Goal: Task Accomplishment & Management: Complete application form

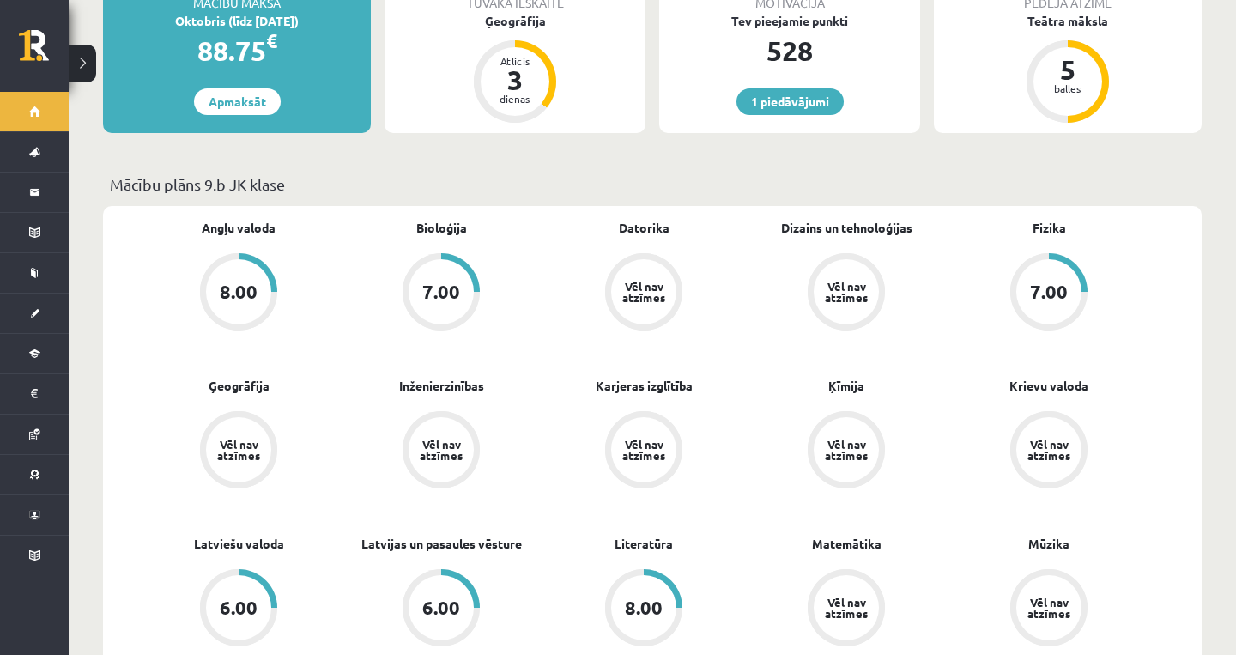
scroll to position [358, 0]
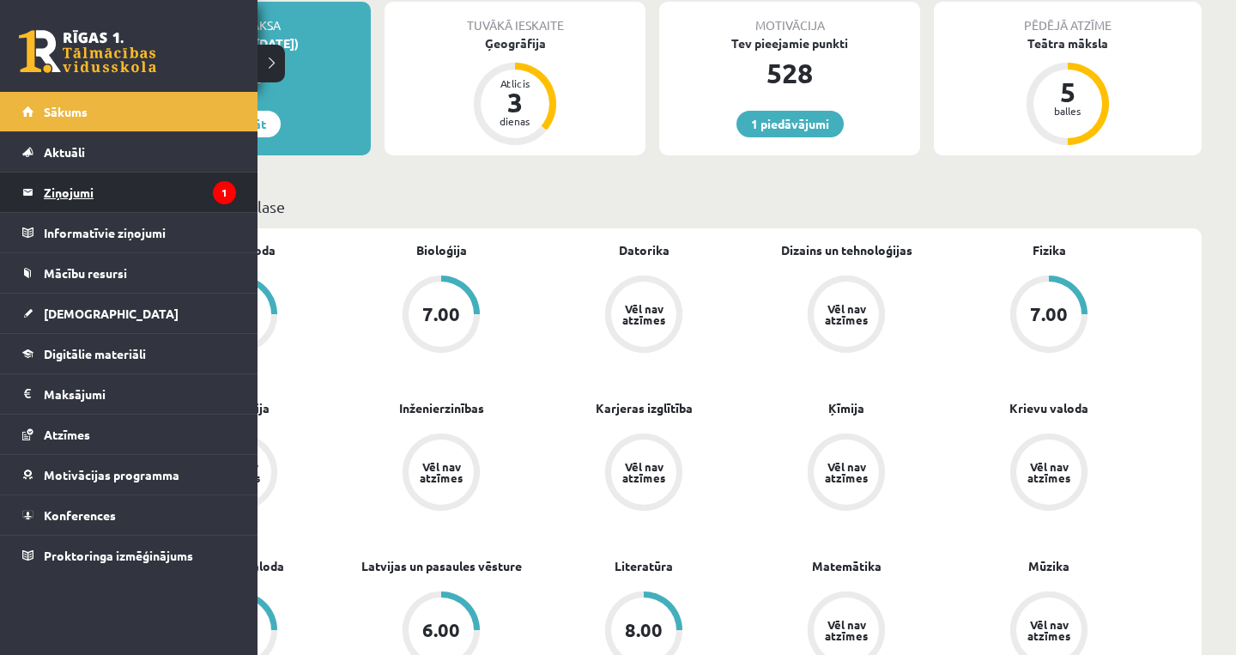
click at [101, 180] on legend "Ziņojumi 1" at bounding box center [140, 192] width 192 height 39
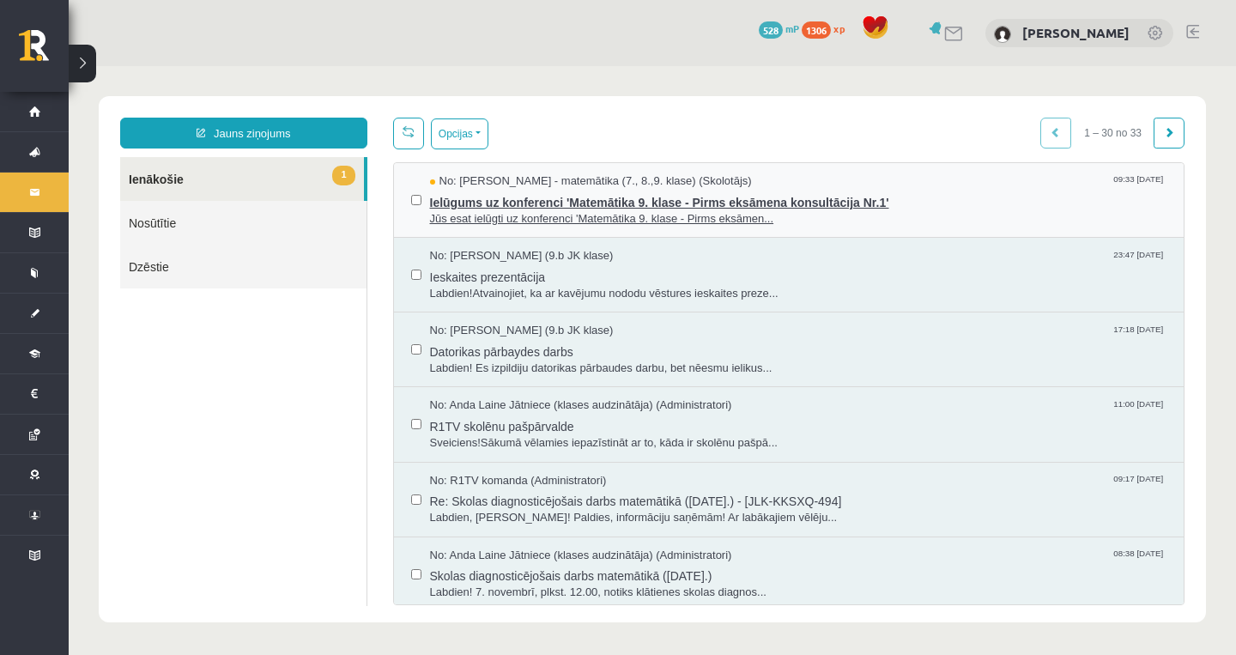
click at [503, 195] on span "Ielūgums uz konferenci 'Matemātika 9. klase - Pirms eksāmena konsultācija Nr.1'" at bounding box center [798, 200] width 737 height 21
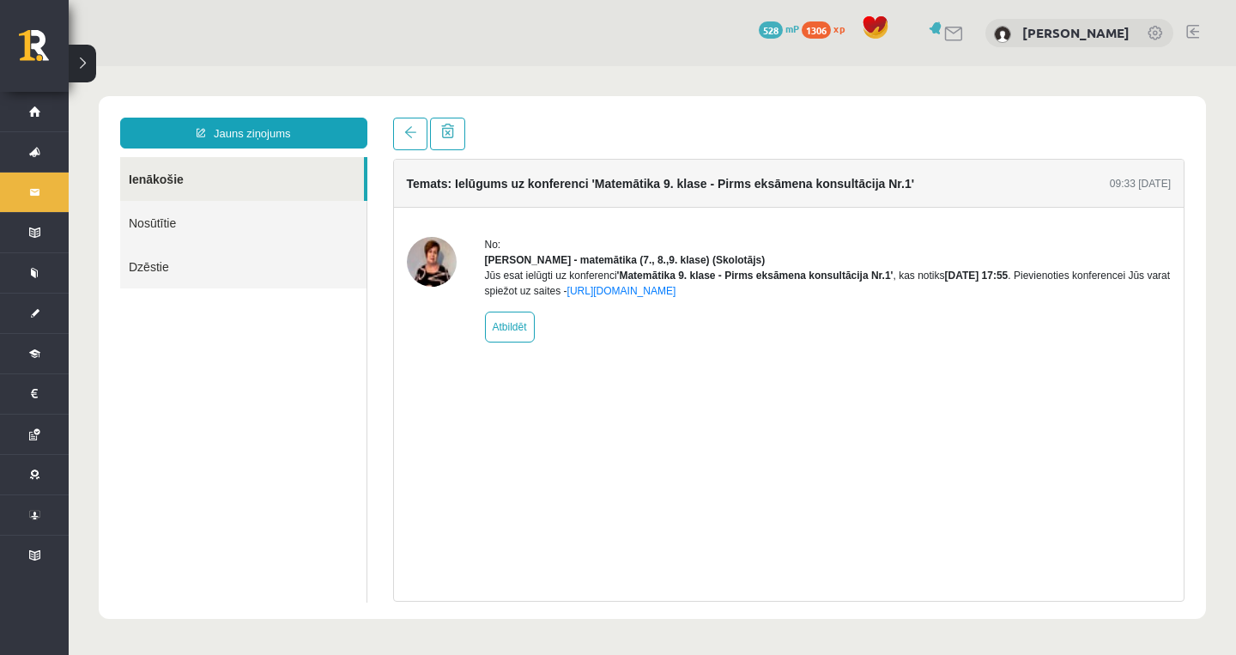
click at [415, 275] on img at bounding box center [432, 262] width 50 height 50
click at [198, 224] on link "Nosūtītie" at bounding box center [243, 223] width 246 height 44
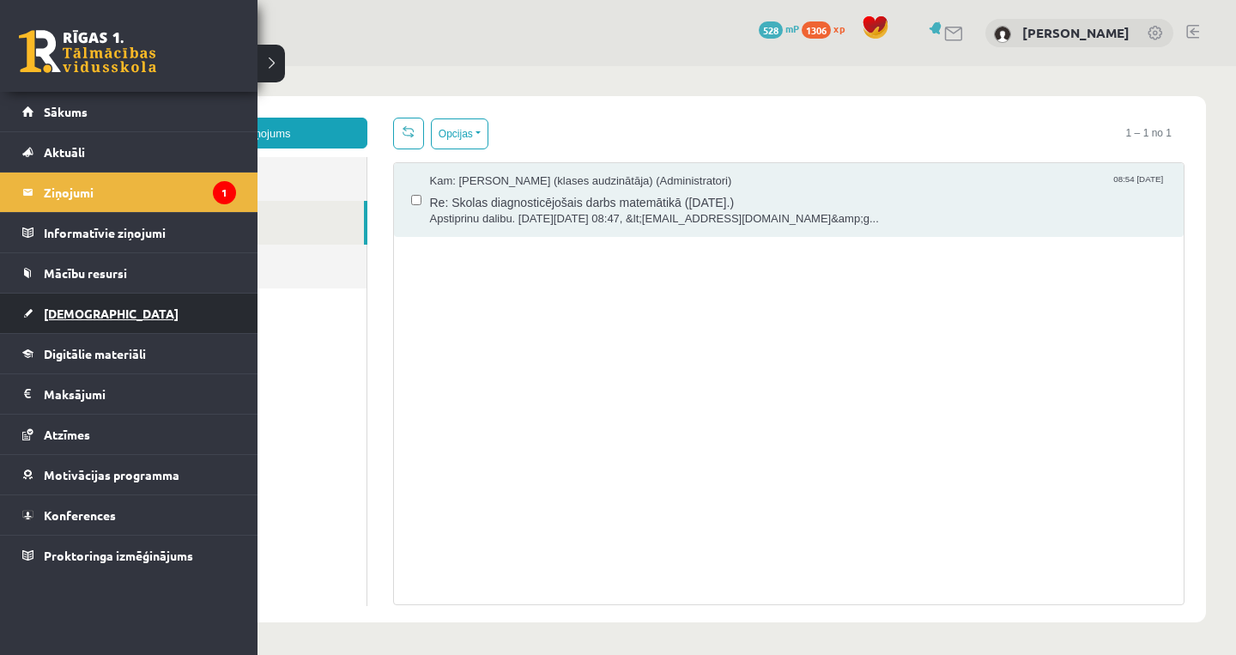
click at [101, 325] on link "[DEMOGRAPHIC_DATA]" at bounding box center [129, 313] width 214 height 39
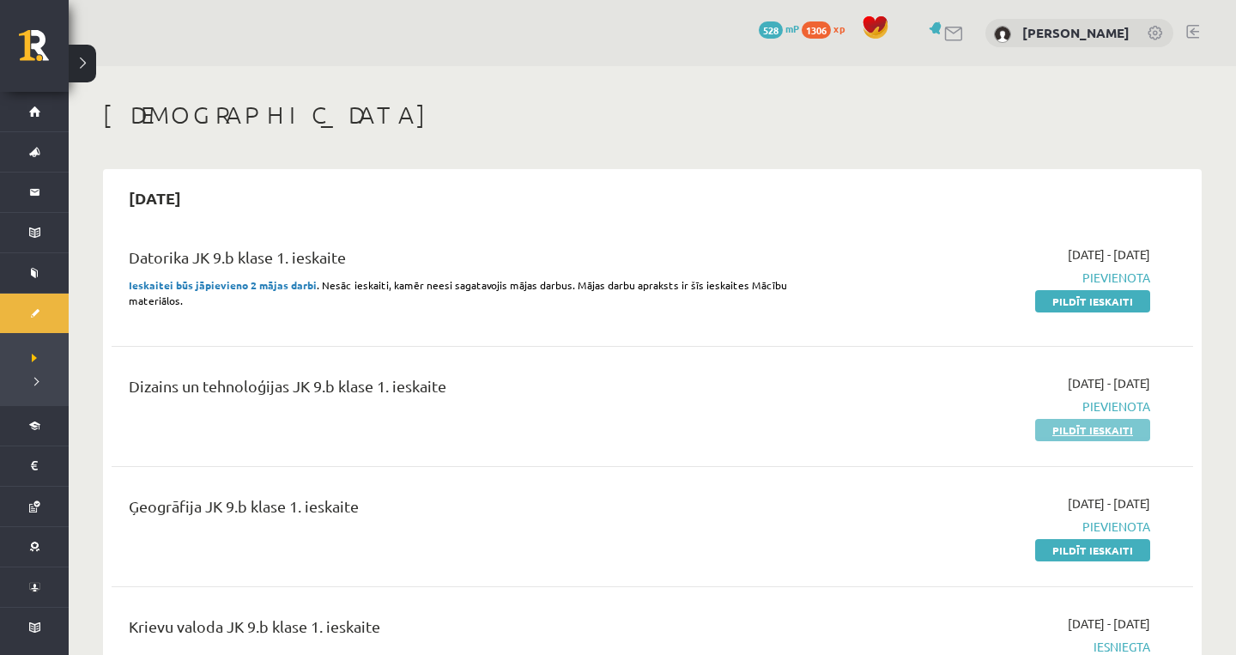
click at [1084, 436] on link "Pildīt ieskaiti" at bounding box center [1092, 430] width 115 height 22
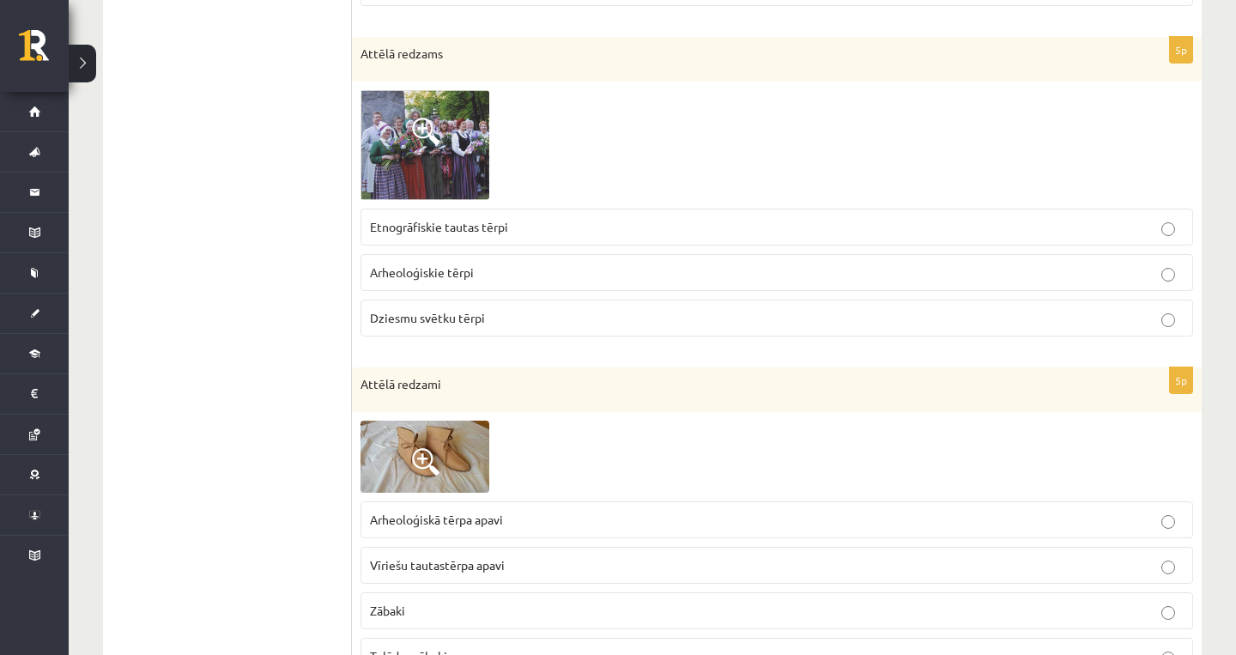
scroll to position [684, 0]
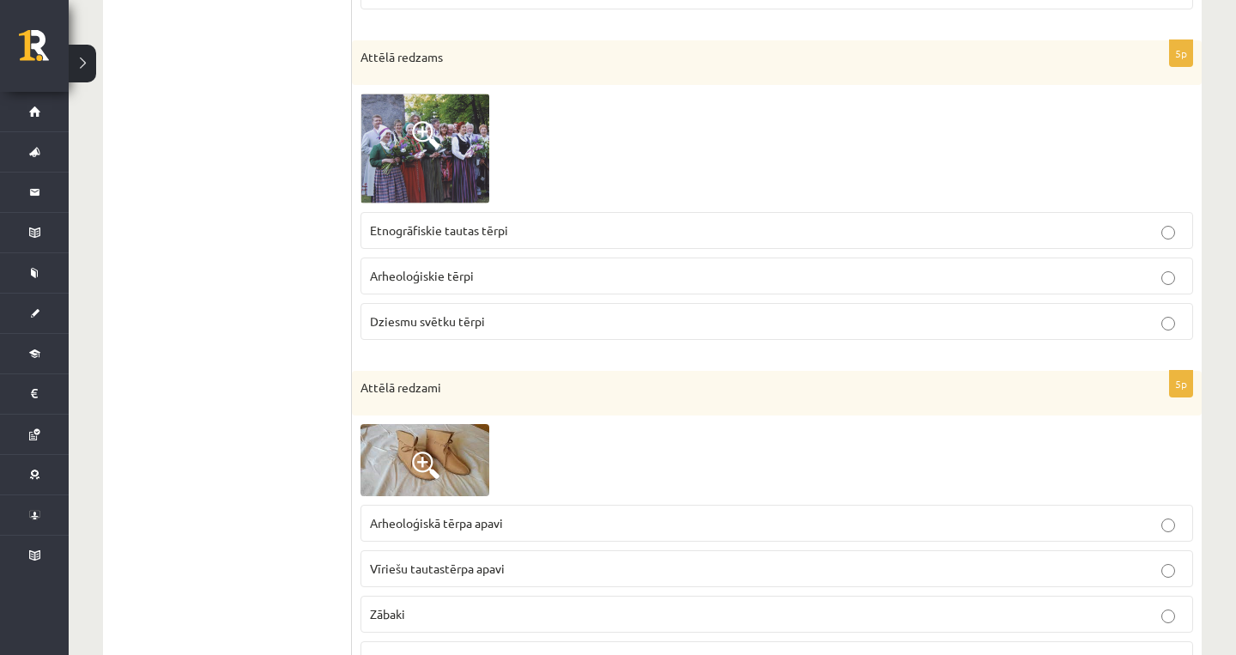
click at [492, 227] on span "Etnogrāfiskie tautas tērpi" at bounding box center [439, 229] width 138 height 15
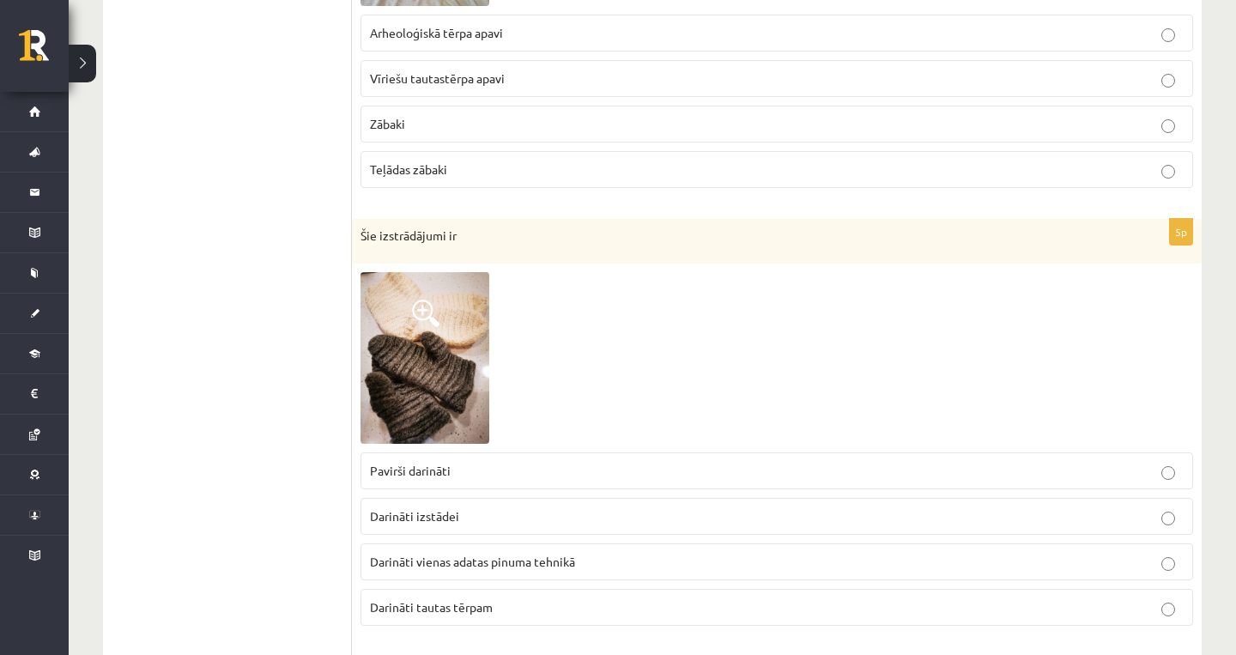
scroll to position [1180, 0]
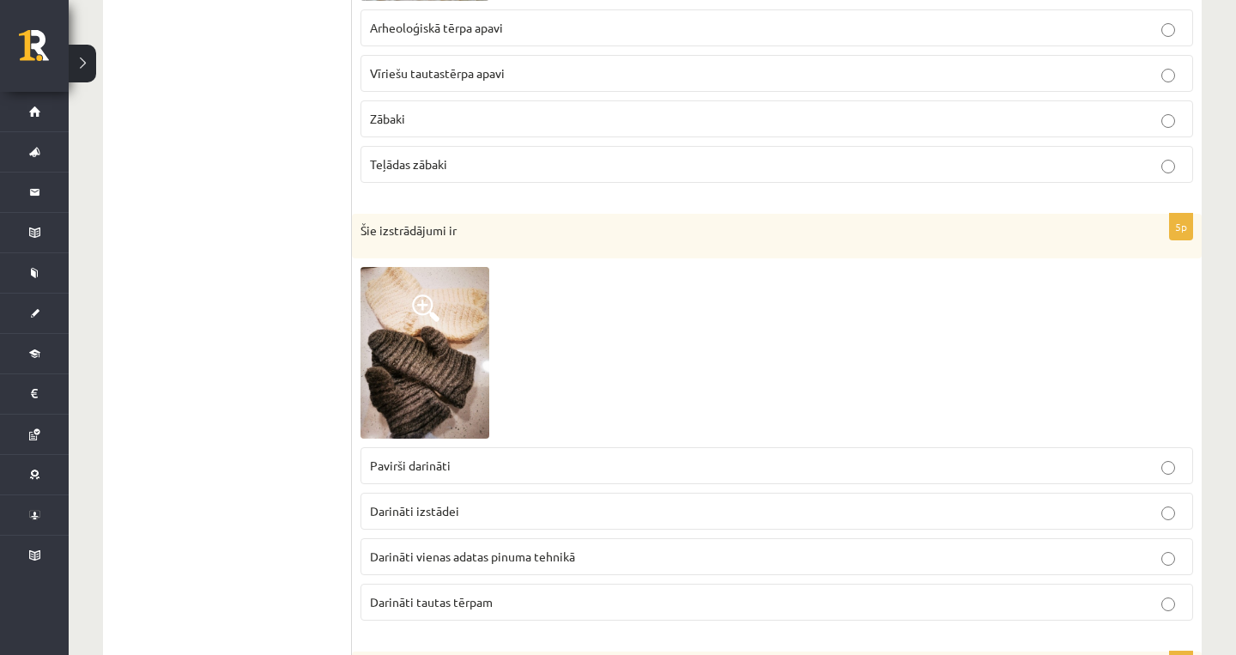
click at [415, 298] on span at bounding box center [425, 307] width 27 height 27
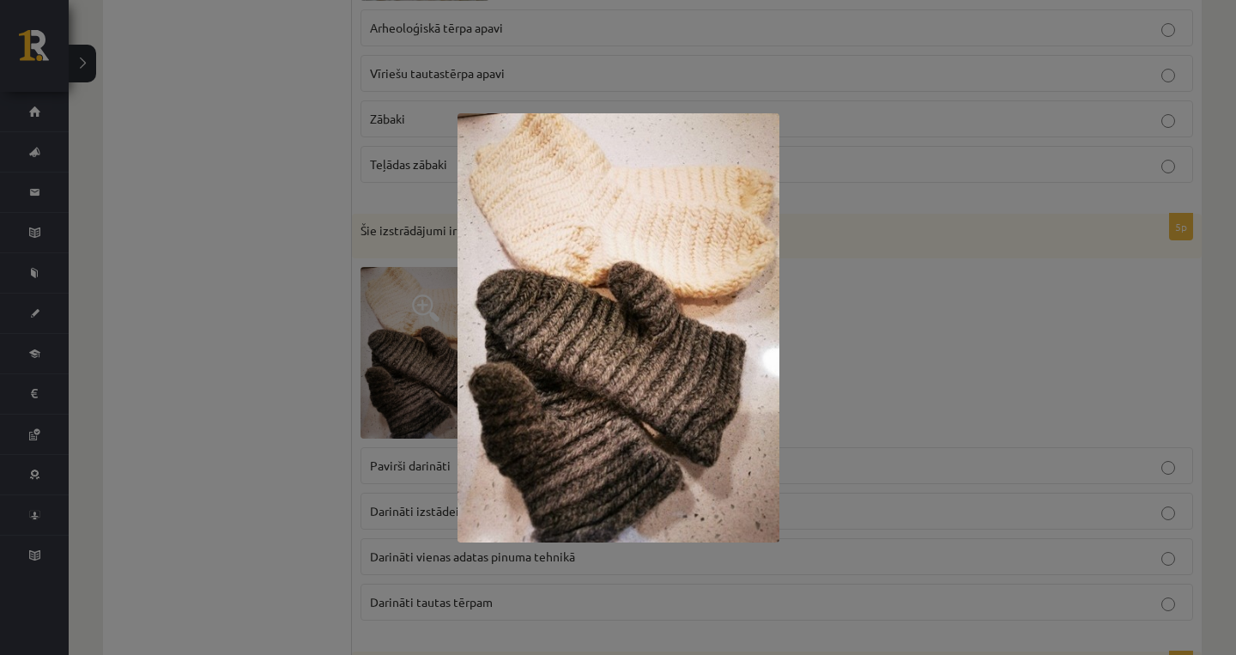
click at [365, 450] on div at bounding box center [618, 327] width 1236 height 655
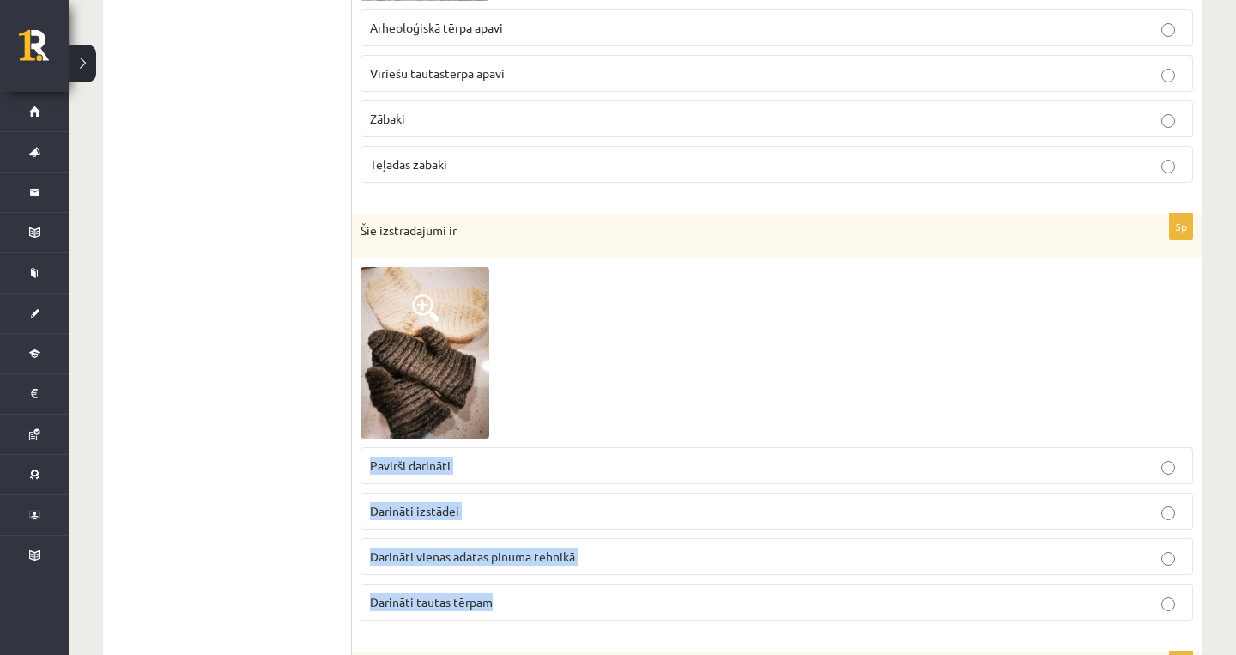
drag, startPoint x: 353, startPoint y: 449, endPoint x: 560, endPoint y: 622, distance: 270.0
click at [560, 622] on div "5p Šie izstrādājumi ir Pavirši darināti Darināti izstādei Darināti vienas adata…" at bounding box center [777, 424] width 850 height 421
copy fieldset "Pavirši darināti Darināti izstādei Darināti vienas adatas pinuma tehnikā Darinā…"
click at [447, 555] on span "Darināti vienas adatas pinuma tehnikā" at bounding box center [472, 556] width 205 height 15
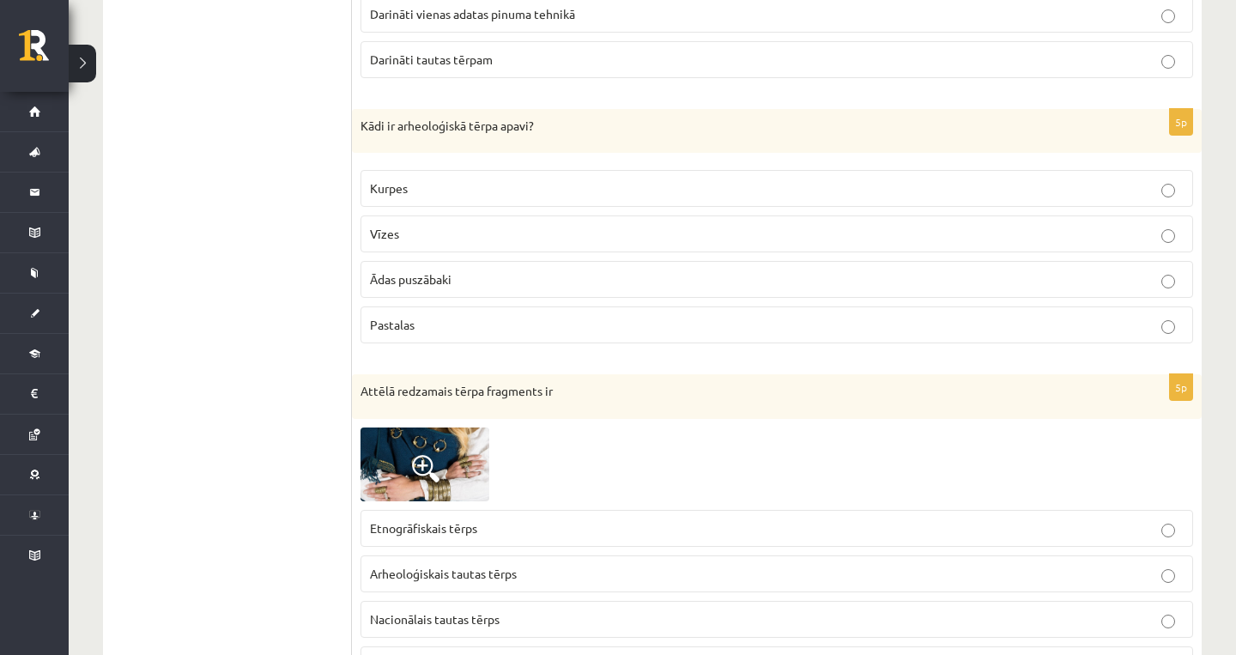
scroll to position [1718, 0]
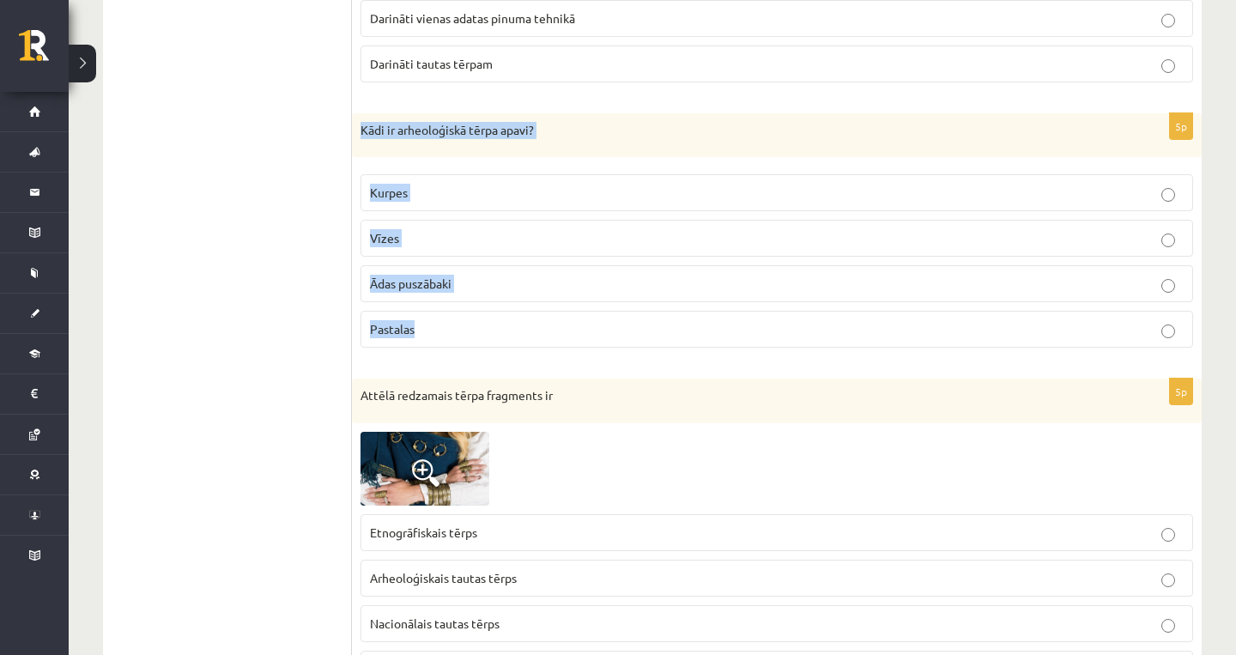
drag, startPoint x: 359, startPoint y: 127, endPoint x: 486, endPoint y: 326, distance: 236.2
click at [486, 326] on div "5p Kādi ir arheoloģiskā tērpa apavi? Kurpes Vīzes Ādas puszābaki Pastalas" at bounding box center [777, 237] width 850 height 249
copy div "Kādi ir arheoloģiskā tērpa apavi? Kurpes Vīzes Ādas puszābaki Pastalas"
click at [373, 234] on span "Vīzes" at bounding box center [384, 237] width 29 height 15
drag, startPoint x: 779, startPoint y: 92, endPoint x: 531, endPoint y: 315, distance: 333.1
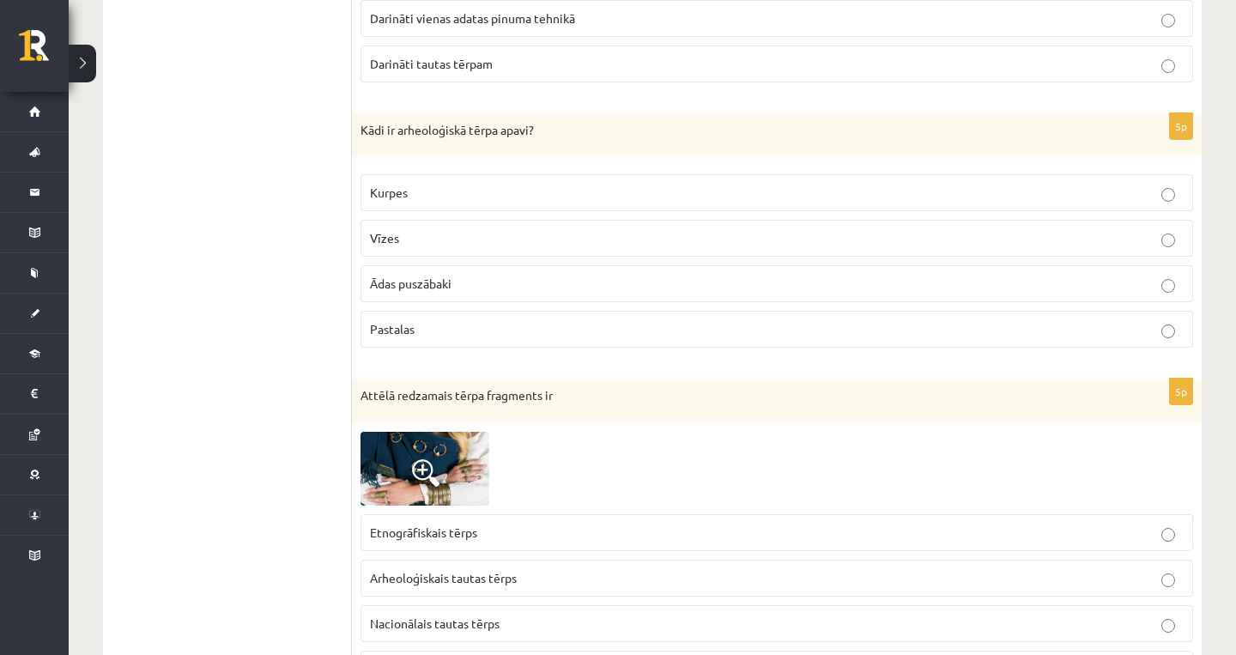
click at [531, 315] on label "Pastalas" at bounding box center [777, 329] width 833 height 37
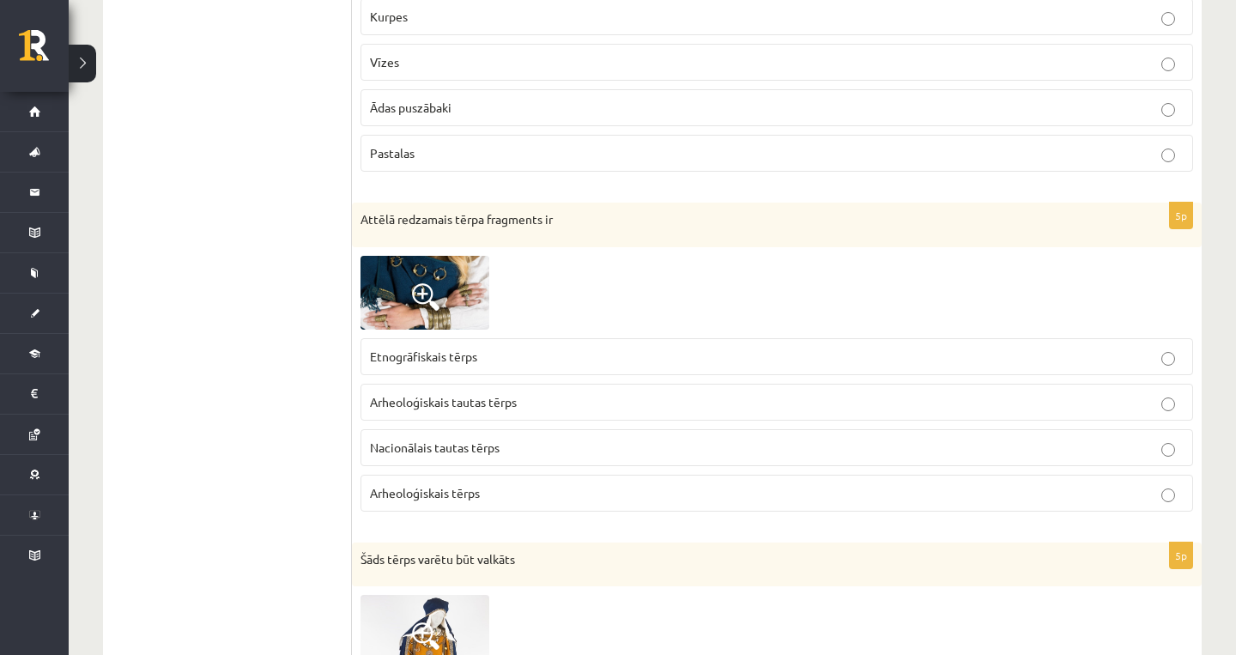
scroll to position [1895, 0]
click at [900, 270] on div at bounding box center [777, 292] width 833 height 74
click at [579, 478] on label "Arheoloģiskais tērps" at bounding box center [777, 492] width 833 height 37
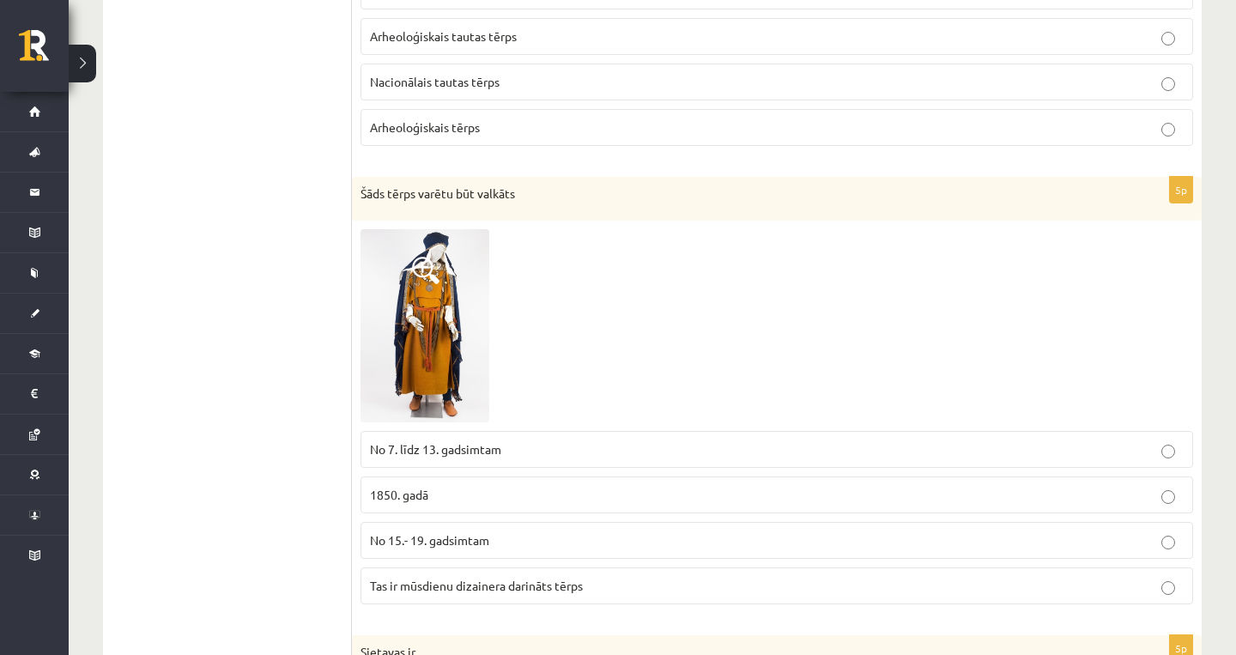
scroll to position [2259, 0]
click at [852, 300] on div at bounding box center [777, 326] width 833 height 193
click at [555, 526] on label "No 15.- 19. gadsimtam" at bounding box center [777, 541] width 833 height 37
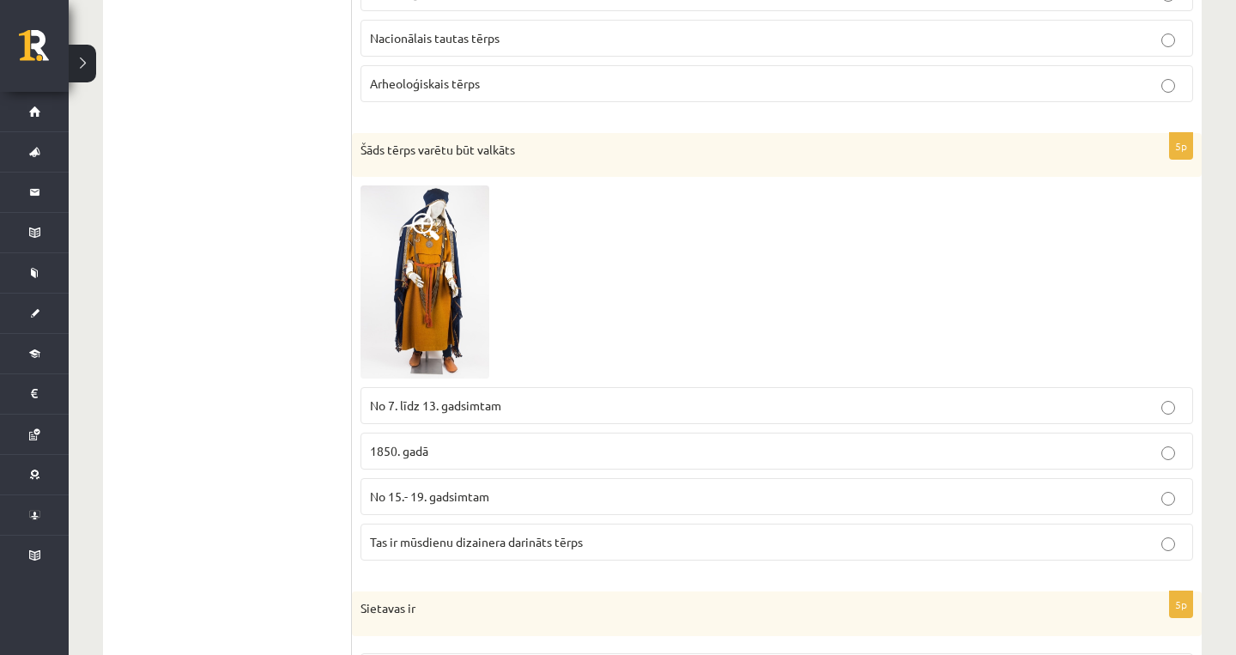
scroll to position [2305, 0]
click at [542, 401] on p "No 7. līdz 13. gadsimtam" at bounding box center [777, 404] width 814 height 18
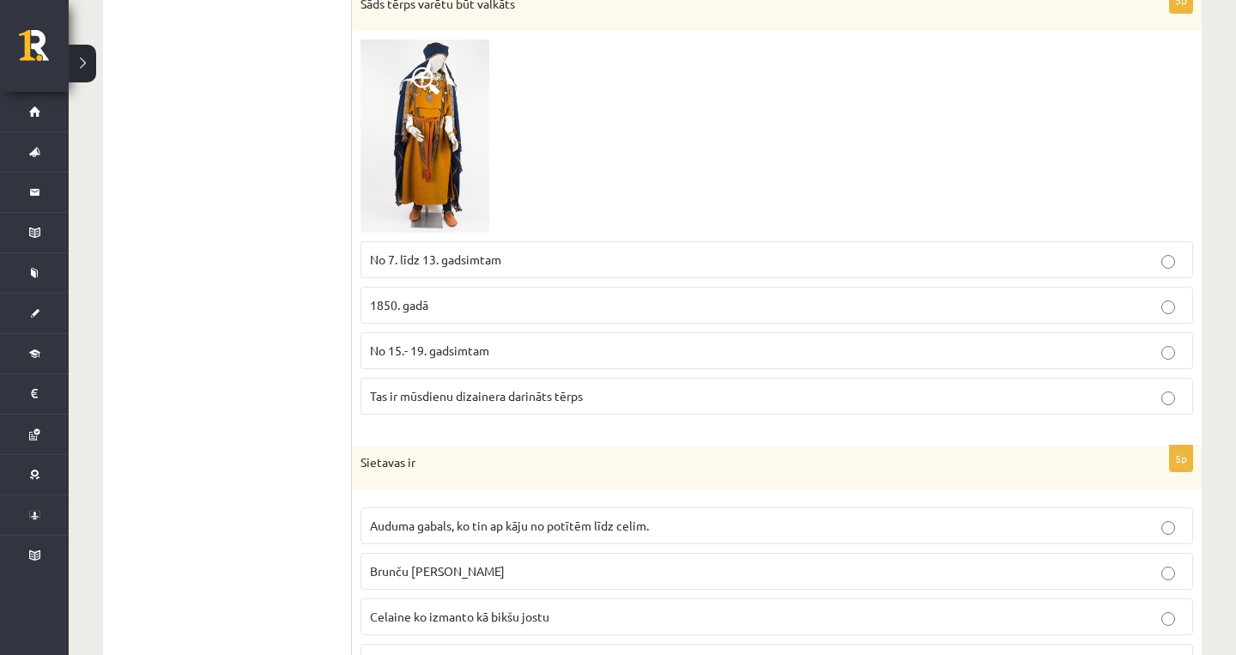
scroll to position [2536, 0]
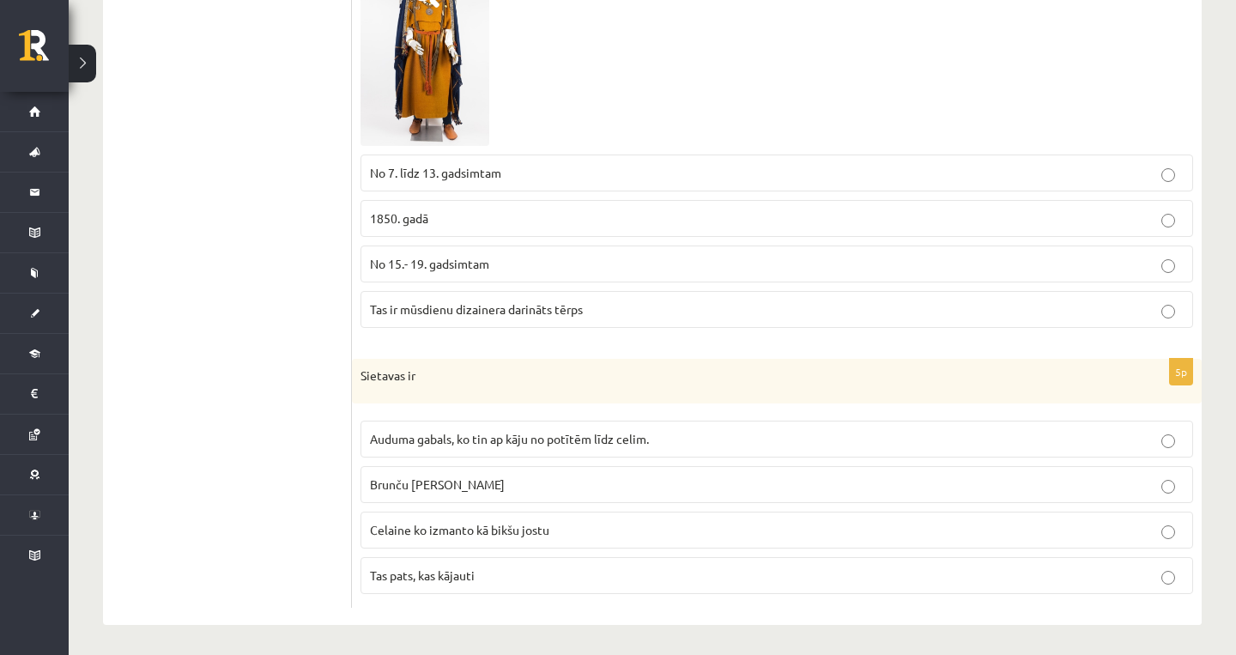
drag, startPoint x: 351, startPoint y: 375, endPoint x: 534, endPoint y: 579, distance: 273.6
click at [534, 579] on p "Tas pats, kas kājauti" at bounding box center [777, 576] width 814 height 18
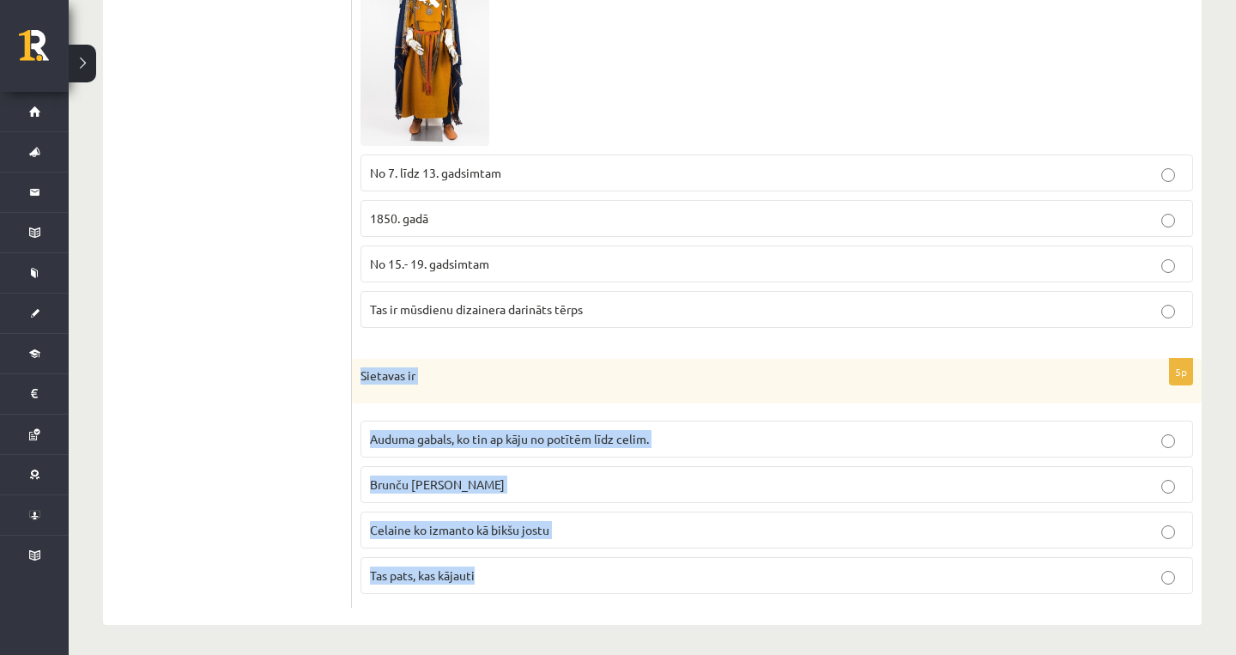
drag, startPoint x: 533, startPoint y: 578, endPoint x: 364, endPoint y: 360, distance: 275.9
click at [364, 360] on div "5p Sietavas ir Auduma gabals, ko tin ap kāju no potītēm līdz celim. Brunču jost…" at bounding box center [777, 483] width 850 height 249
click at [586, 412] on fieldset "Auduma gabals, ko tin ap kāju no potītēm līdz celim. Brunču josta Celaine ko iz…" at bounding box center [777, 505] width 833 height 187
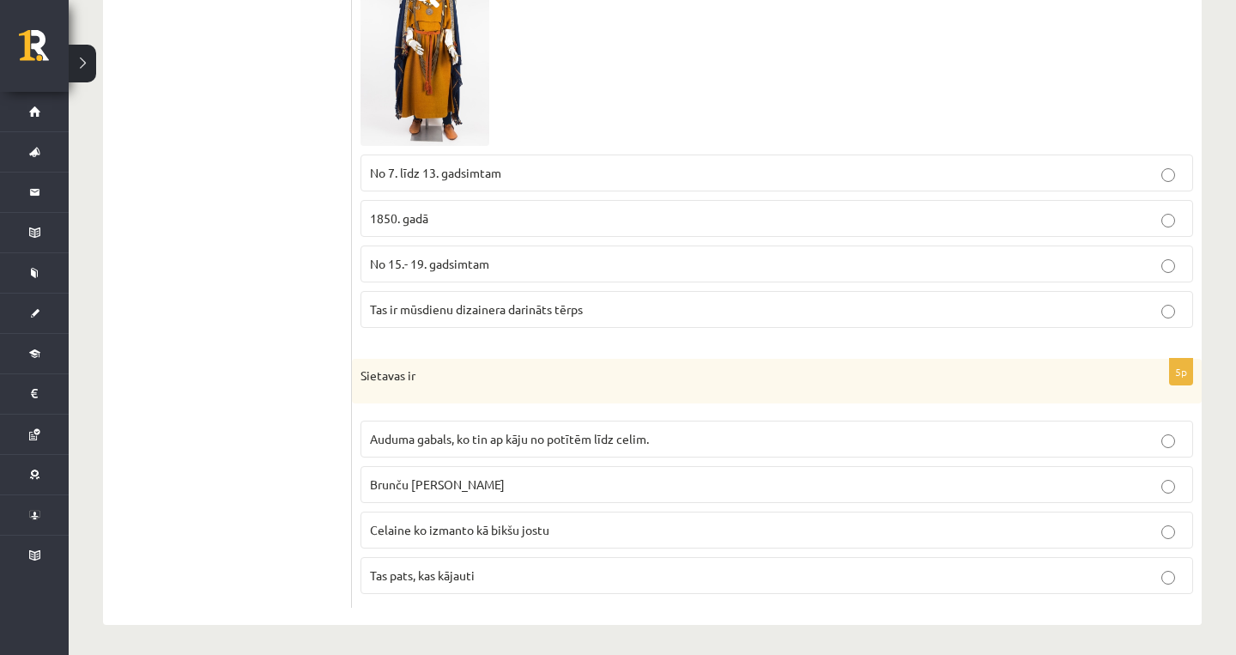
click at [586, 424] on label "Auduma gabals, ko tin ap kāju no potītēm līdz celim." at bounding box center [777, 439] width 833 height 37
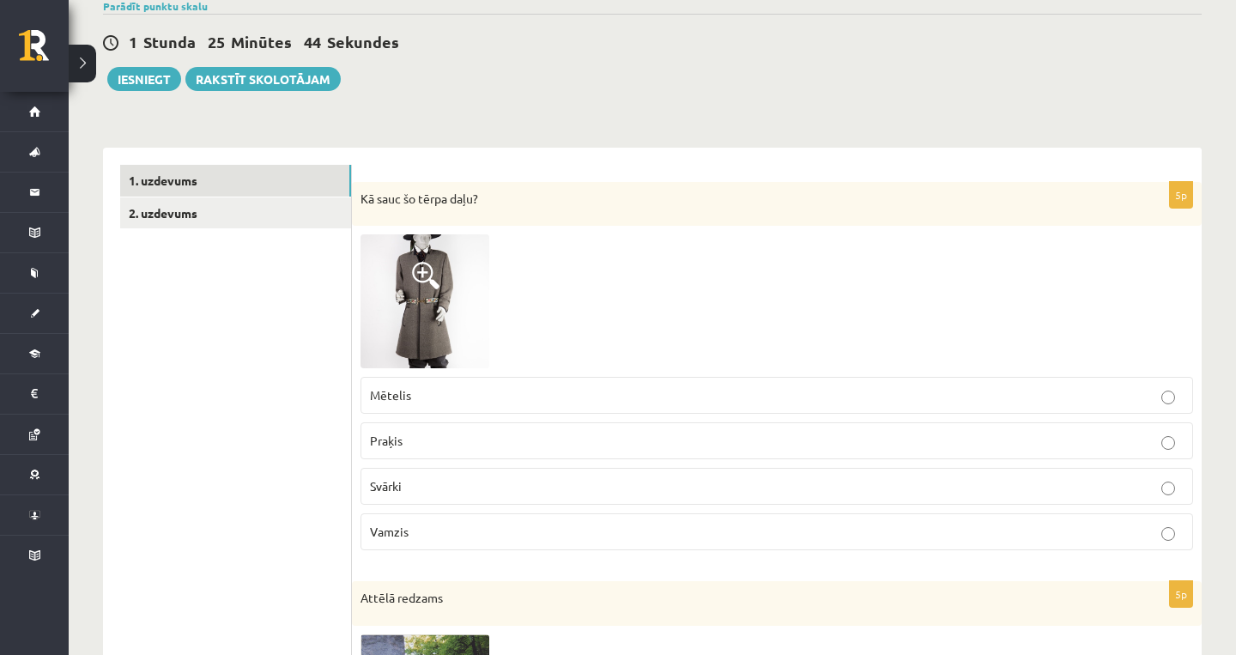
scroll to position [0, 0]
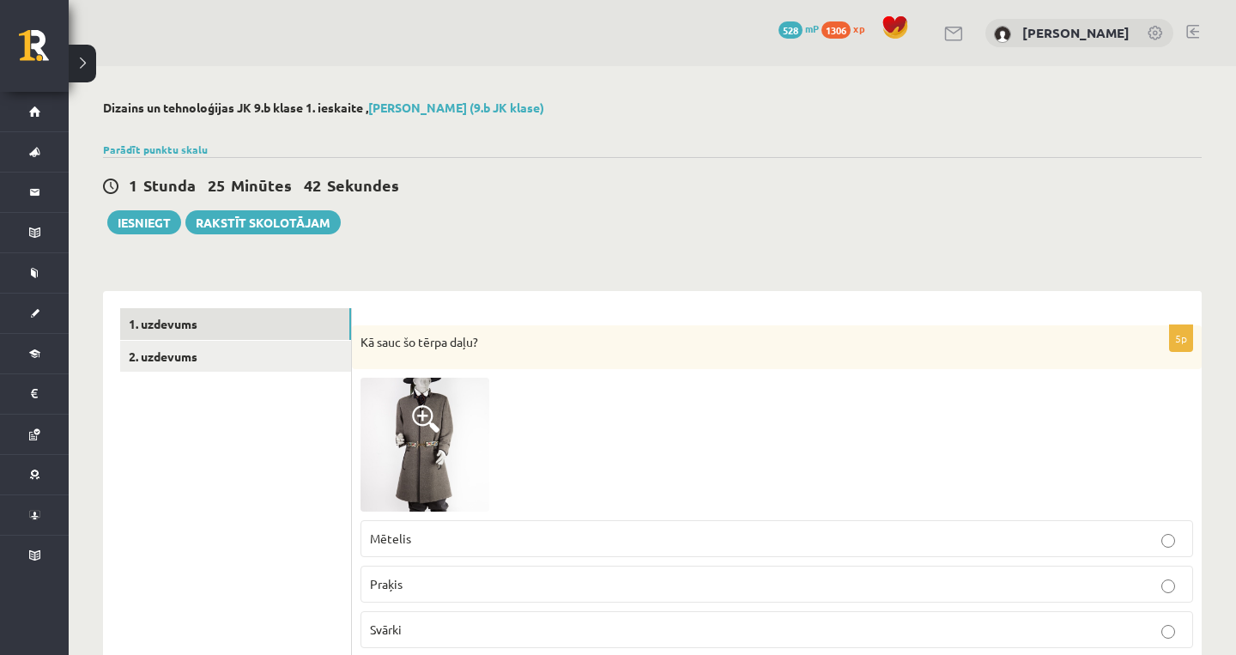
click at [222, 364] on link "2. uzdevums" at bounding box center [235, 357] width 231 height 32
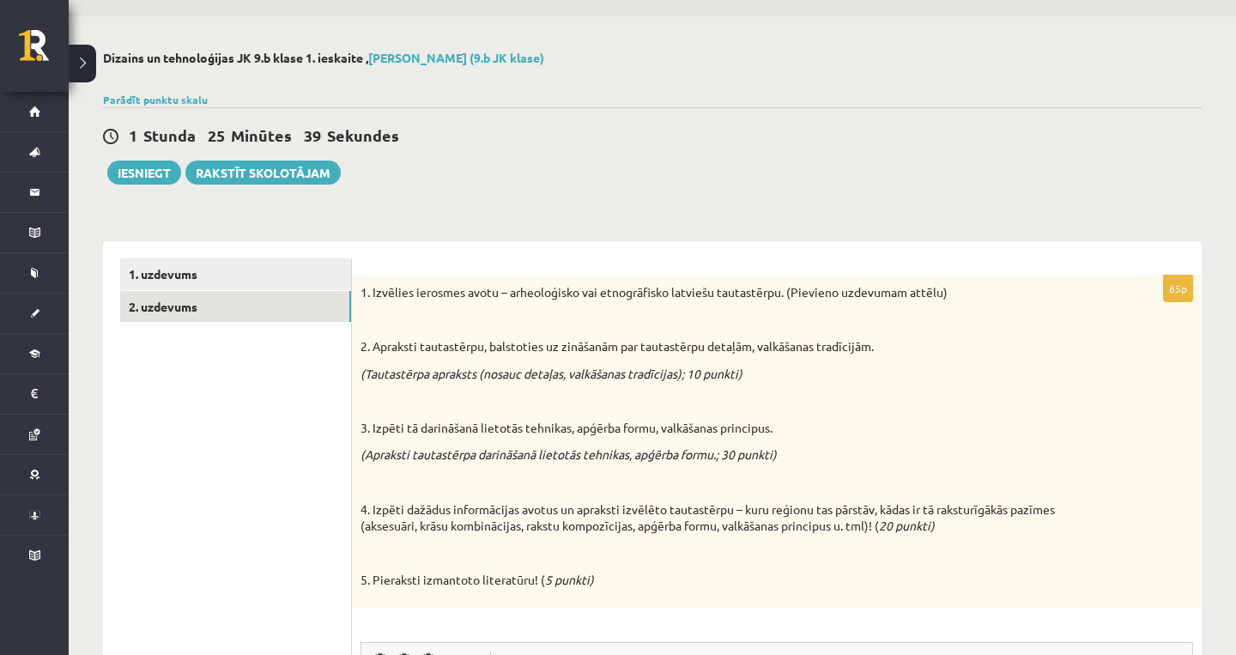
scroll to position [52, 0]
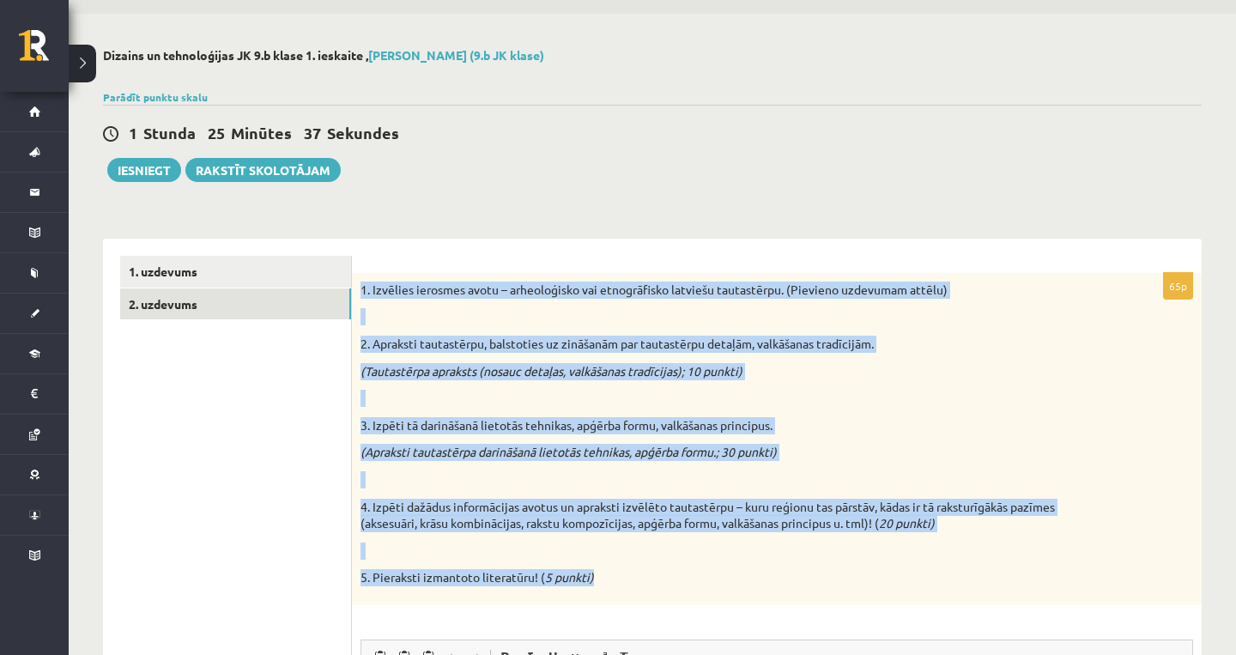
drag, startPoint x: 357, startPoint y: 292, endPoint x: 632, endPoint y: 577, distance: 395.9
click at [632, 577] on div "1. Izvēlies ierosmes avotu – arheoloģisko vai etnogrāfisko latviešu tautastērpu…" at bounding box center [777, 439] width 850 height 332
copy div "1. Izvēlies ierosmes avotu – arheoloģisko vai etnogrāfisko latviešu tautastērpu…"
click at [1021, 355] on div "1. Izvēlies ierosmes avotu – arheoloģisko vai etnogrāfisko latviešu tautastērpu…" at bounding box center [777, 439] width 850 height 332
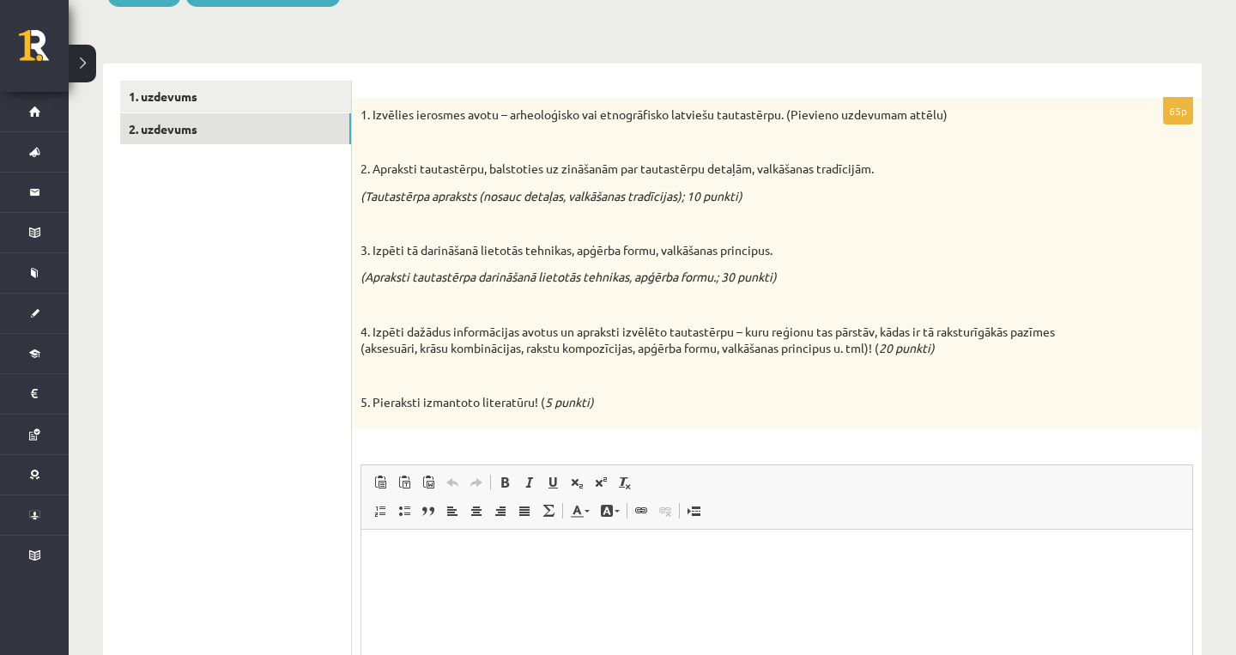
scroll to position [231, 0]
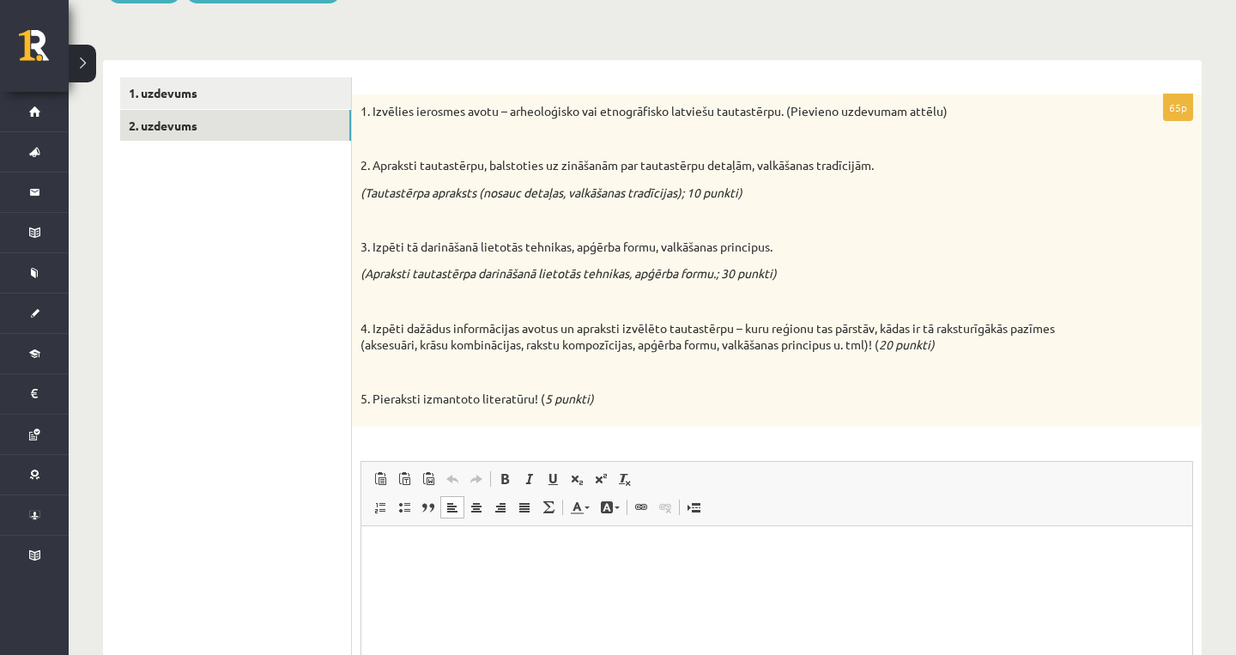
click at [501, 578] on html at bounding box center [776, 551] width 831 height 52
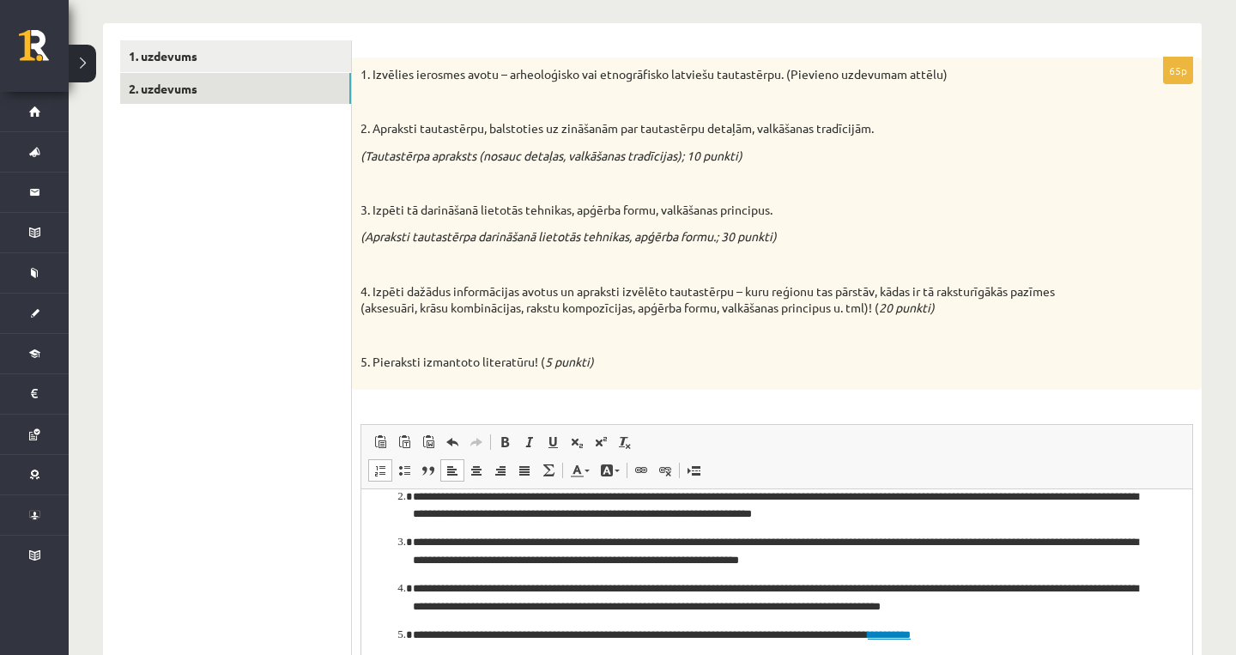
scroll to position [48, 0]
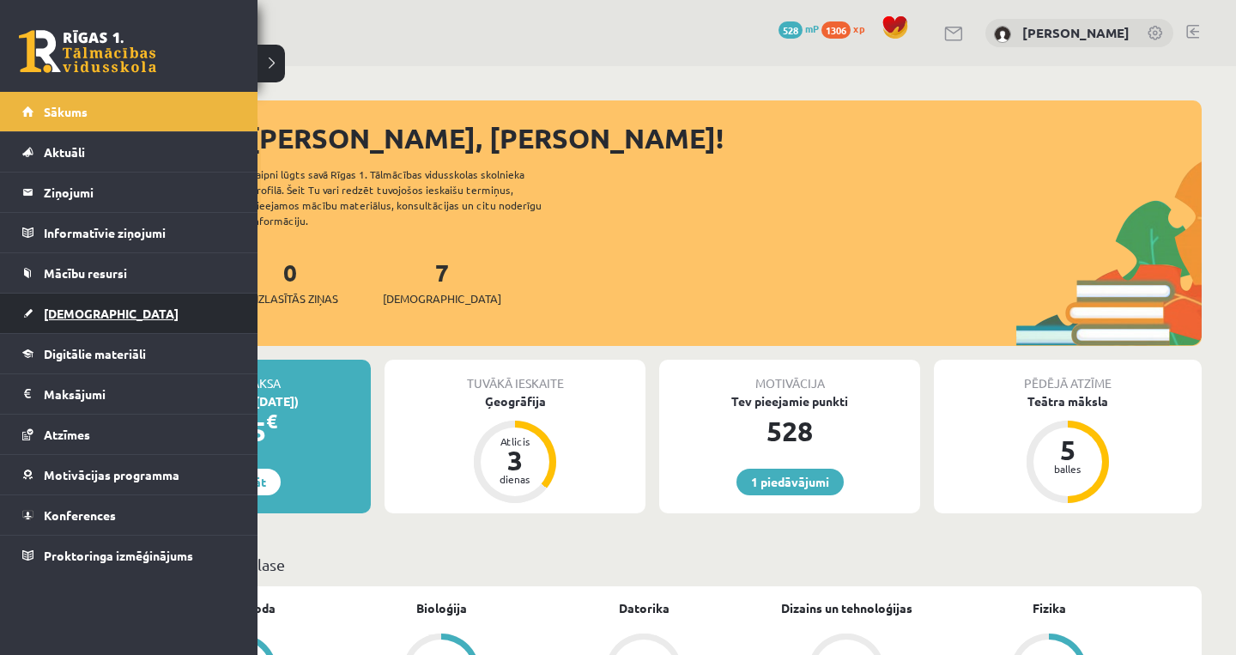
drag, startPoint x: 54, startPoint y: 275, endPoint x: 65, endPoint y: 314, distance: 41.0
click at [76, 313] on span "[DEMOGRAPHIC_DATA]" at bounding box center [111, 313] width 135 height 15
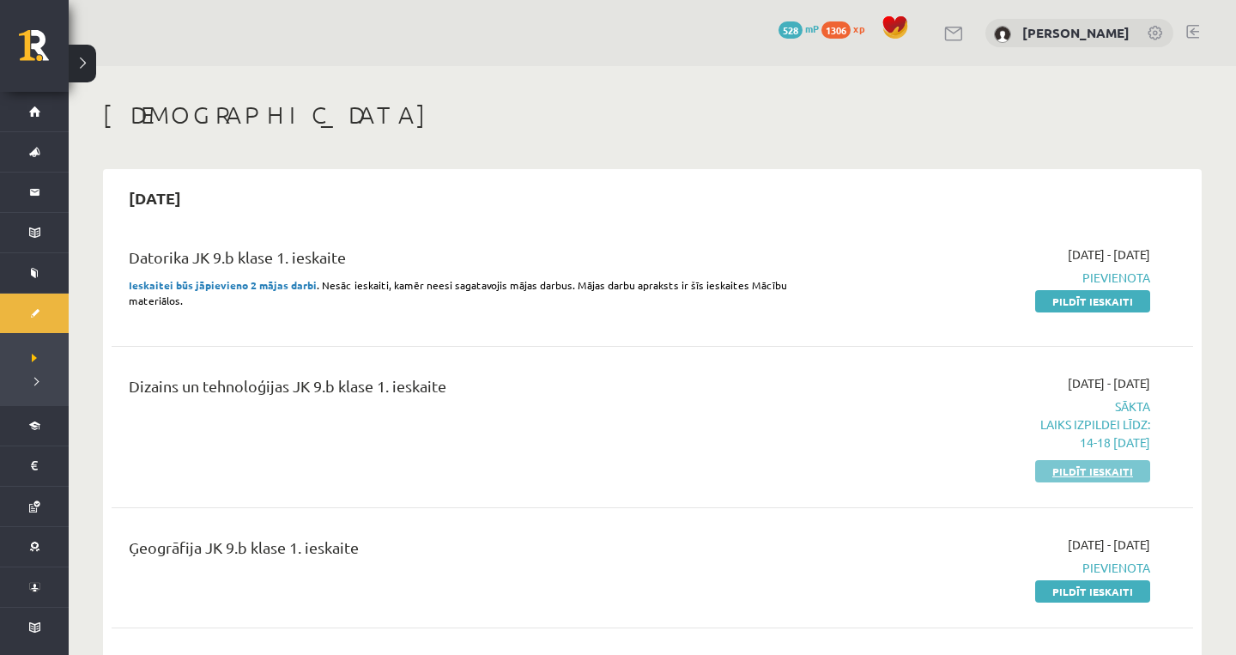
click at [1059, 472] on link "Pildīt ieskaiti" at bounding box center [1092, 471] width 115 height 22
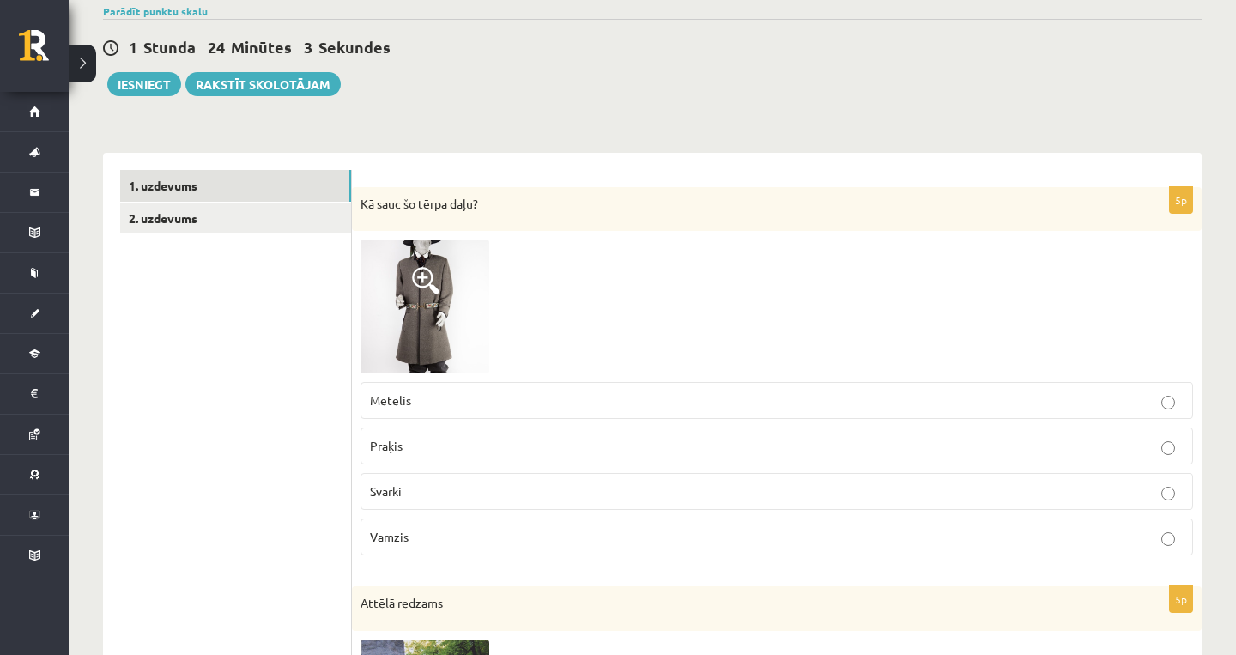
scroll to position [133, 0]
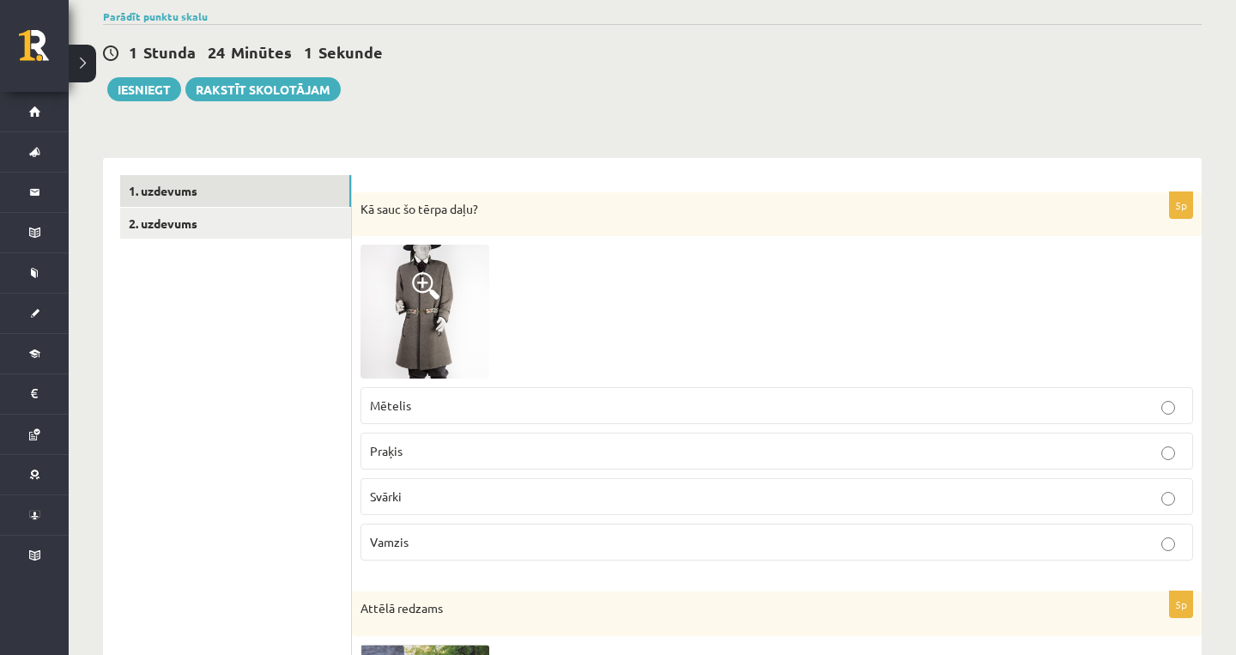
click at [434, 403] on p "Mētelis" at bounding box center [777, 406] width 814 height 18
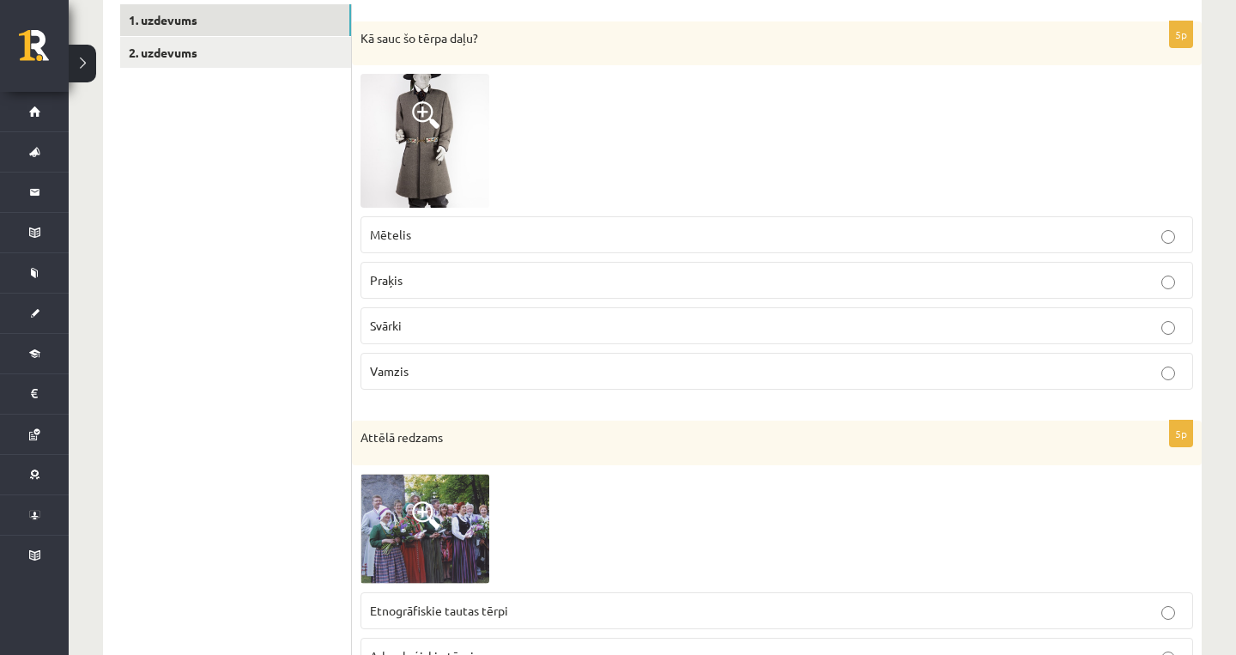
scroll to position [0, 0]
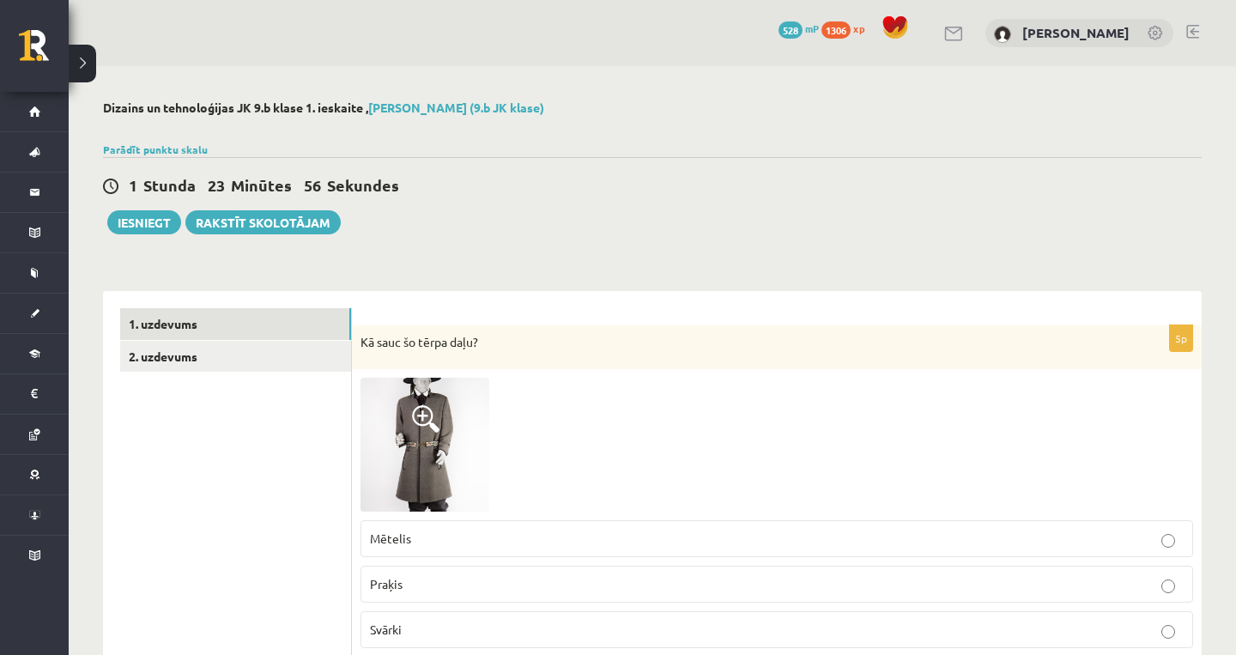
click at [210, 345] on link "2. uzdevums" at bounding box center [235, 357] width 231 height 32
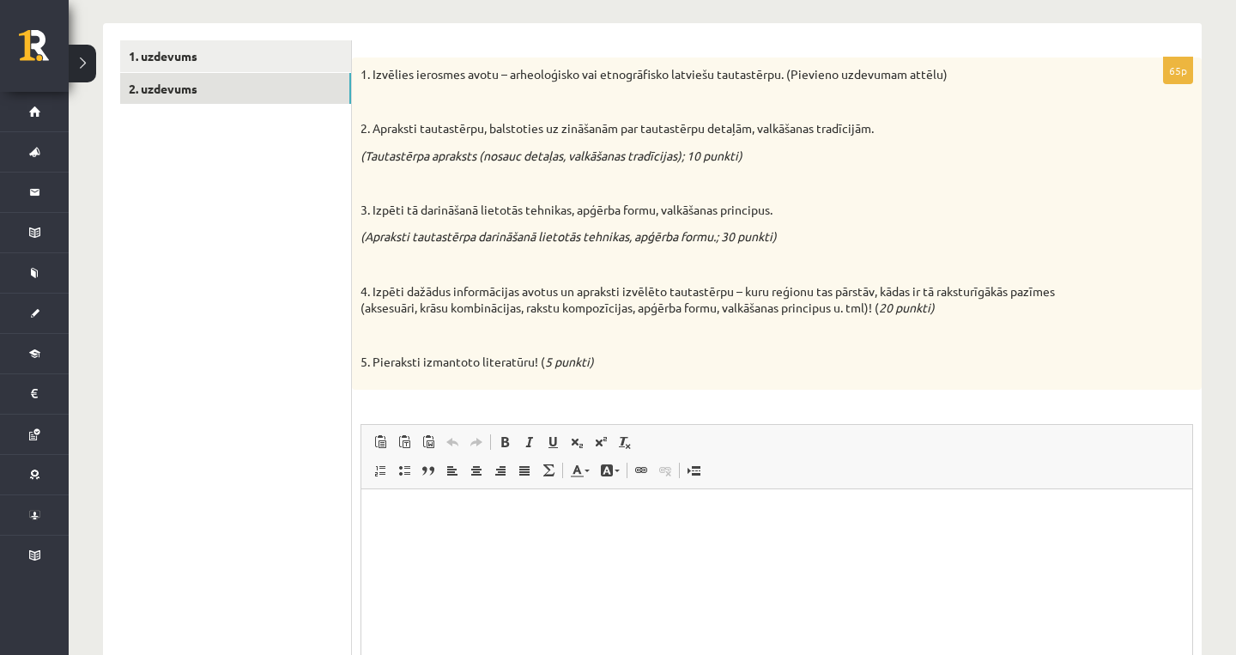
click at [446, 448] on span "Paste Keyboard shortcut Command+V Paste as plain text Keyboard shortcut Command…" at bounding box center [430, 444] width 124 height 28
click at [444, 507] on p "Editor, wiswyg-editor-user-answer-47433931907940" at bounding box center [777, 515] width 797 height 18
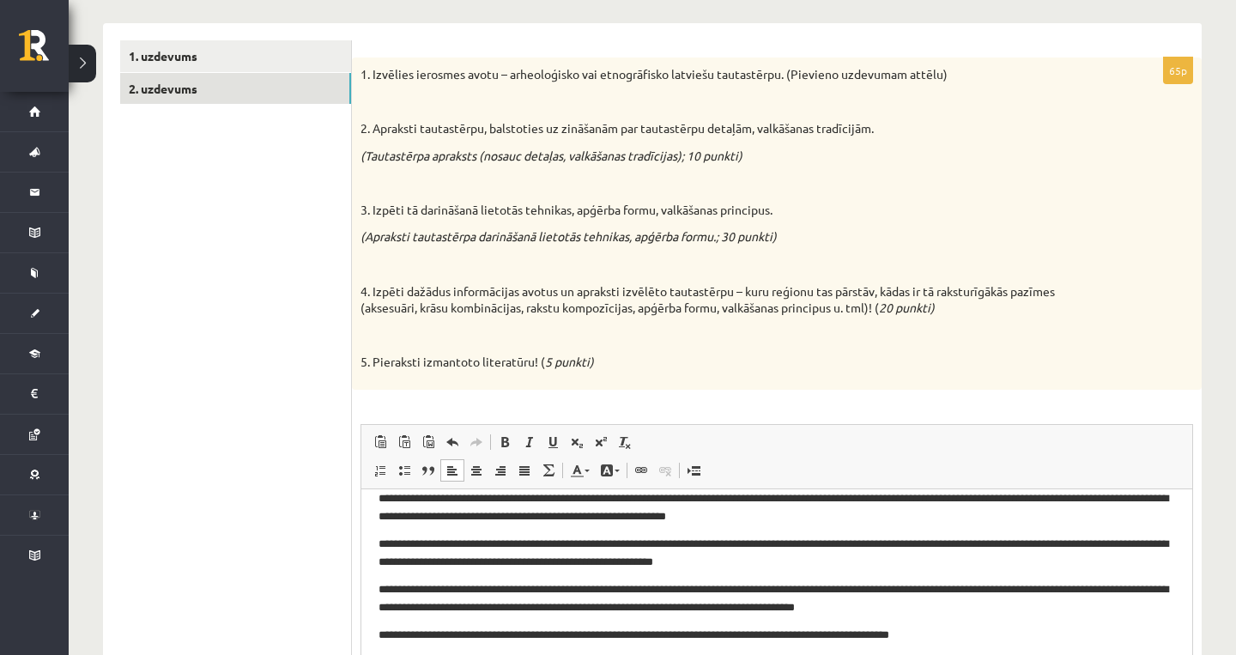
scroll to position [45, 0]
click at [289, 493] on ul "1. uzdevums 2. uzdevums" at bounding box center [236, 410] width 232 height 741
click at [304, 460] on ul "1. uzdevums 2. uzdevums" at bounding box center [236, 410] width 232 height 741
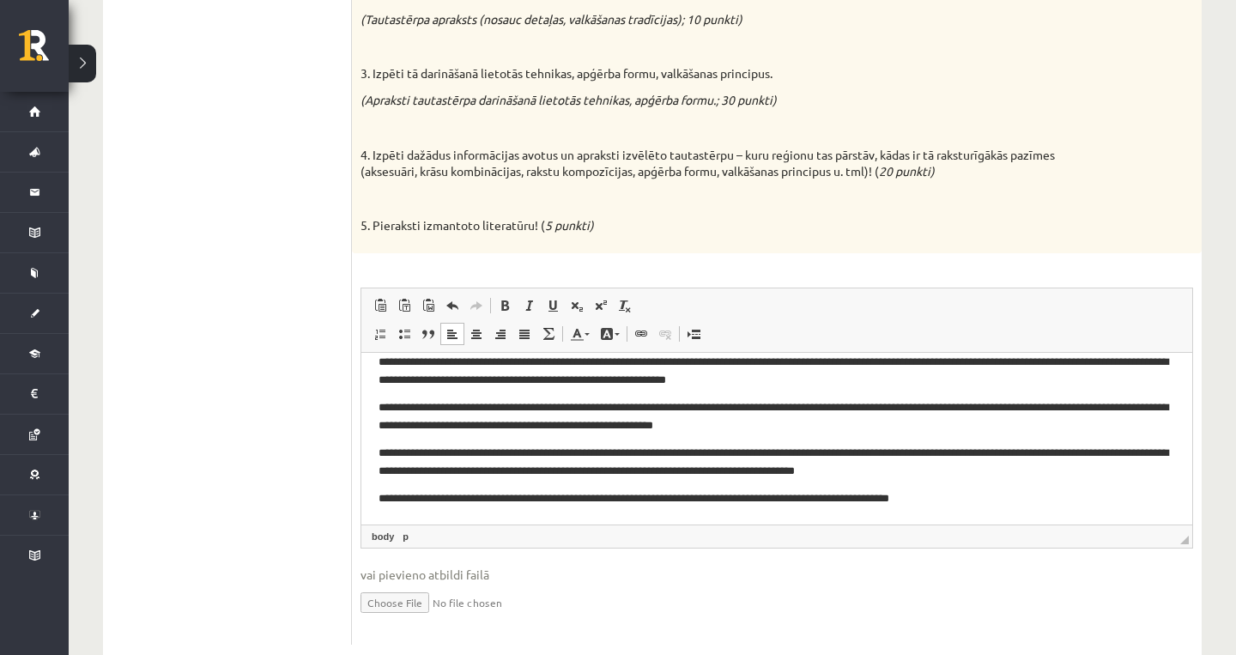
scroll to position [440, 0]
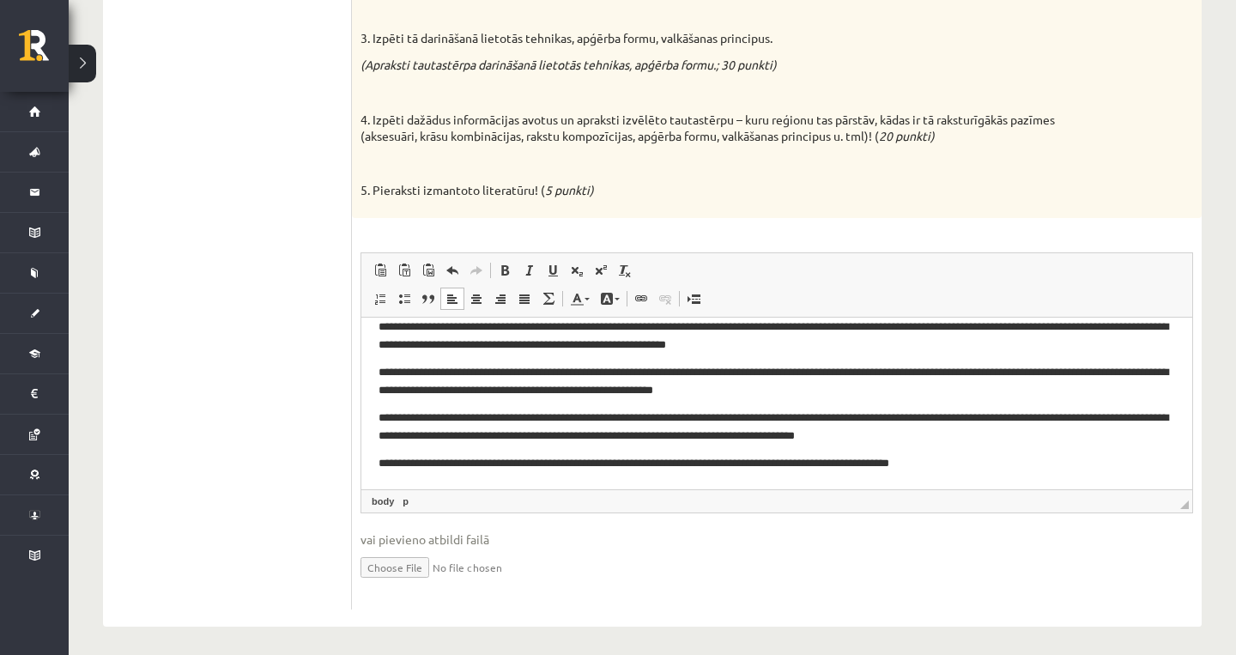
click at [1018, 452] on body "**********" at bounding box center [777, 380] width 797 height 182
click at [988, 459] on p "**********" at bounding box center [777, 462] width 797 height 17
click at [903, 468] on p "**********" at bounding box center [777, 462] width 797 height 17
click at [986, 453] on body "**********" at bounding box center [777, 380] width 797 height 182
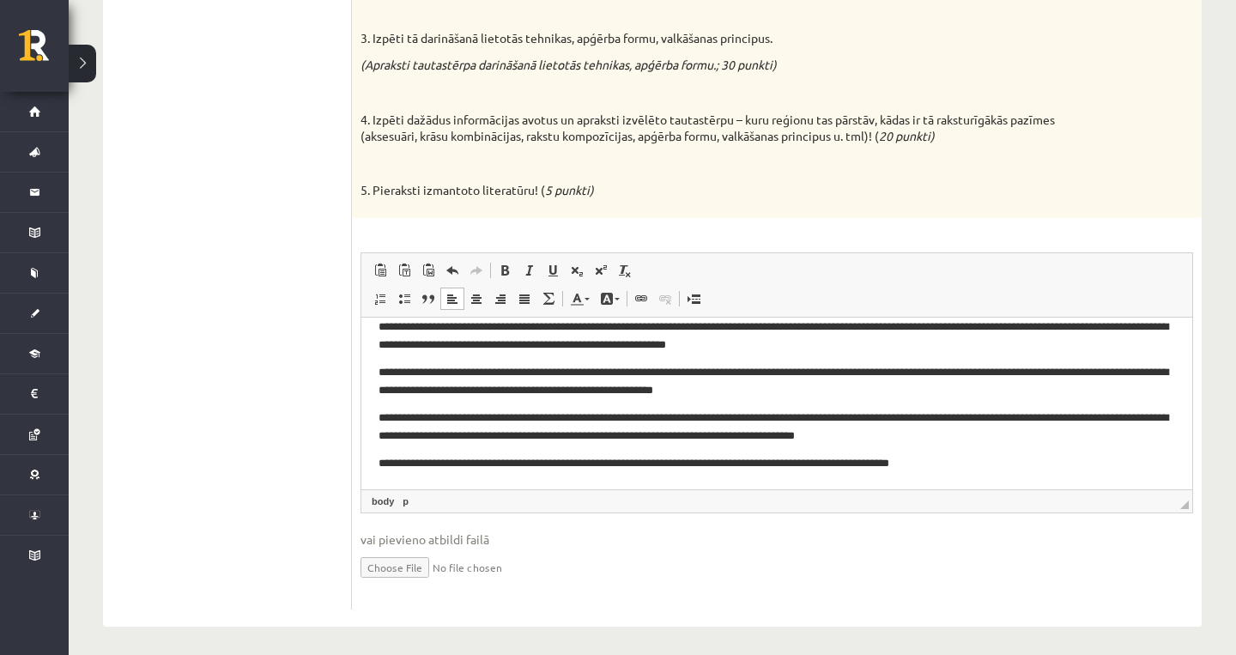
click at [957, 454] on p "**********" at bounding box center [777, 462] width 797 height 17
click at [957, 449] on body "**********" at bounding box center [777, 380] width 797 height 182
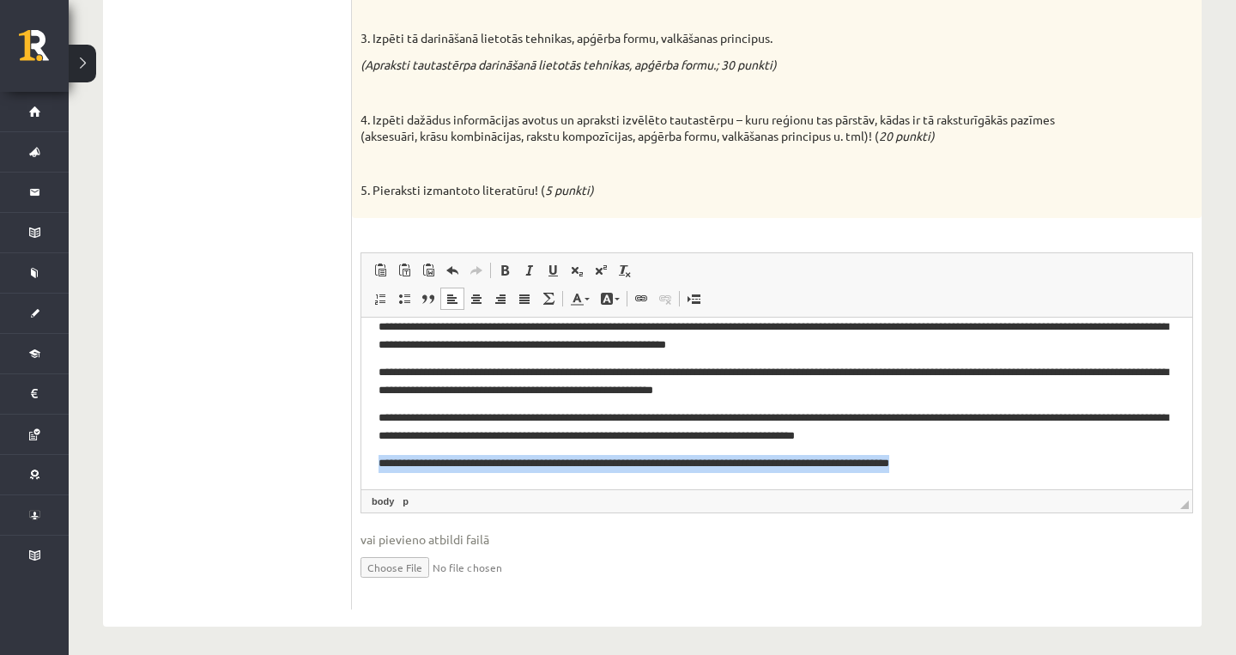
click at [957, 449] on body "**********" at bounding box center [777, 380] width 797 height 182
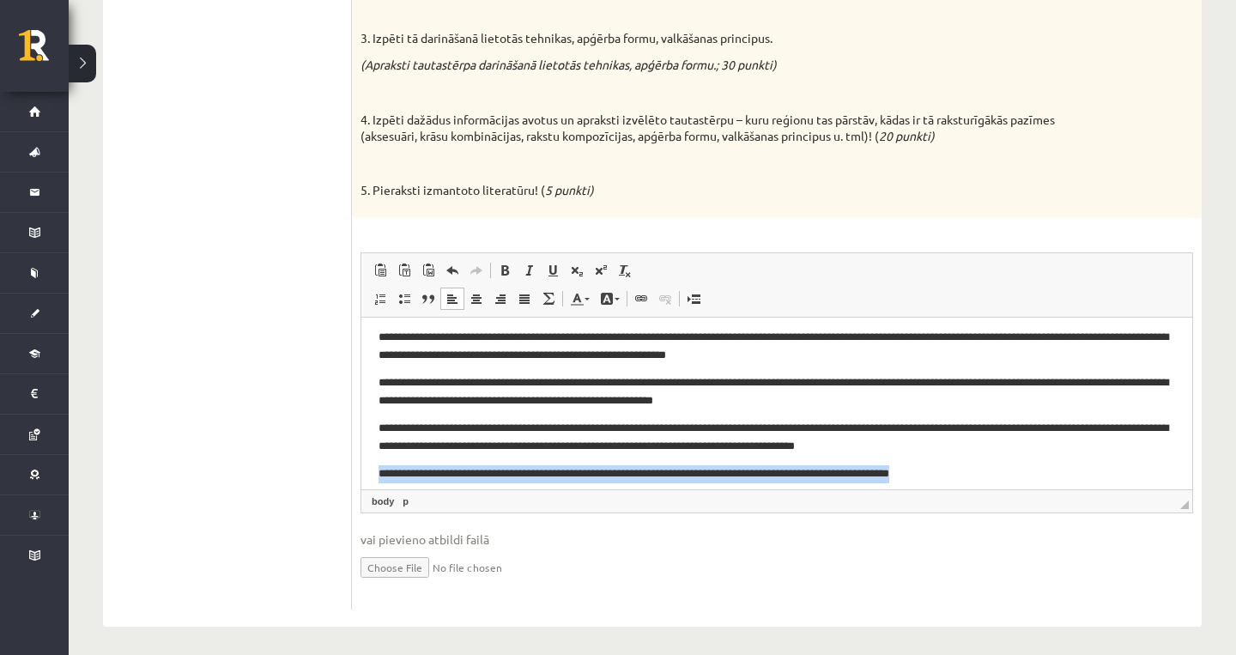
scroll to position [40, 0]
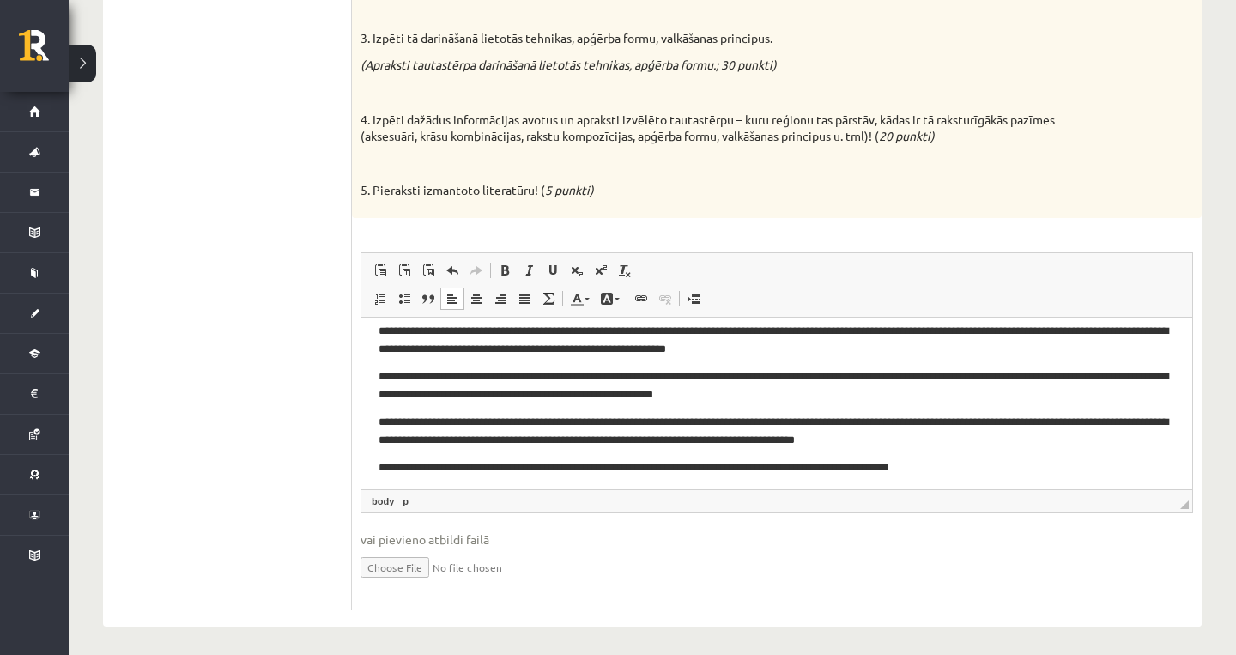
click at [626, 397] on p "**********" at bounding box center [777, 384] width 797 height 34
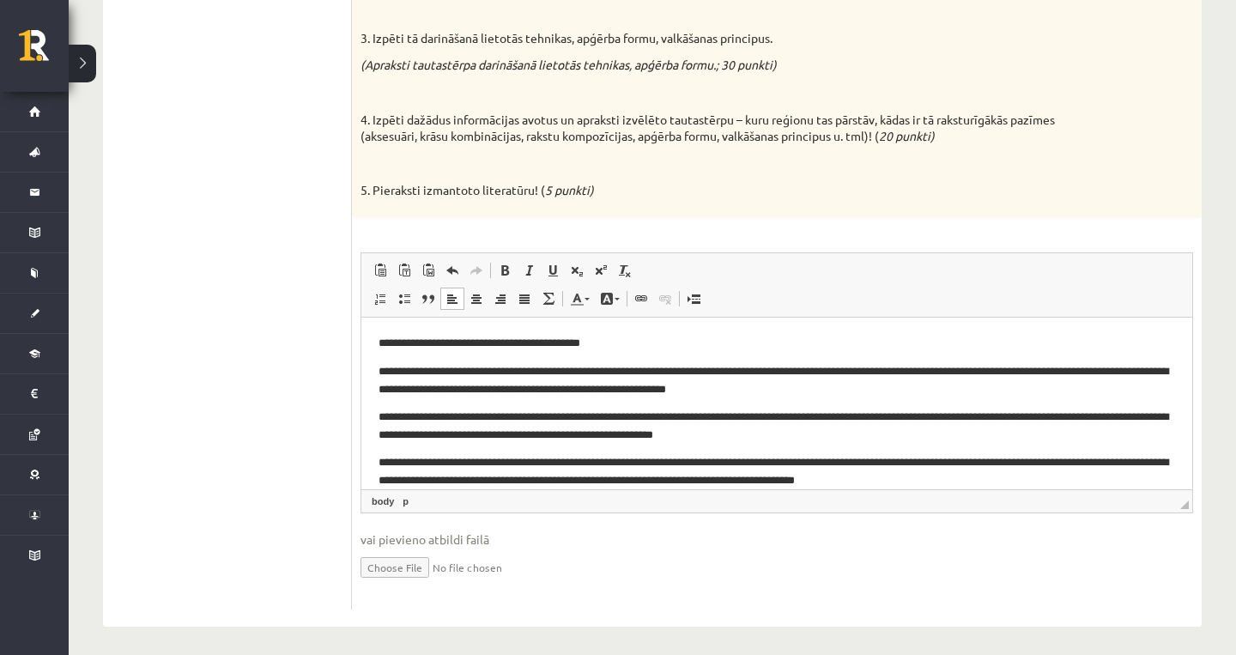
scroll to position [0, 0]
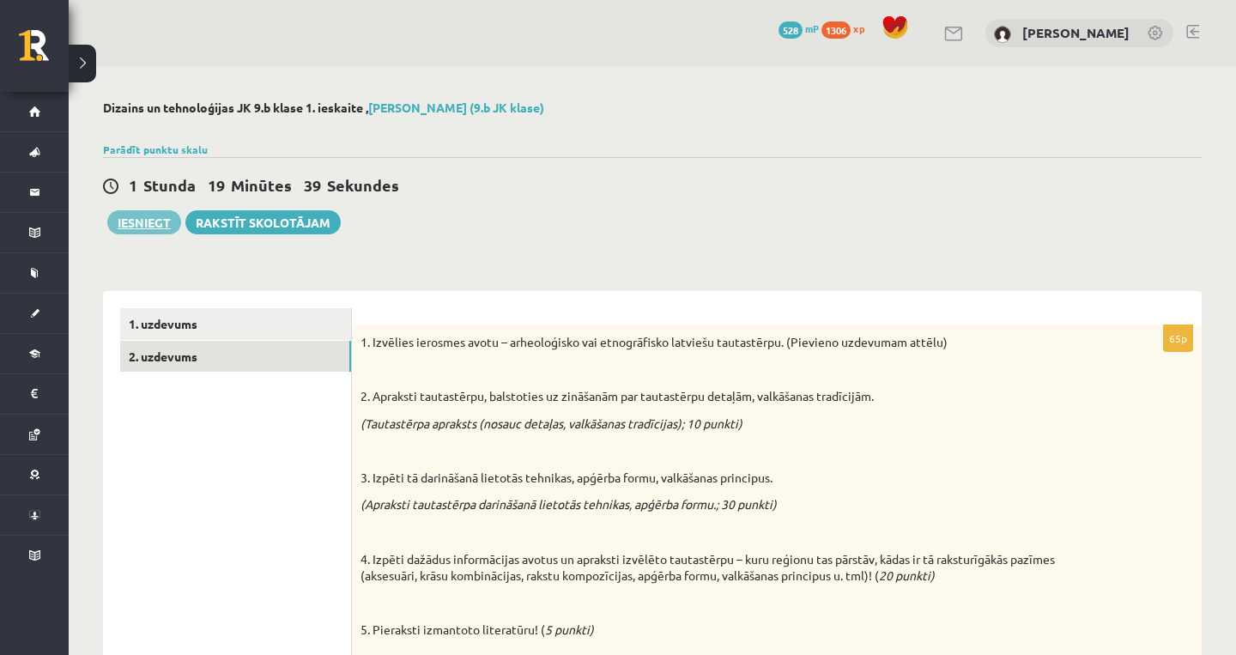
click at [148, 226] on button "Iesniegt" at bounding box center [144, 222] width 74 height 24
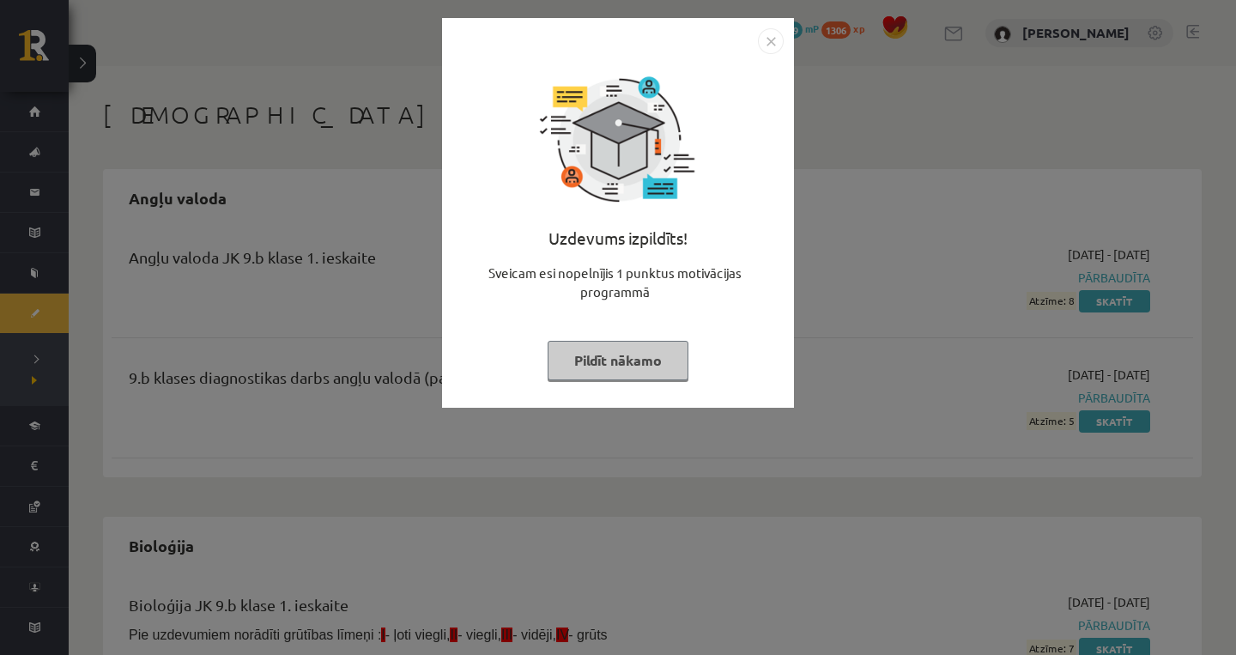
click at [646, 361] on button "Pildīt nākamo" at bounding box center [618, 360] width 141 height 39
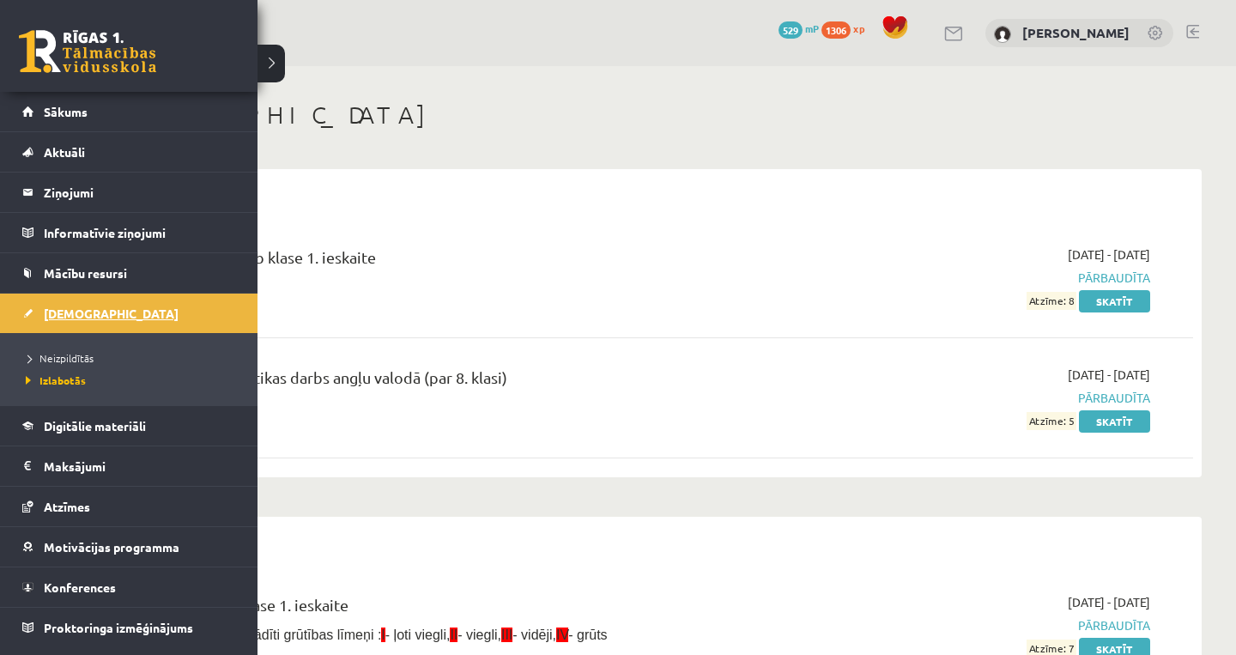
click at [27, 306] on link "[DEMOGRAPHIC_DATA]" at bounding box center [129, 313] width 214 height 39
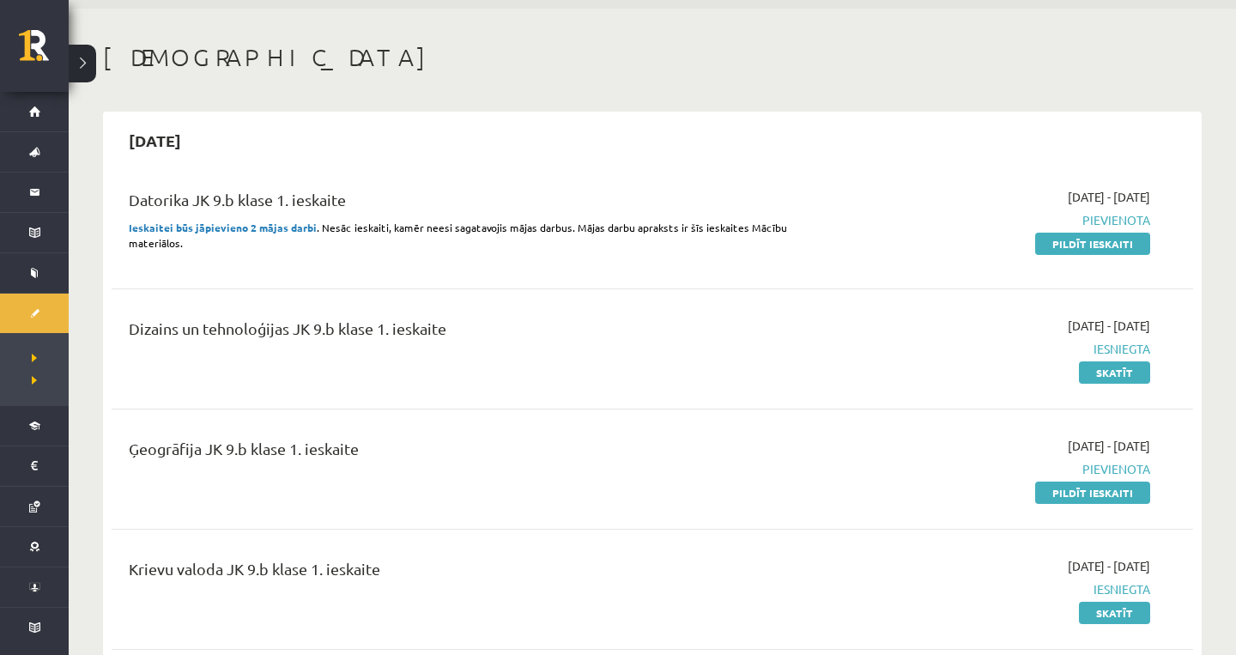
scroll to position [61, 0]
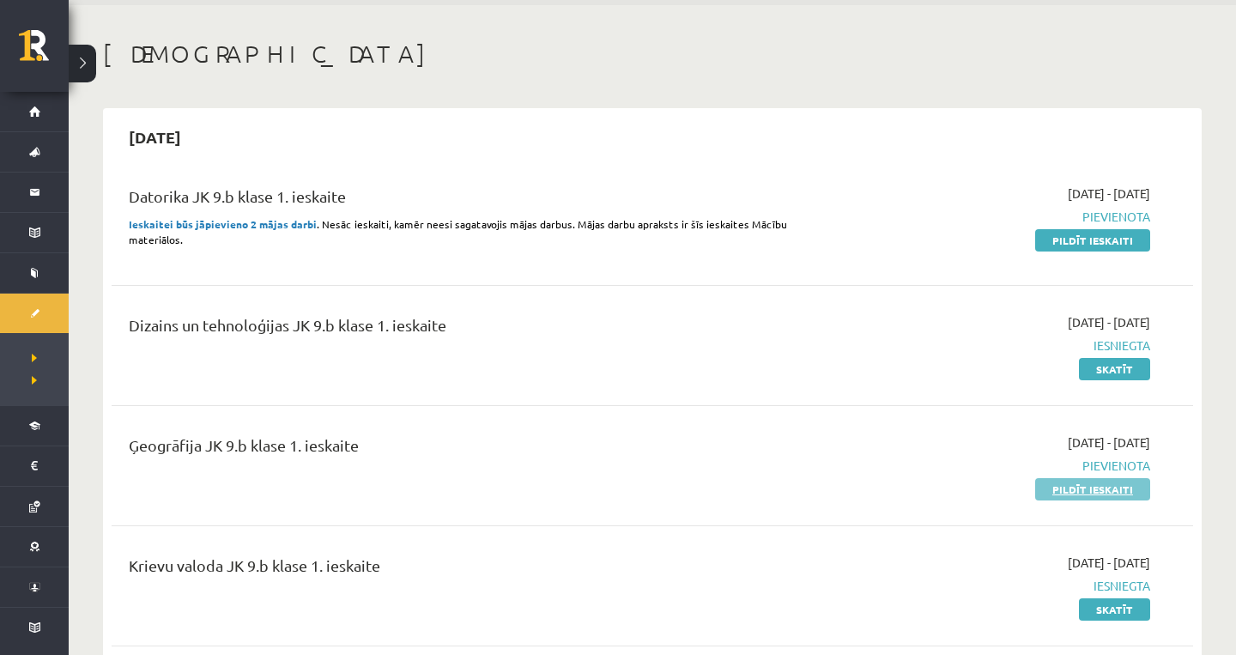
click at [1062, 489] on link "Pildīt ieskaiti" at bounding box center [1092, 489] width 115 height 22
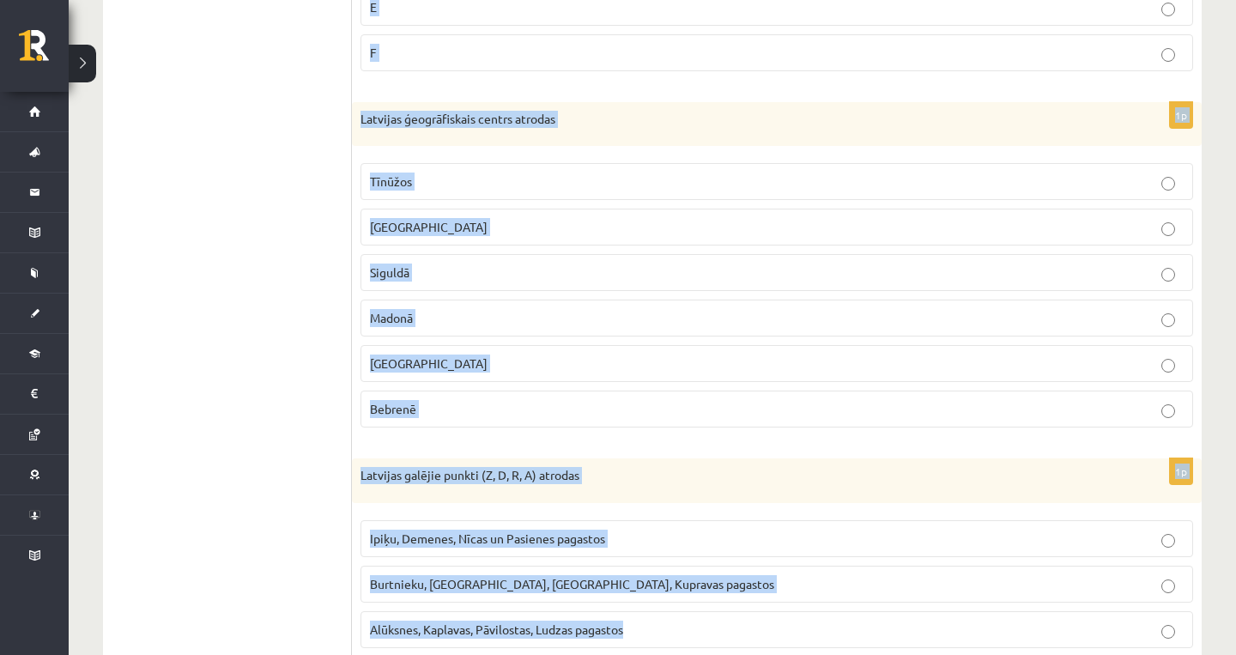
scroll to position [3907, 0]
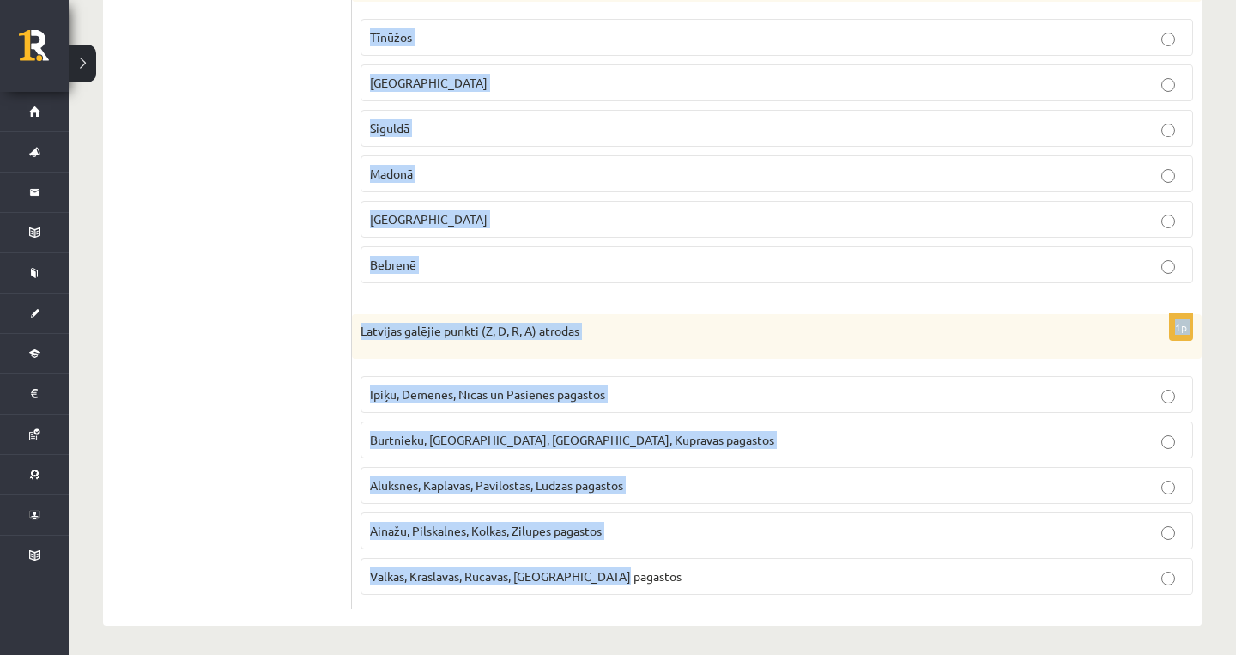
drag, startPoint x: 358, startPoint y: 85, endPoint x: 760, endPoint y: 591, distance: 645.8
drag, startPoint x: 760, startPoint y: 591, endPoint x: 1131, endPoint y: 458, distance: 393.7
click at [1131, 458] on fieldset "Ipiķu, Demenes, Nīcas un Pasienes pagastos Burtnieku, [GEOGRAPHIC_DATA], [GEOGR…" at bounding box center [777, 483] width 833 height 233
copy form "Loremi dolors ametc ad elitseddo eiusmod te incididu (utl etdolore) mag Aliquae…"
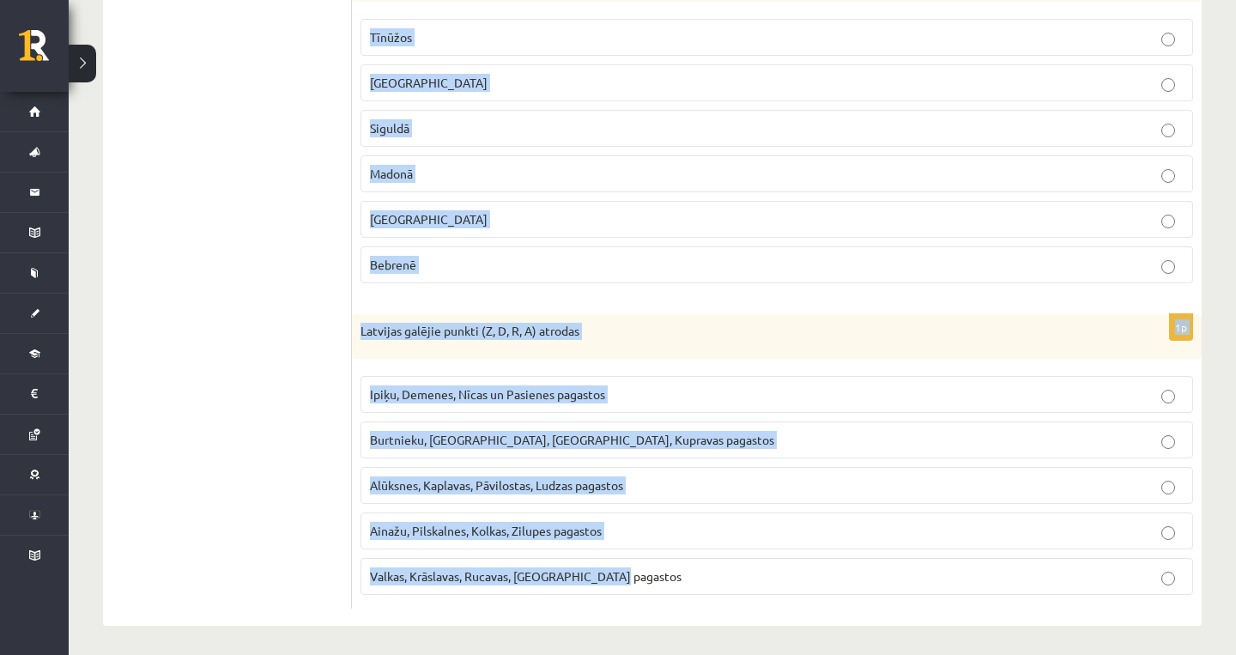
drag, startPoint x: 691, startPoint y: 653, endPoint x: 1118, endPoint y: 418, distance: 487.2
click at [1140, 422] on label "Burtnieku, [GEOGRAPHIC_DATA], [GEOGRAPHIC_DATA], Kupravas pagastos" at bounding box center [777, 440] width 833 height 37
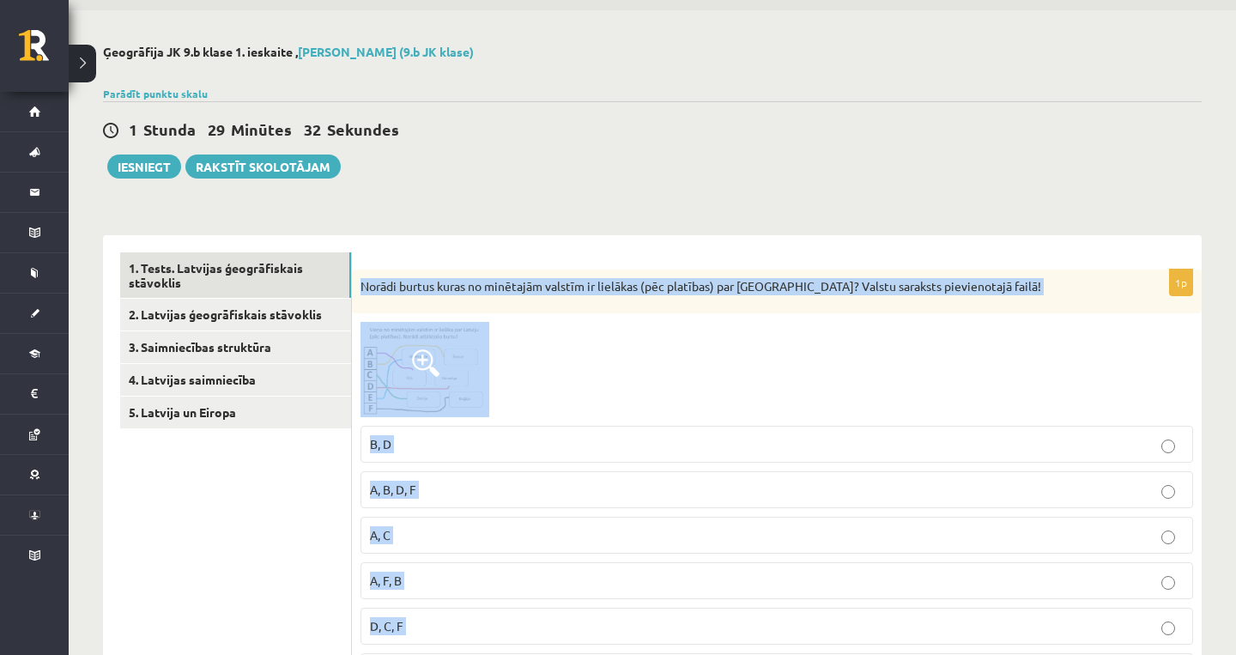
scroll to position [0, 0]
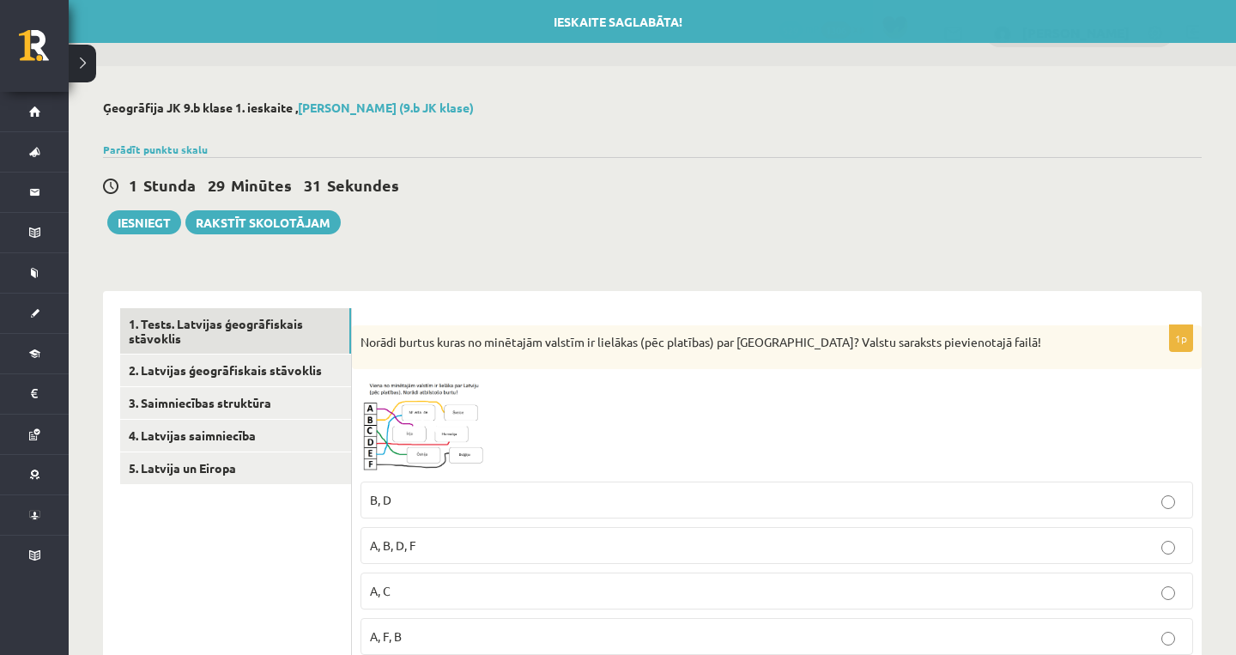
click at [658, 457] on div at bounding box center [777, 425] width 833 height 95
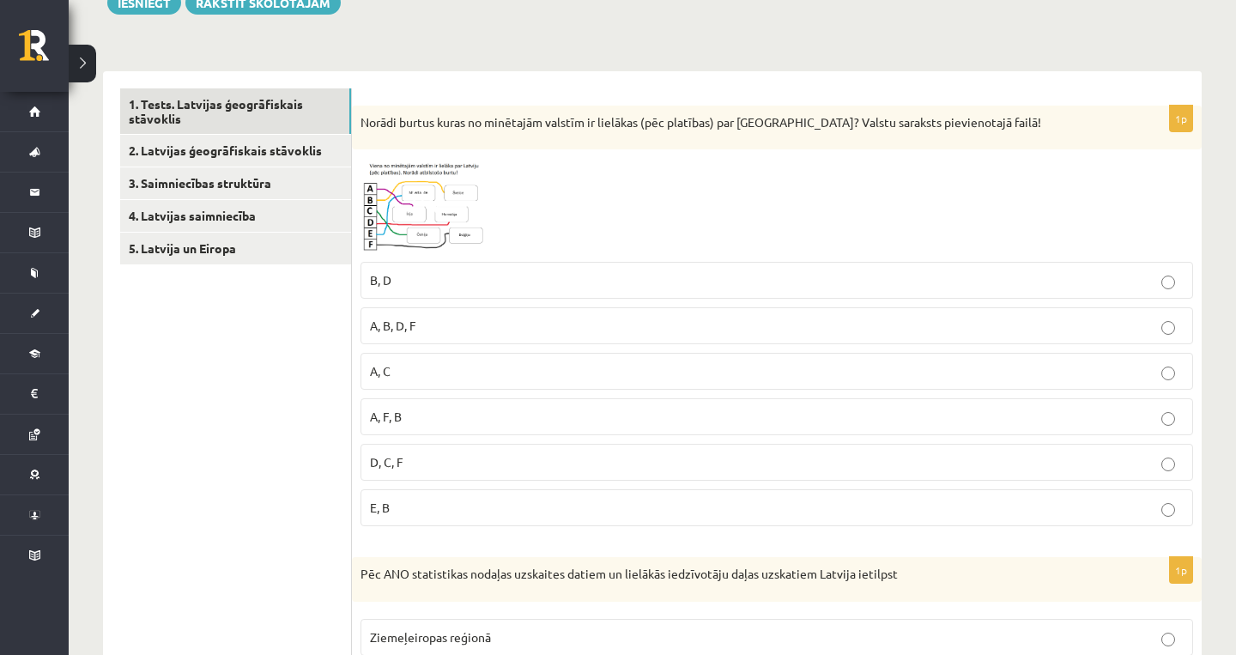
scroll to position [221, 0]
click at [429, 185] on span at bounding box center [425, 198] width 27 height 27
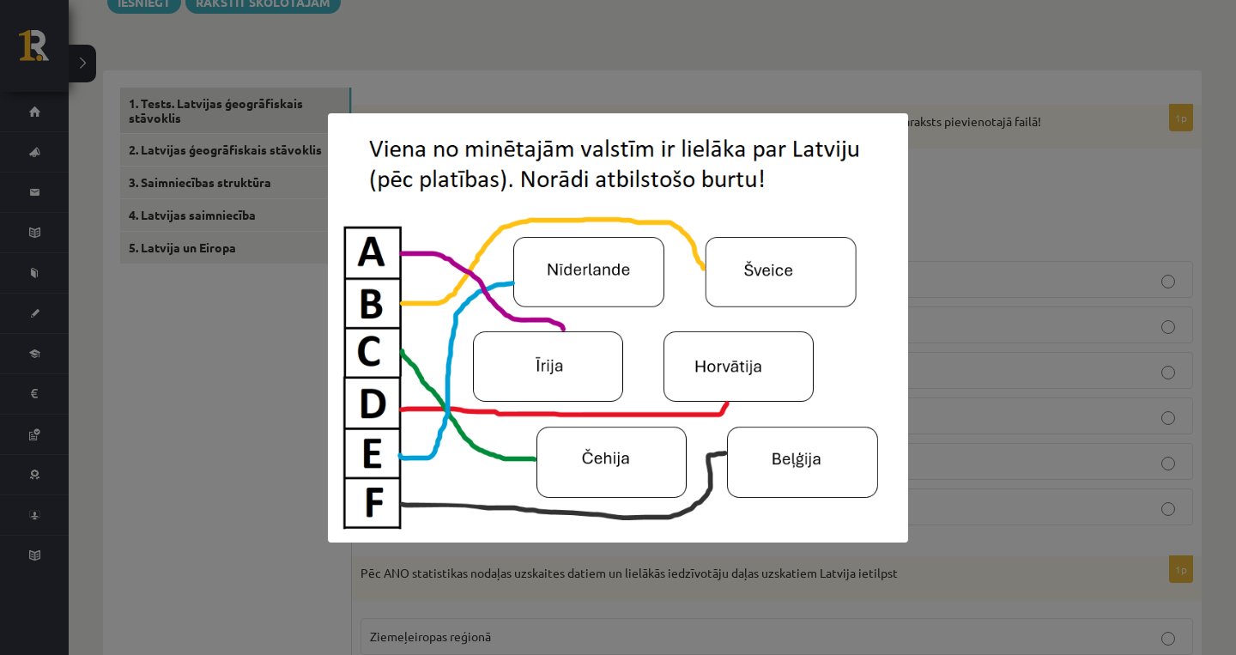
click at [961, 320] on div at bounding box center [618, 327] width 1236 height 655
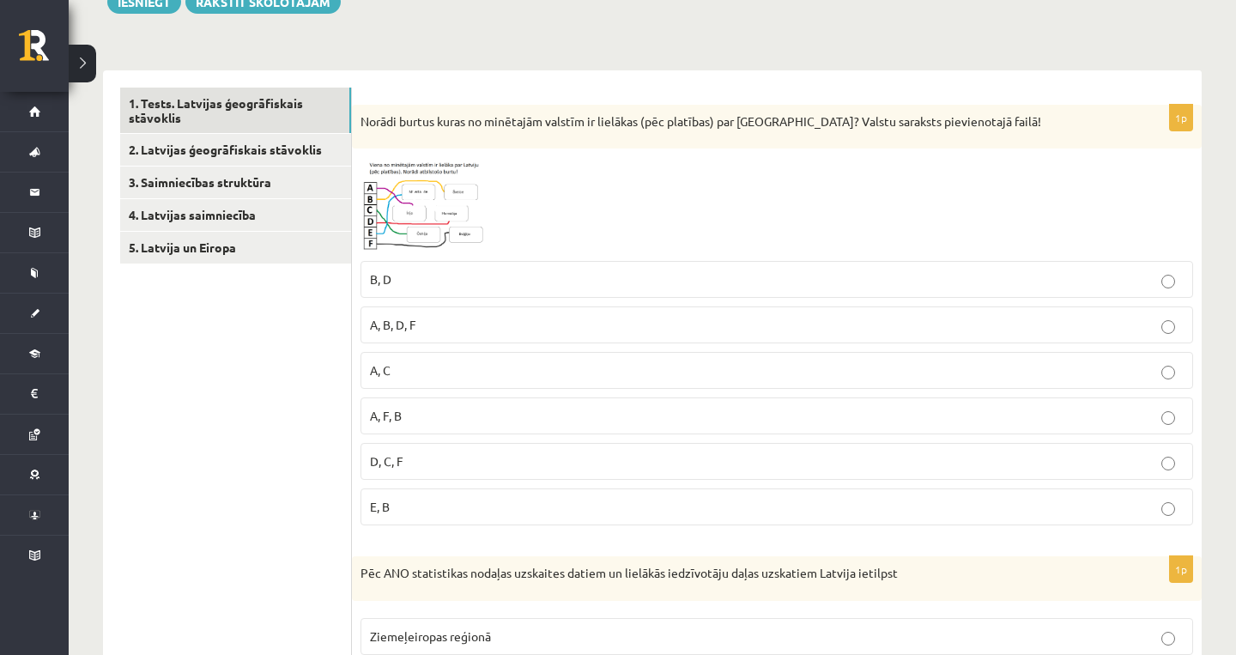
click at [461, 194] on img at bounding box center [425, 204] width 129 height 95
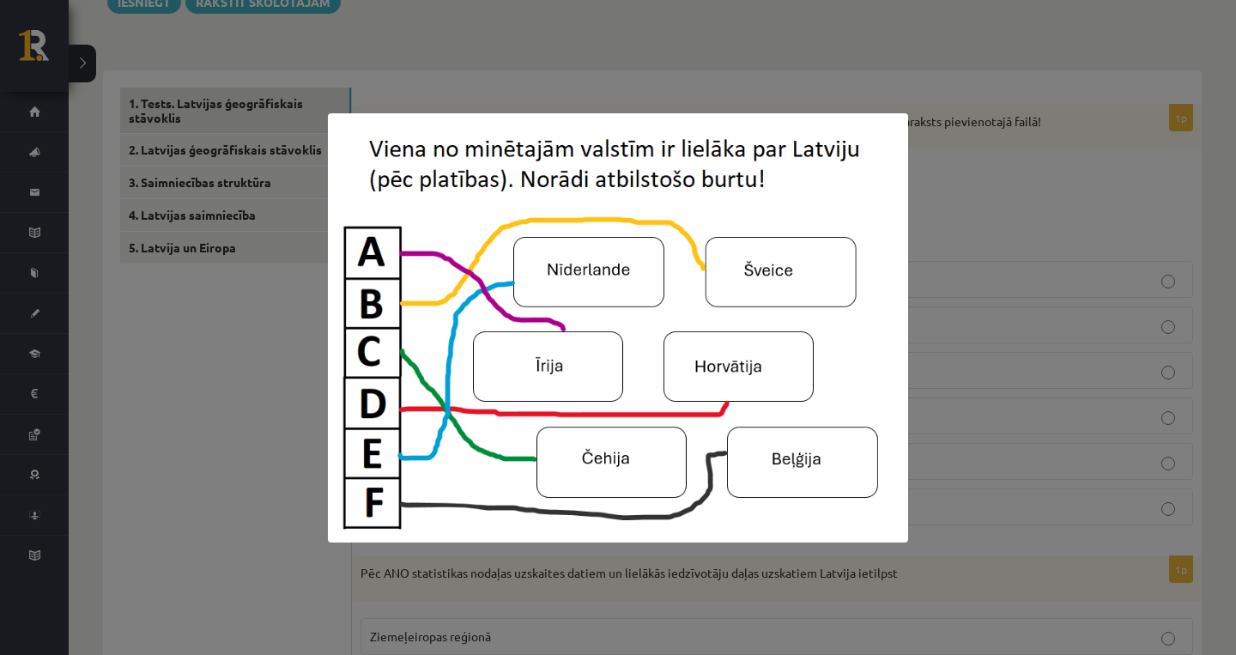
click at [1125, 319] on div at bounding box center [618, 327] width 1236 height 655
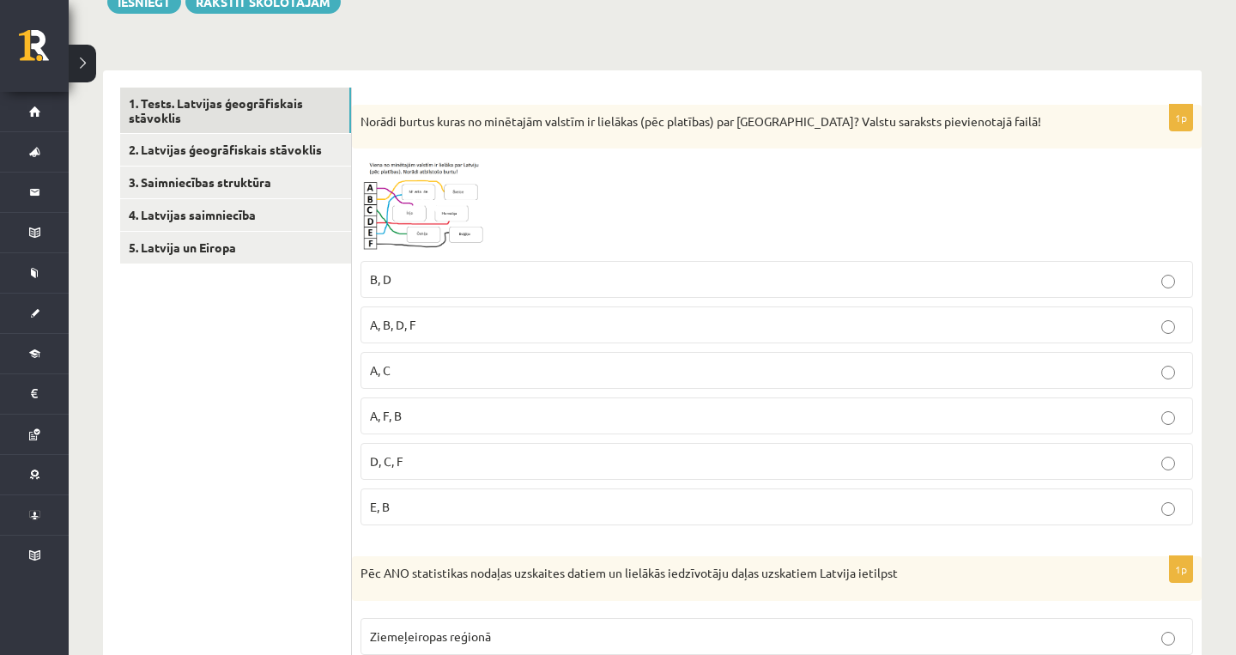
click at [576, 376] on p "A, C" at bounding box center [777, 370] width 814 height 18
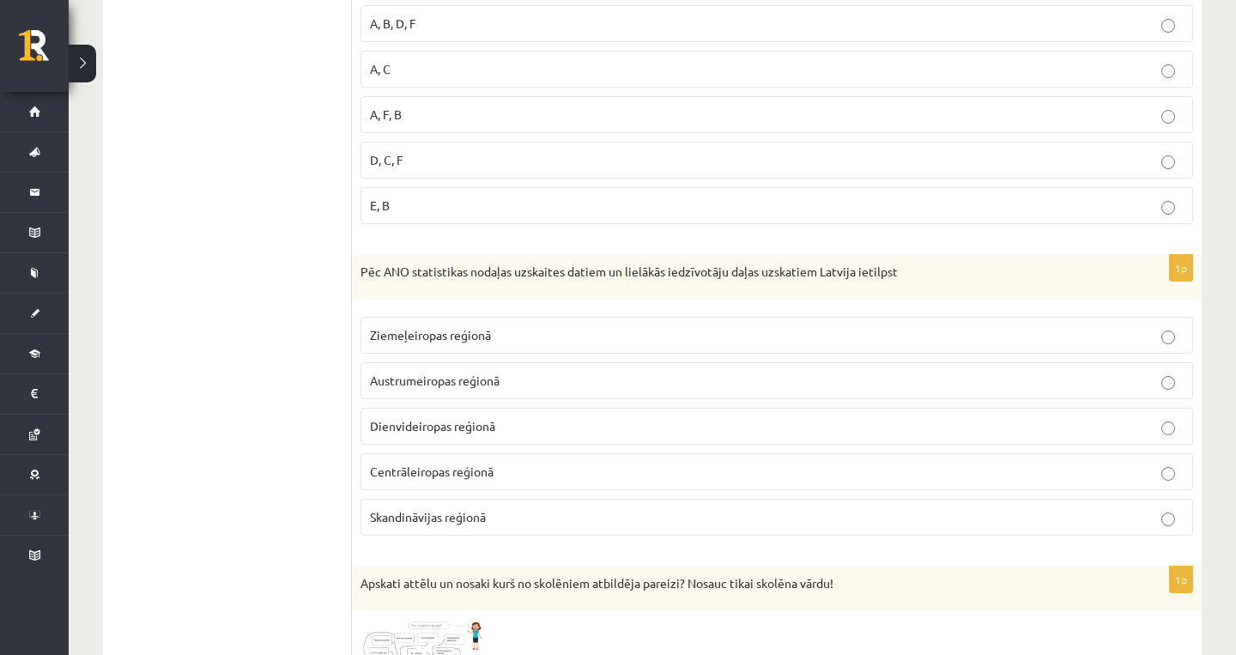
scroll to position [528, 0]
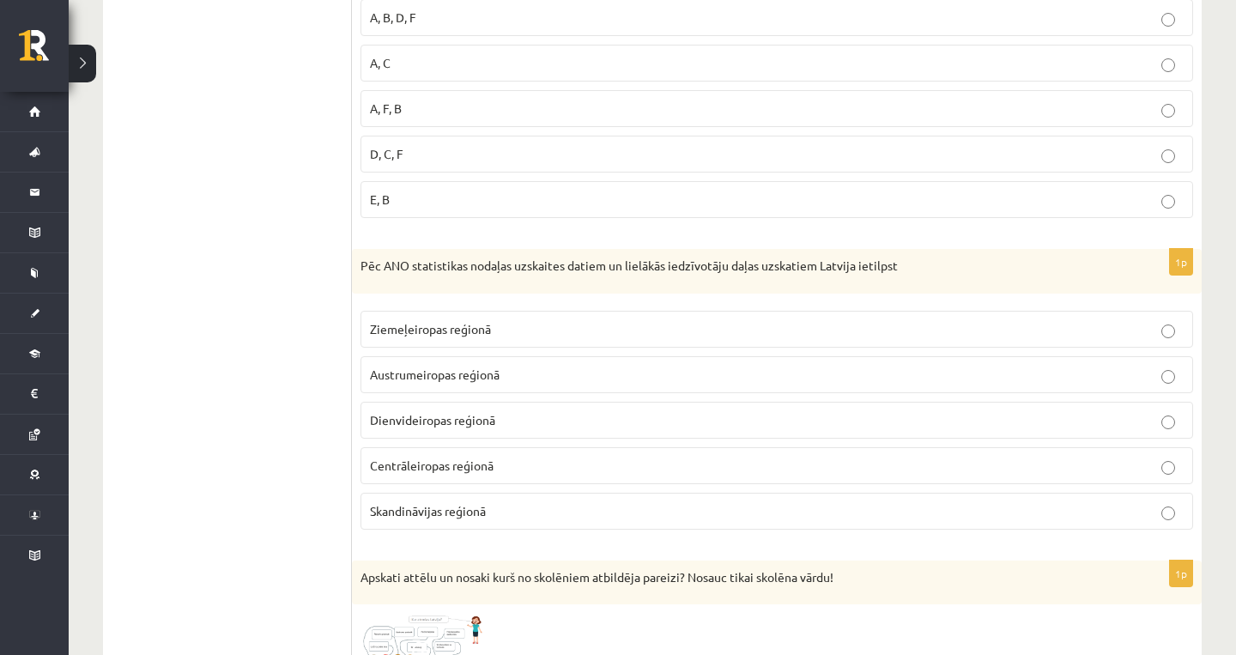
click at [514, 316] on label "Ziemeļeiropas reģionā" at bounding box center [777, 329] width 833 height 37
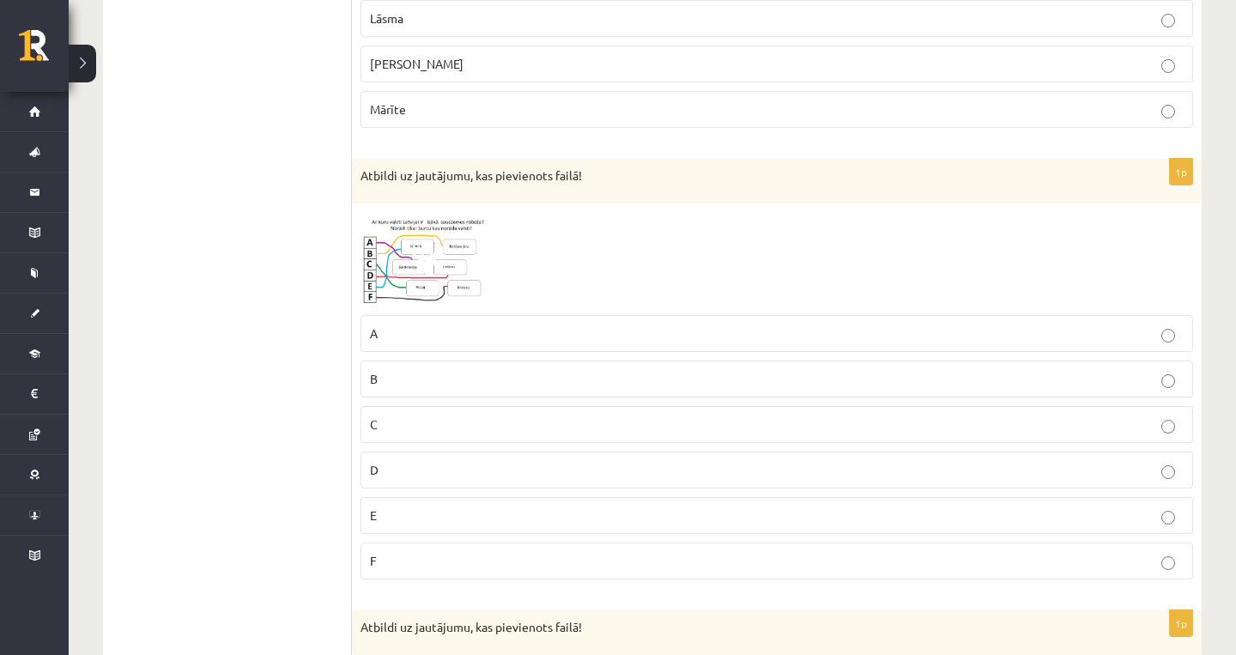
scroll to position [1405, 0]
click at [454, 276] on img at bounding box center [425, 257] width 129 height 95
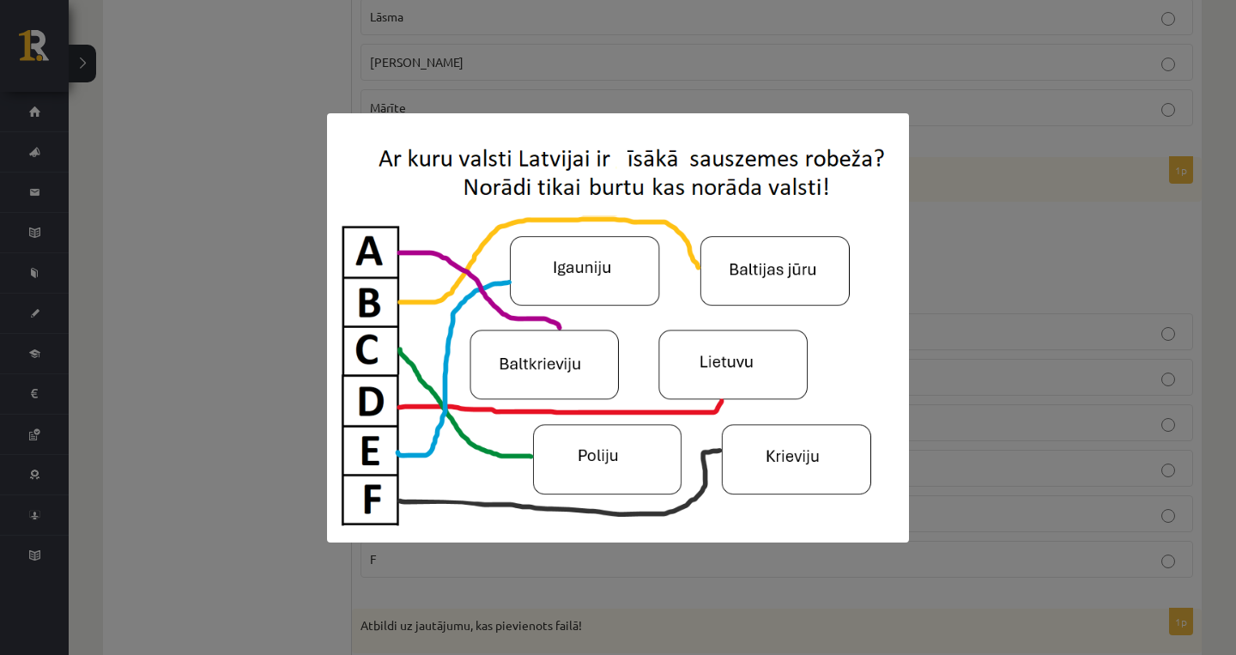
drag, startPoint x: 376, startPoint y: 151, endPoint x: 385, endPoint y: 152, distance: 9.5
click at [391, 161] on img at bounding box center [618, 327] width 582 height 429
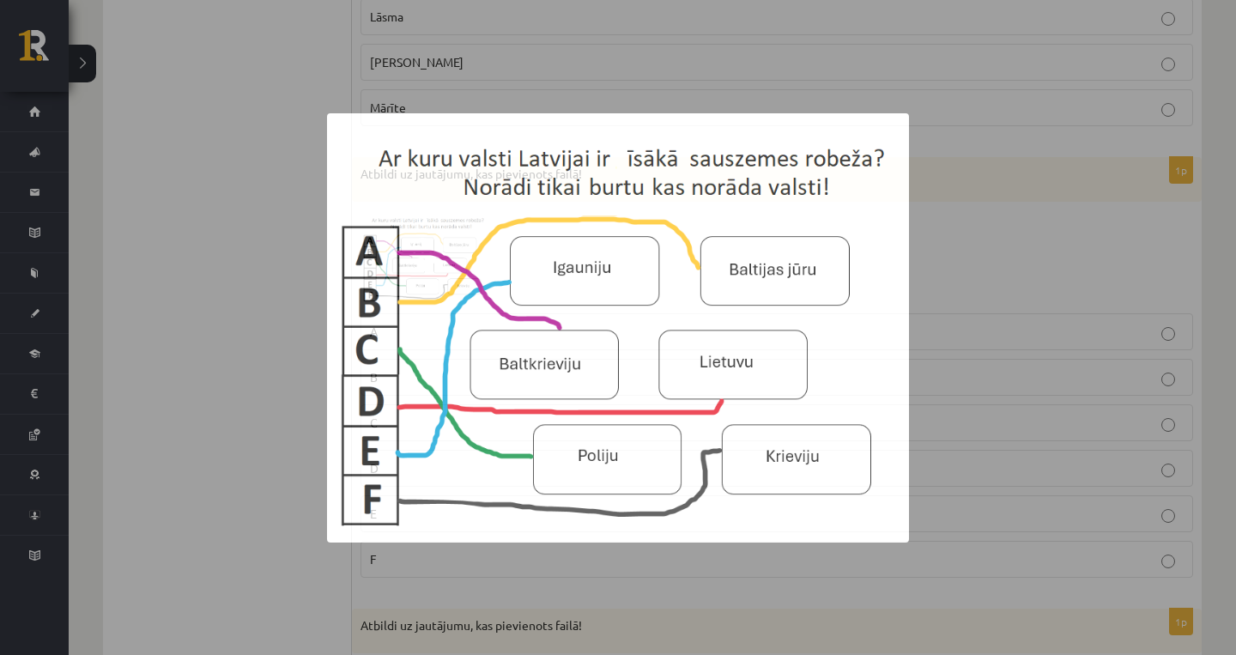
click at [391, 161] on img at bounding box center [618, 327] width 582 height 429
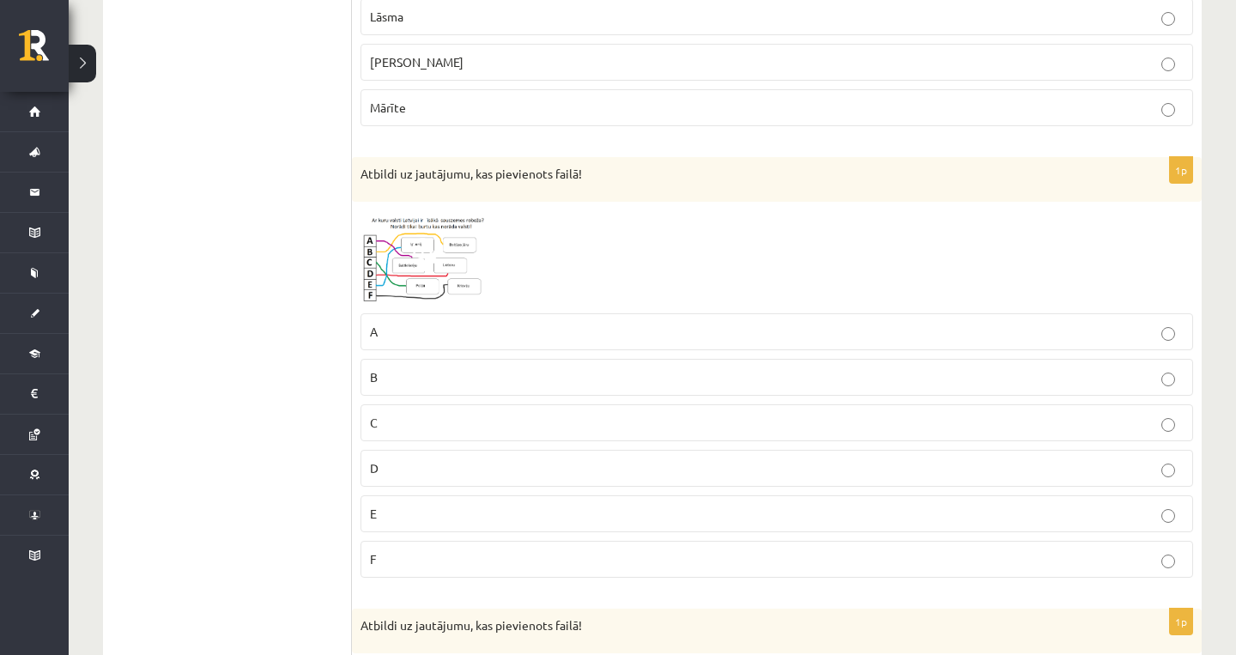
click at [406, 238] on img at bounding box center [425, 257] width 129 height 95
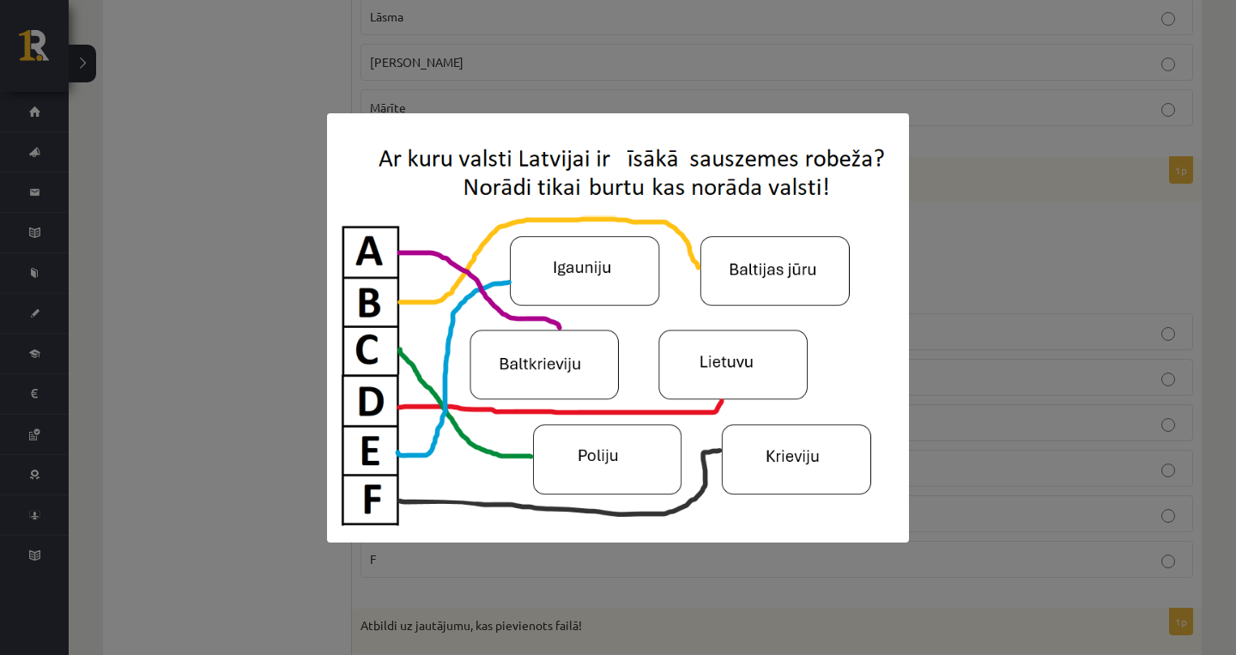
click at [960, 183] on div at bounding box center [618, 327] width 1236 height 655
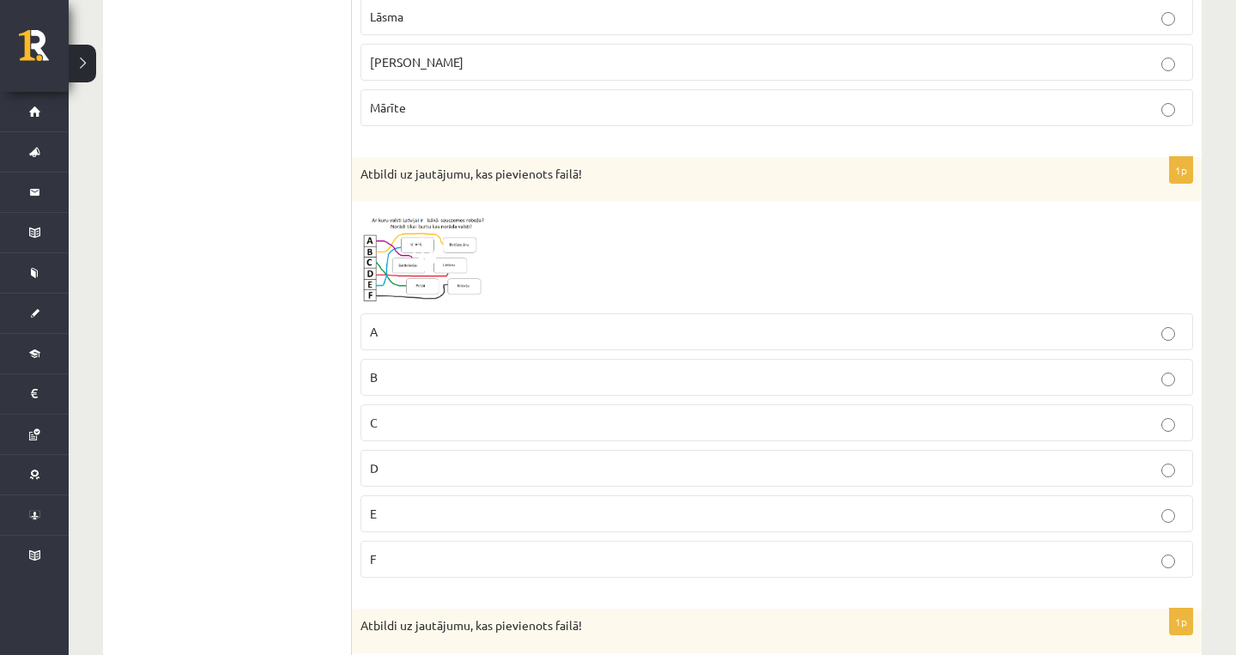
drag, startPoint x: 843, startPoint y: 52, endPoint x: 575, endPoint y: 333, distance: 388.6
click at [575, 333] on p "A" at bounding box center [777, 332] width 814 height 18
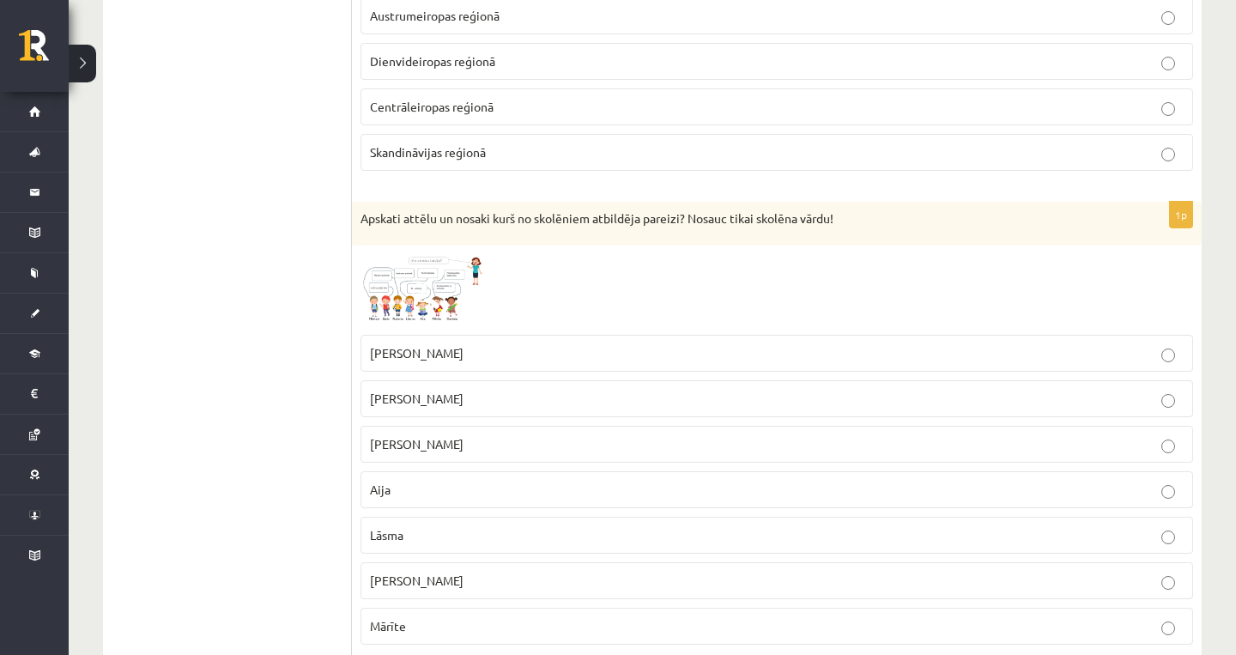
scroll to position [888, 0]
click at [463, 294] on img at bounding box center [425, 289] width 129 height 72
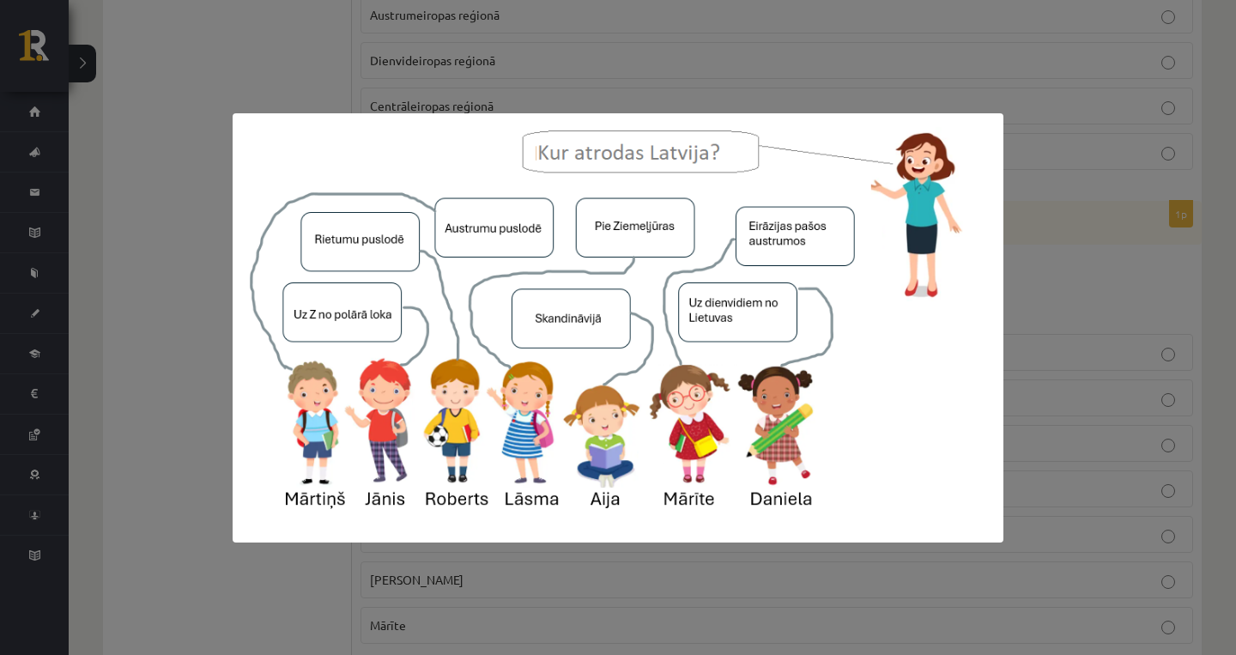
click at [1107, 262] on div at bounding box center [618, 327] width 1236 height 655
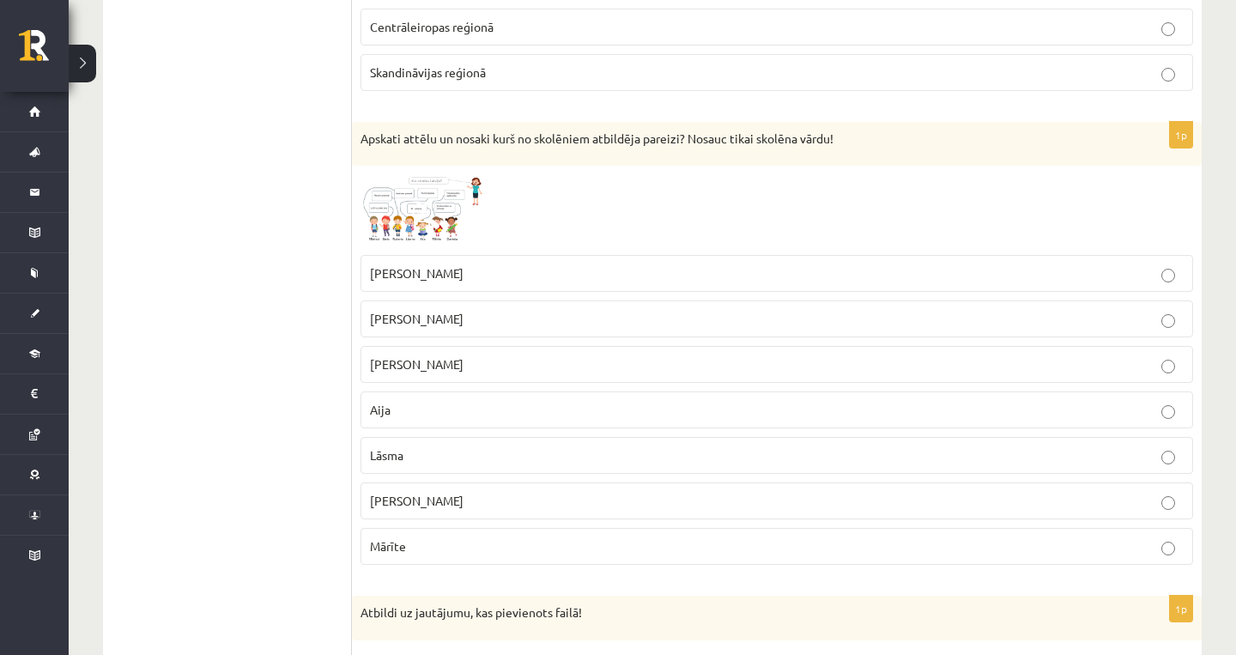
click at [453, 528] on label "Mārīte" at bounding box center [777, 546] width 833 height 37
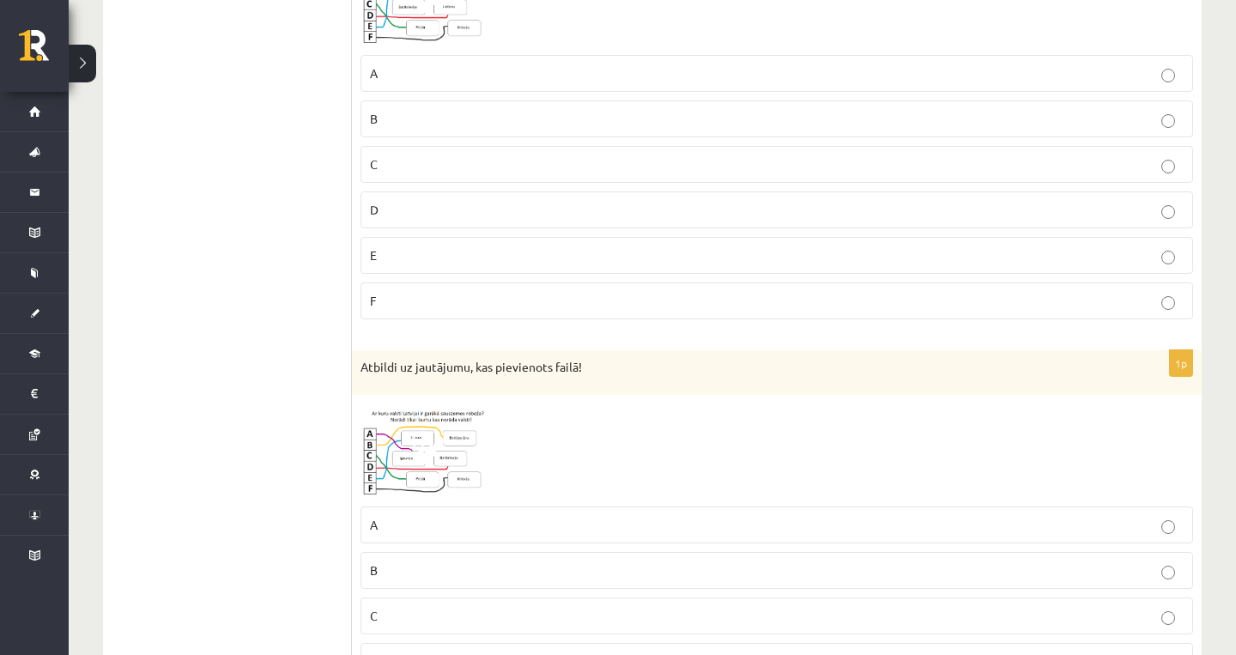
scroll to position [1669, 0]
click at [397, 443] on img at bounding box center [425, 445] width 129 height 95
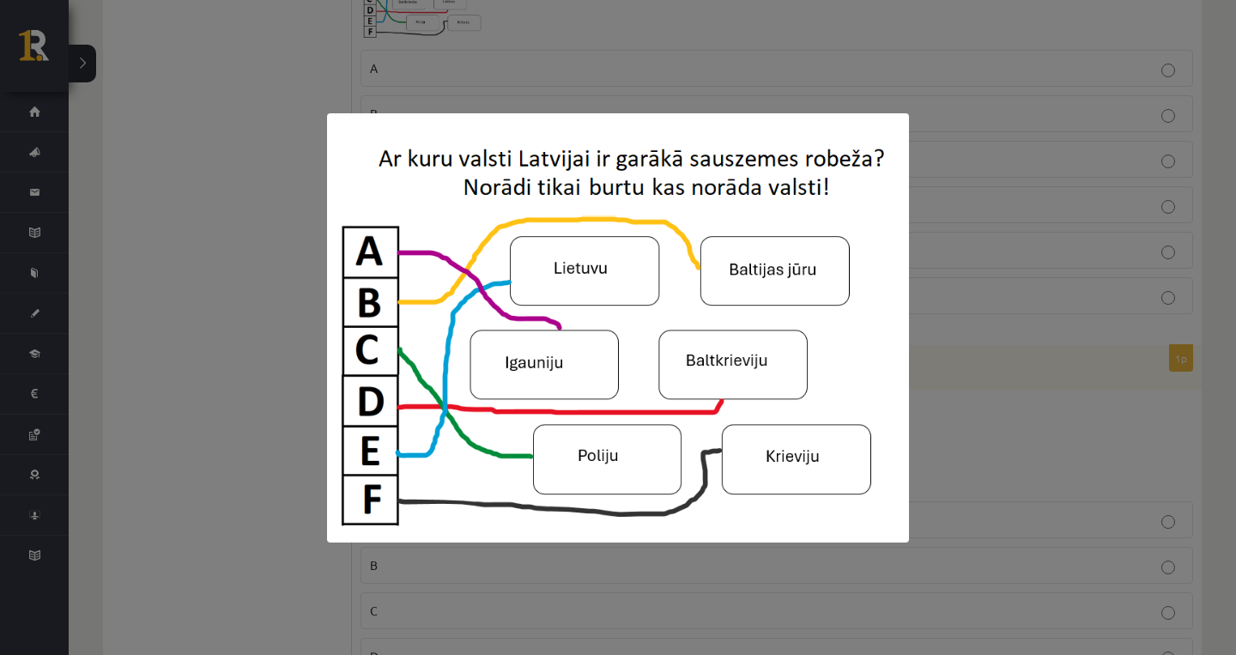
click at [1095, 288] on div at bounding box center [618, 327] width 1236 height 655
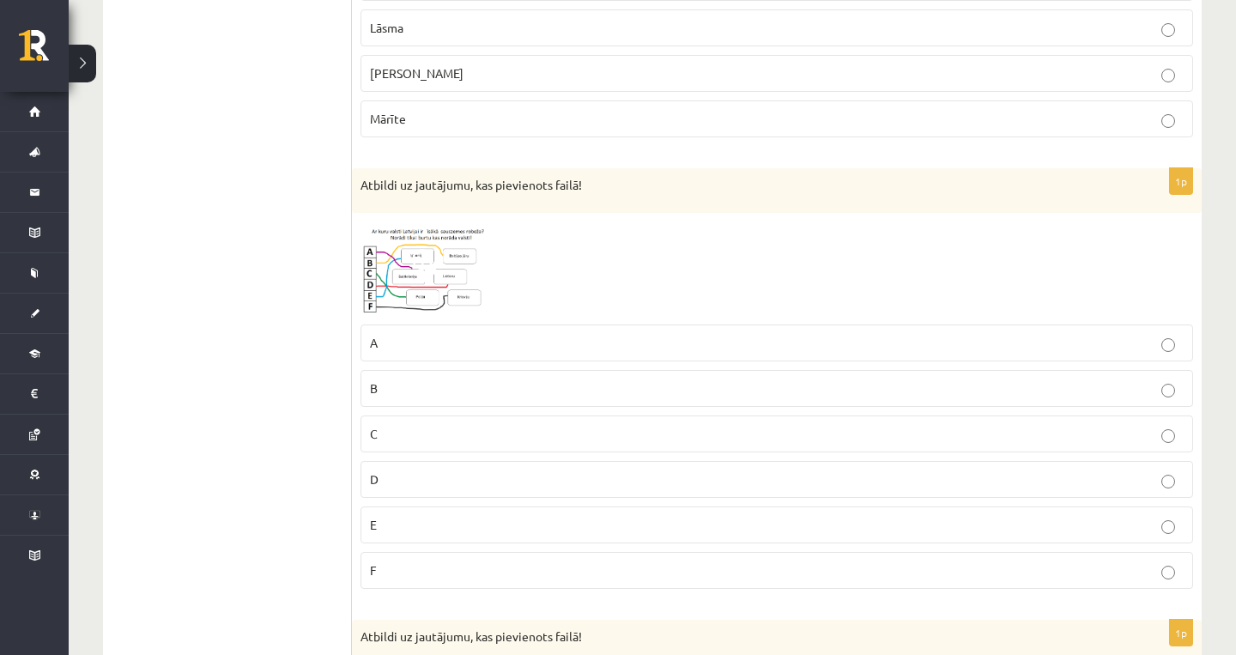
scroll to position [1385, 0]
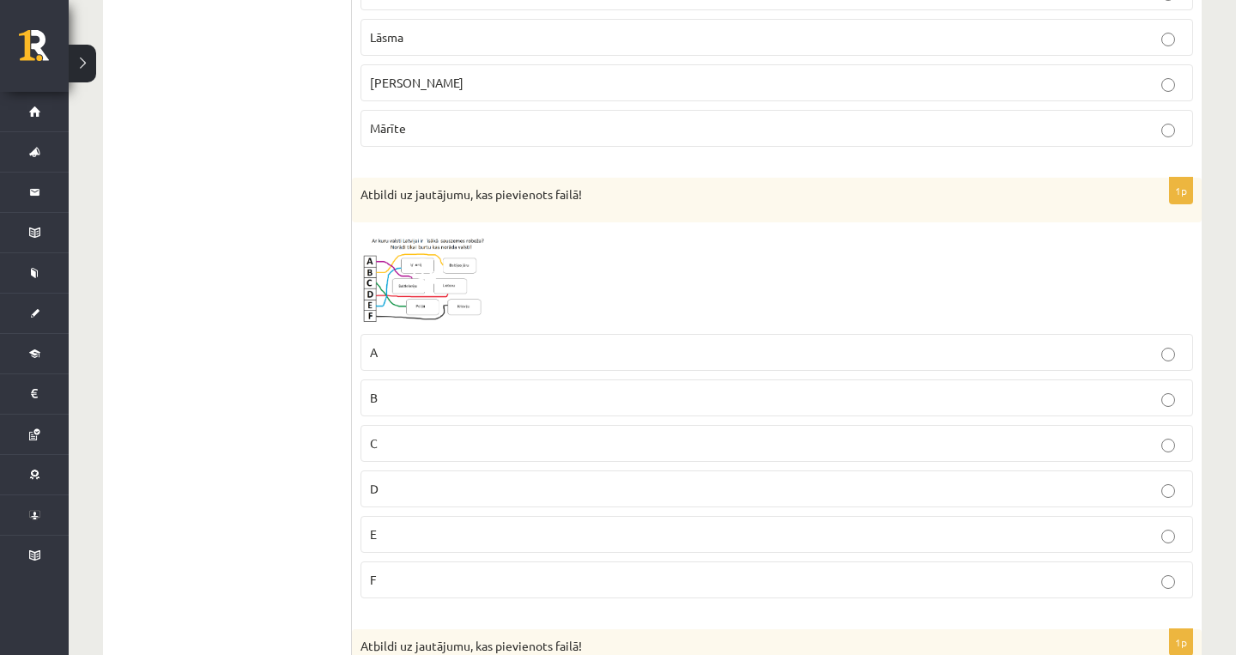
click at [374, 286] on img at bounding box center [425, 278] width 129 height 95
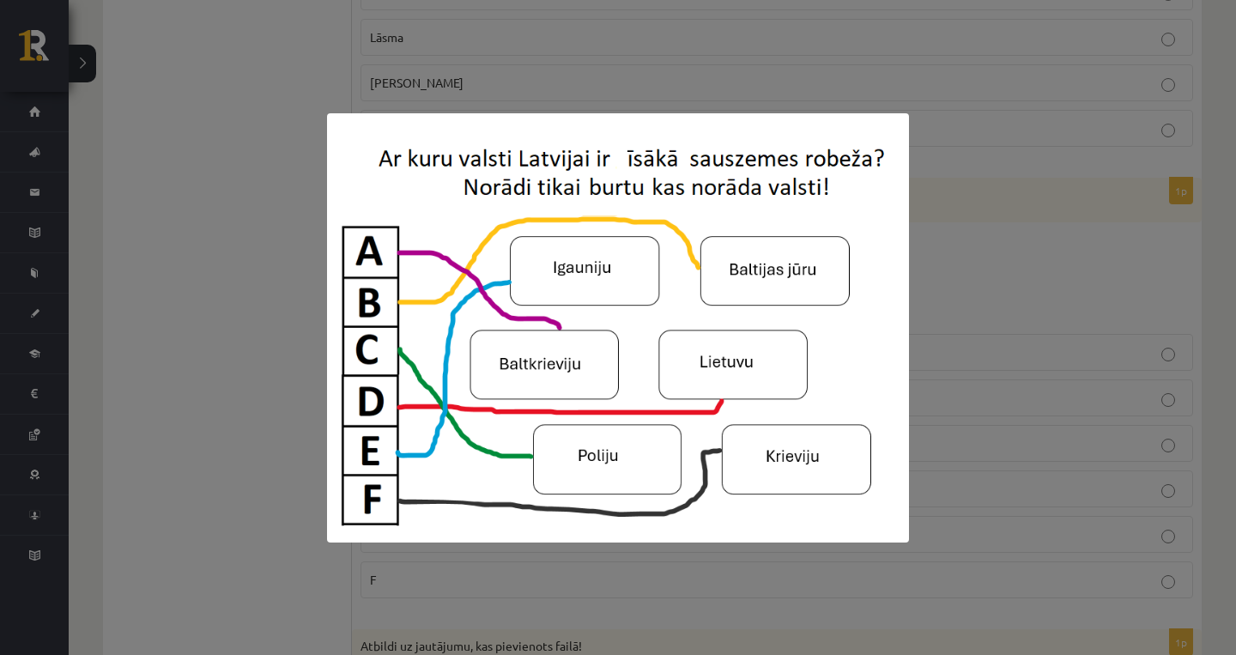
click at [953, 276] on div at bounding box center [618, 327] width 1236 height 655
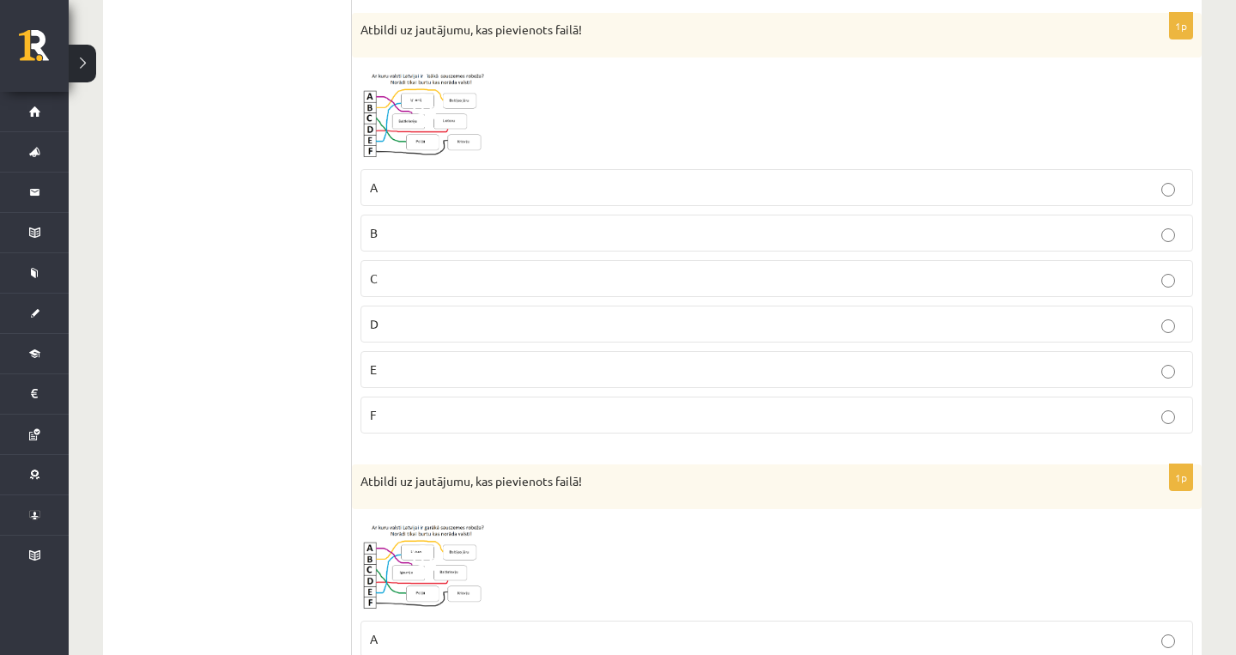
scroll to position [1551, 0]
click at [445, 570] on img at bounding box center [425, 563] width 129 height 95
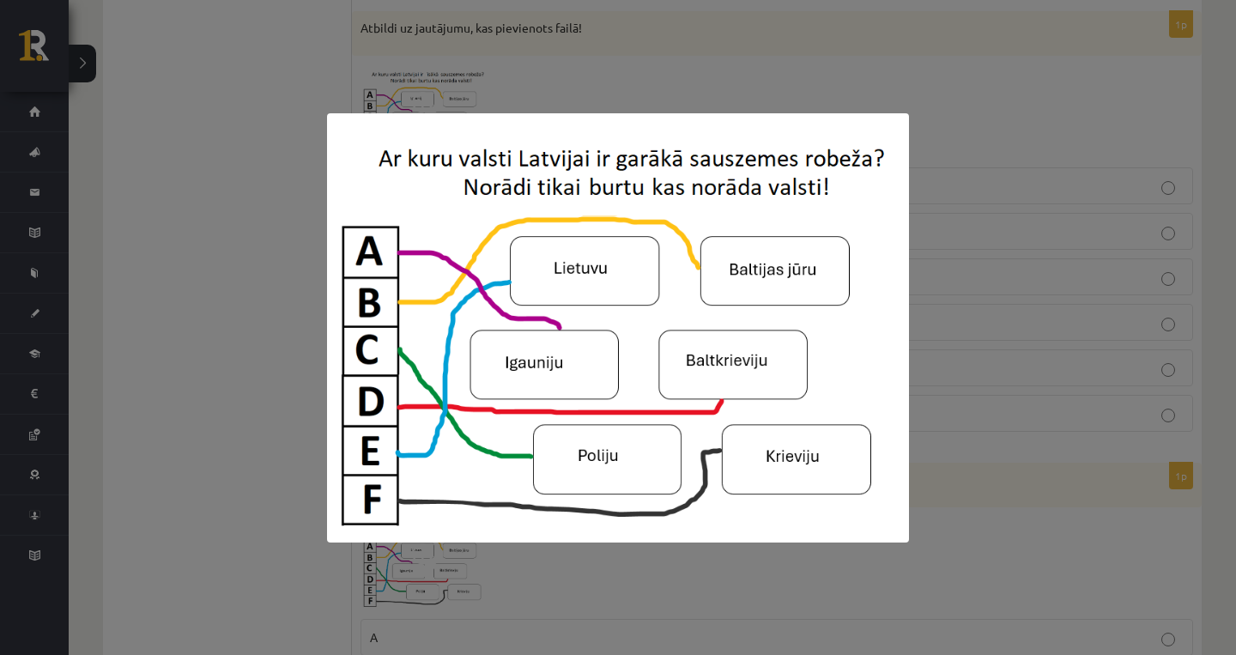
click at [937, 372] on div at bounding box center [618, 327] width 1236 height 655
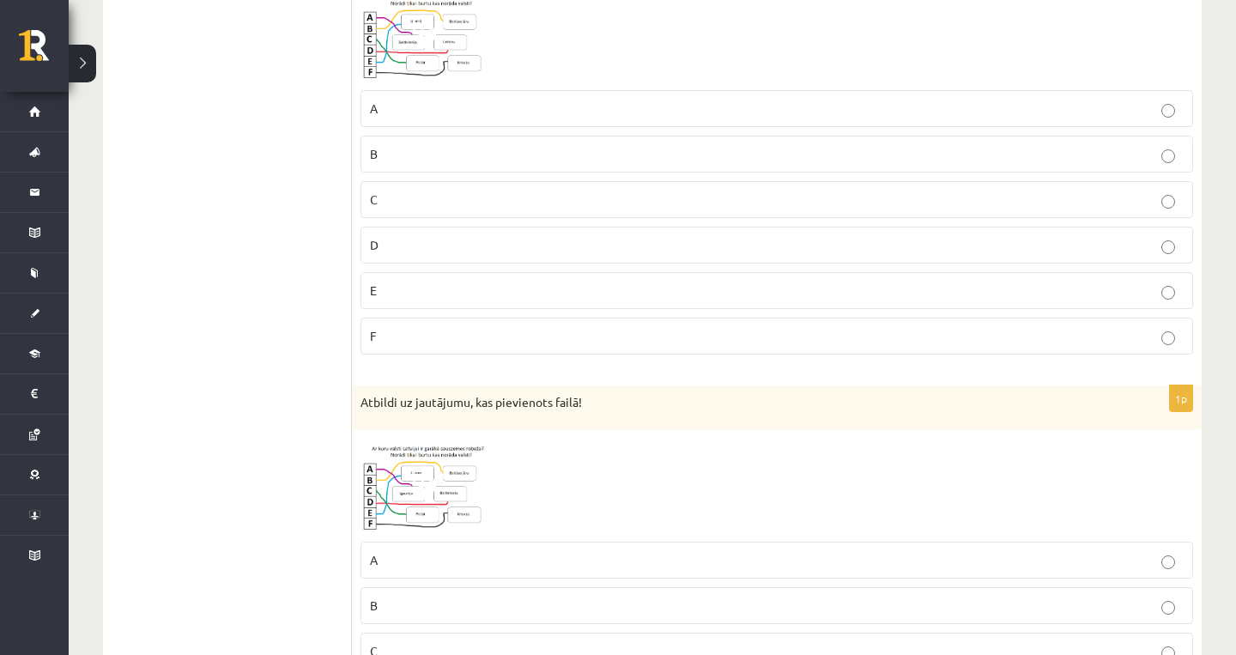
click at [658, 566] on p "A" at bounding box center [777, 560] width 814 height 18
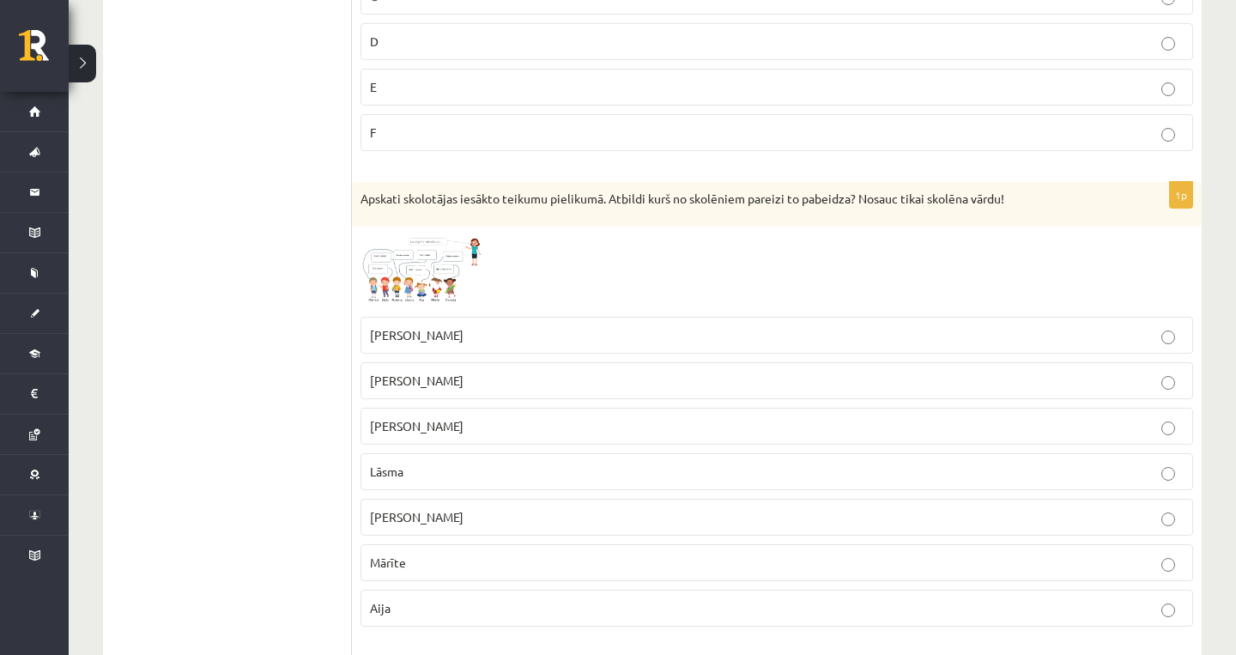
scroll to position [2275, 0]
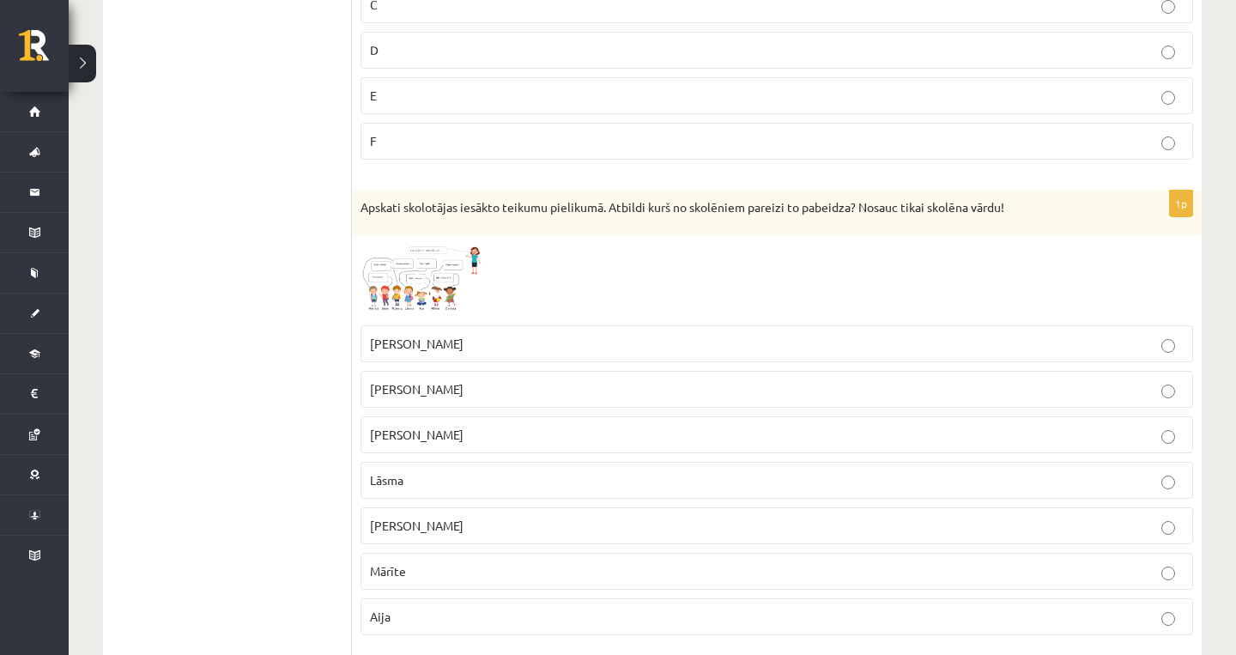
click at [371, 293] on img at bounding box center [425, 280] width 129 height 73
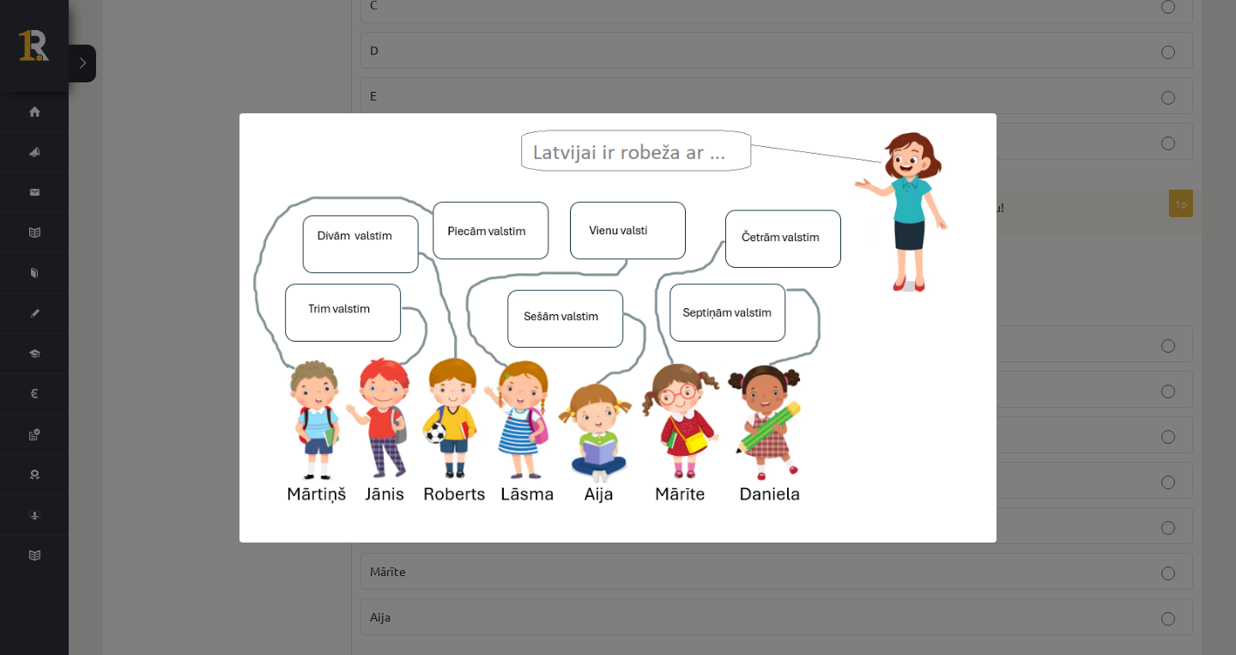
click at [1061, 291] on div at bounding box center [618, 327] width 1236 height 655
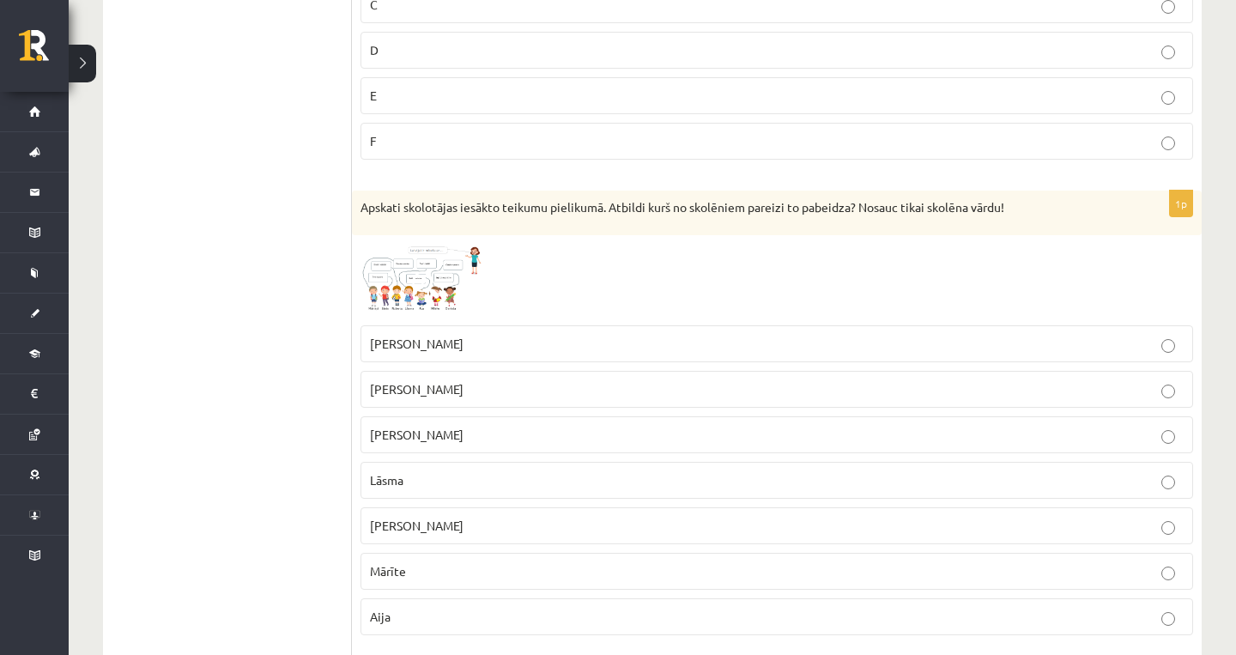
click at [408, 557] on label "Mārīte" at bounding box center [777, 571] width 833 height 37
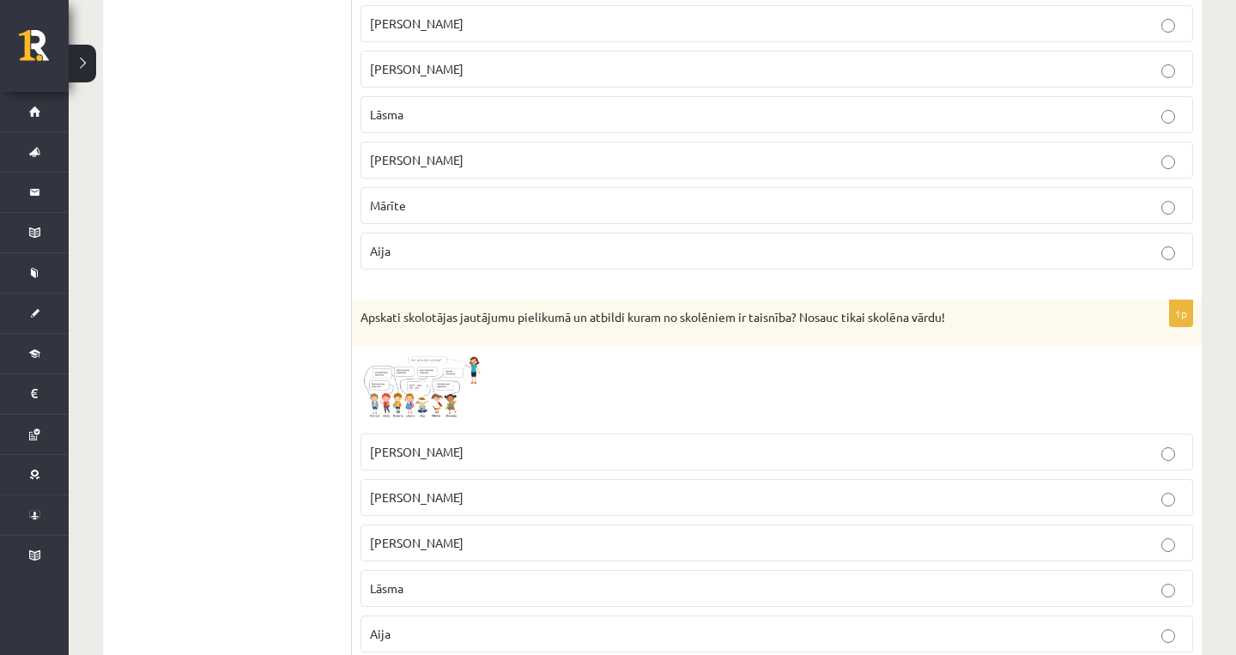
scroll to position [2631, 0]
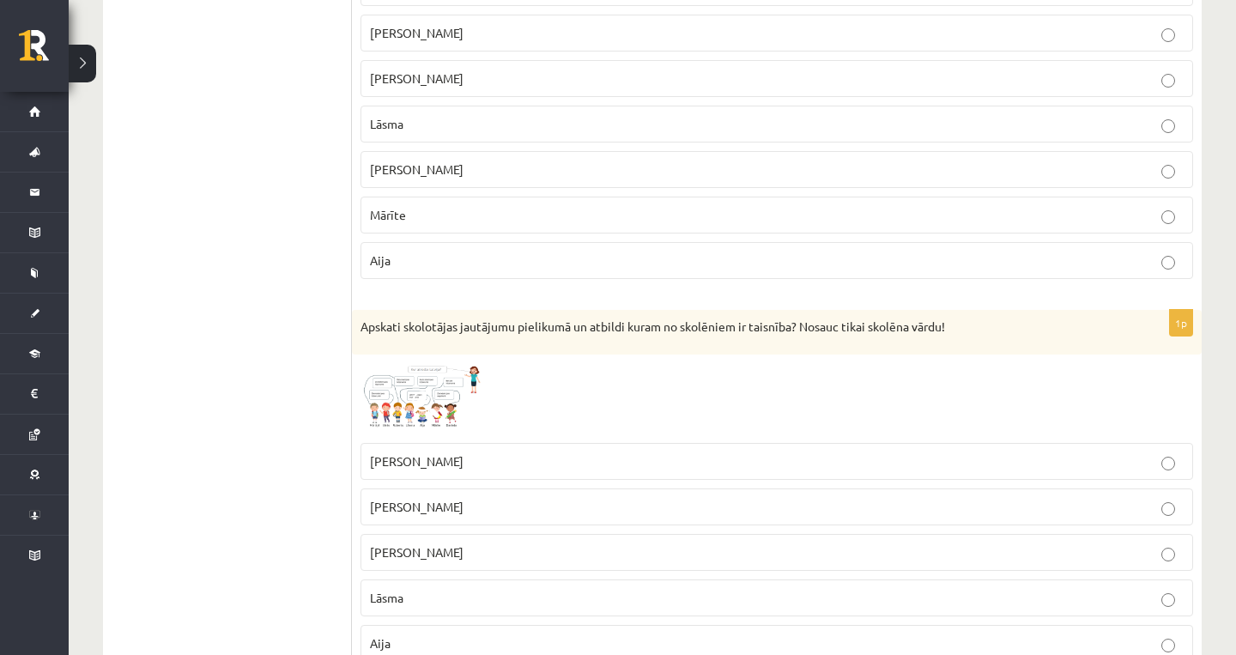
click at [395, 382] on img at bounding box center [425, 398] width 129 height 71
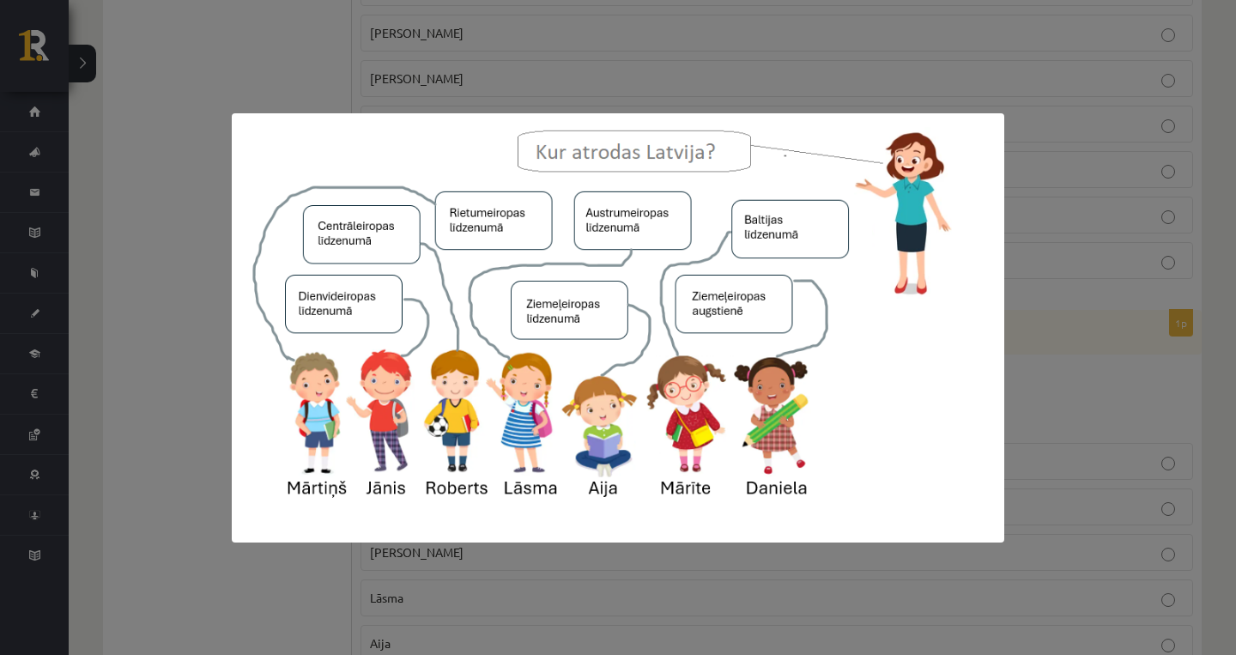
click at [1108, 440] on div at bounding box center [618, 327] width 1236 height 655
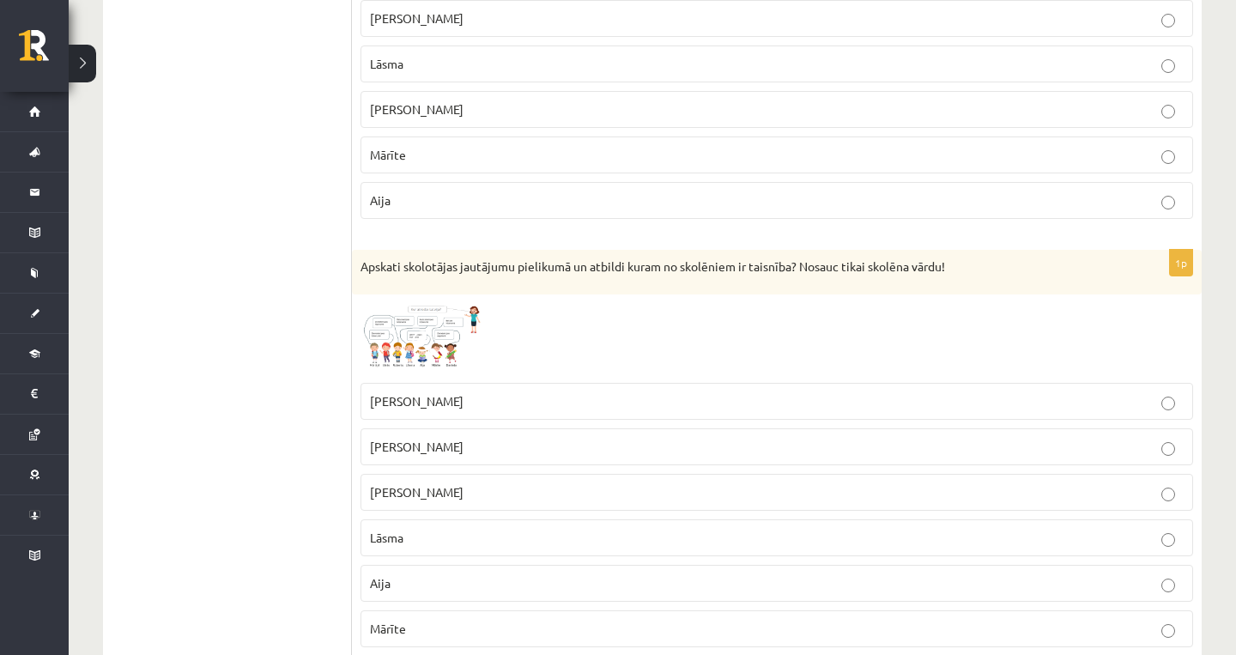
scroll to position [2702, 0]
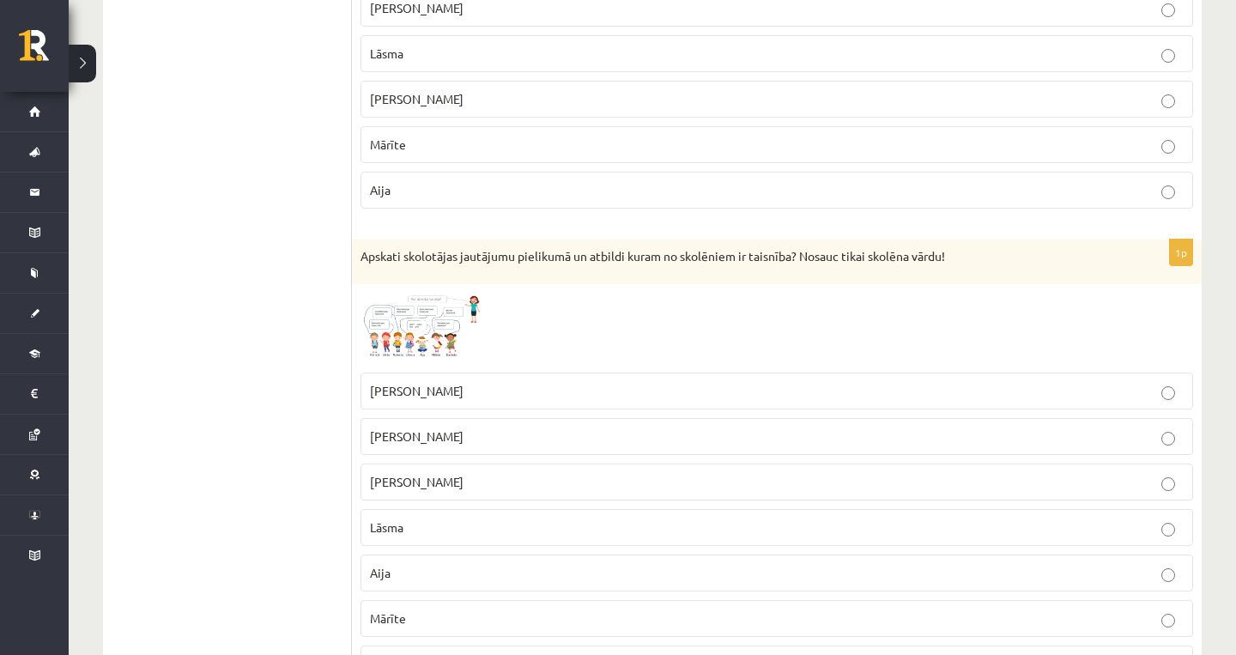
click at [457, 555] on label "Aija" at bounding box center [777, 573] width 833 height 37
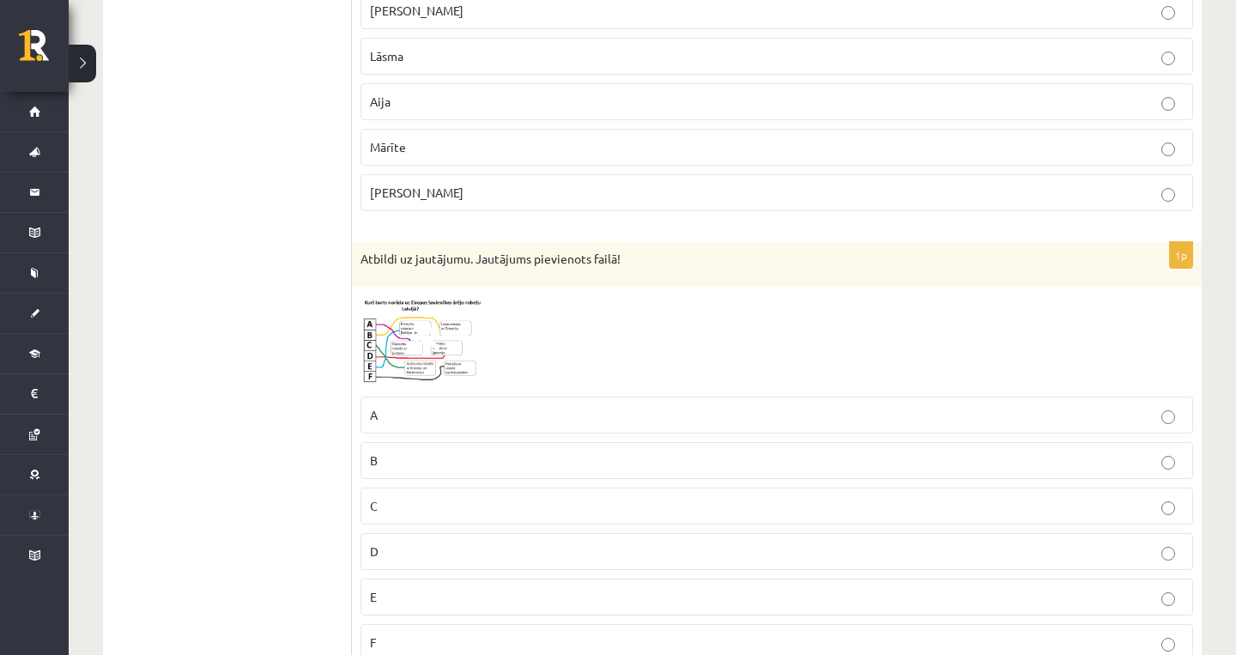
scroll to position [3172, 0]
click at [367, 371] on img at bounding box center [425, 342] width 129 height 93
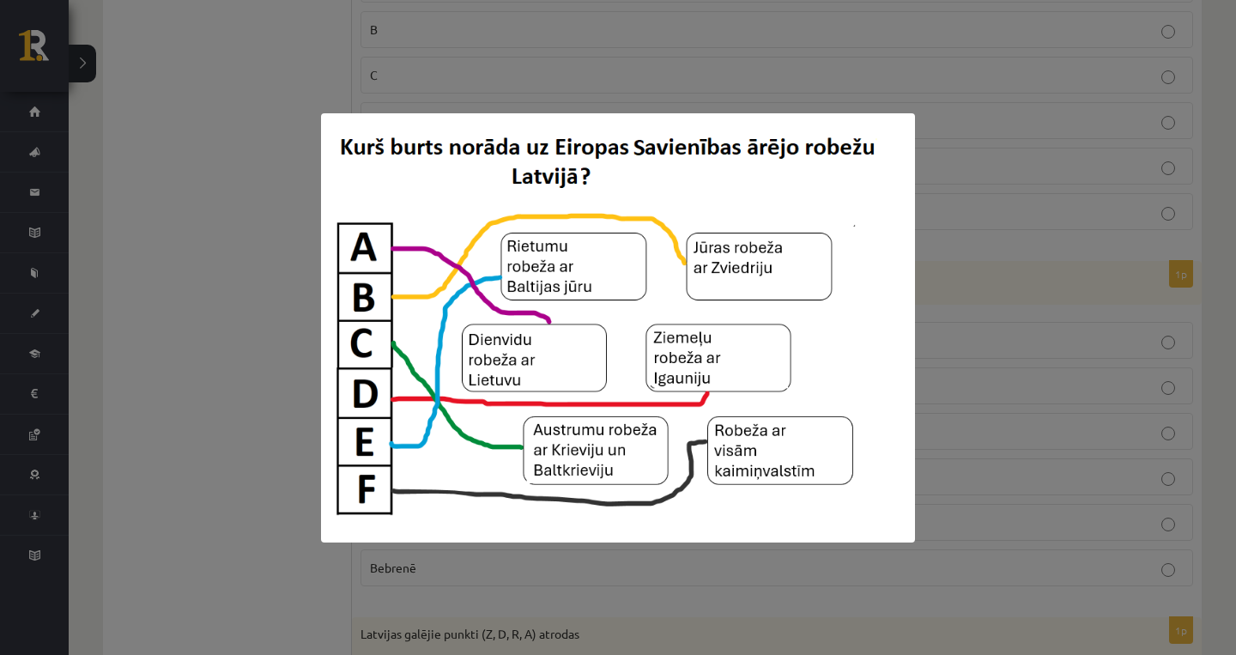
scroll to position [3696, 0]
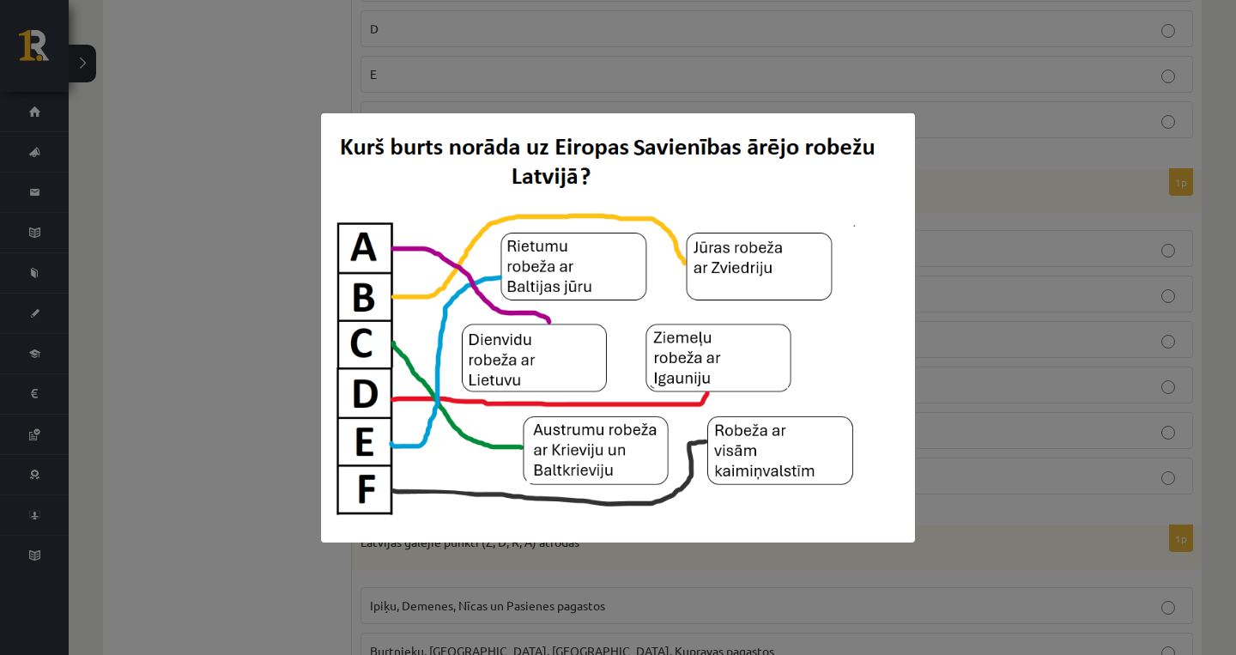
click at [970, 326] on div at bounding box center [618, 327] width 1236 height 655
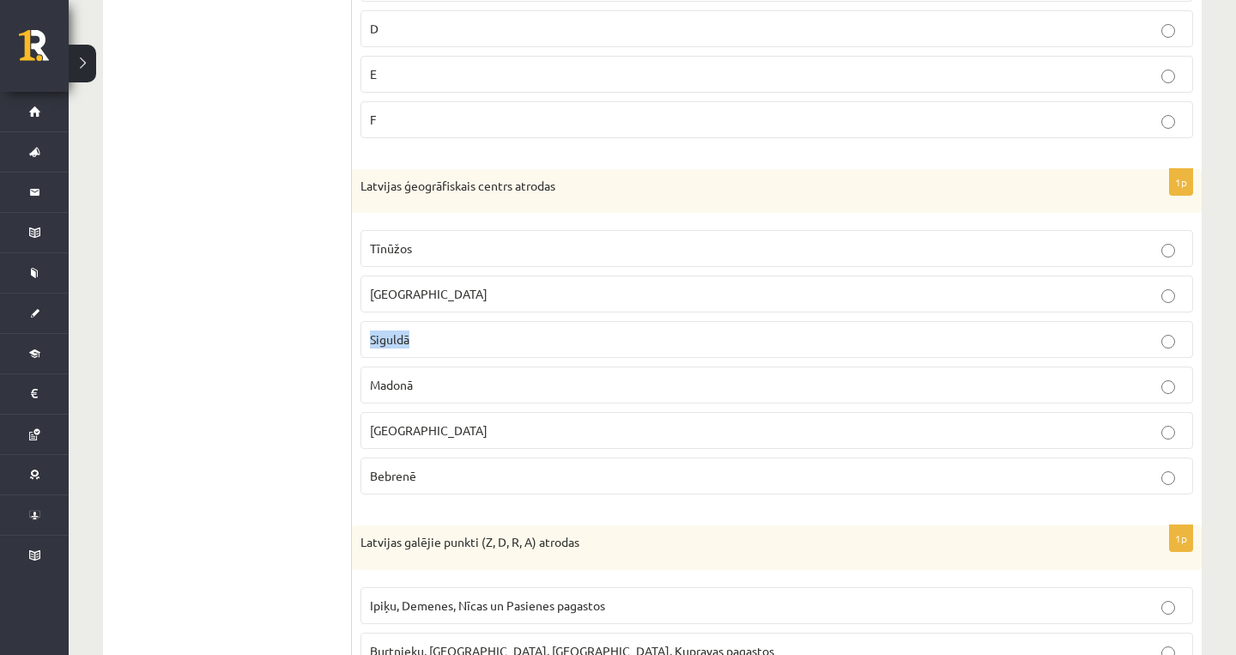
click at [970, 331] on p "Siguldā" at bounding box center [777, 340] width 814 height 18
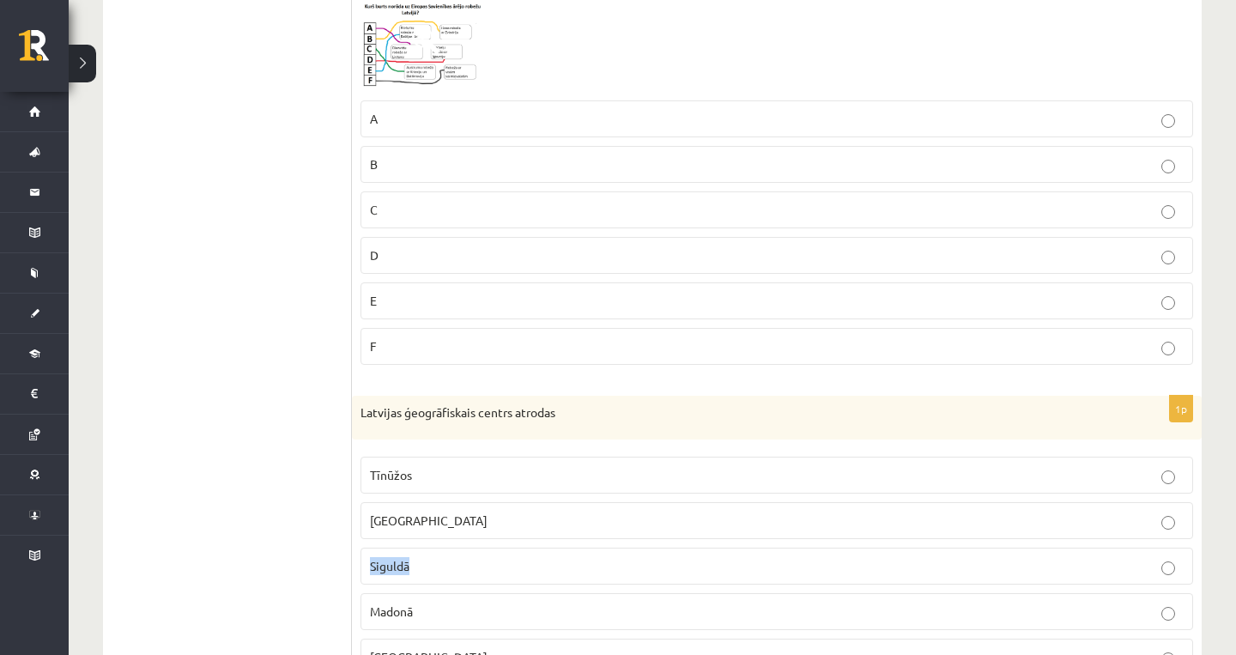
scroll to position [3423, 0]
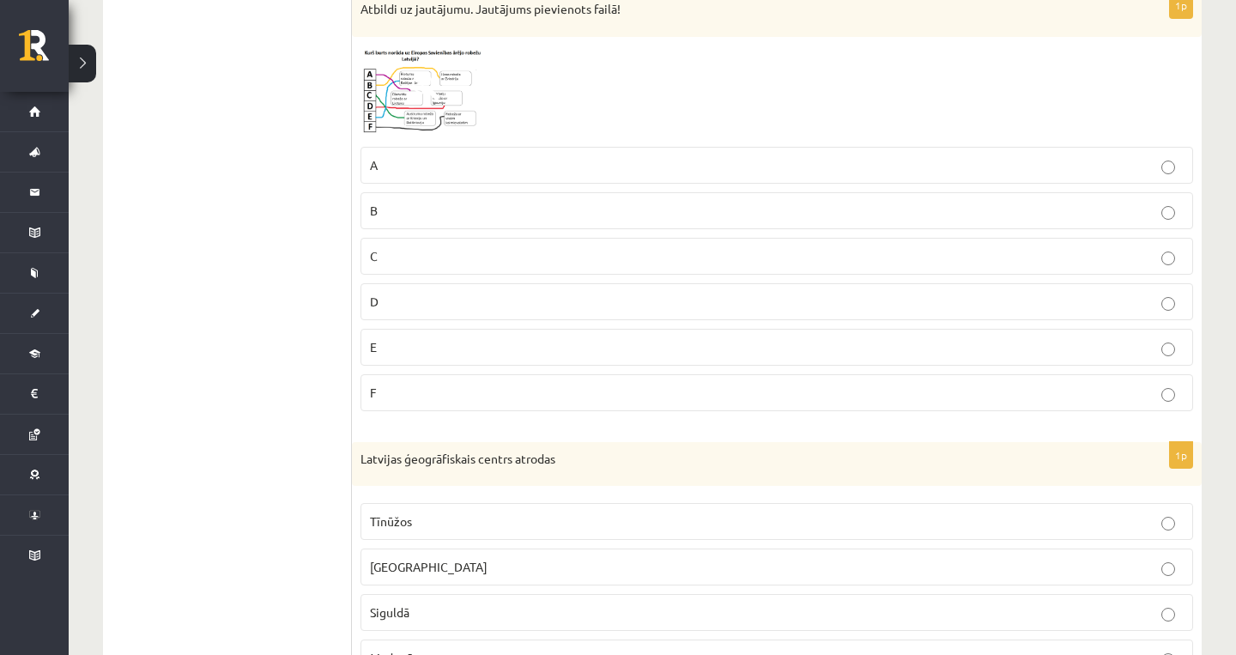
click at [1068, 297] on p "D" at bounding box center [777, 302] width 814 height 18
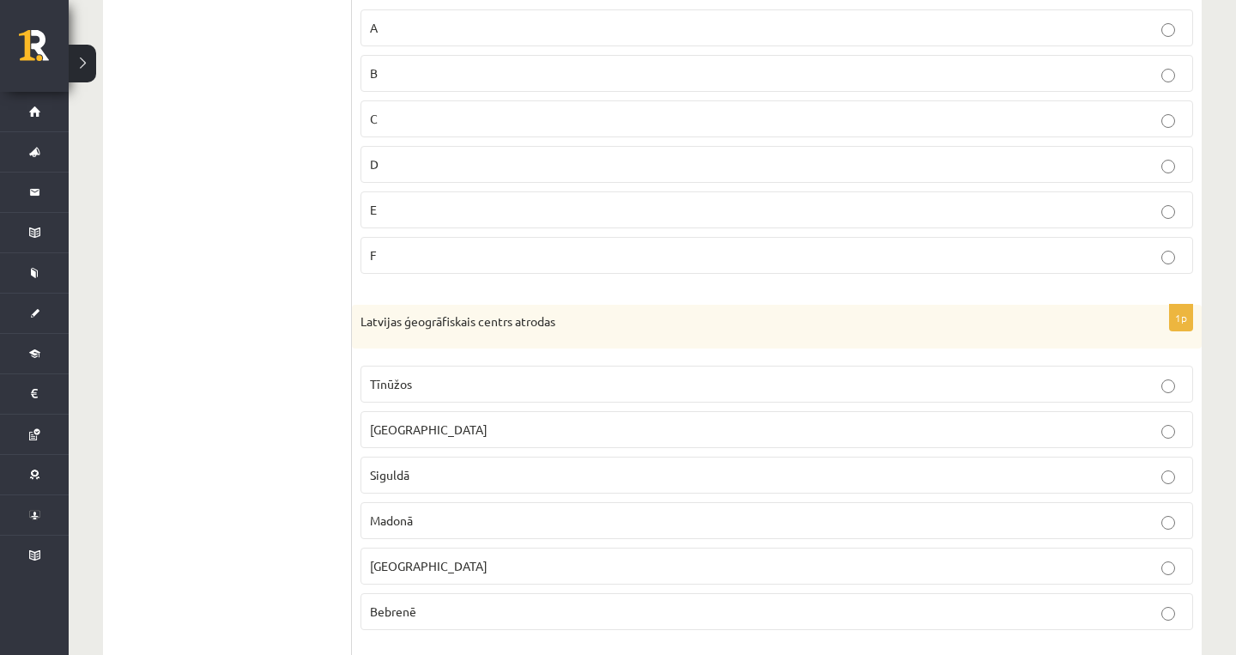
scroll to position [3563, 0]
click at [521, 509] on p "Madonā" at bounding box center [777, 518] width 814 height 18
drag, startPoint x: 548, startPoint y: 316, endPoint x: 598, endPoint y: 295, distance: 54.7
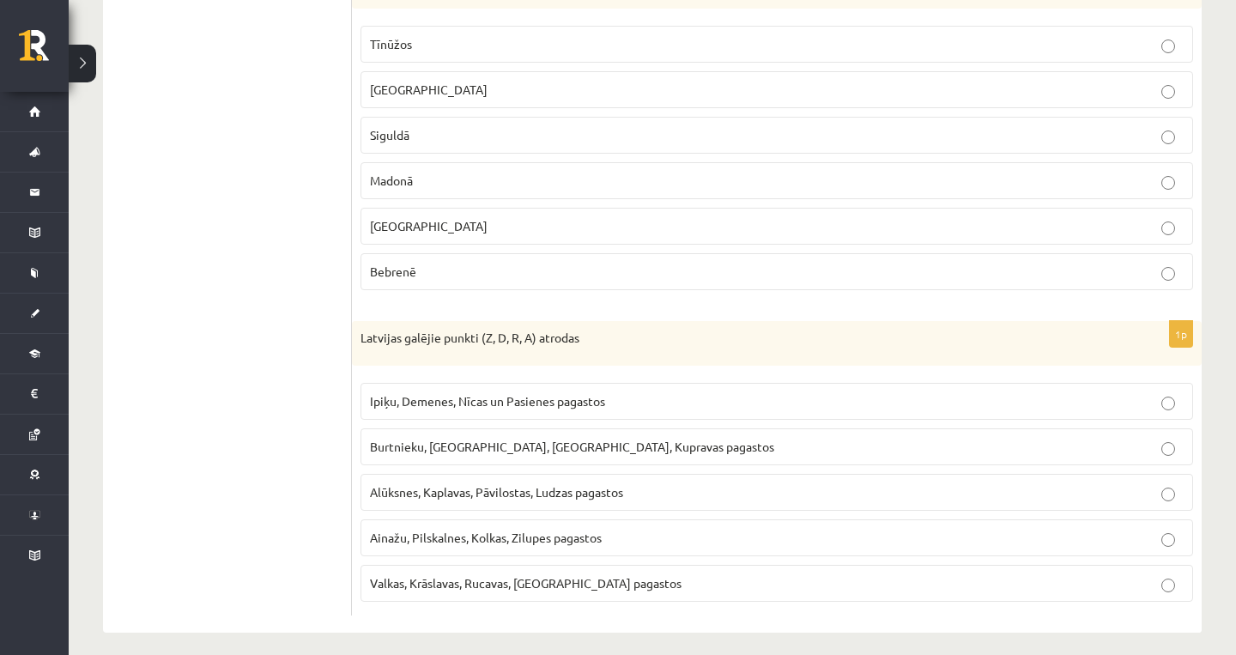
scroll to position [3907, 0]
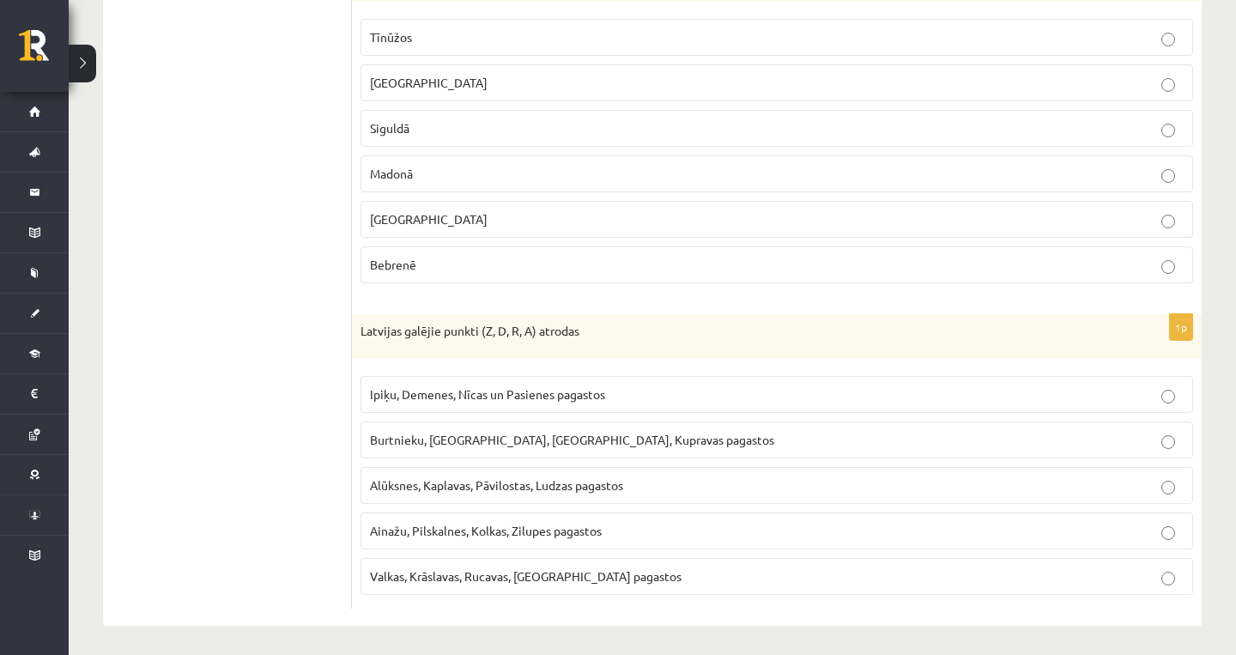
click at [829, 408] on label "Ipiķu, Demenes, Nīcas un Pasienes pagastos" at bounding box center [777, 394] width 833 height 37
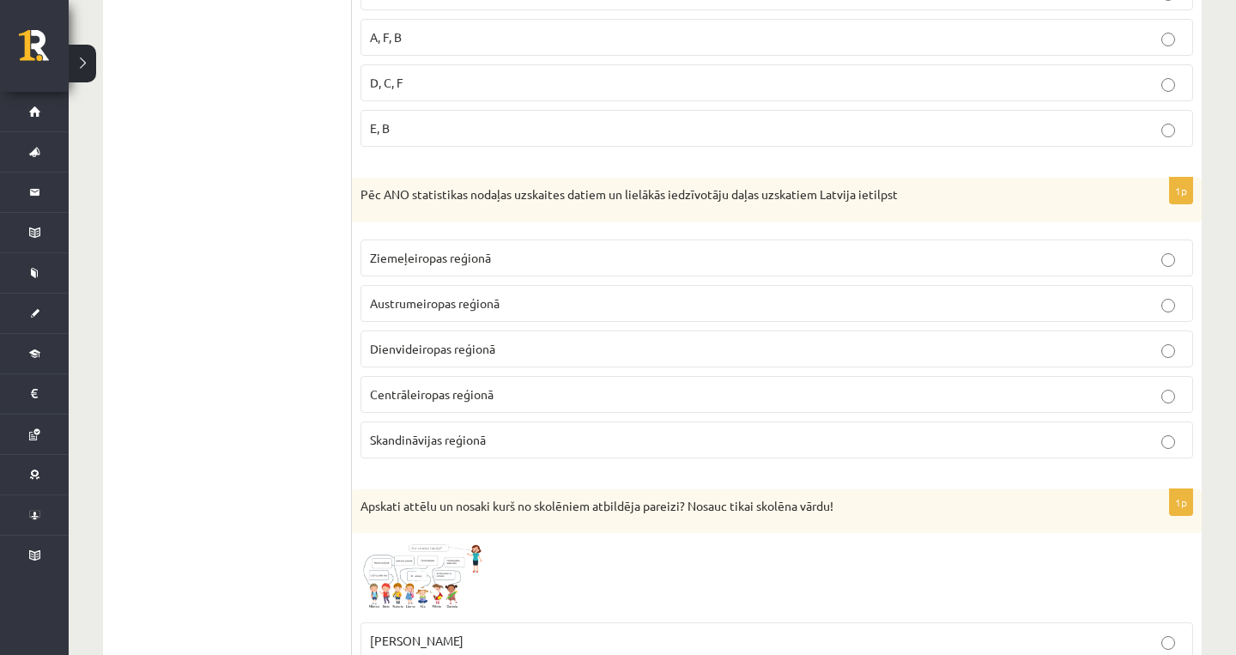
scroll to position [0, 0]
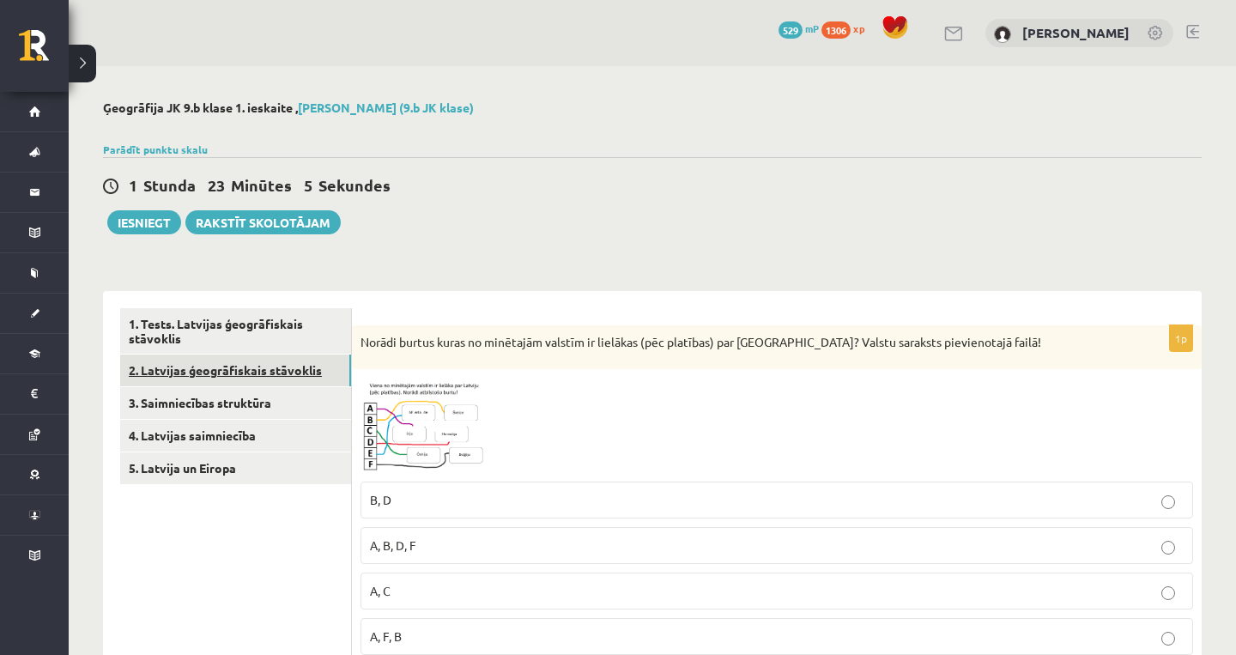
click at [241, 373] on link "2. Latvijas ģeogrāfiskais stāvoklis" at bounding box center [235, 371] width 231 height 32
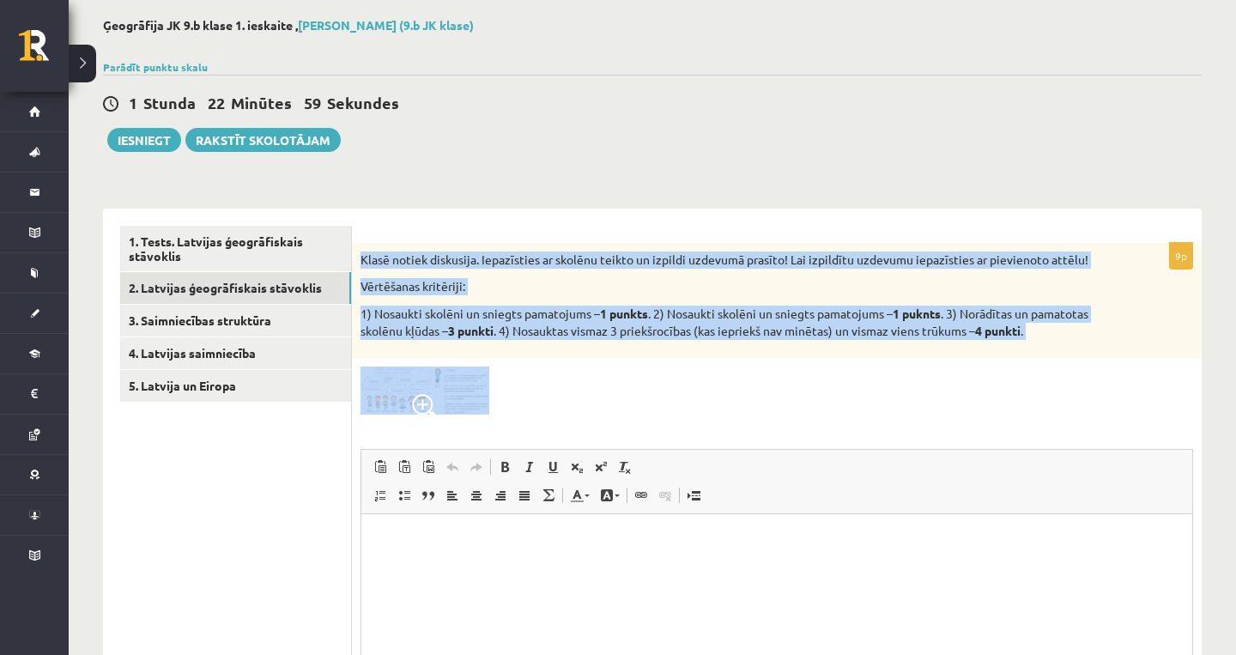
drag, startPoint x: 359, startPoint y: 260, endPoint x: 960, endPoint y: 490, distance: 643.5
click at [960, 490] on div "9p Klasē notiek diskusija. Iepazīsties ar skolēnu teikto un izpildi uzdevumā pr…" at bounding box center [777, 524] width 850 height 563
click at [428, 391] on img at bounding box center [425, 391] width 129 height 48
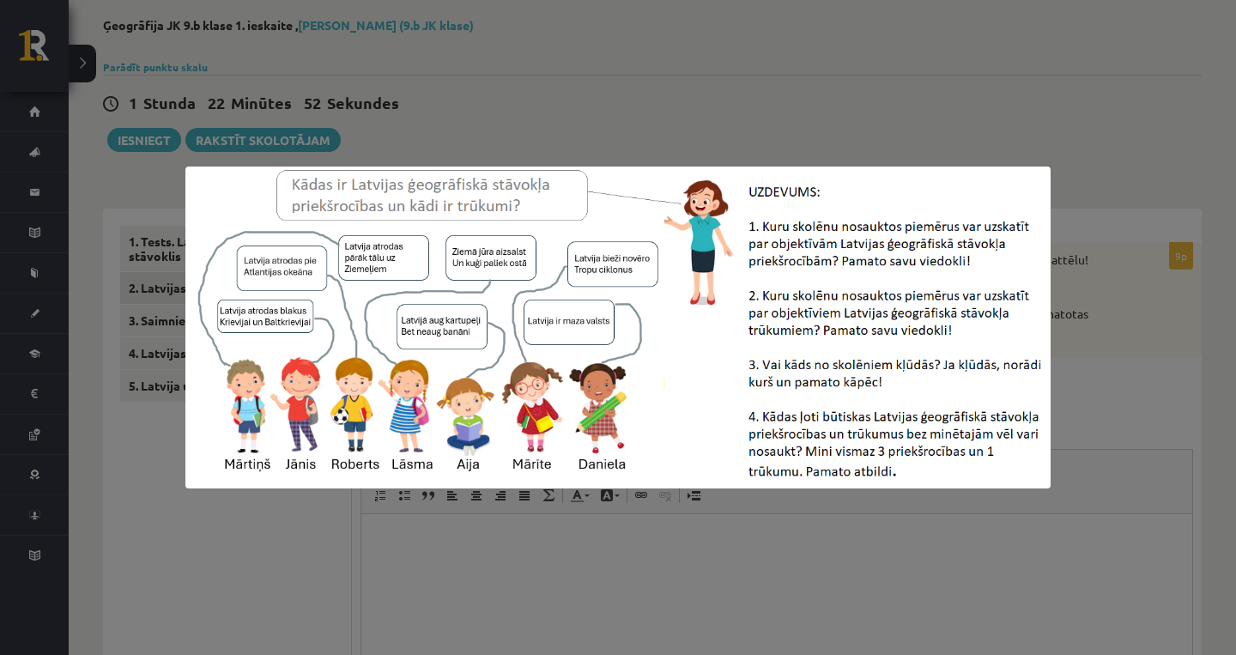
click at [1112, 391] on div at bounding box center [618, 327] width 1236 height 655
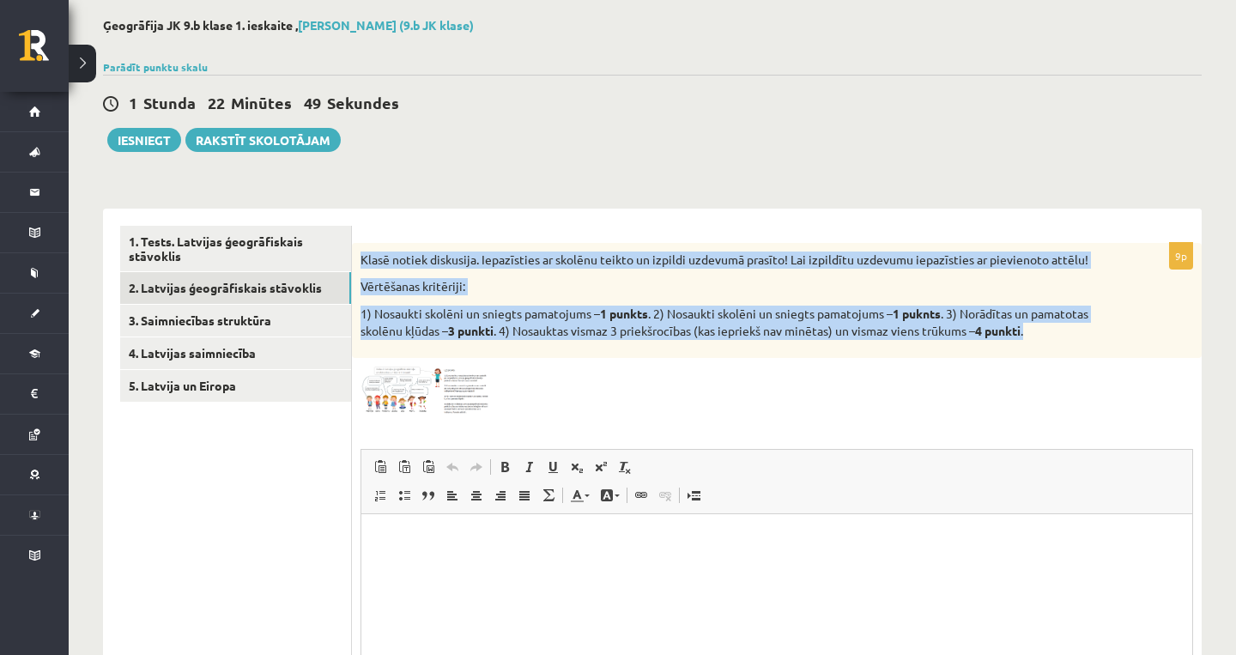
drag, startPoint x: 359, startPoint y: 258, endPoint x: 1052, endPoint y: 337, distance: 697.4
click at [1052, 337] on div "Klasē notiek diskusija. Iepazīsties ar skolēnu teikto un izpildi uzdevumā prasī…" at bounding box center [777, 300] width 850 height 115
copy div "Klasē notiek diskusija. Iepazīsties ar skolēnu teikto un izpildi uzdevumā prasī…"
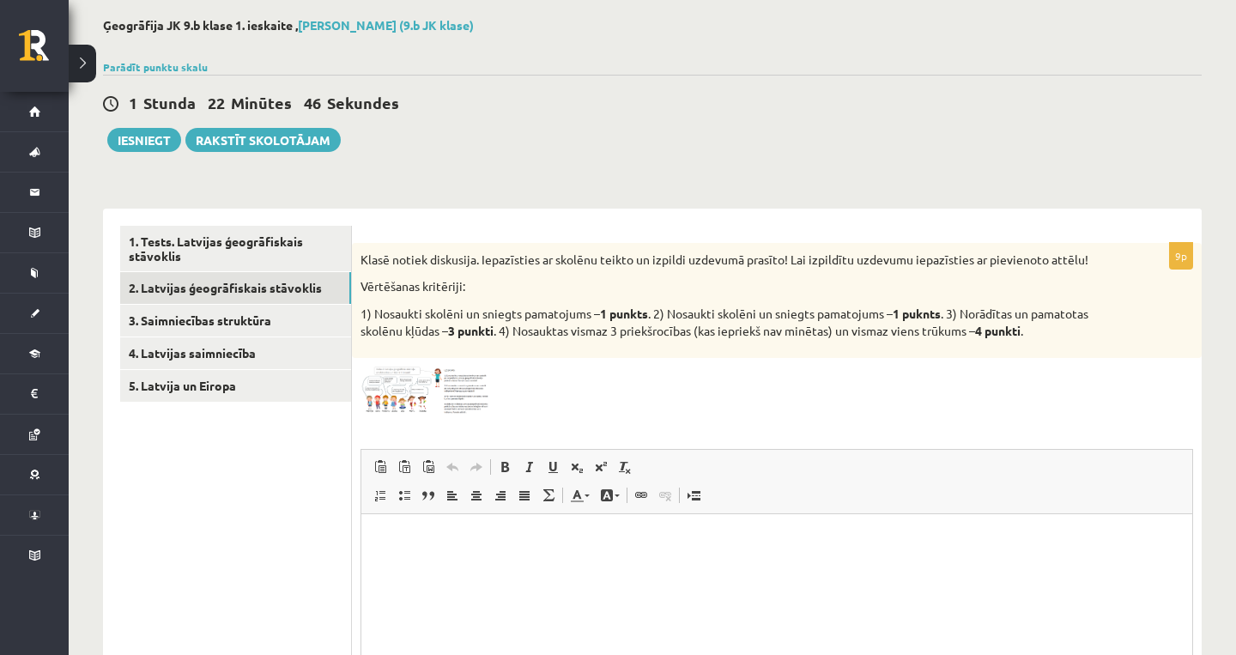
click at [422, 402] on span at bounding box center [425, 407] width 27 height 27
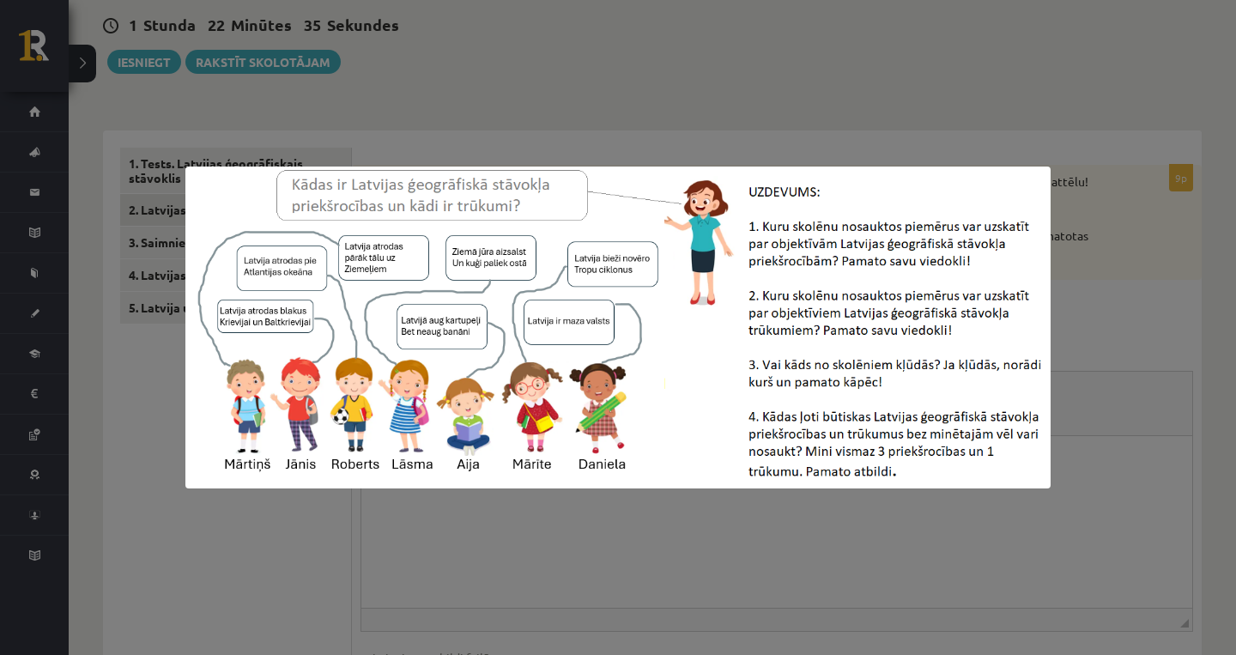
scroll to position [161, 0]
drag, startPoint x: 620, startPoint y: 80, endPoint x: 1042, endPoint y: 437, distance: 553.1
click at [1040, 437] on img at bounding box center [617, 328] width 865 height 322
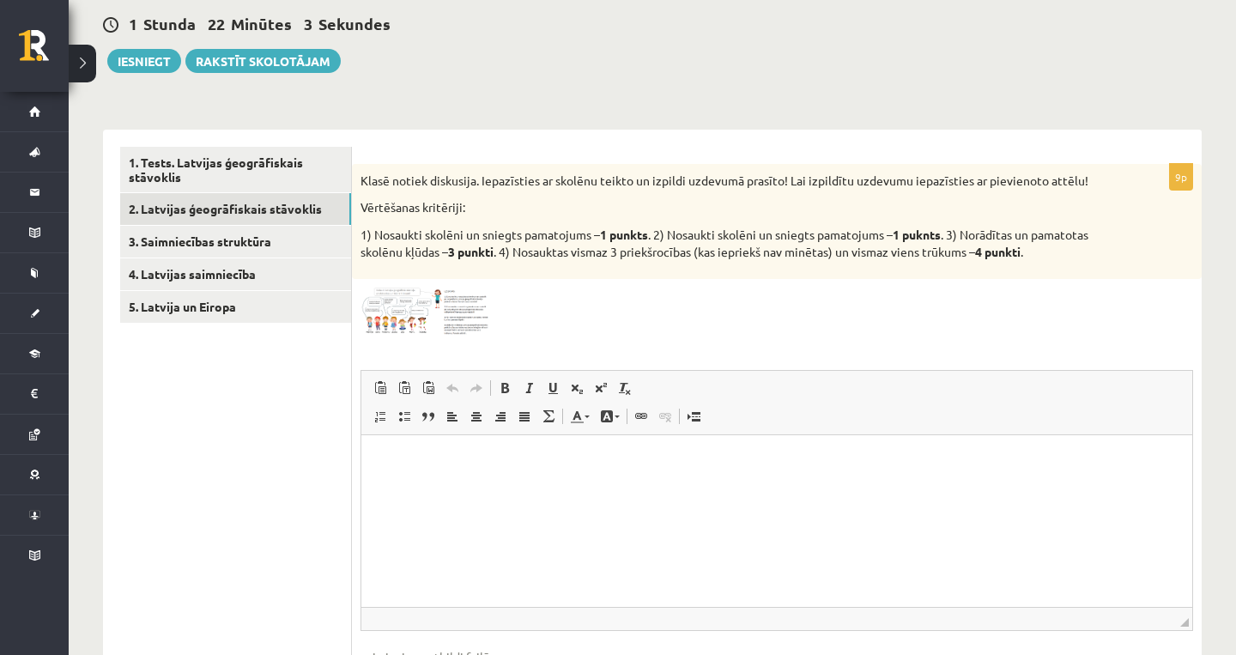
click at [1079, 429] on span "Editor toolbars Paste Keyboard shortcut Command+V Paste as plain text Keyboard …" at bounding box center [776, 403] width 831 height 64
click at [878, 458] on p "Editor, wiswyg-editor-user-answer-69838148932180" at bounding box center [777, 461] width 797 height 18
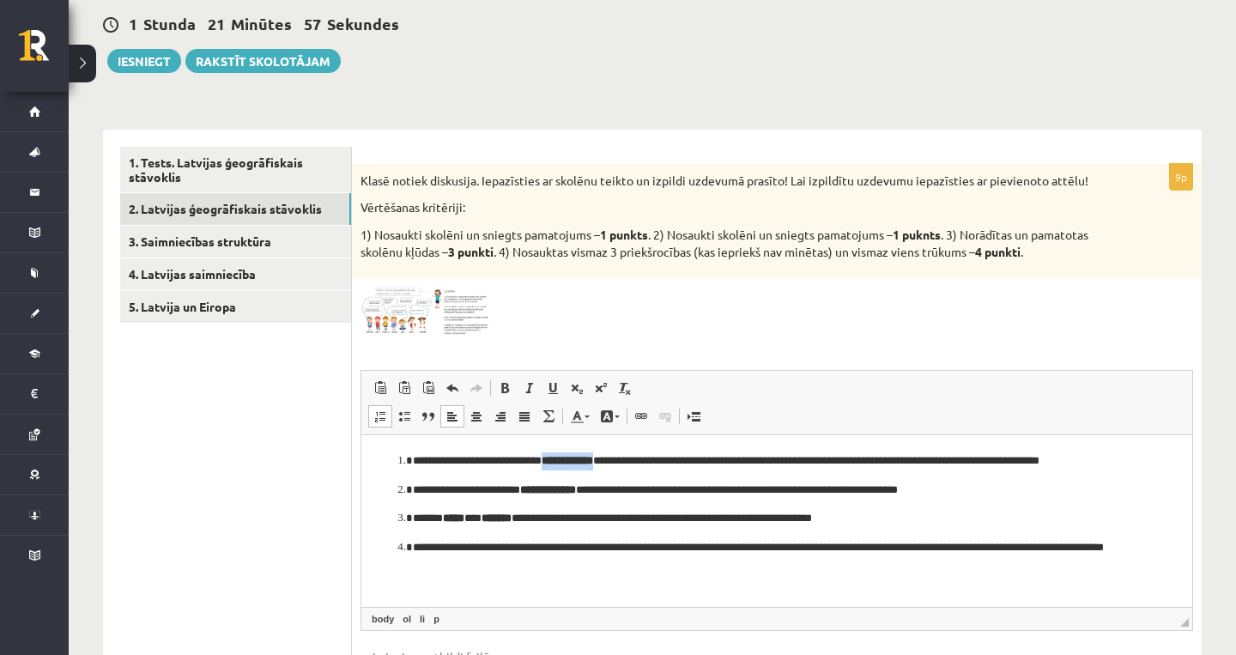
drag, startPoint x: 1169, startPoint y: 744, endPoint x: 561, endPoint y: 464, distance: 669.9
click at [561, 464] on strong "**********" at bounding box center [568, 459] width 52 height 11
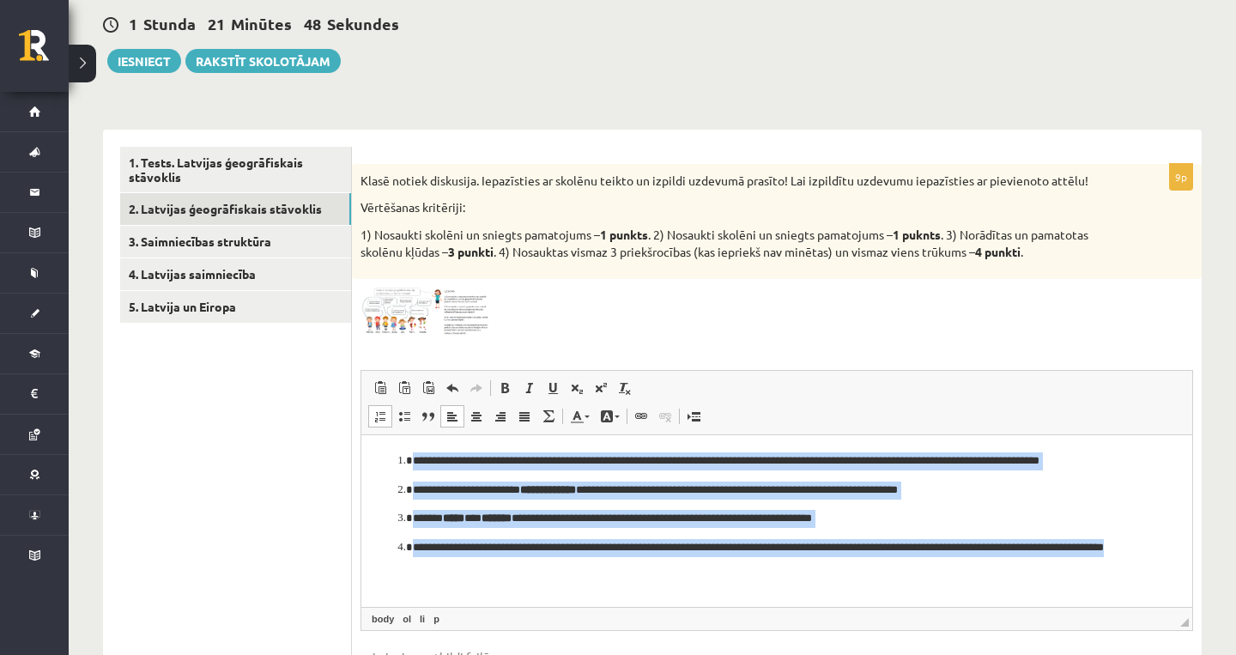
drag, startPoint x: 381, startPoint y: 449, endPoint x: 725, endPoint y: 633, distance: 389.4
click at [725, 591] on html "**********" at bounding box center [776, 512] width 831 height 156
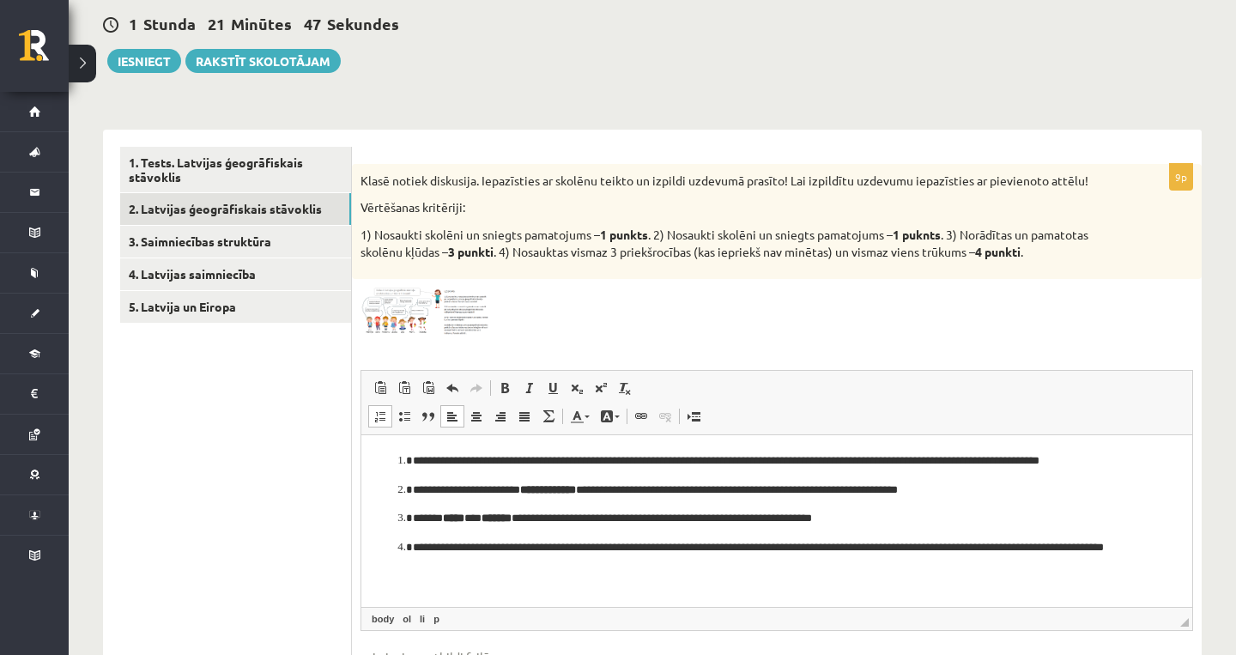
click at [371, 454] on html "**********" at bounding box center [776, 512] width 831 height 156
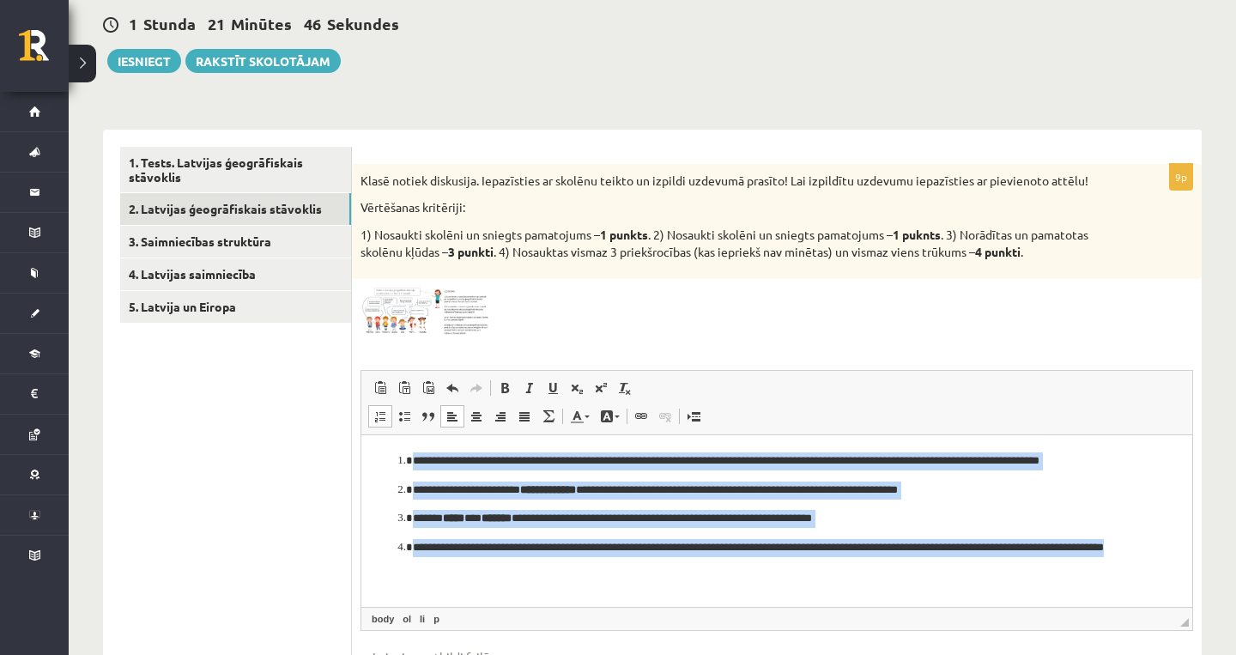
drag, startPoint x: 371, startPoint y: 454, endPoint x: 611, endPoint y: 588, distance: 275.2
click at [611, 588] on html "**********" at bounding box center [776, 512] width 831 height 156
click at [613, 419] on span at bounding box center [607, 416] width 14 height 14
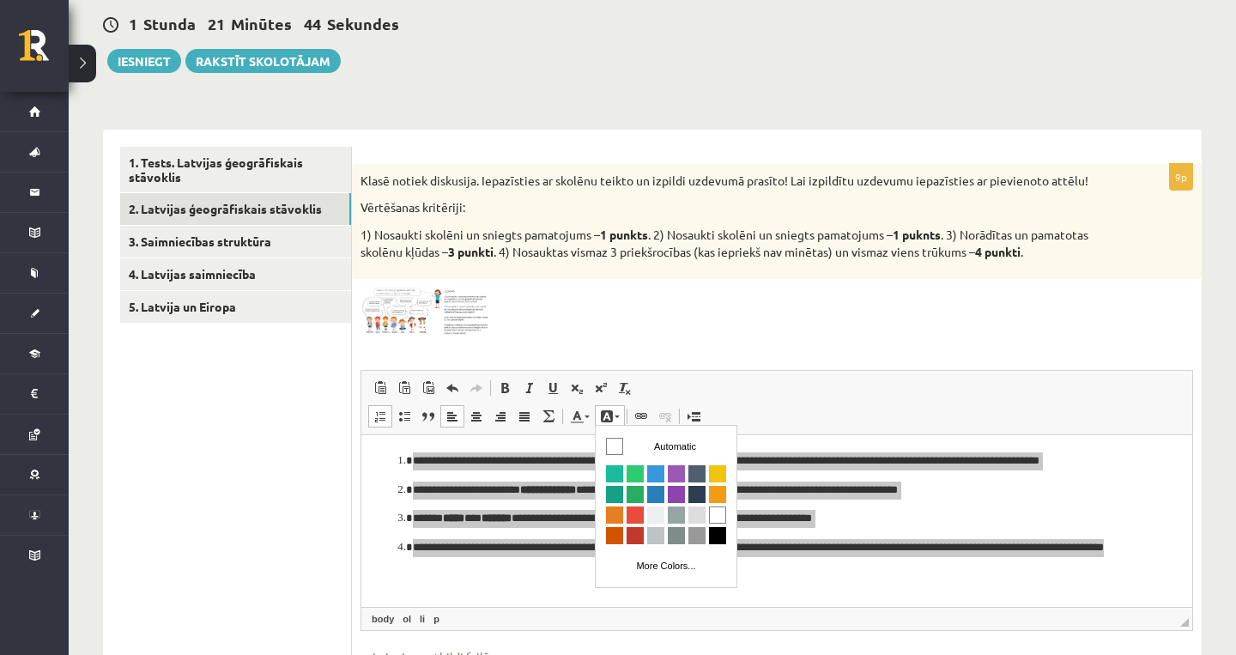
scroll to position [0, 0]
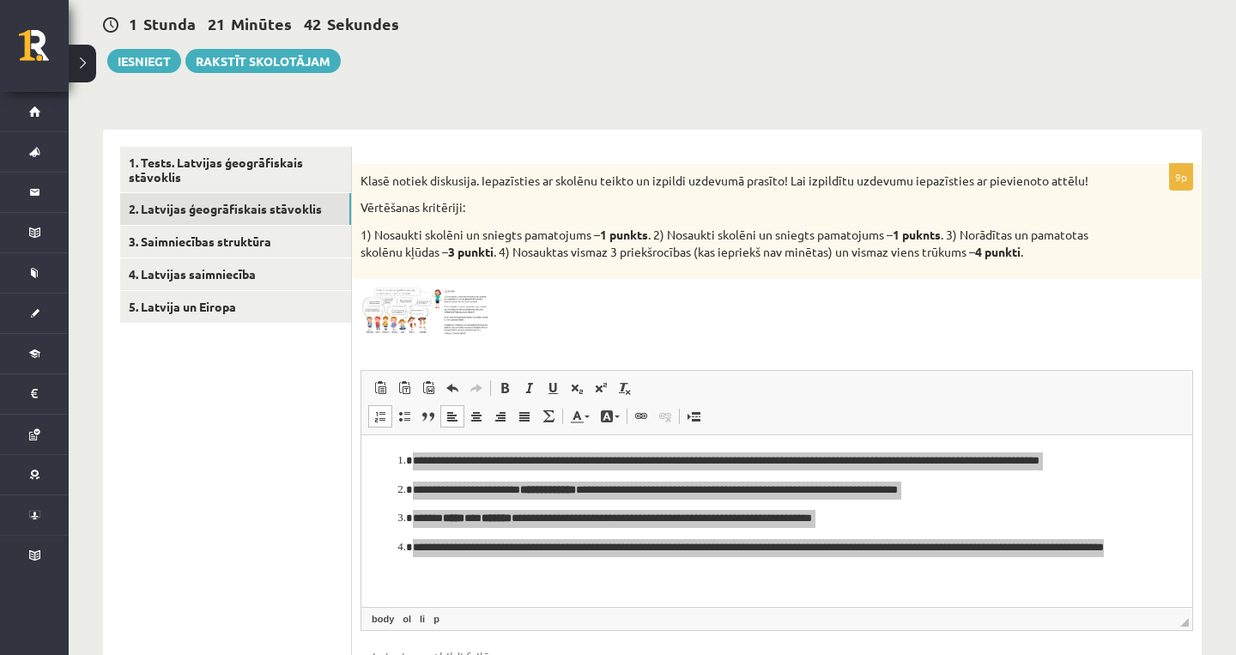
click at [766, 403] on span "Editor toolbars Paste Keyboard shortcut Command+V Paste as plain text Keyboard …" at bounding box center [776, 403] width 831 height 64
click at [508, 385] on span at bounding box center [505, 388] width 14 height 14
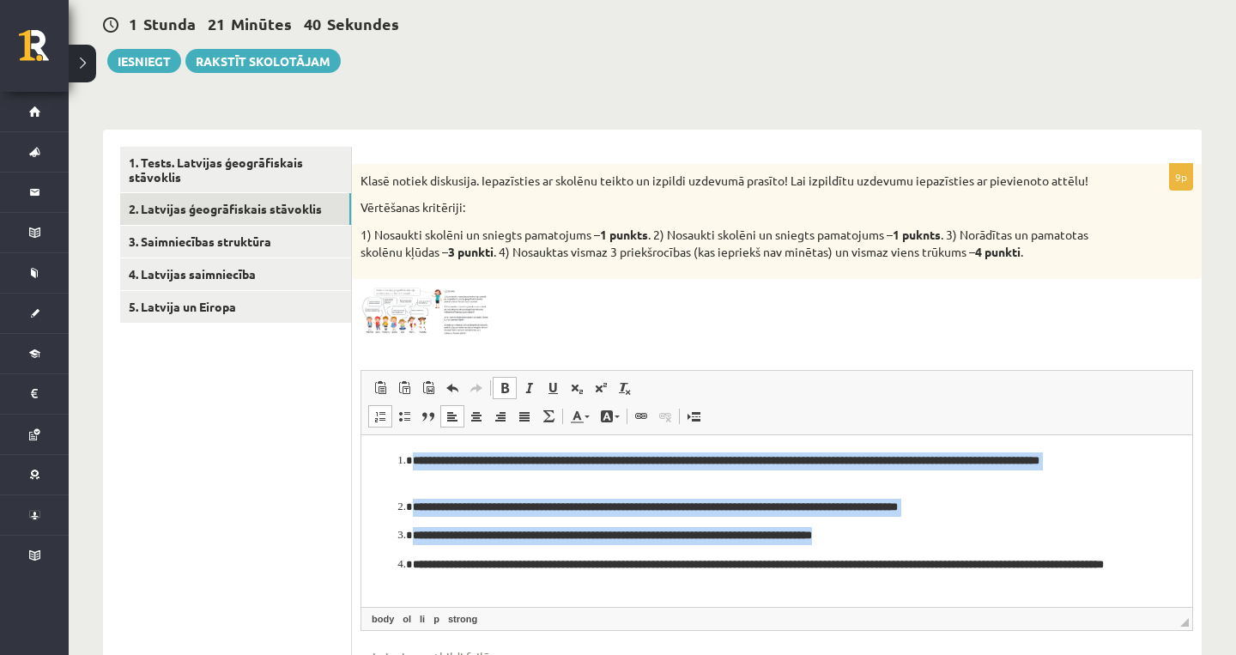
click at [508, 385] on span at bounding box center [505, 388] width 14 height 14
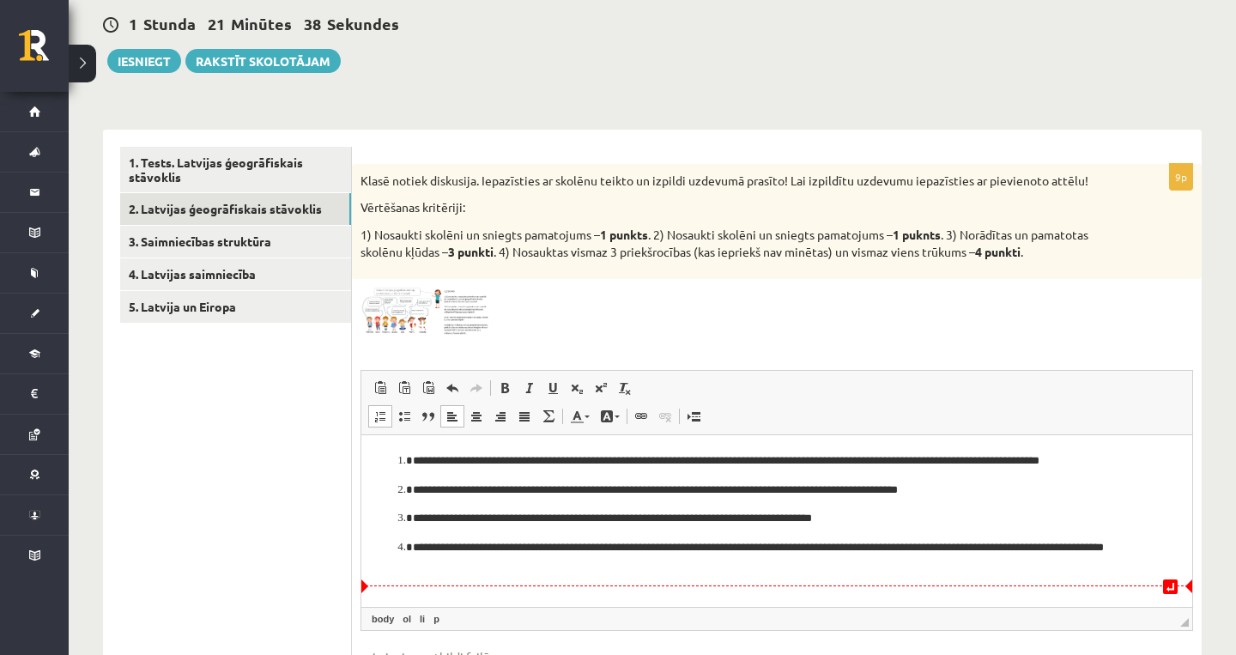
click at [619, 579] on html "**********" at bounding box center [776, 512] width 831 height 156
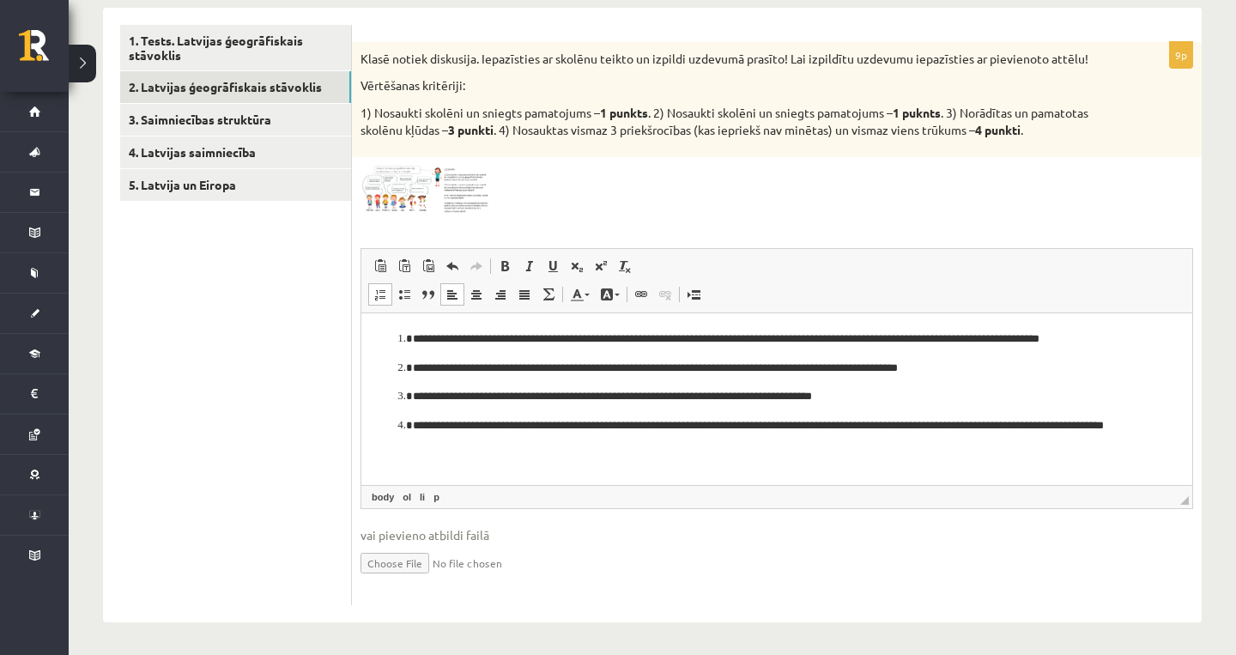
click at [267, 133] on ul "1. Tests. Latvijas ģeogrāfiskais stāvoklis 2. Latvijas ģeogrāfiskais stāvoklis …" at bounding box center [236, 315] width 232 height 580
click at [270, 101] on ul "1. Tests. Latvijas ģeogrāfiskais stāvoklis 2. Latvijas ģeogrāfiskais stāvoklis …" at bounding box center [236, 315] width 232 height 580
click at [270, 117] on link "3. Saimniecības struktūra" at bounding box center [235, 120] width 231 height 32
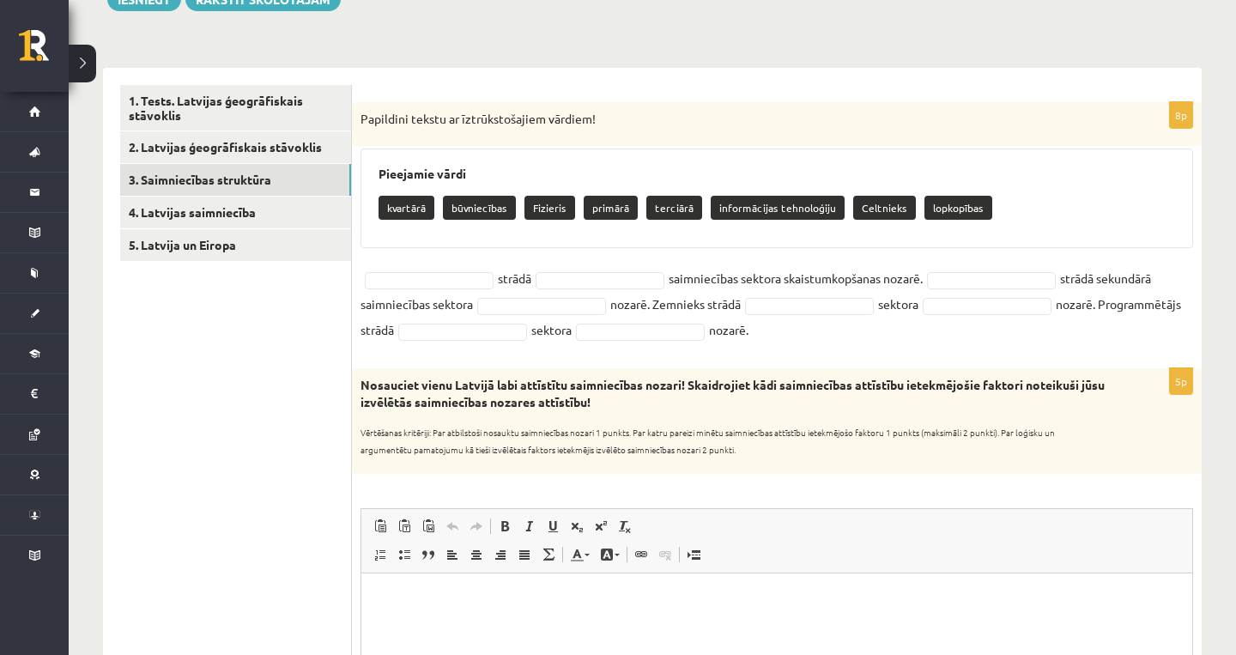
scroll to position [220, 0]
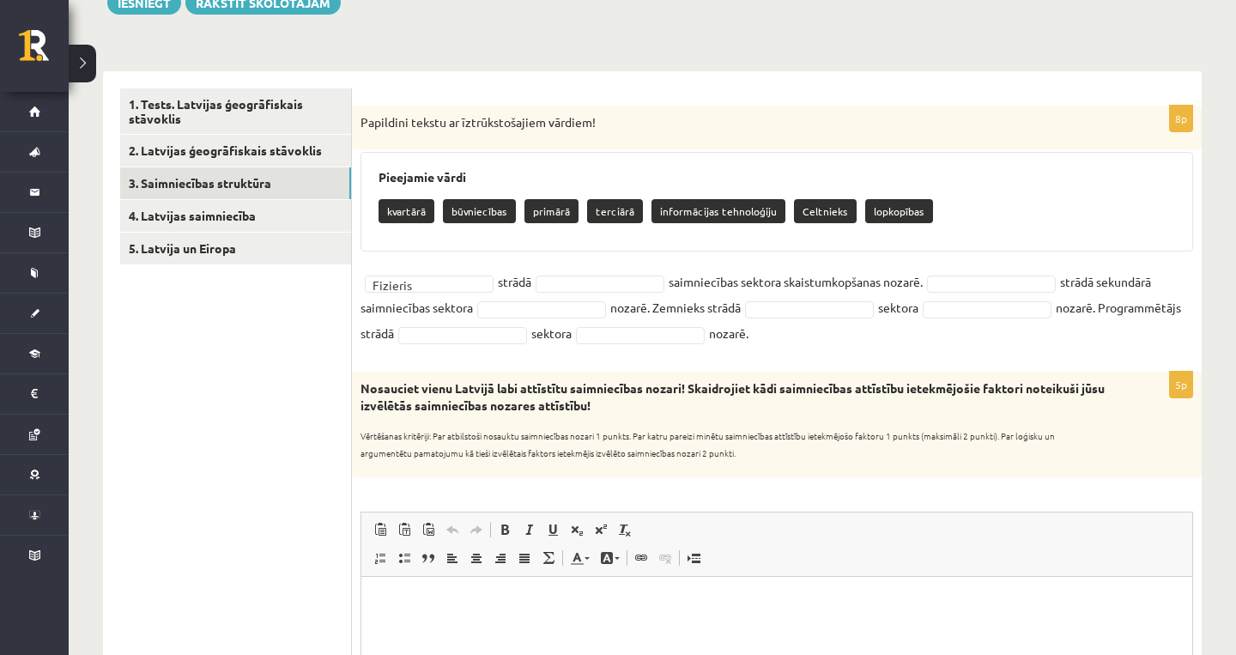
click at [650, 445] on sub "Vērtēšanas kritēriji: Par atbilstoši nosauktu saimniecības nozari 1 punkts. Par…" at bounding box center [708, 444] width 695 height 30
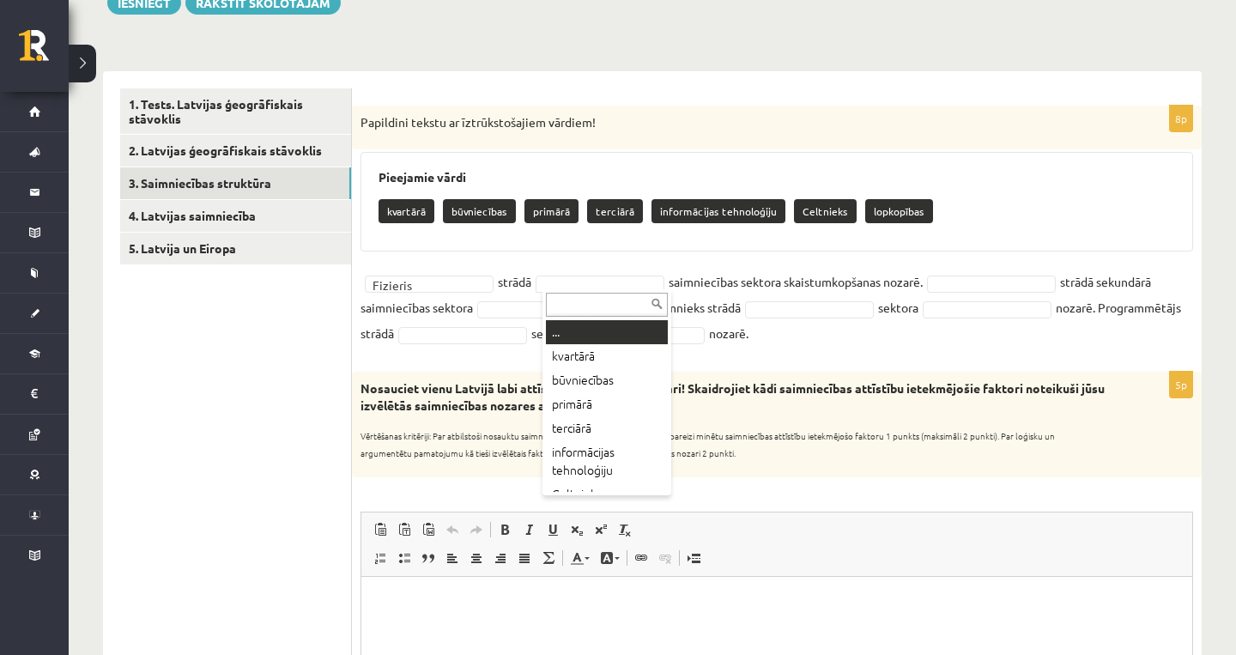
drag, startPoint x: 632, startPoint y: 389, endPoint x: 602, endPoint y: 283, distance: 109.8
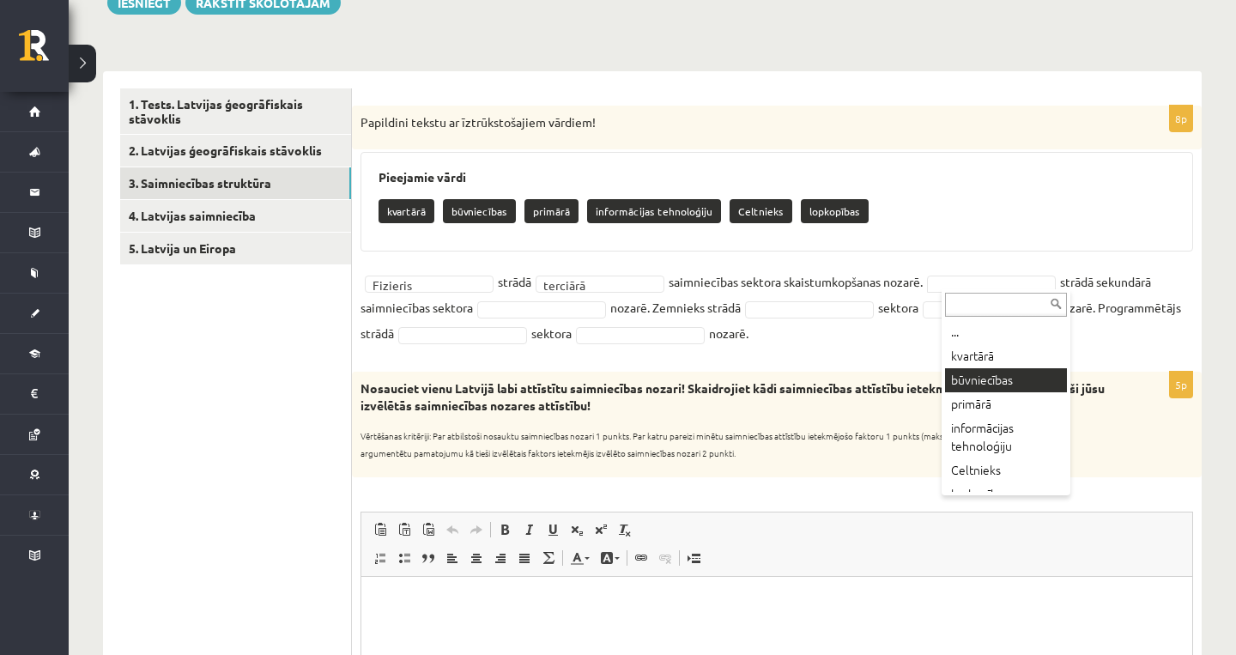
scroll to position [0, 0]
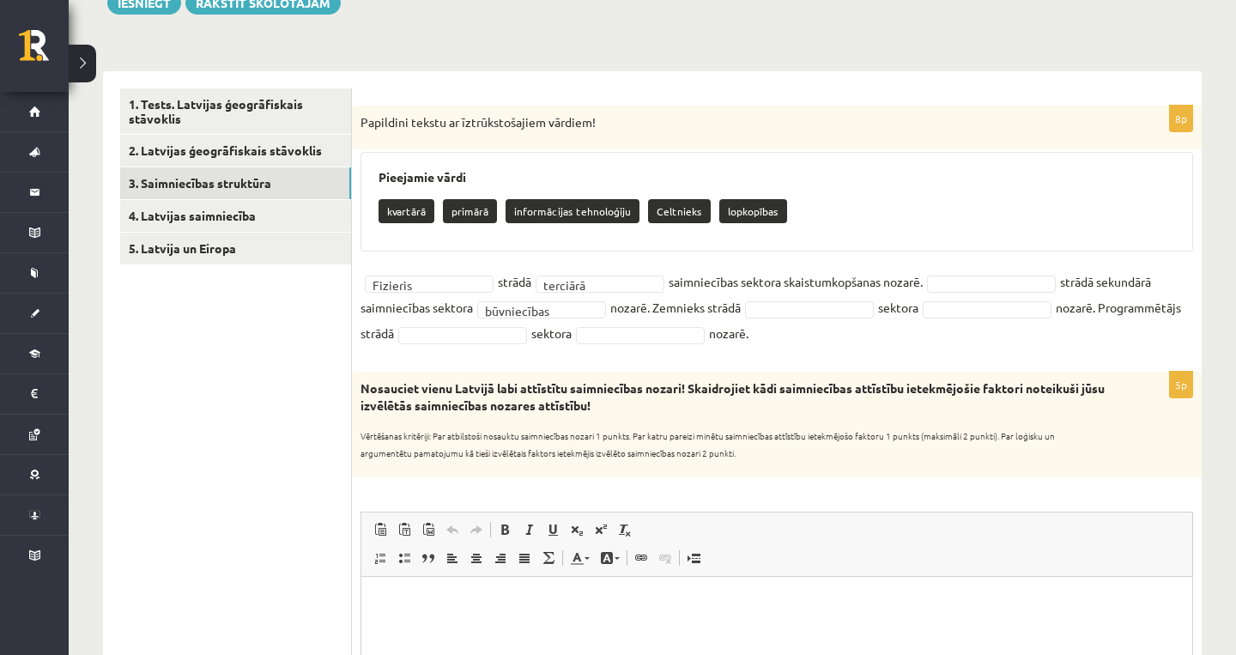
click at [924, 212] on div "kvartārā primārā informācijas tehnoloģiju Celtnieks lopkopības" at bounding box center [777, 213] width 797 height 40
click at [960, 354] on form "**********" at bounding box center [777, 646] width 816 height 1116
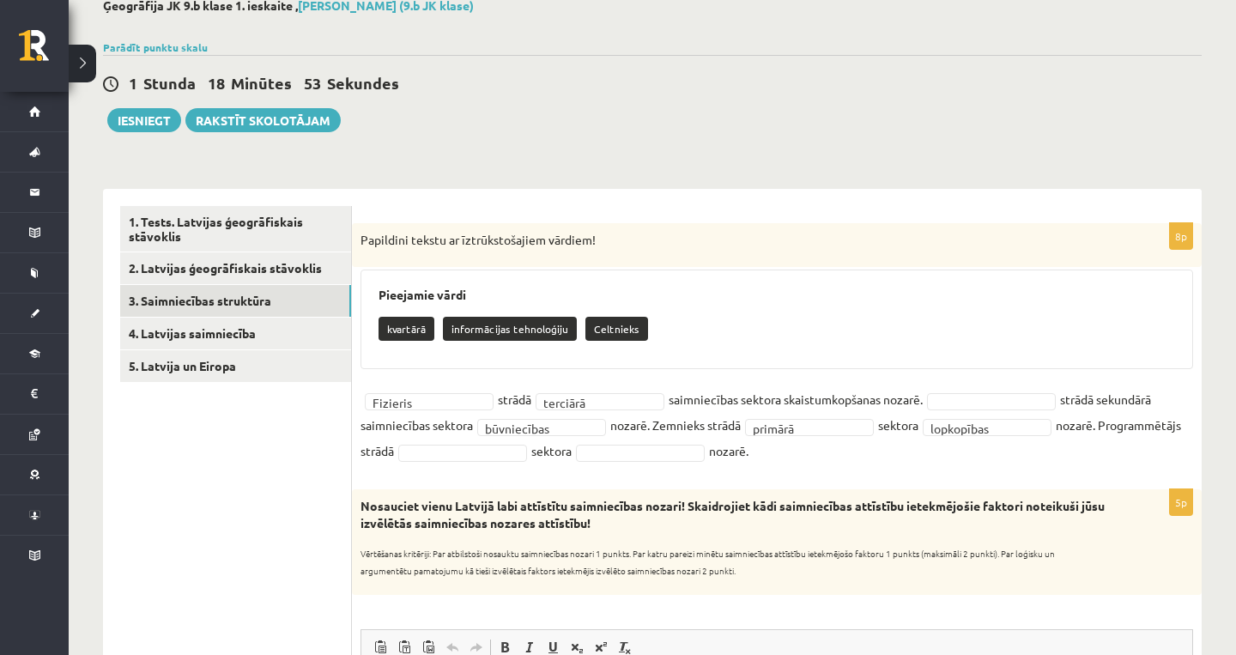
scroll to position [100, 0]
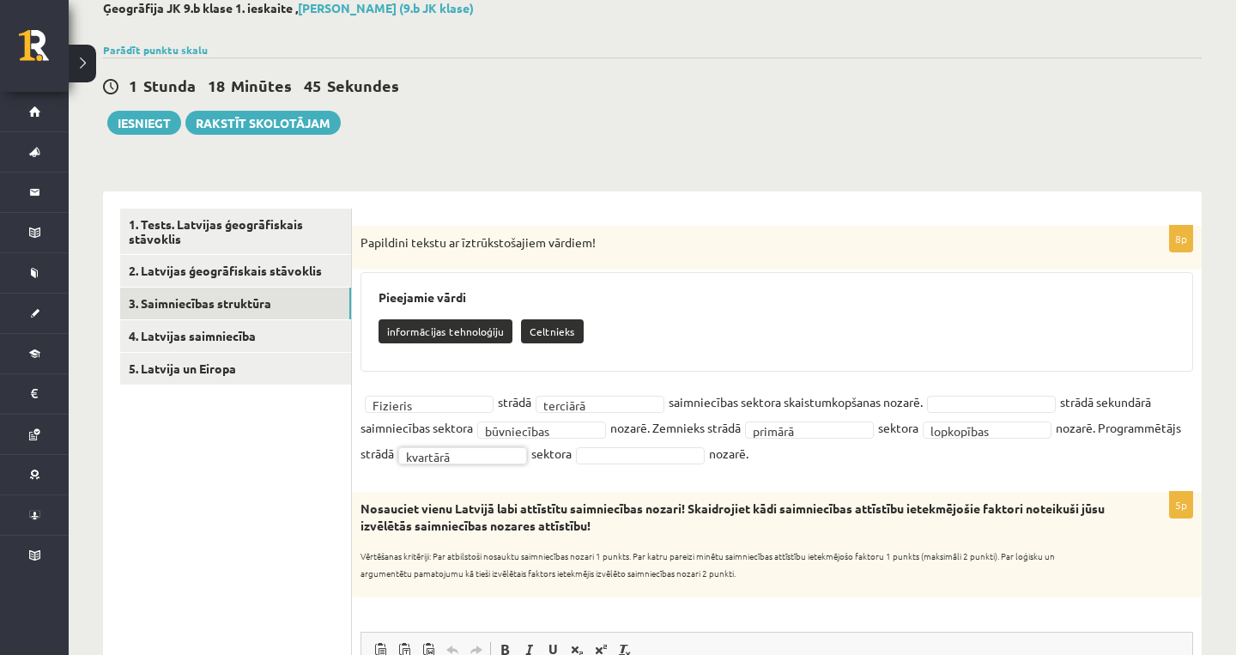
click at [742, 442] on fieldset "**********" at bounding box center [777, 427] width 833 height 77
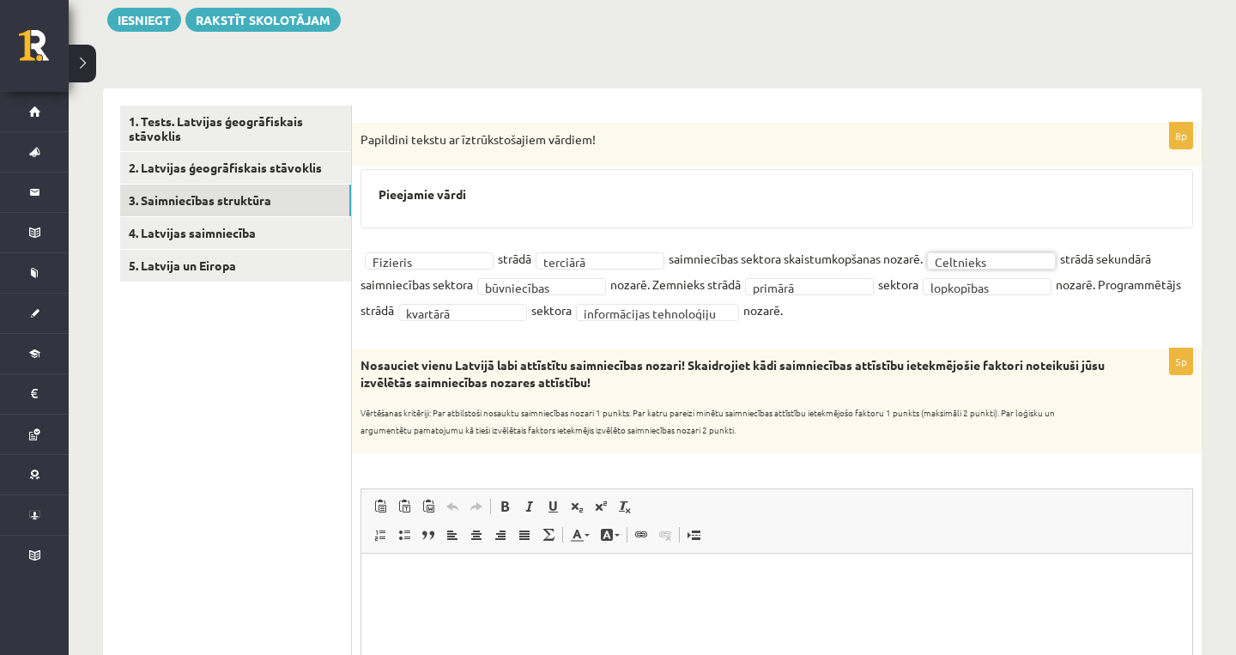
scroll to position [214, 0]
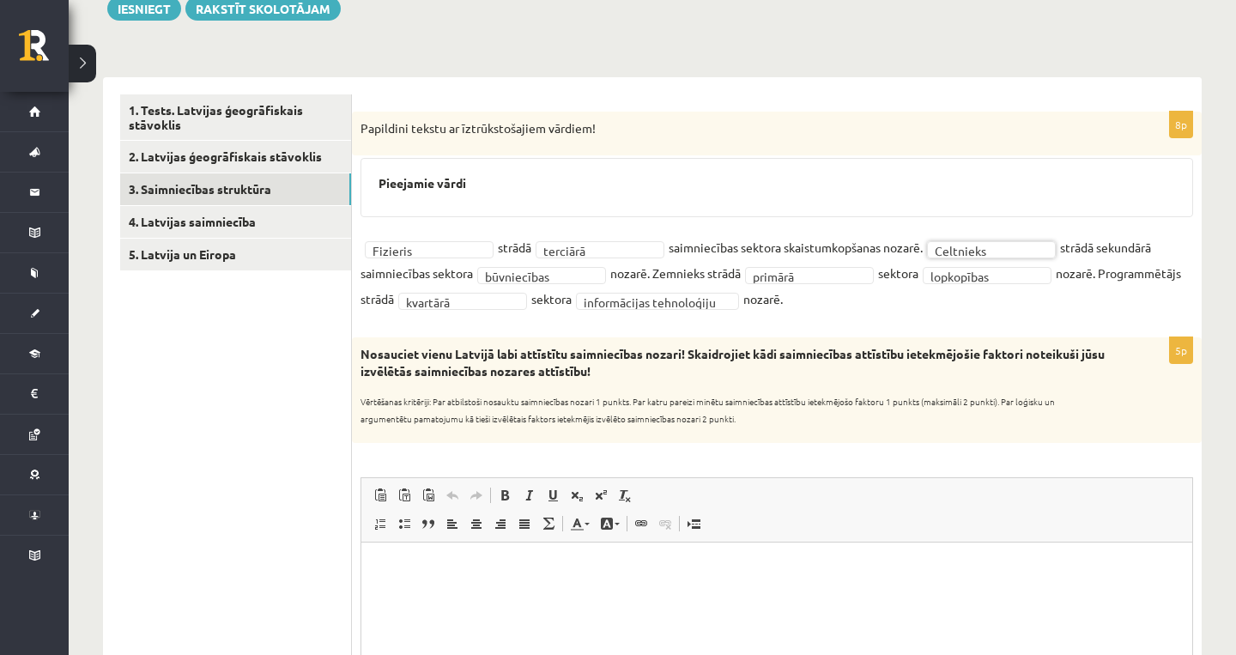
drag, startPoint x: 841, startPoint y: 914, endPoint x: 627, endPoint y: 578, distance: 399.1
click at [627, 578] on html at bounding box center [776, 568] width 831 height 52
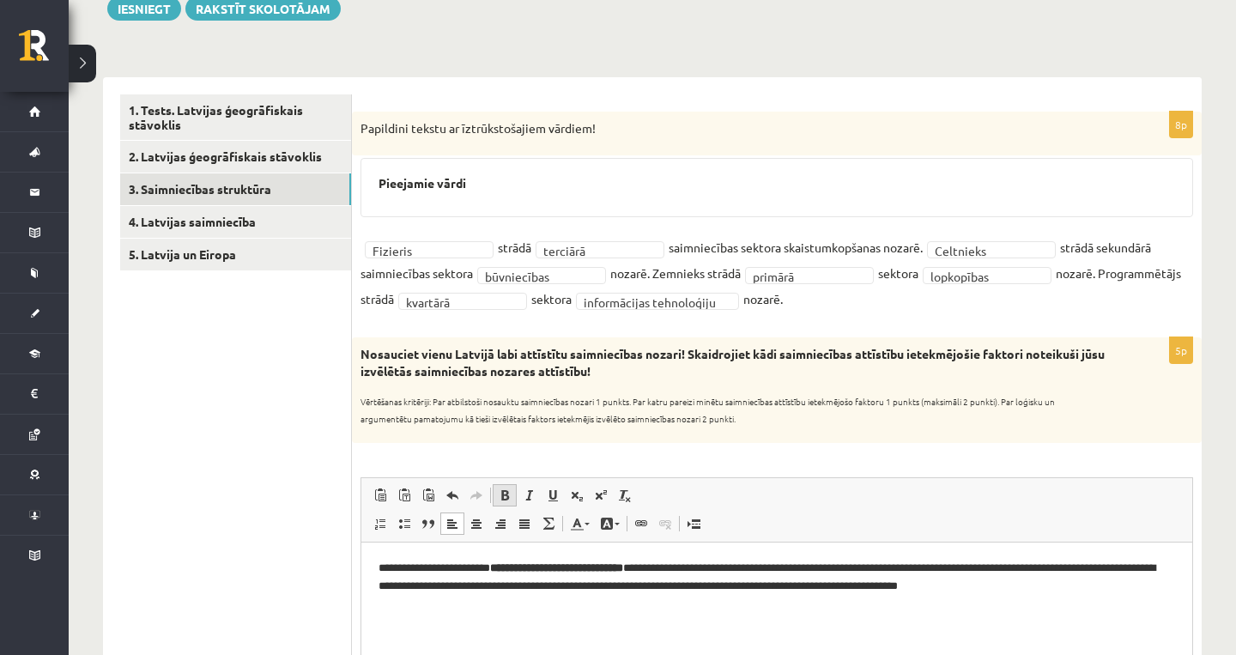
click at [500, 496] on span at bounding box center [505, 495] width 14 height 14
click at [502, 494] on span at bounding box center [505, 495] width 14 height 14
click at [505, 493] on span at bounding box center [505, 495] width 14 height 14
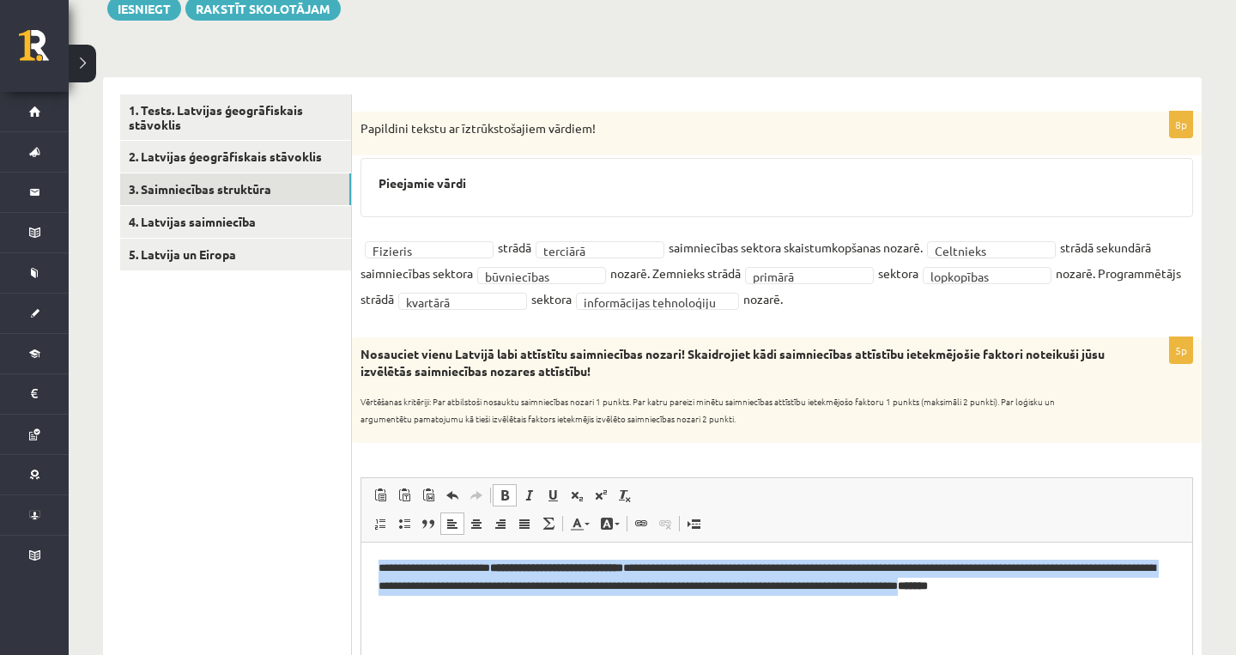
drag, startPoint x: 1127, startPoint y: 581, endPoint x: 88, endPoint y: 405, distance: 1054.4
click at [361, 542] on html "**********" at bounding box center [776, 576] width 831 height 69
click at [513, 485] on link "Bold Keyboard shortcut Command+B" at bounding box center [505, 495] width 24 height 22
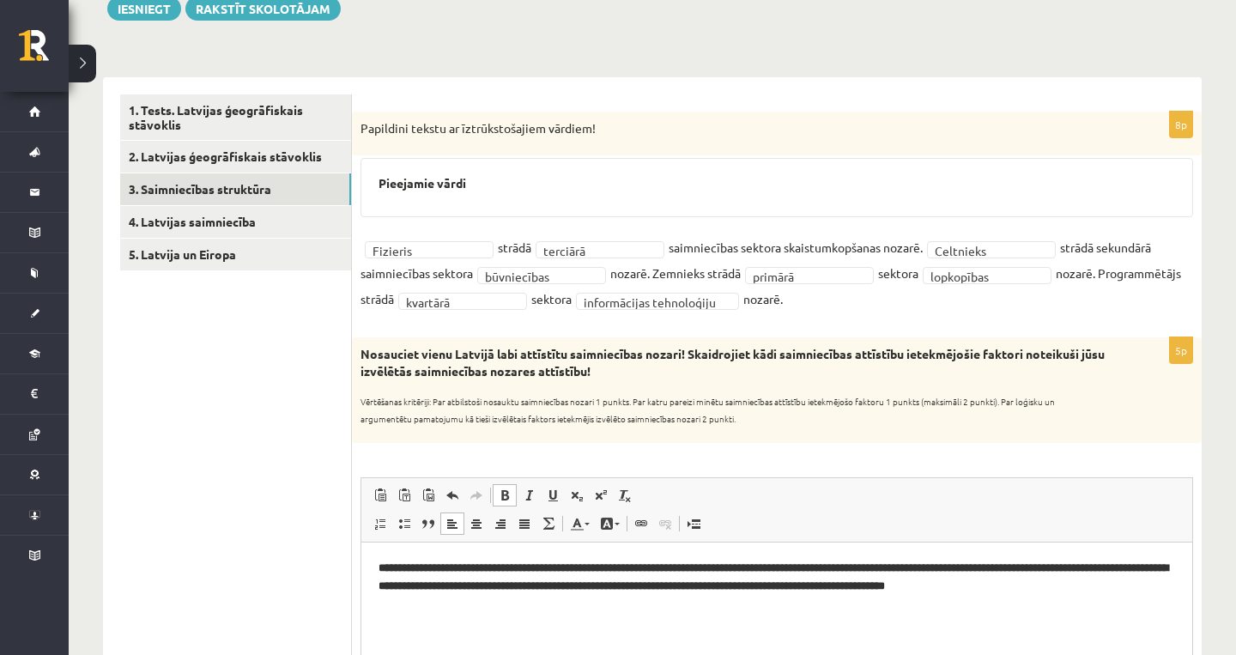
click at [513, 485] on link "Bold Keyboard shortcut Command+B" at bounding box center [505, 495] width 24 height 22
click at [573, 610] on html "**********" at bounding box center [776, 576] width 831 height 69
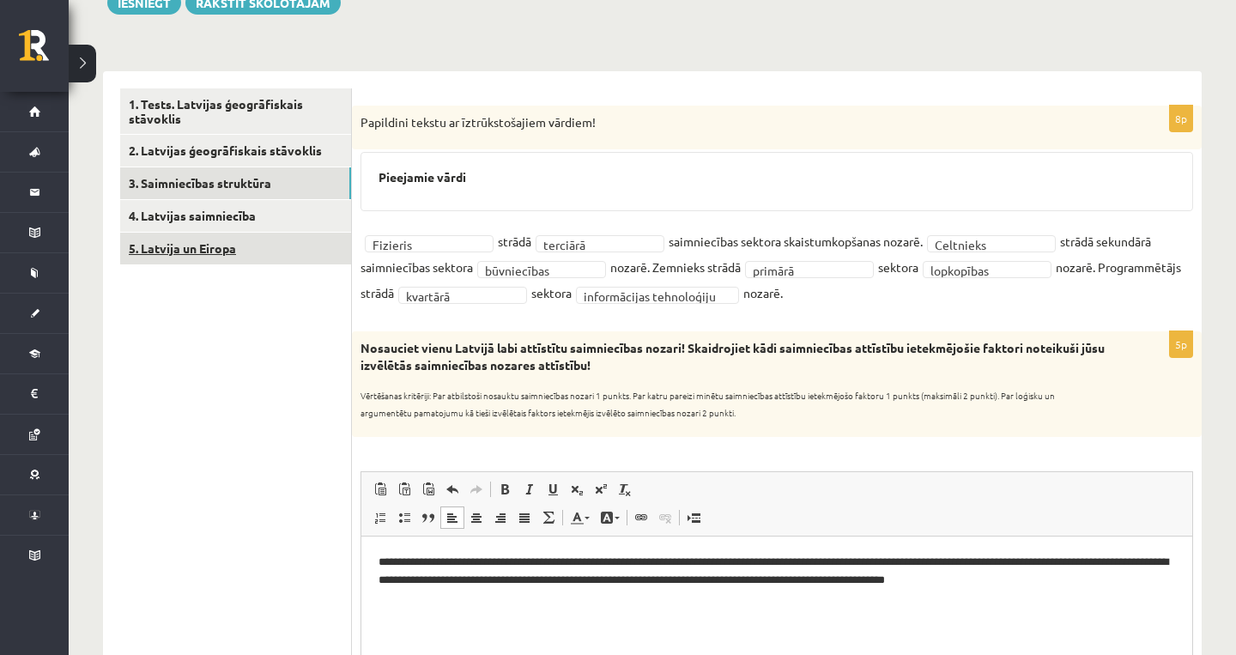
scroll to position [216, 0]
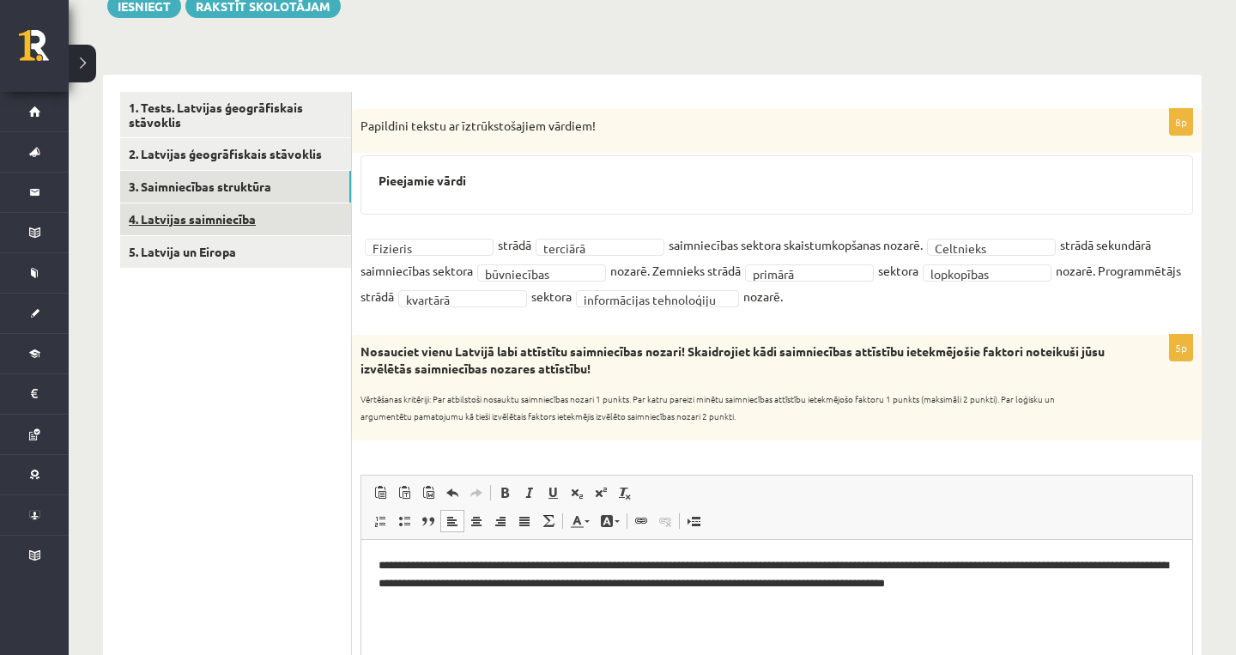
click at [261, 224] on link "4. Latvijas saimniecība" at bounding box center [235, 219] width 231 height 32
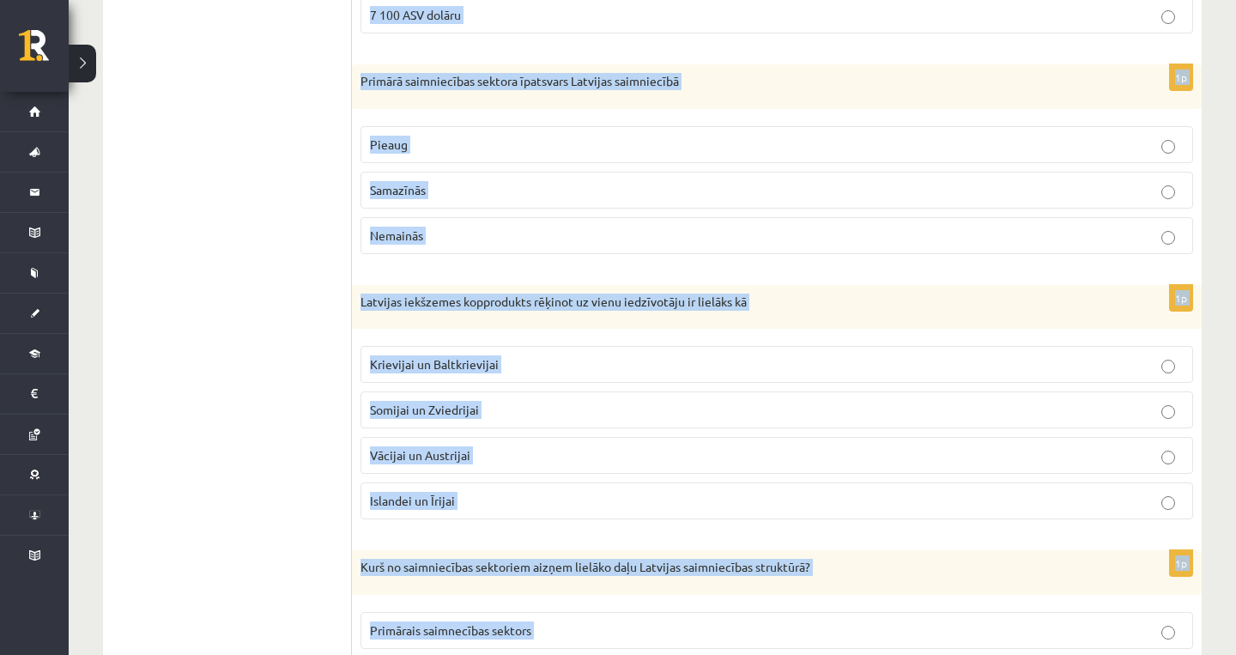
scroll to position [941, 0]
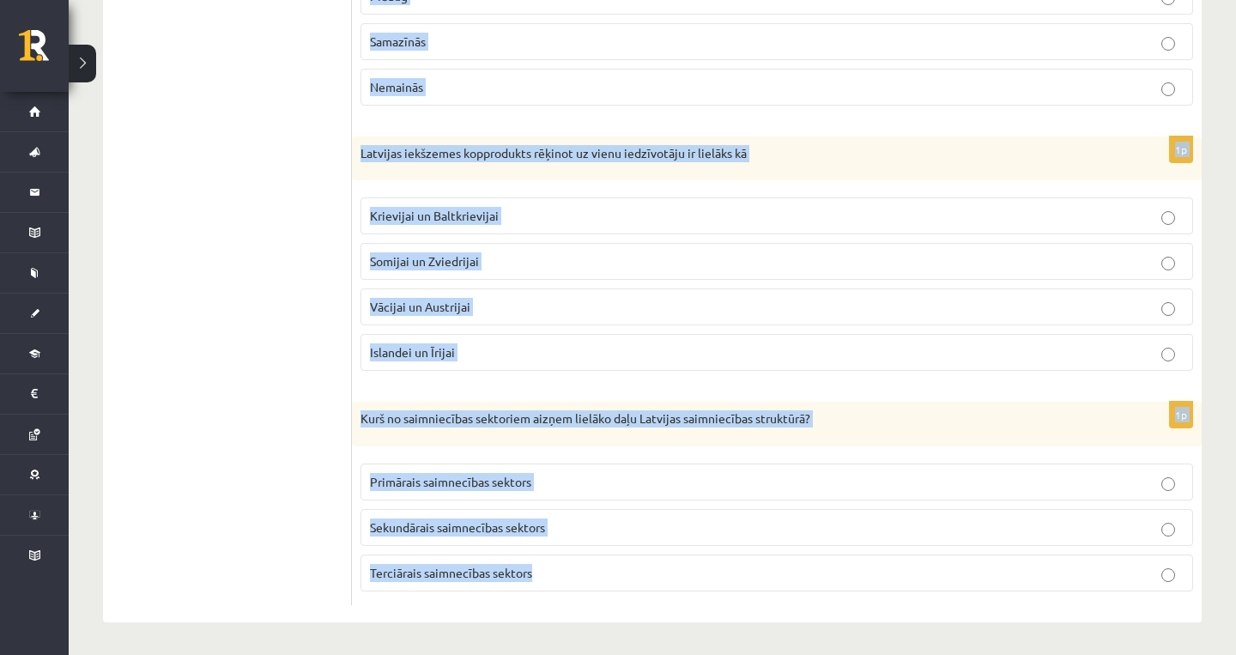
drag, startPoint x: 830, startPoint y: 57, endPoint x: 649, endPoint y: 571, distance: 545.2
copy form "Saimnieciski attīstītākā Latvijas daļa ir Vidzemes ZA Latgale Kurzemes piekrast…"
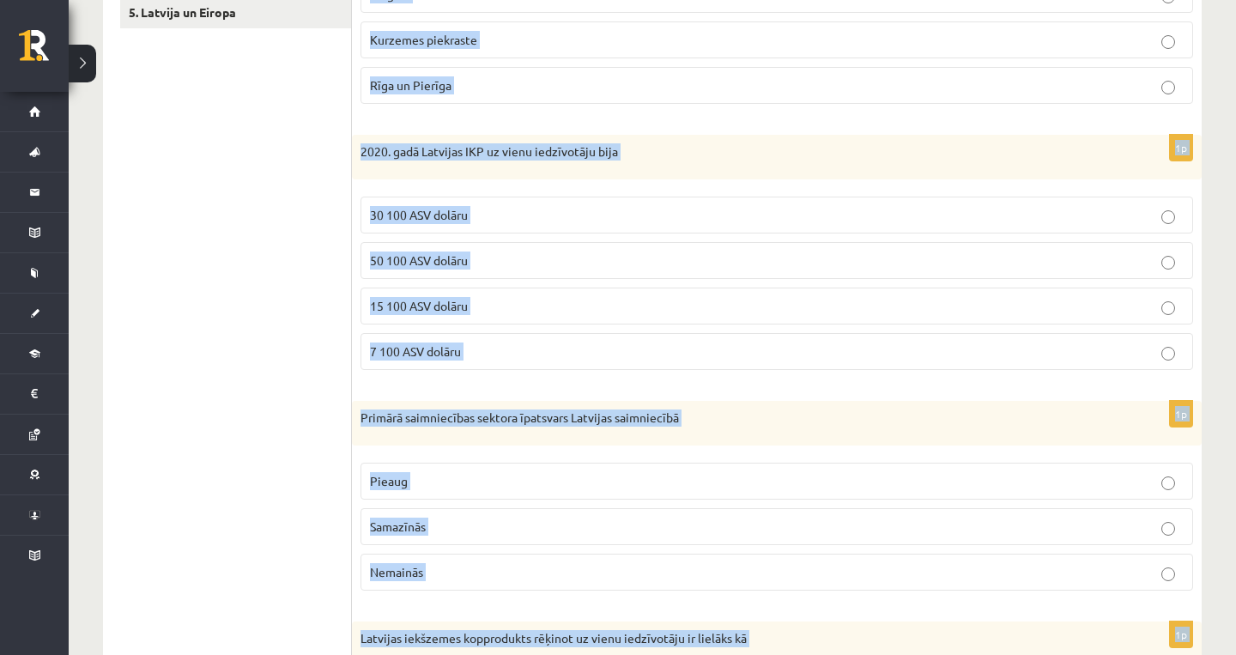
scroll to position [0, 0]
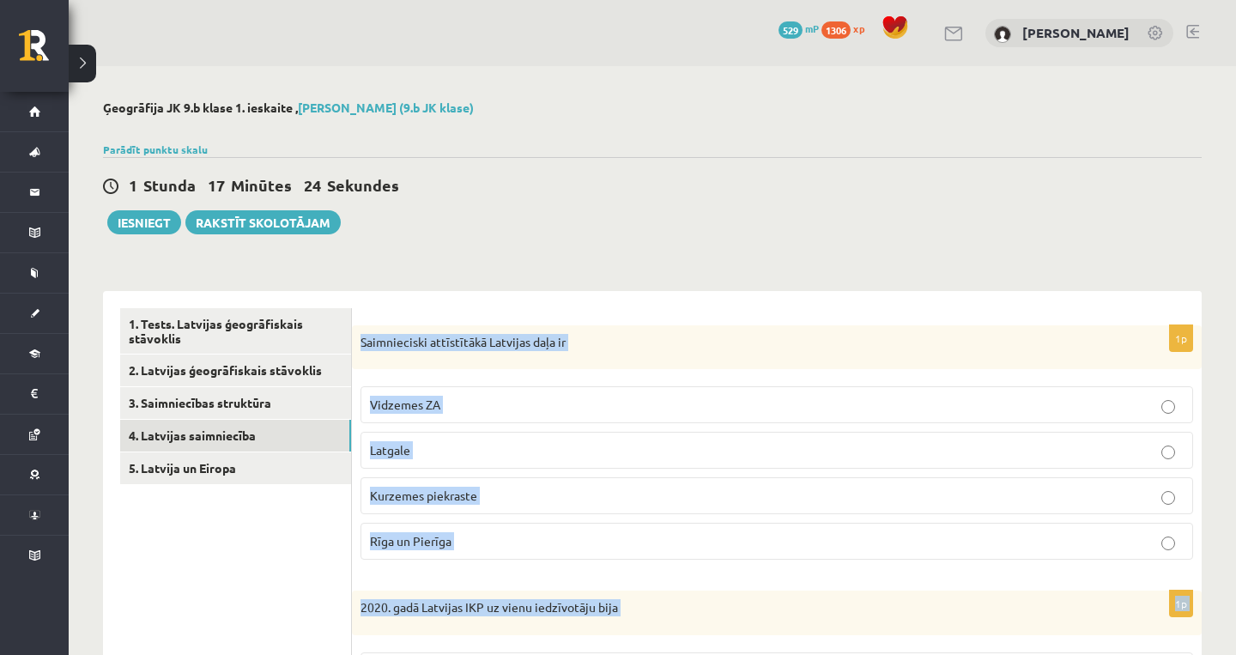
click at [609, 422] on label "Vidzemes ZA" at bounding box center [777, 404] width 833 height 37
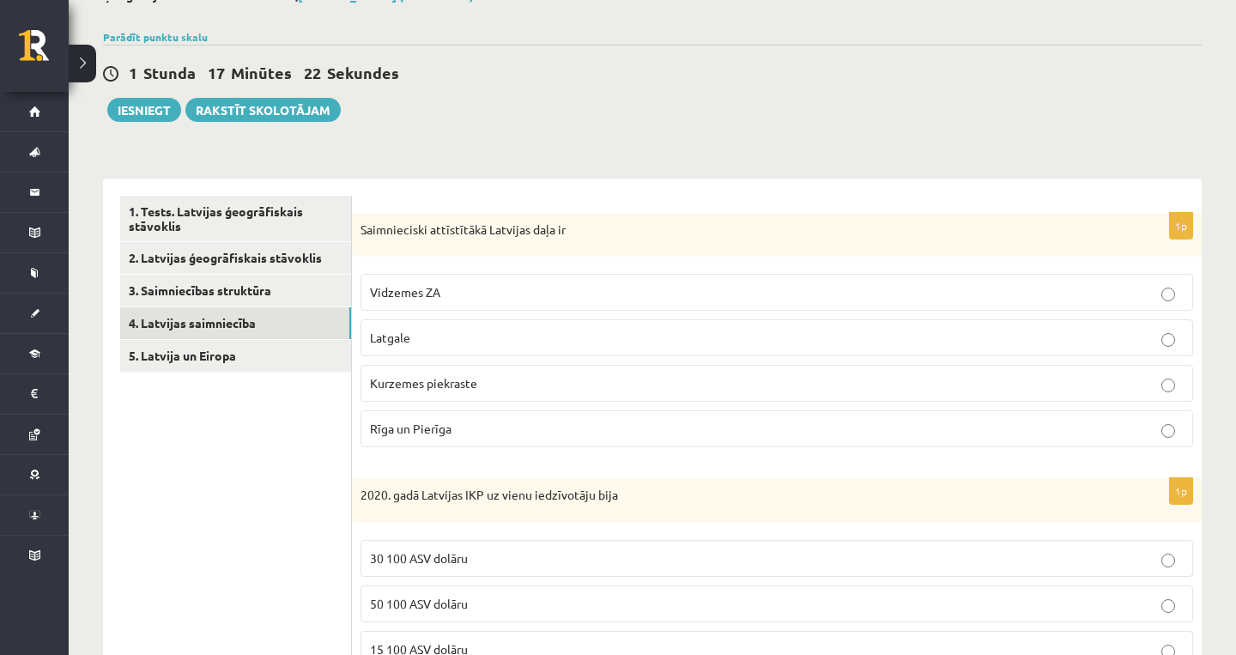
click at [603, 440] on label "Rīga un Pierīga" at bounding box center [777, 428] width 833 height 37
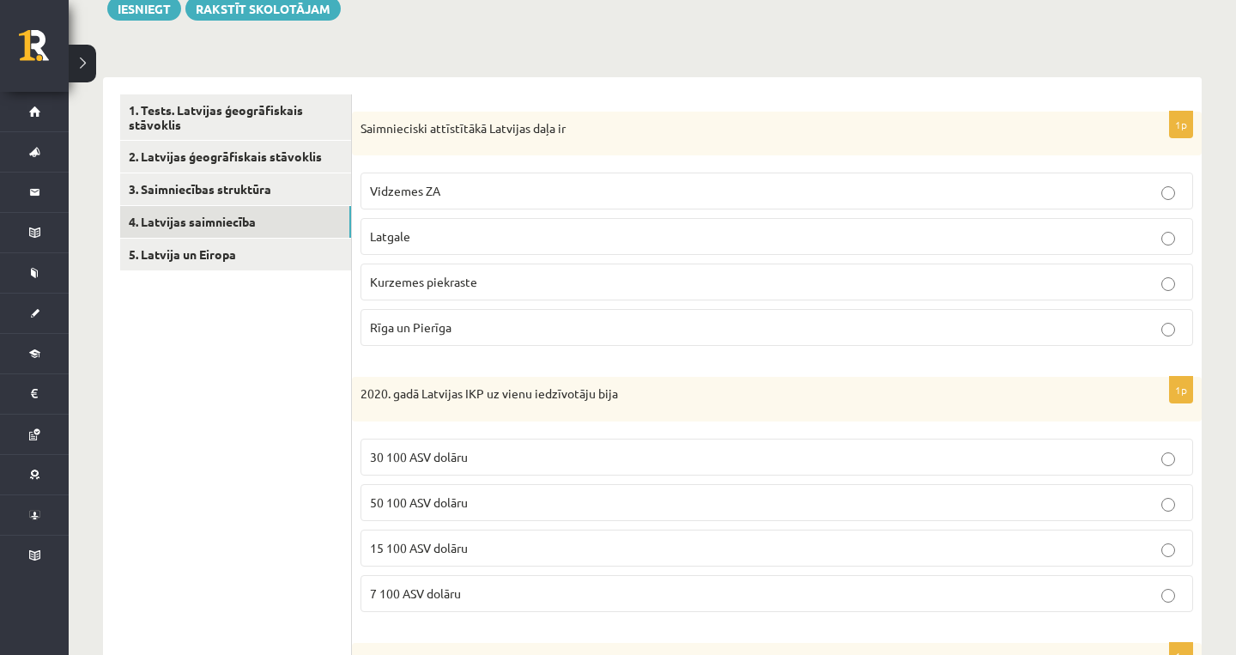
scroll to position [236, 0]
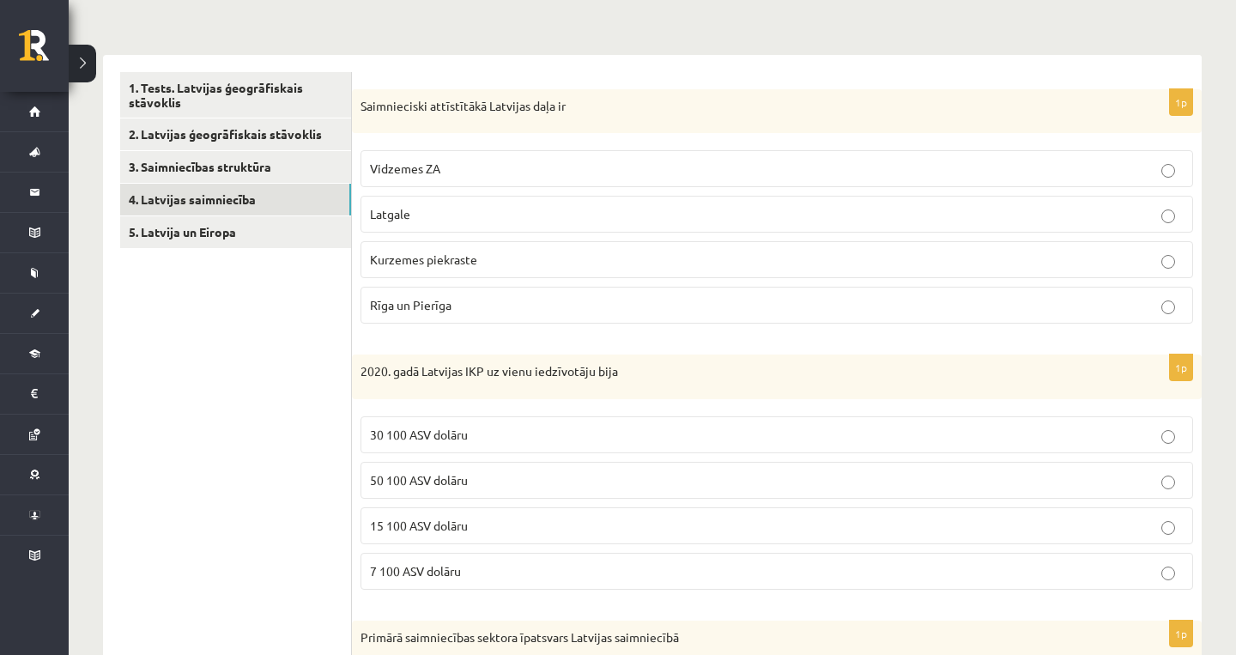
click at [551, 517] on p "15 100 ASV dolāru" at bounding box center [777, 526] width 814 height 18
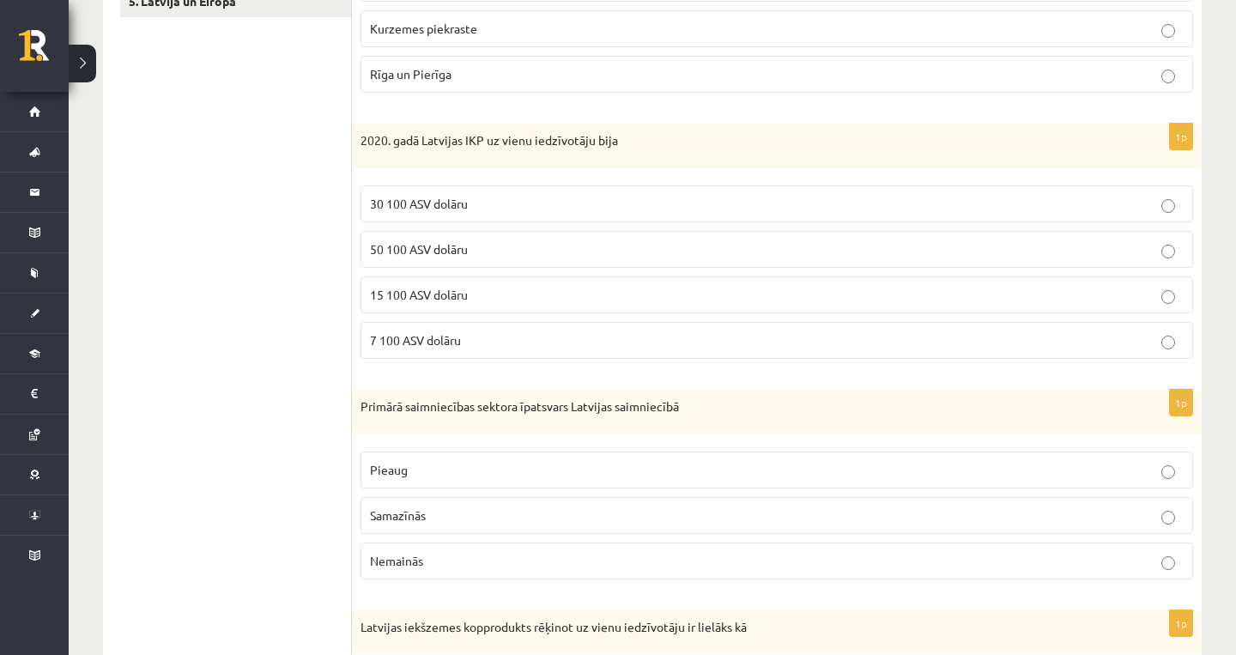
scroll to position [507, 0]
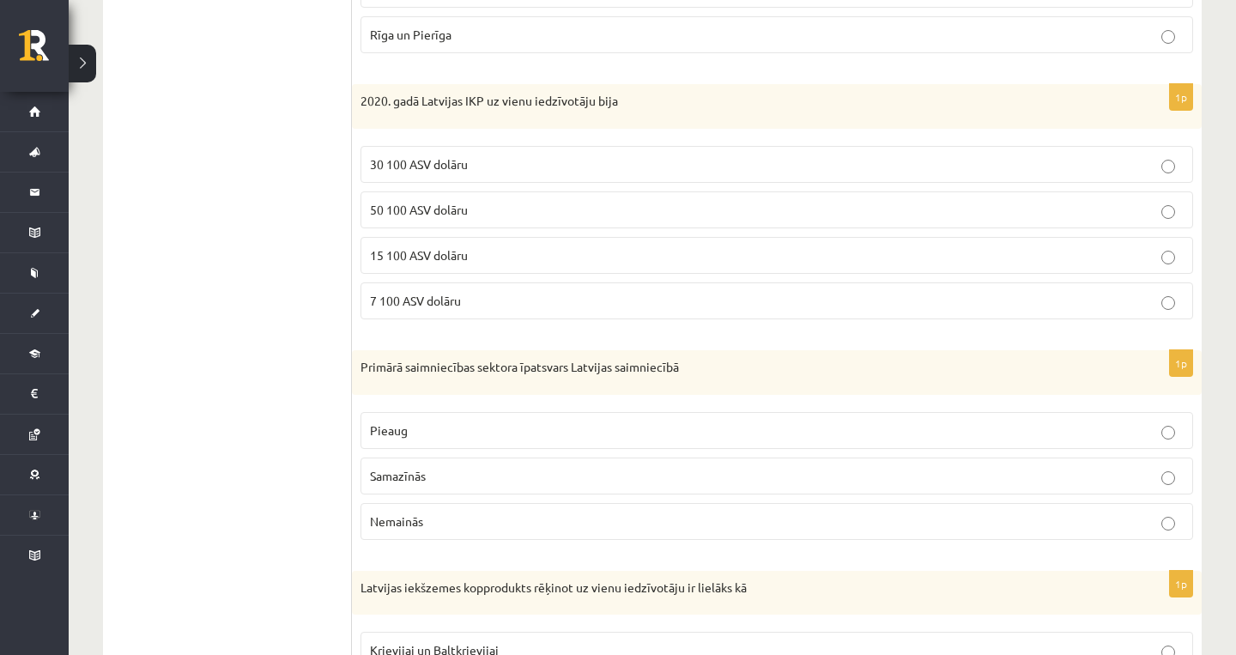
click at [800, 477] on p "Samazīnās" at bounding box center [777, 476] width 814 height 18
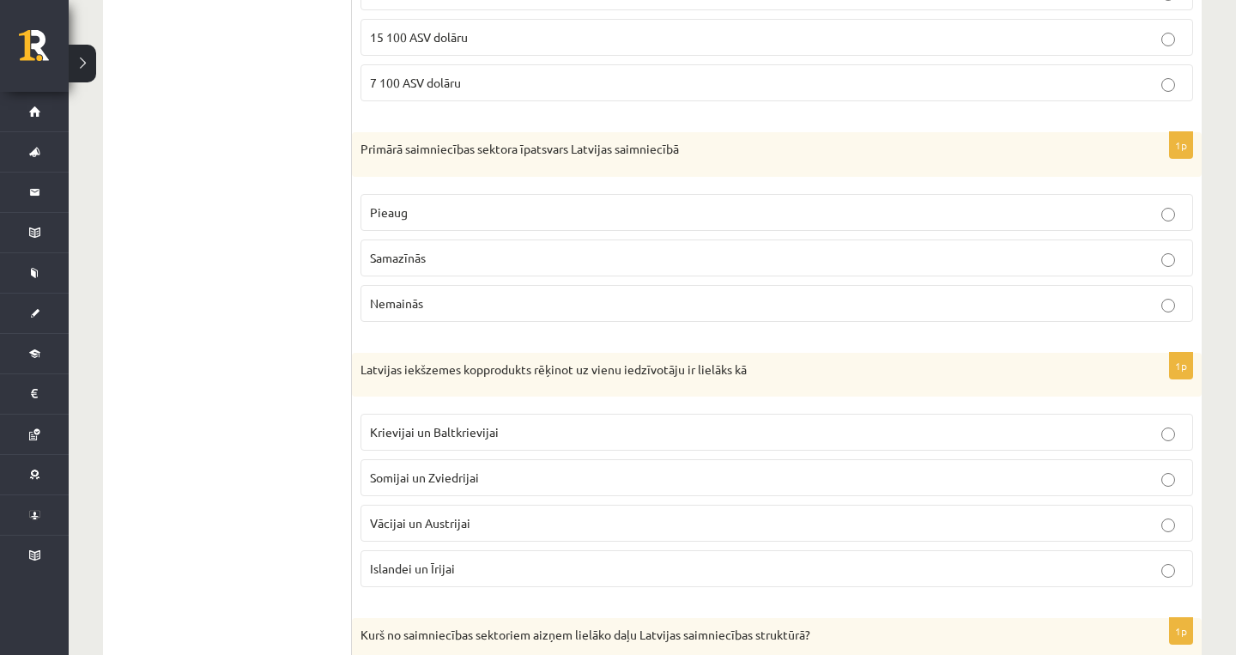
scroll to position [737, 0]
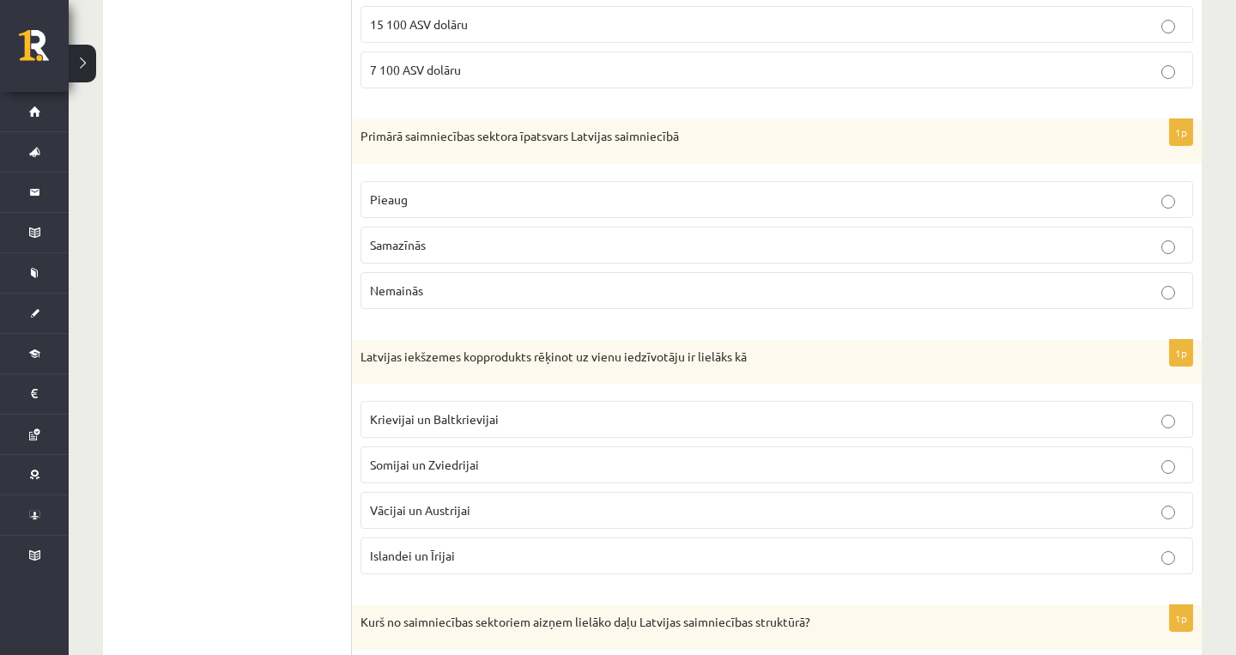
click at [658, 412] on p "Krievijai un Baltkrievijai" at bounding box center [777, 419] width 814 height 18
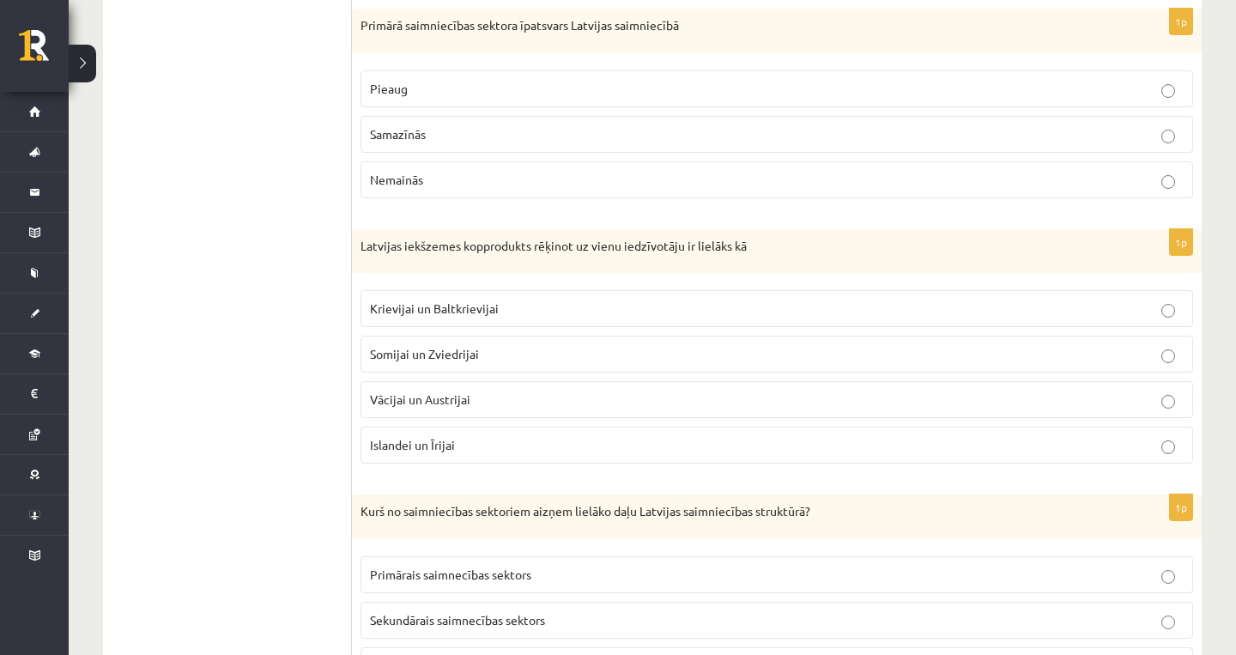
scroll to position [941, 0]
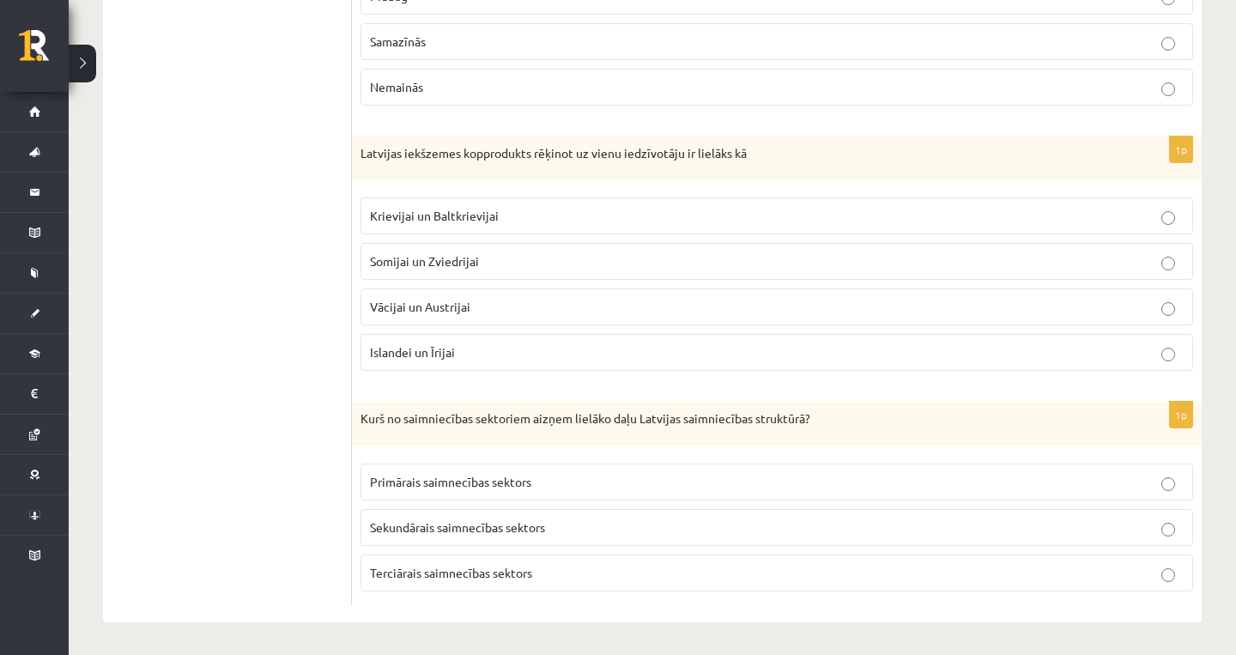
click at [535, 567] on p "Terciārais saimnecības sektors" at bounding box center [777, 573] width 814 height 18
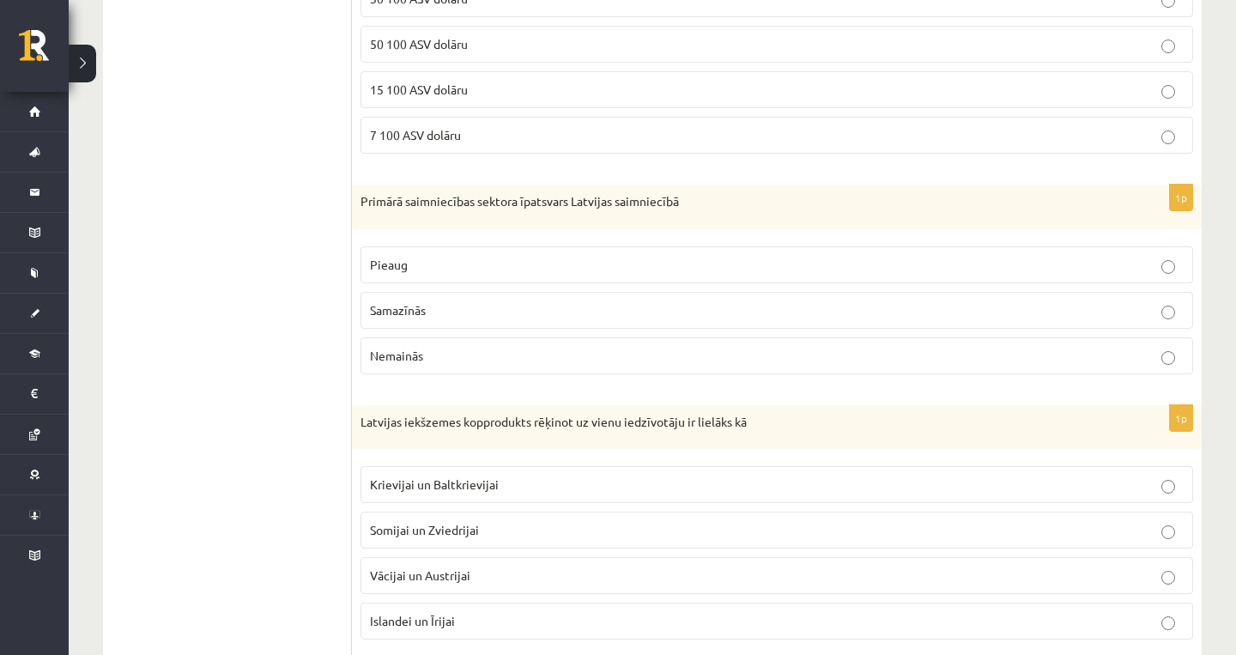
scroll to position [309, 0]
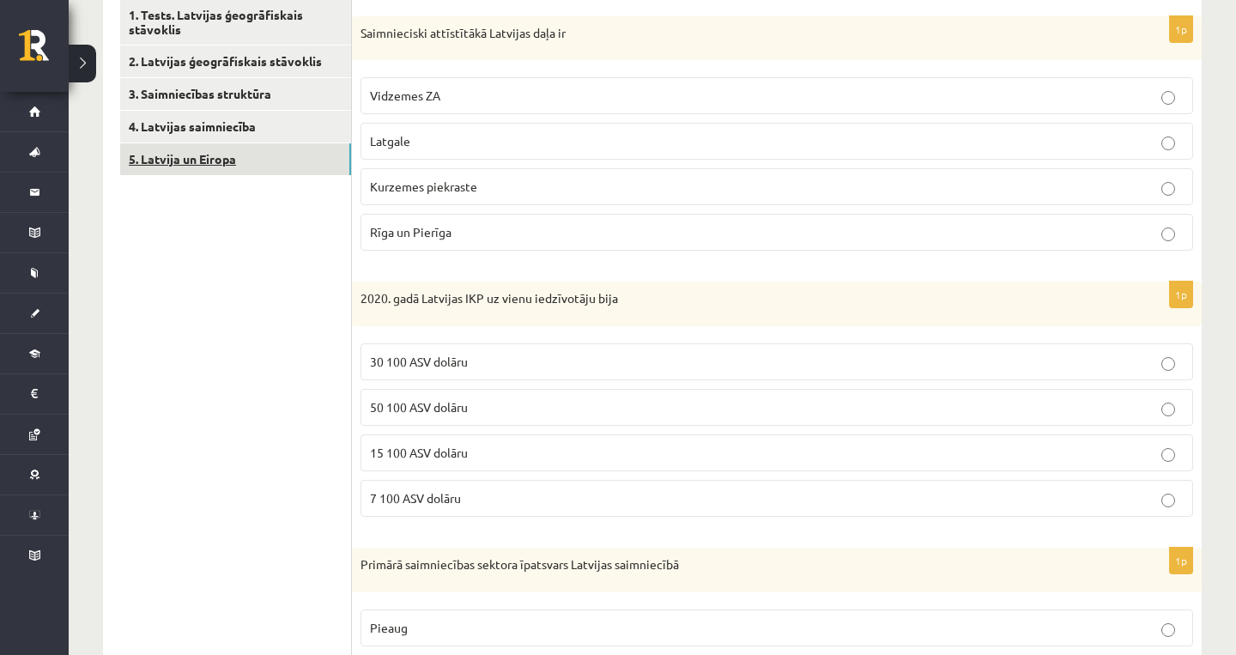
click at [285, 156] on link "5. Latvija un Eiropa" at bounding box center [235, 159] width 231 height 32
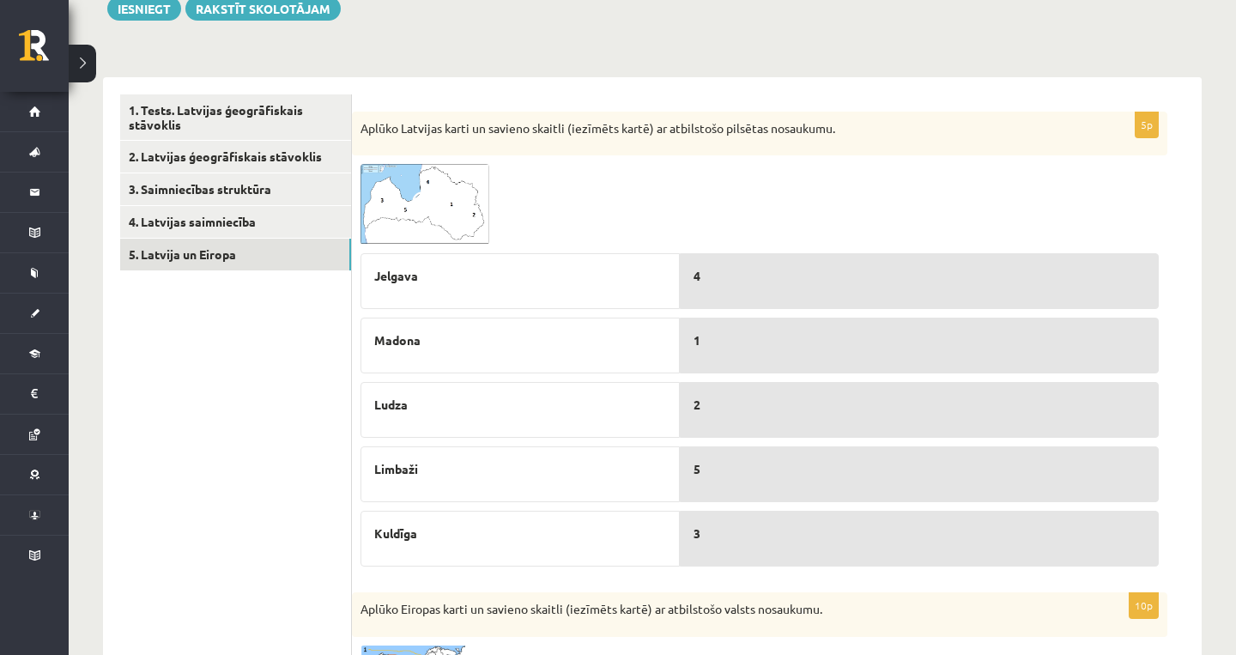
scroll to position [218, 0]
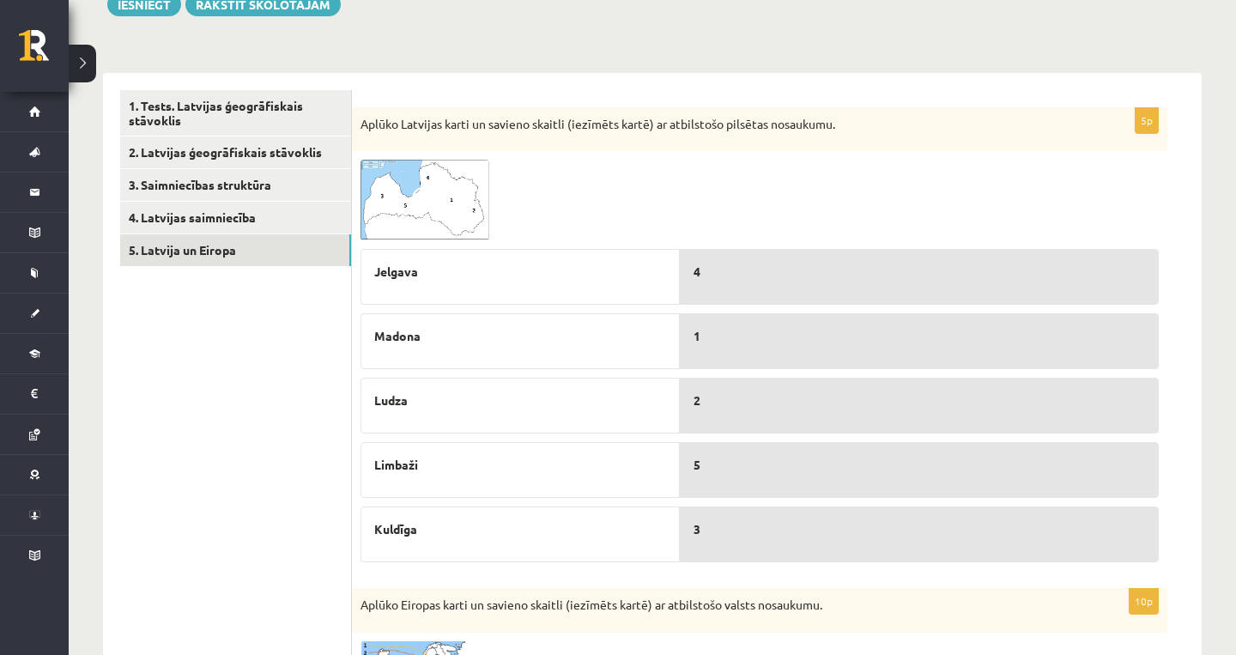
click at [363, 197] on img at bounding box center [425, 200] width 129 height 81
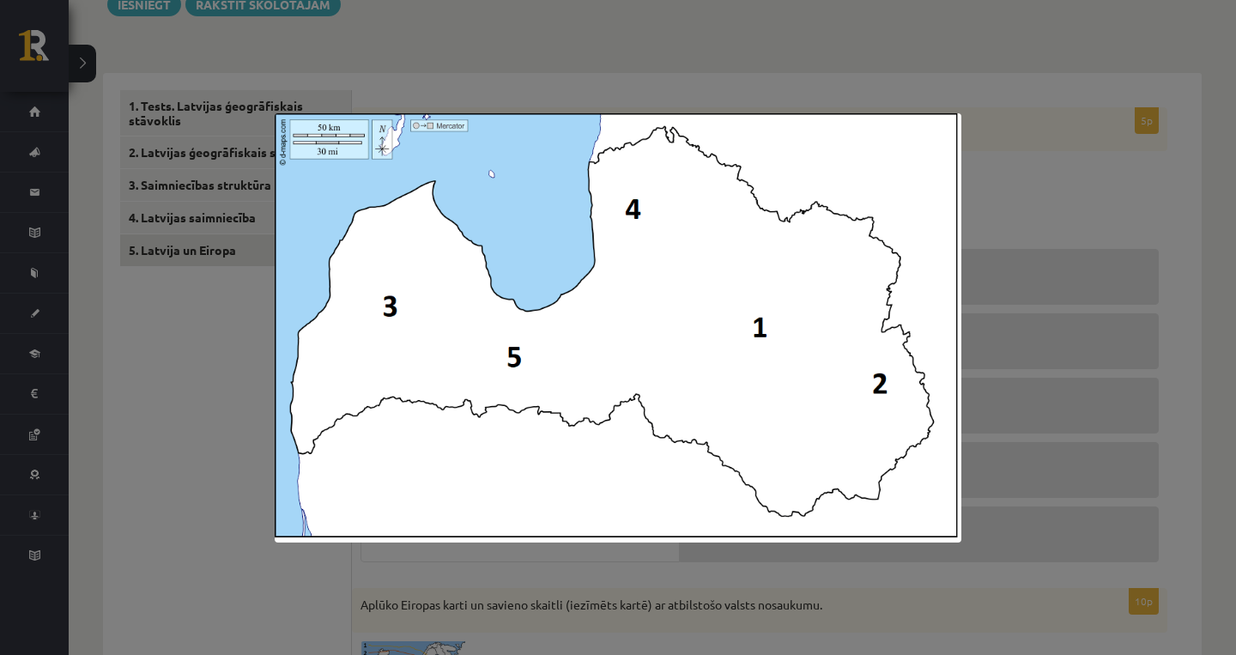
click at [1059, 250] on div at bounding box center [618, 327] width 1236 height 655
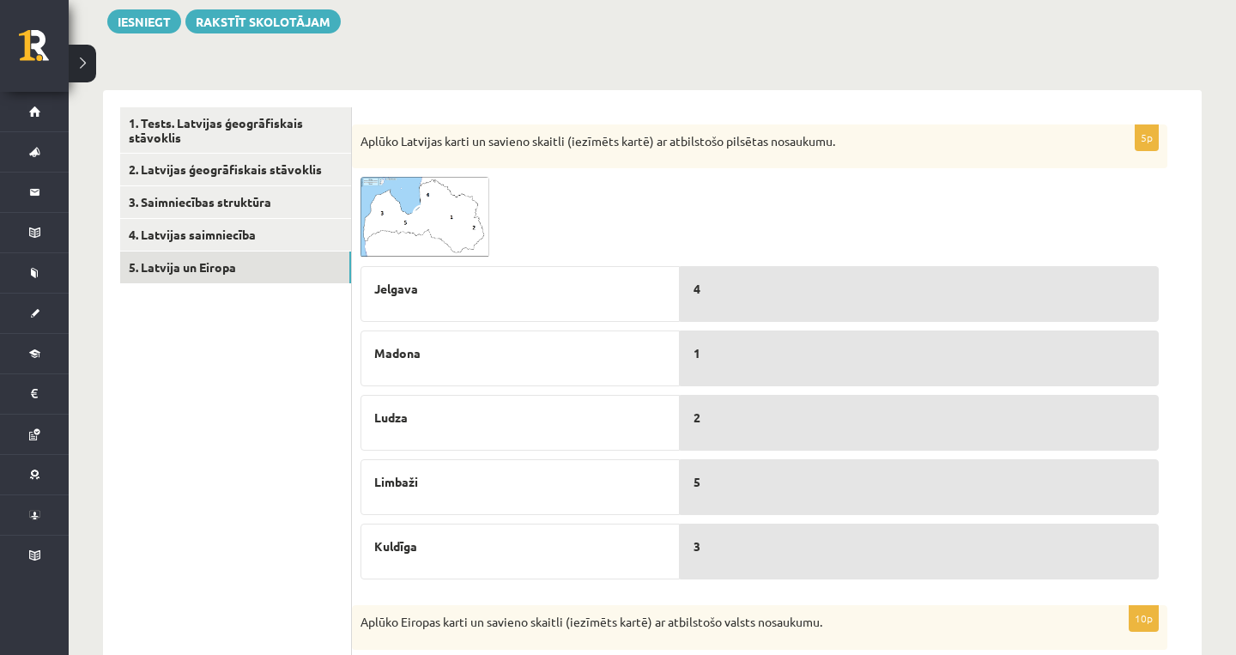
scroll to position [199, 0]
click at [363, 185] on img at bounding box center [425, 219] width 129 height 81
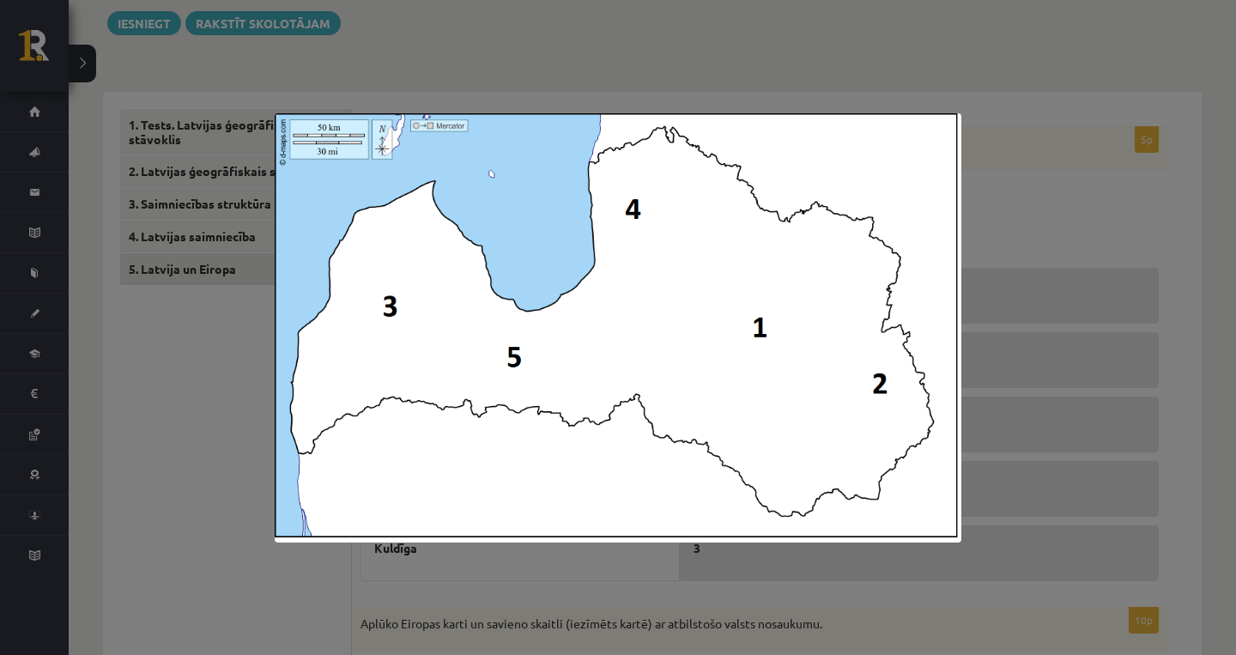
click at [997, 216] on div at bounding box center [618, 327] width 1236 height 655
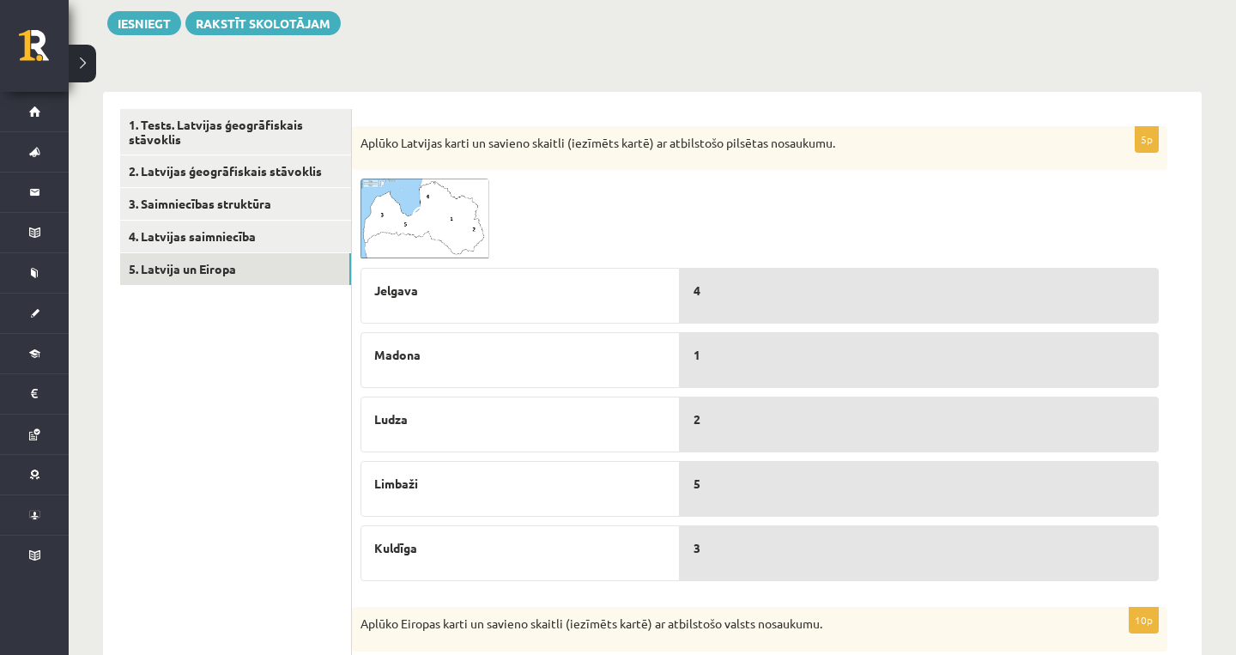
drag, startPoint x: 386, startPoint y: 210, endPoint x: 370, endPoint y: 212, distance: 16.4
click at [370, 212] on img at bounding box center [425, 219] width 129 height 81
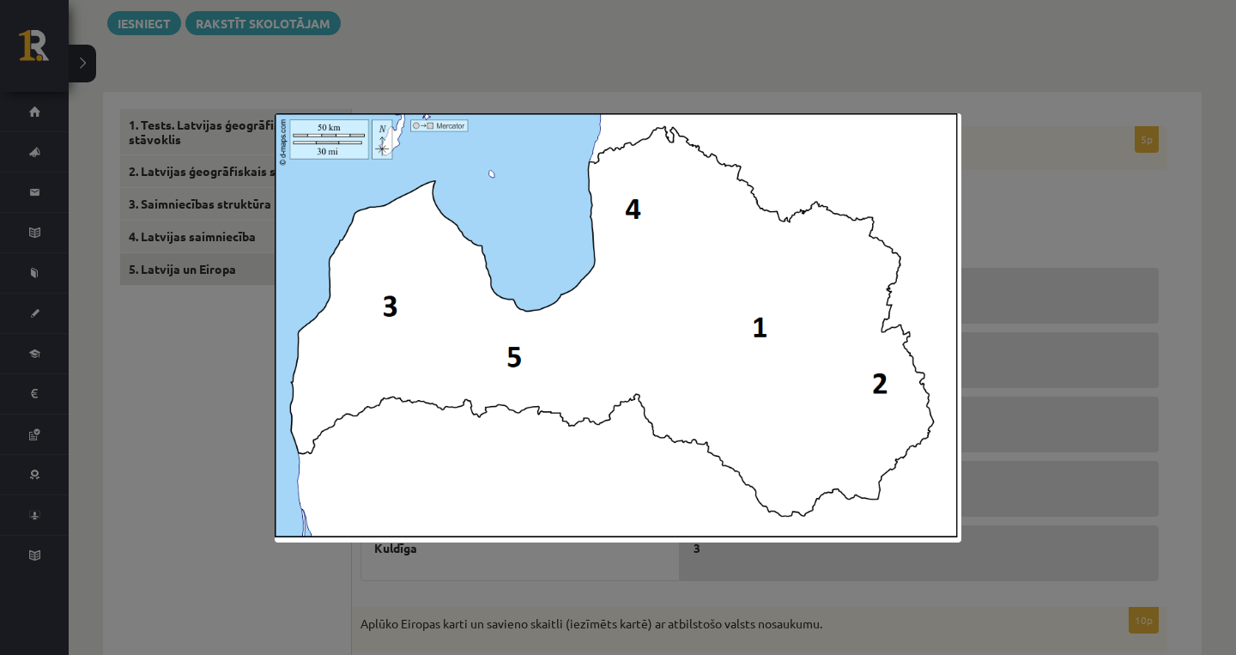
click at [1050, 80] on div at bounding box center [618, 327] width 1236 height 655
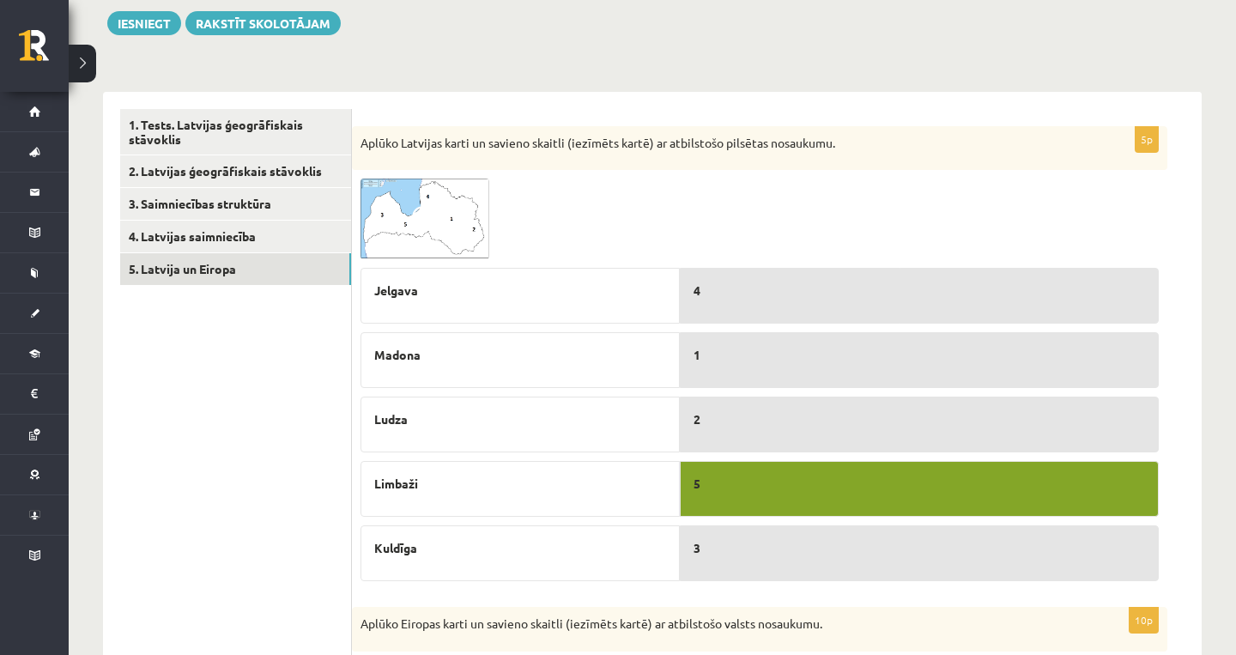
drag, startPoint x: 825, startPoint y: 53, endPoint x: 810, endPoint y: 300, distance: 247.7
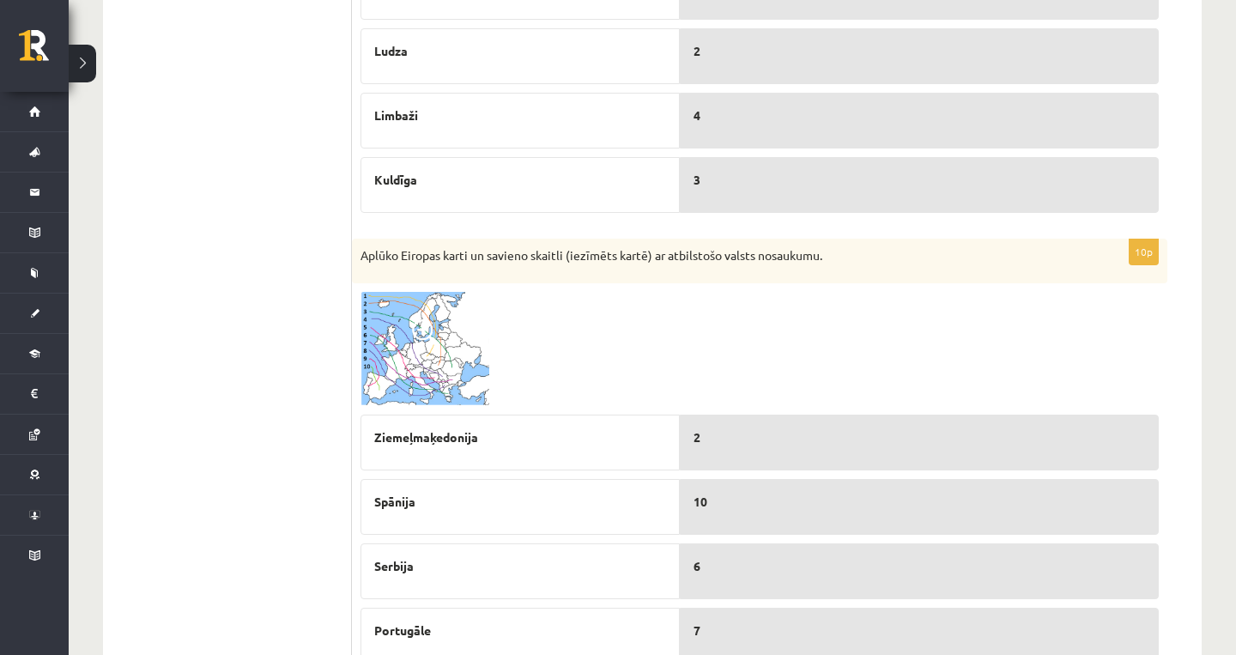
scroll to position [569, 0]
click at [461, 368] on img at bounding box center [425, 347] width 129 height 114
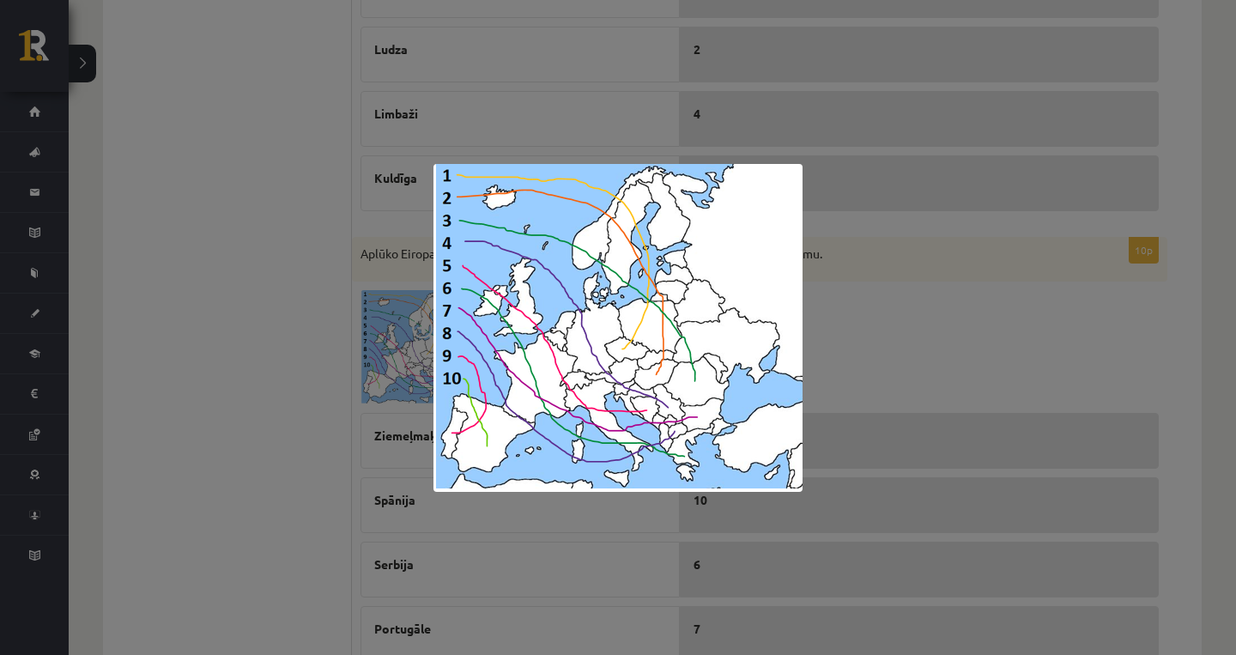
click at [996, 269] on div at bounding box center [618, 327] width 1236 height 655
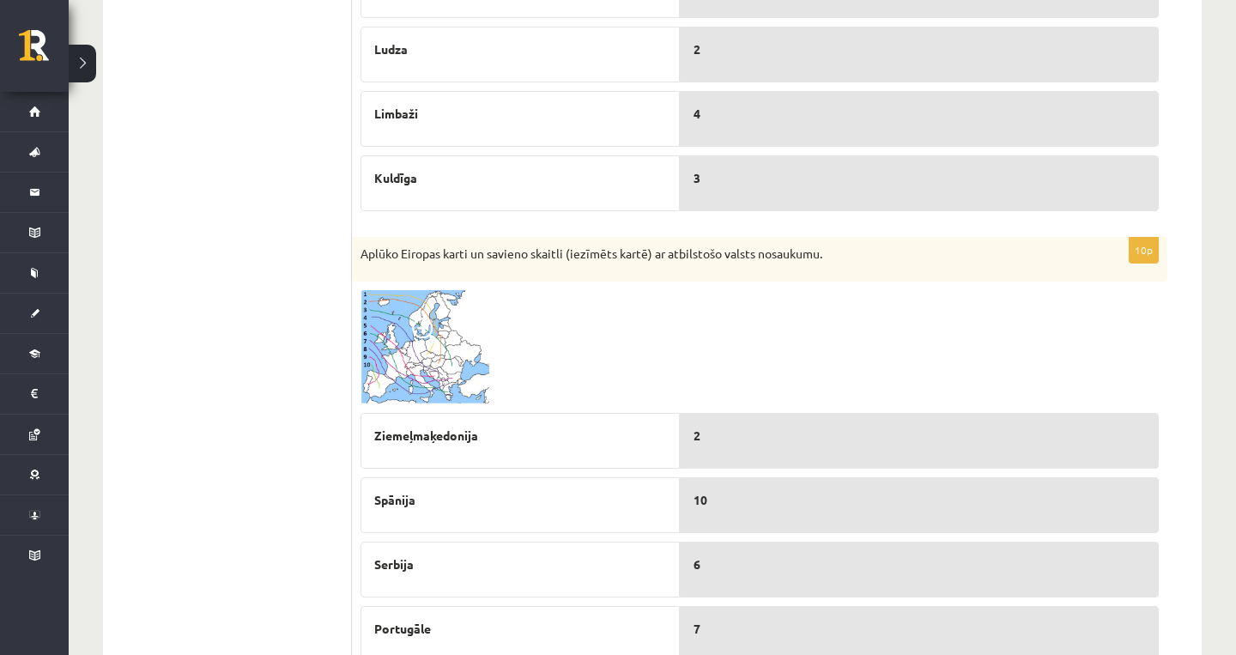
click at [889, 235] on form "5p Aplūko Latvijas karti un savieno skaitli (iezīmēts kartē) ar atbilstošo pils…" at bounding box center [777, 398] width 816 height 1318
click at [476, 344] on img at bounding box center [425, 347] width 129 height 114
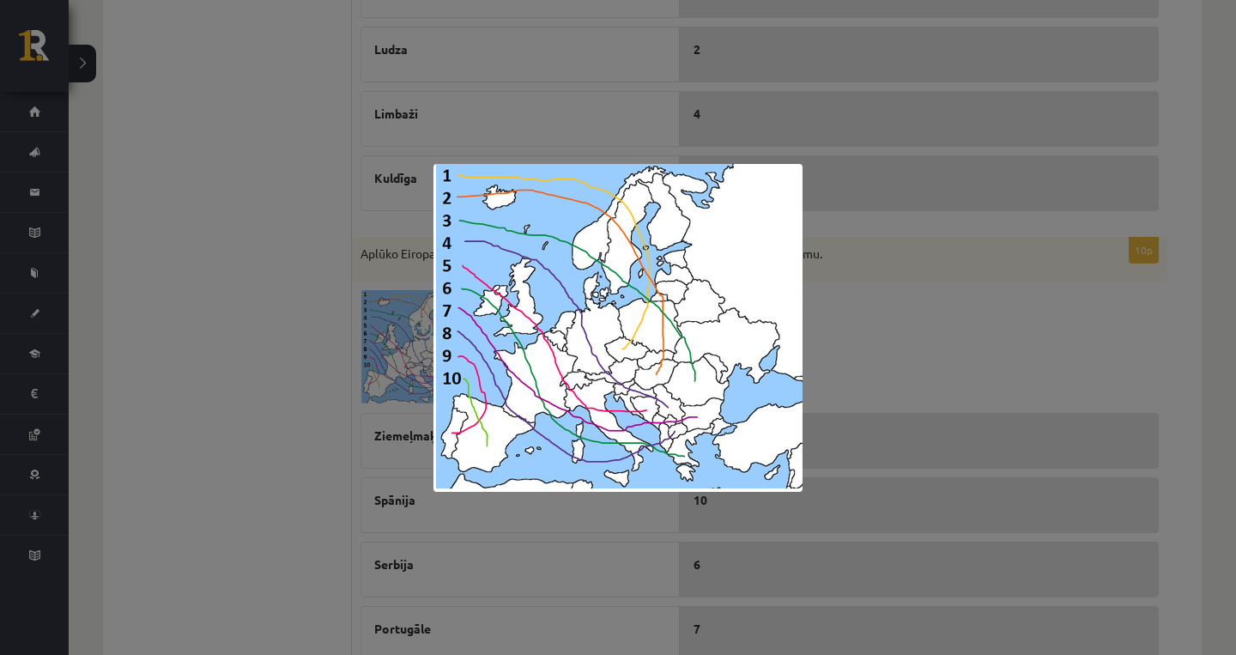
click at [838, 390] on div at bounding box center [618, 327] width 1236 height 655
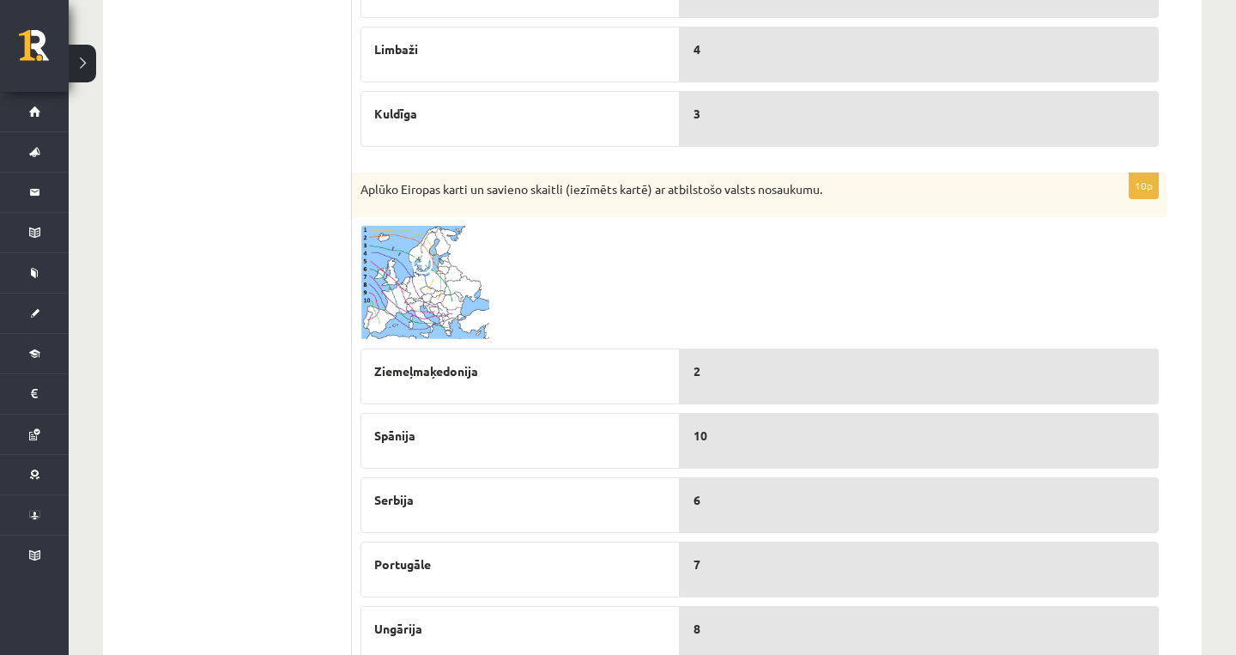
scroll to position [637, 0]
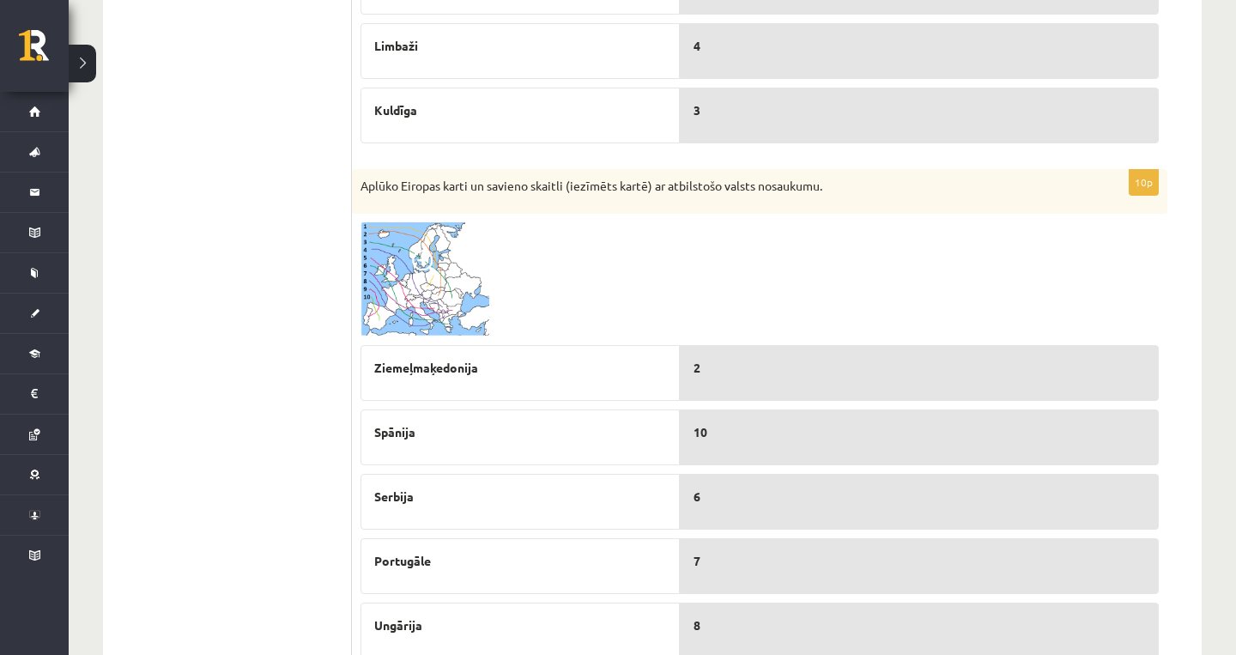
click at [435, 261] on span at bounding box center [425, 263] width 27 height 27
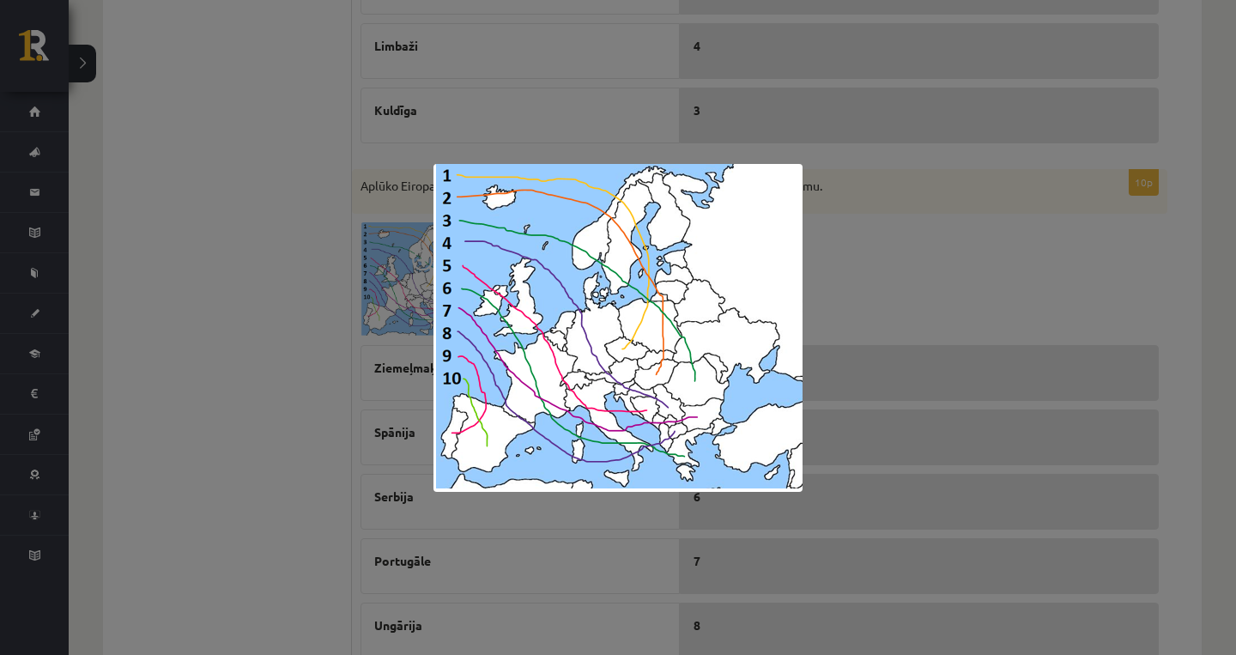
click at [1002, 296] on div at bounding box center [618, 327] width 1236 height 655
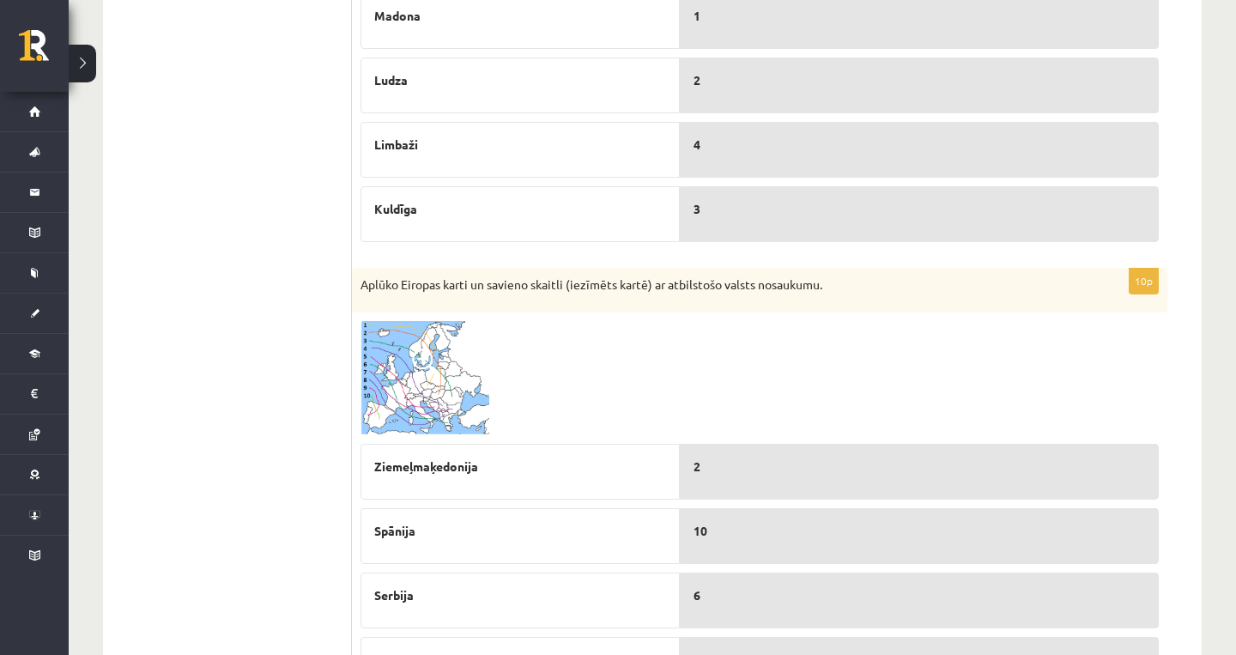
scroll to position [522, 0]
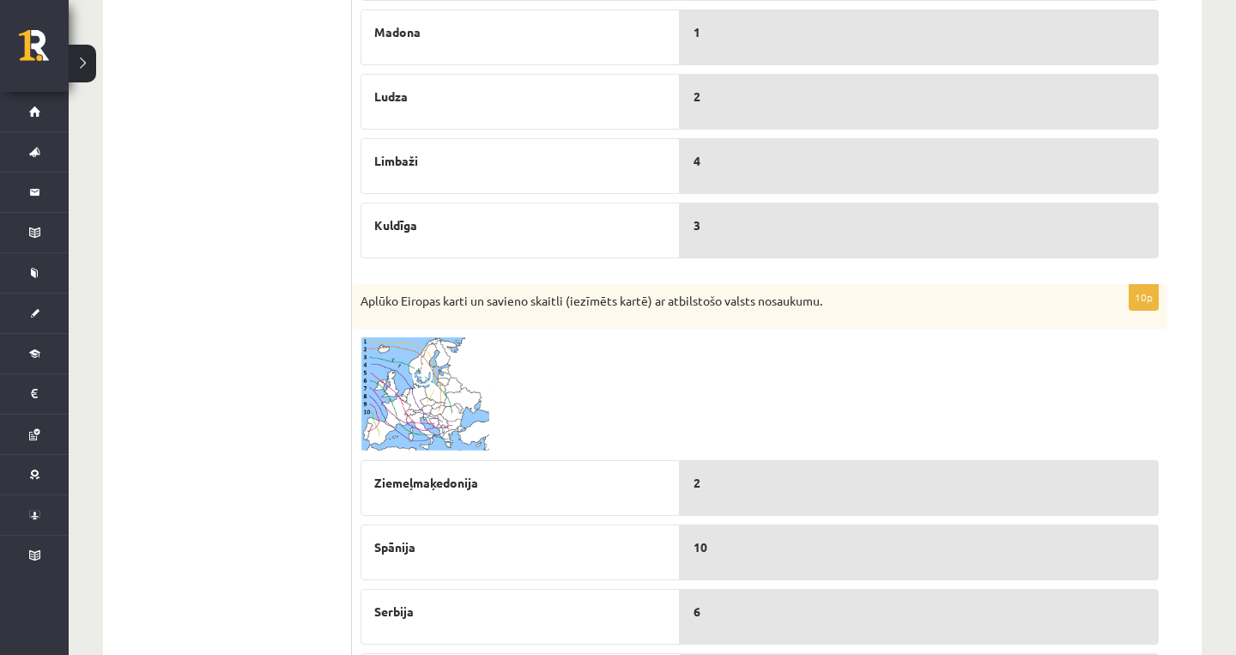
click at [449, 430] on img at bounding box center [425, 394] width 129 height 114
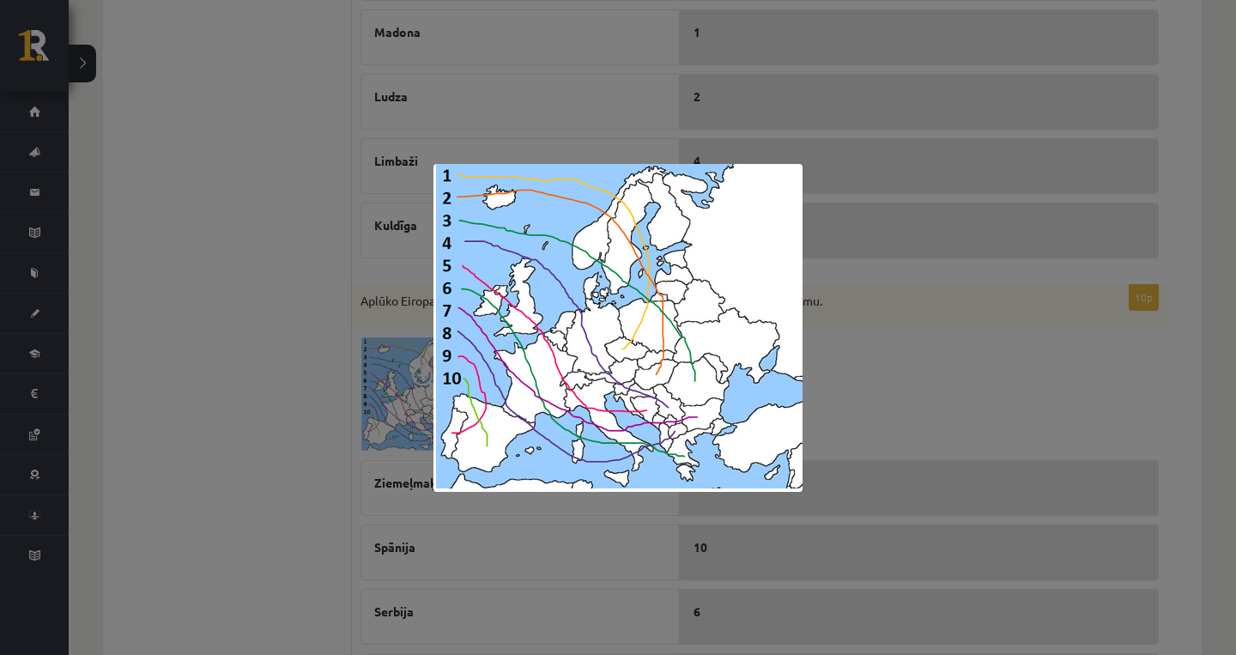
click at [870, 378] on div at bounding box center [618, 327] width 1236 height 655
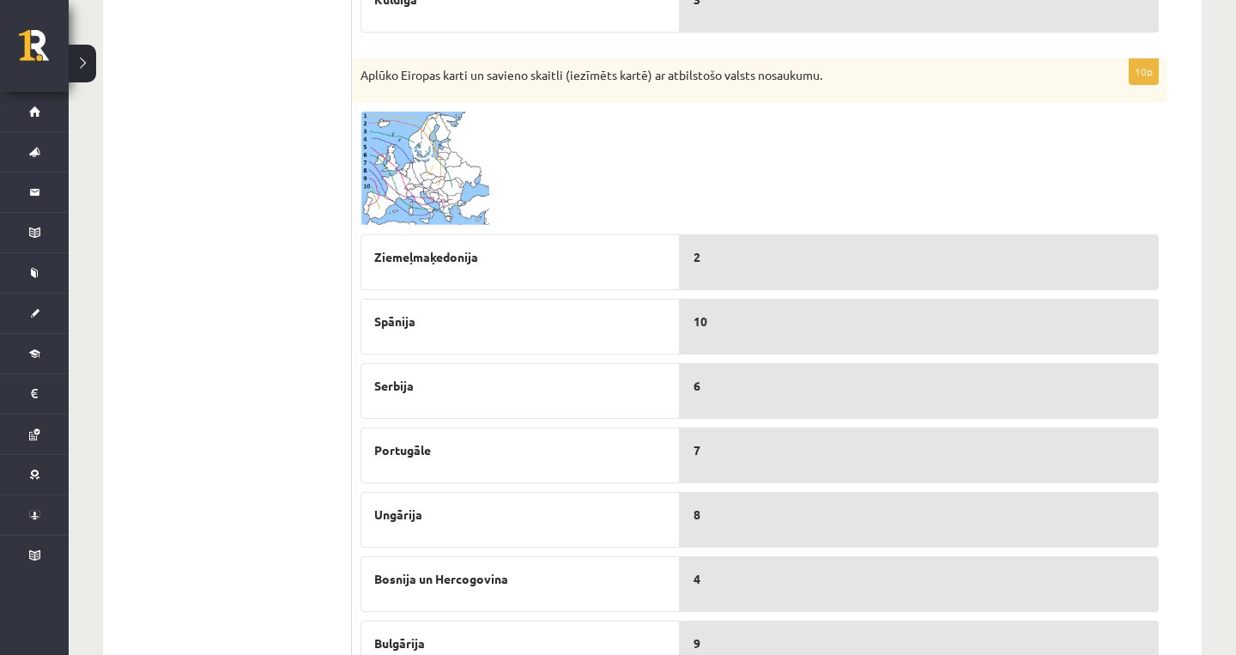
scroll to position [755, 0]
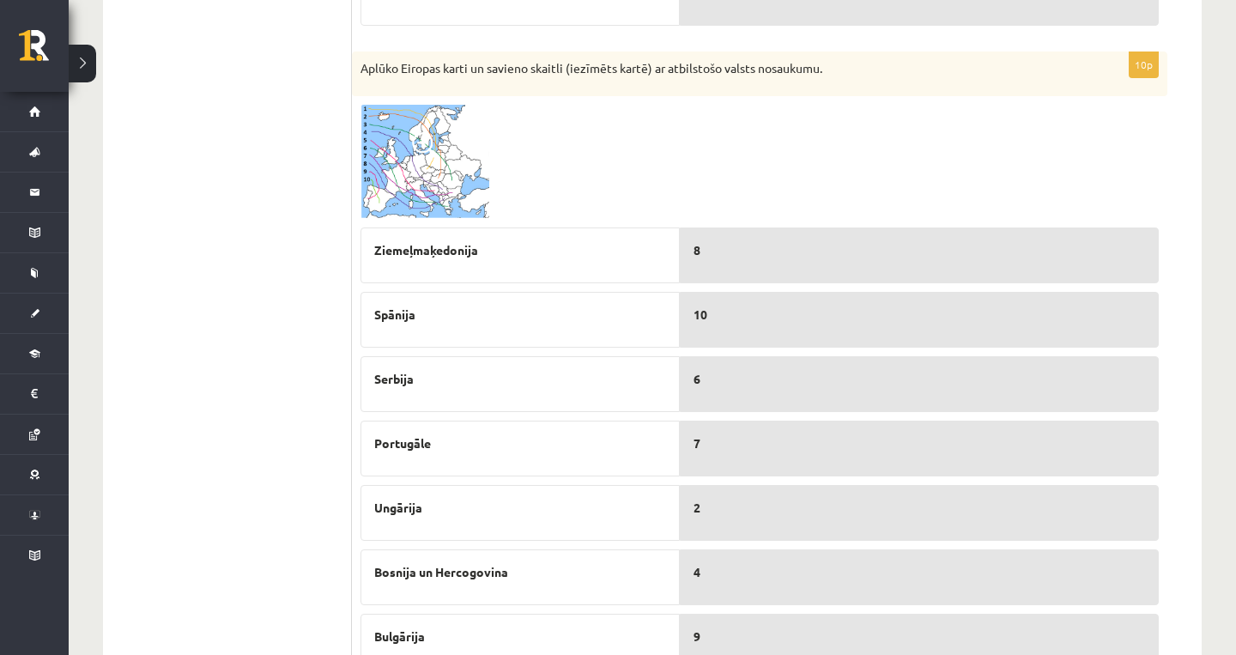
click at [464, 178] on img at bounding box center [425, 162] width 129 height 114
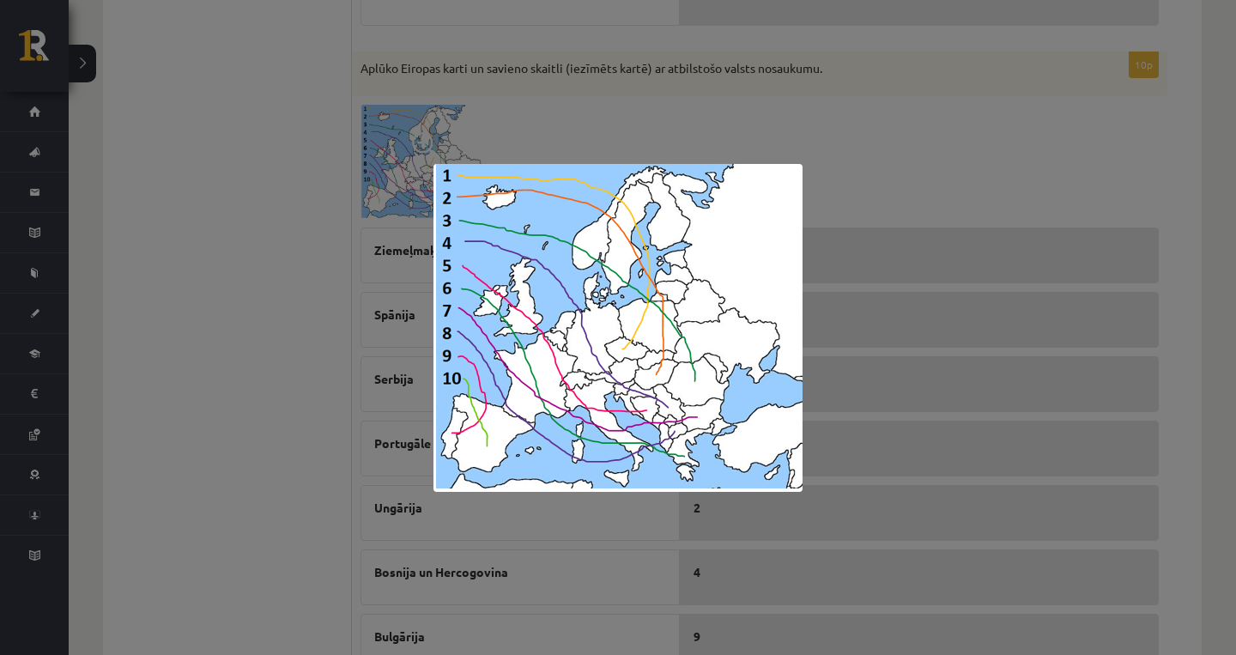
click at [956, 295] on div at bounding box center [618, 327] width 1236 height 655
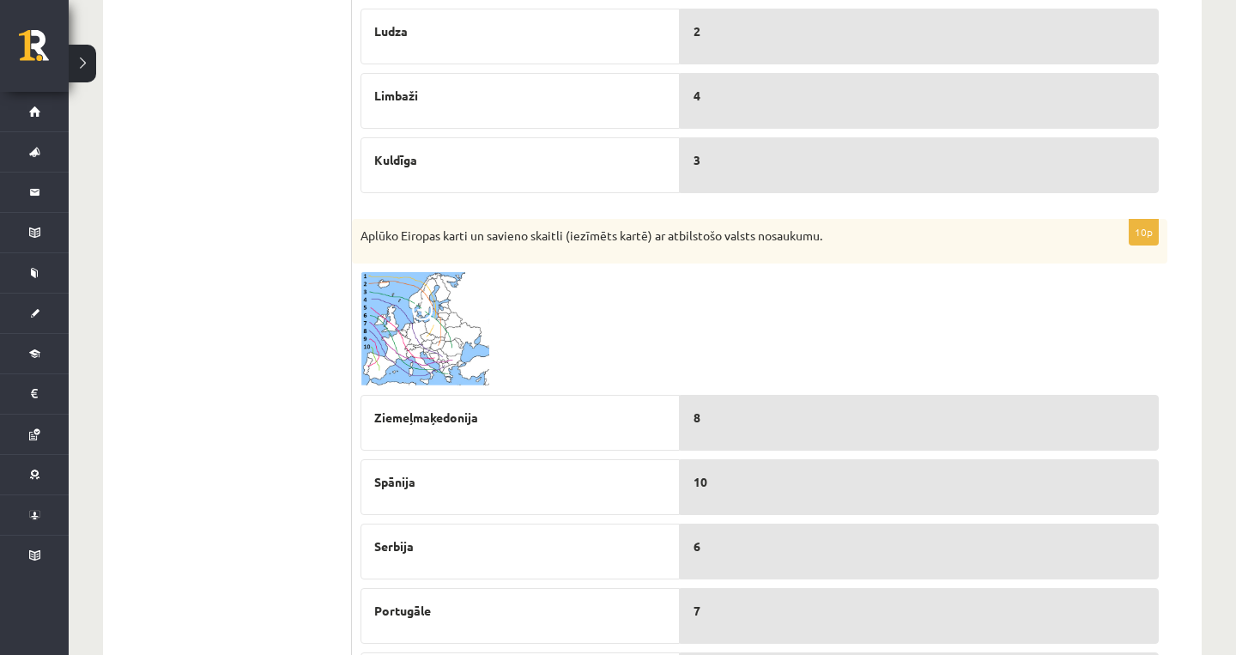
scroll to position [535, 0]
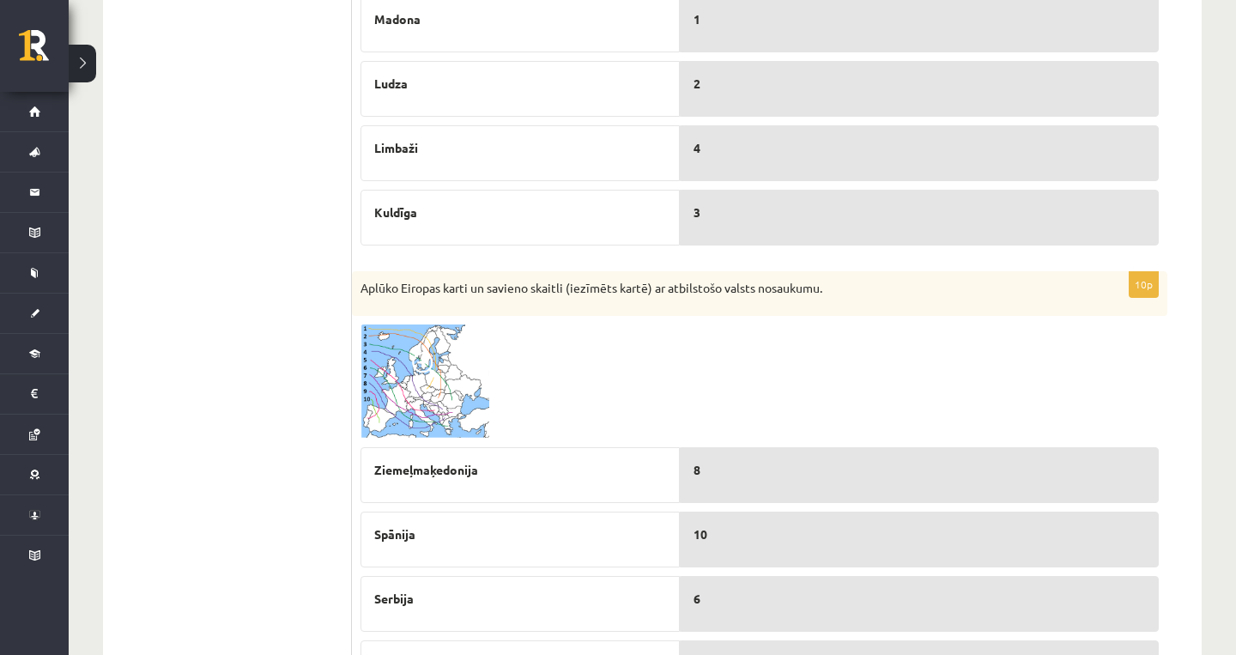
click at [459, 361] on img at bounding box center [425, 382] width 129 height 114
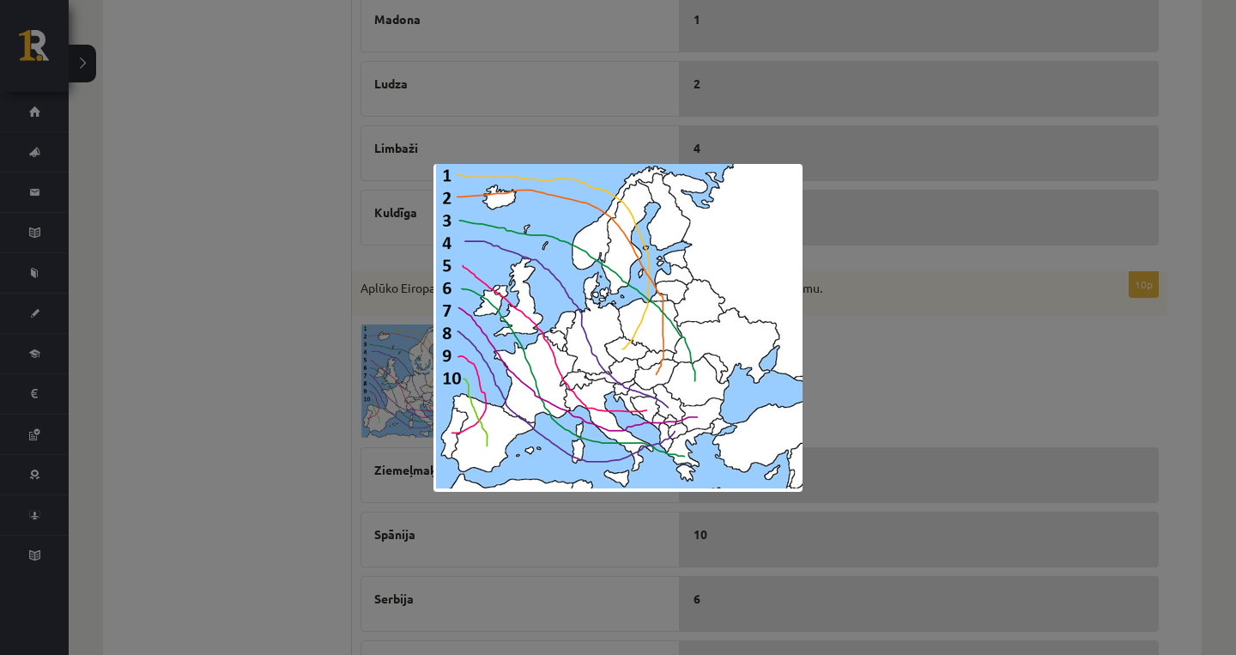
click at [846, 359] on div at bounding box center [618, 327] width 1236 height 655
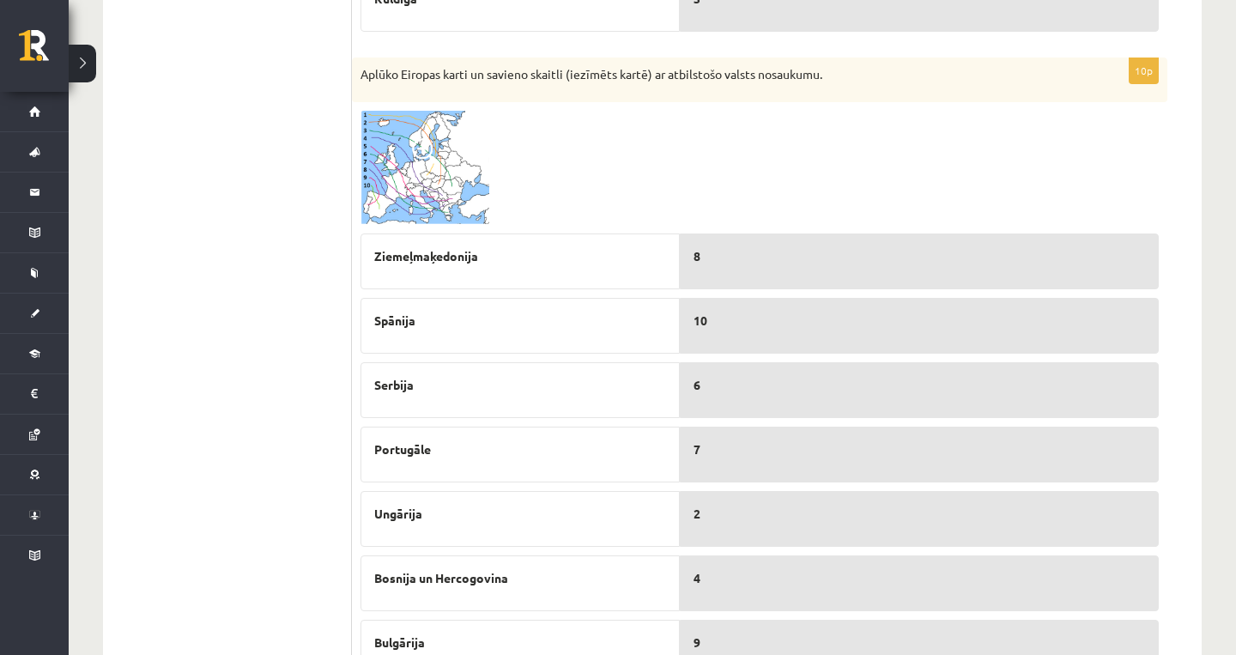
scroll to position [791, 0]
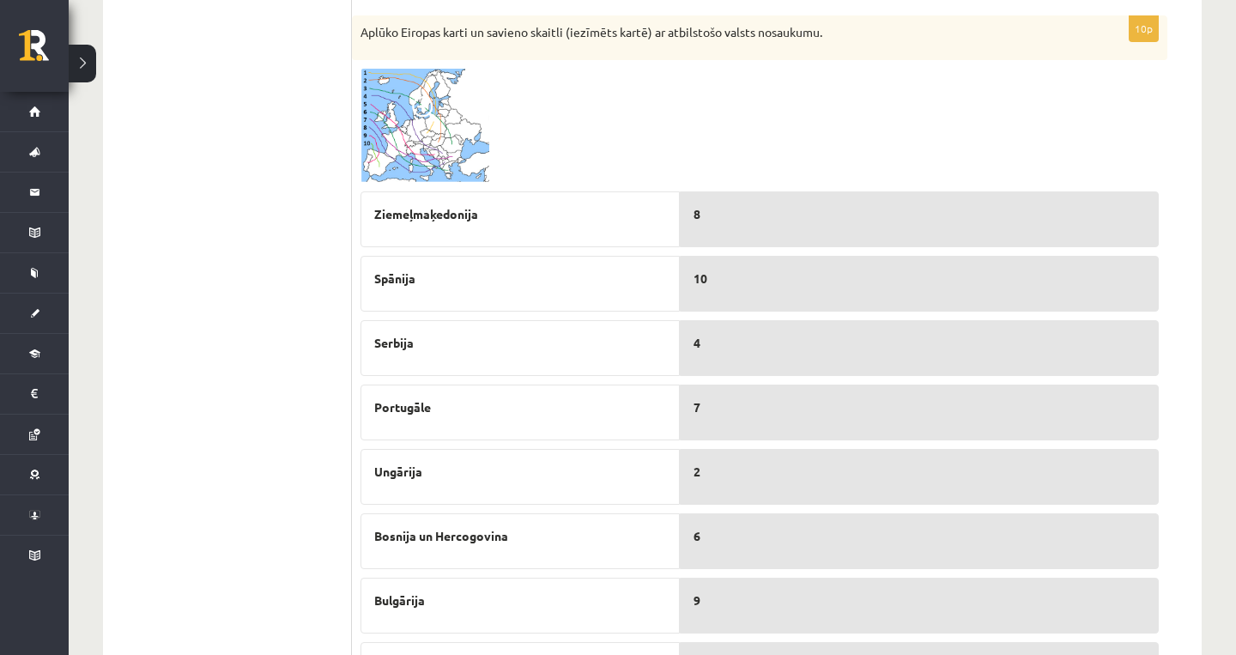
click at [430, 106] on span at bounding box center [425, 109] width 27 height 27
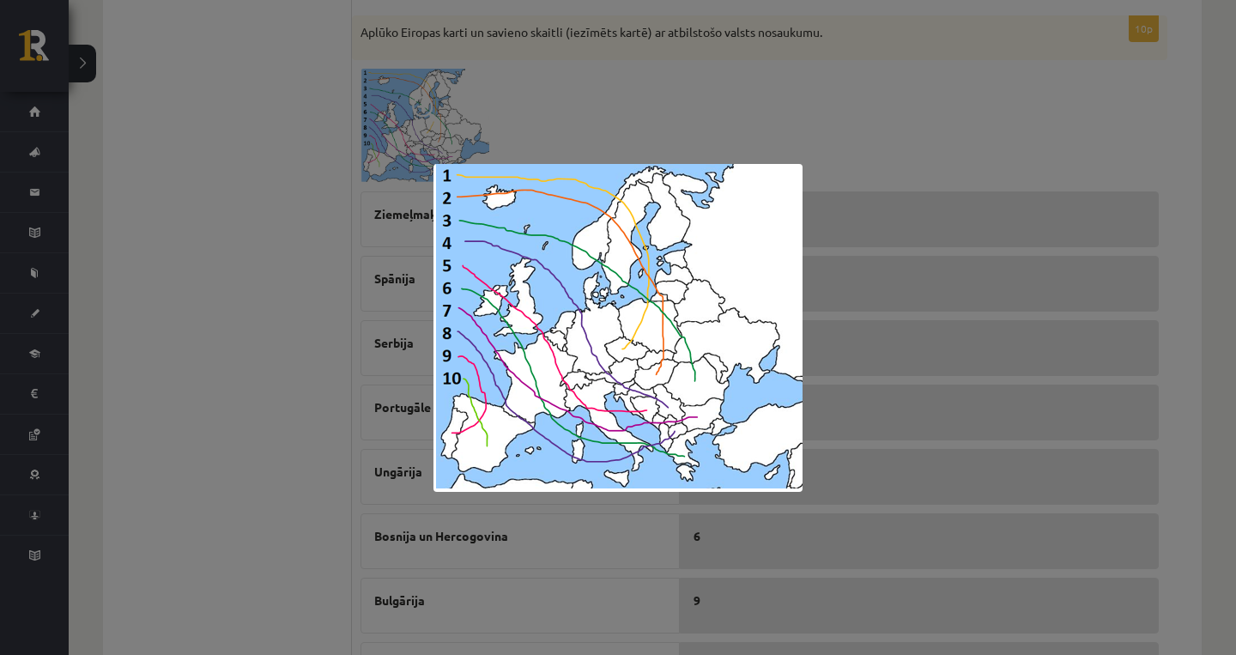
click at [901, 336] on div at bounding box center [618, 327] width 1236 height 655
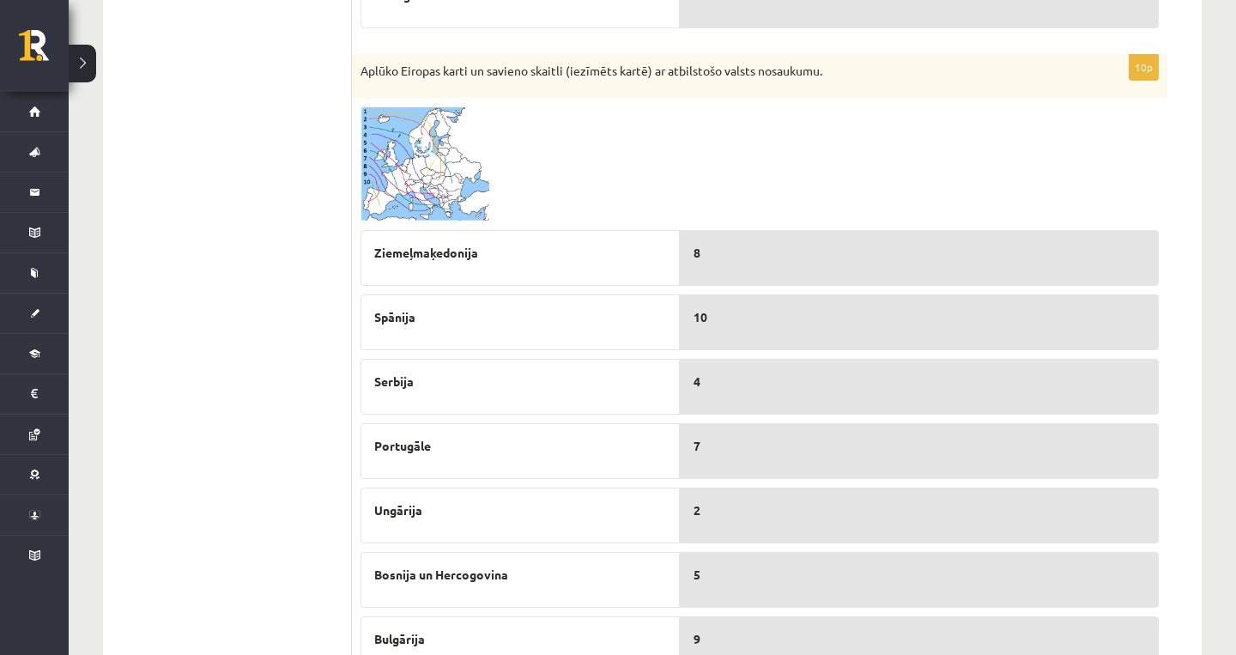
scroll to position [661, 0]
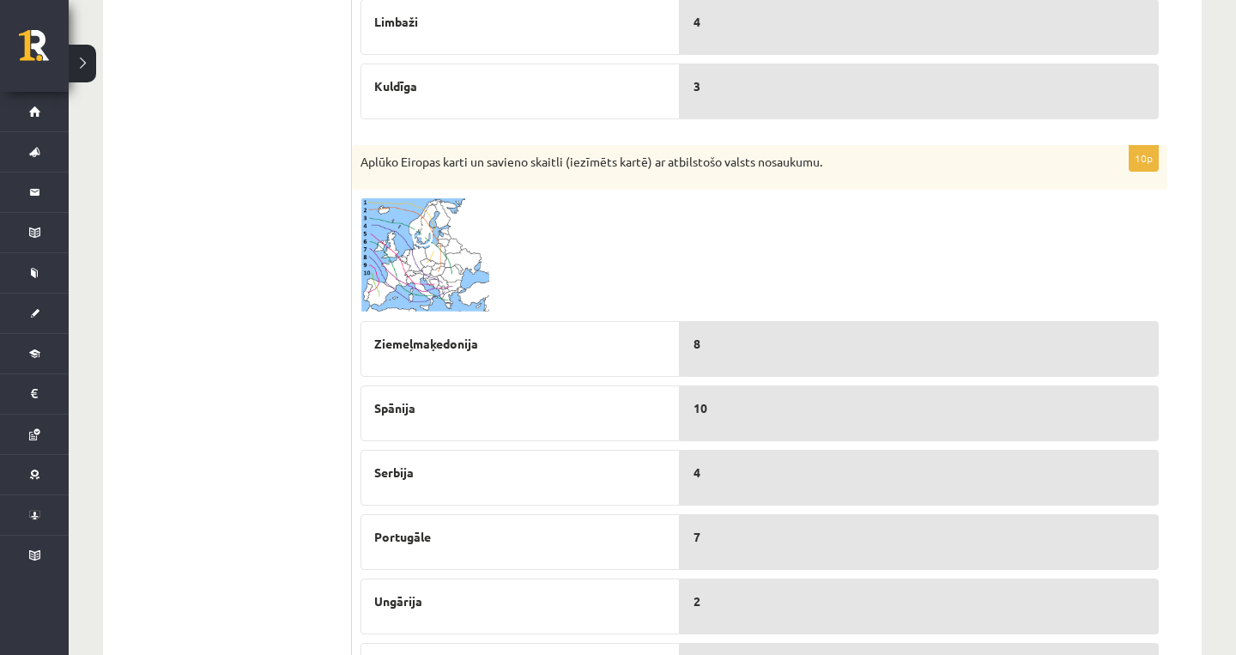
click at [454, 243] on img at bounding box center [425, 255] width 129 height 114
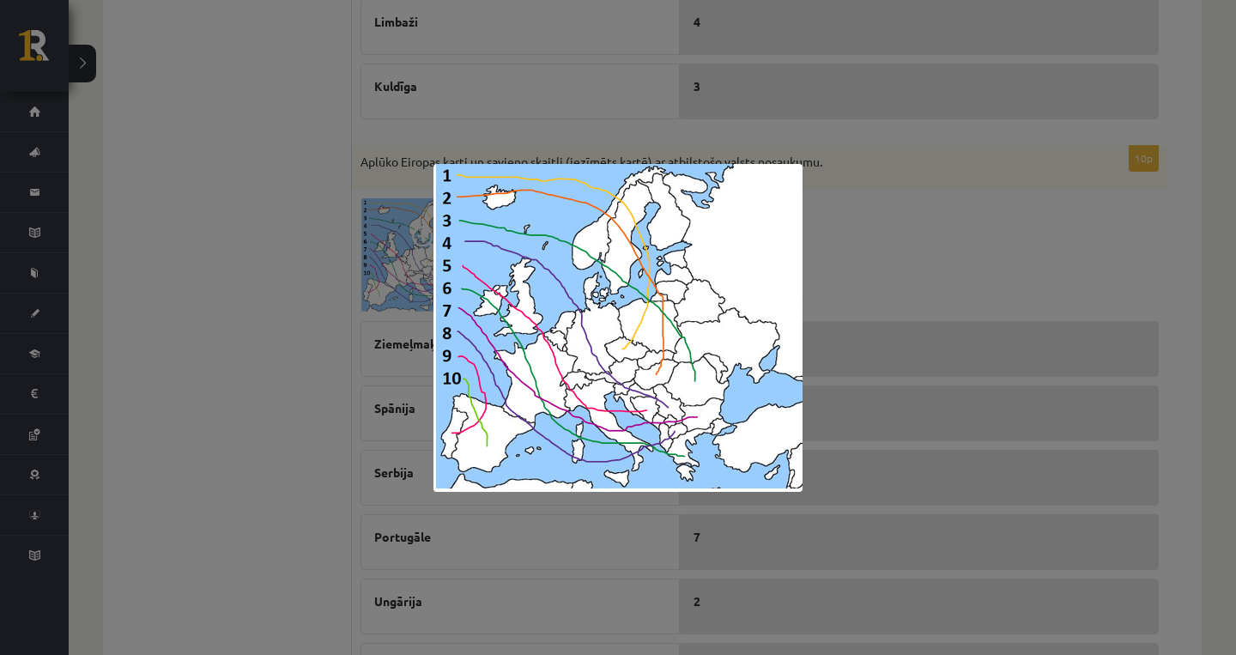
click at [889, 331] on div at bounding box center [618, 327] width 1236 height 655
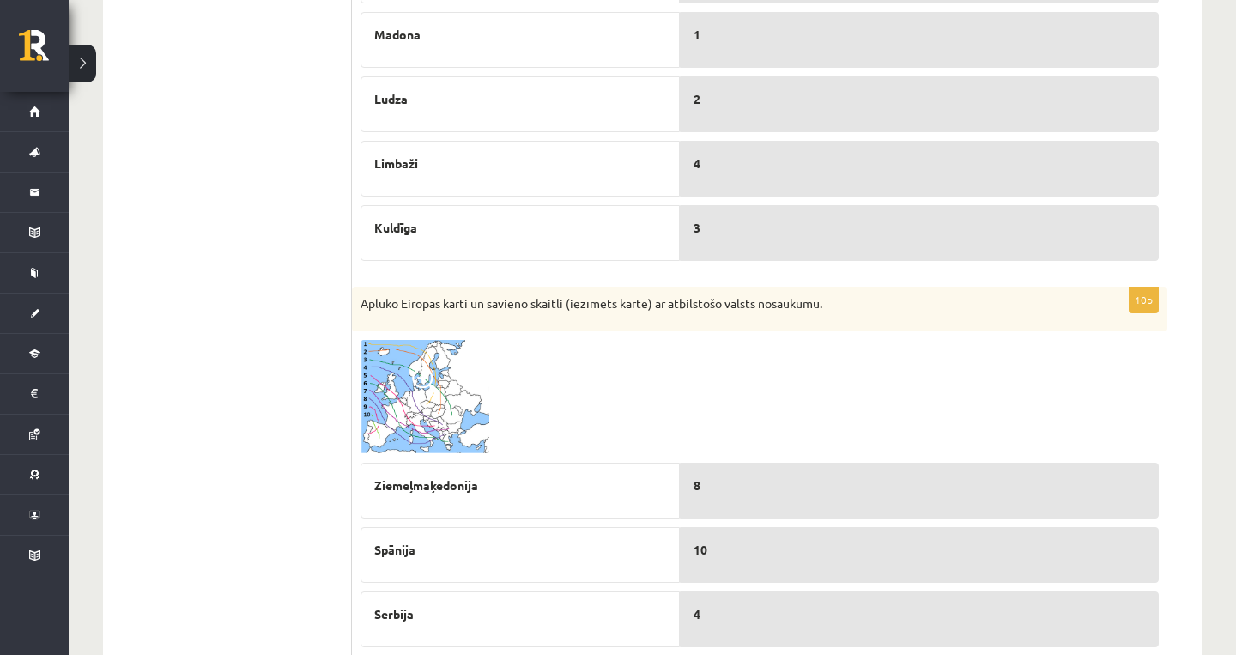
scroll to position [401, 0]
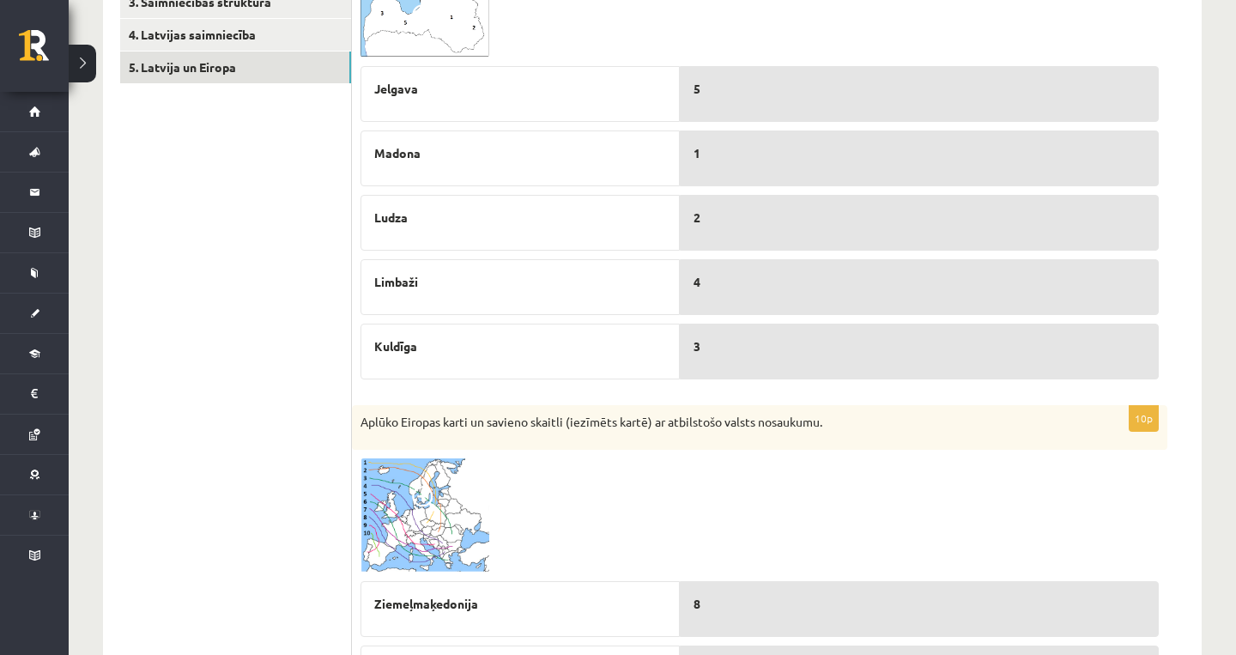
click at [423, 513] on img at bounding box center [425, 515] width 129 height 114
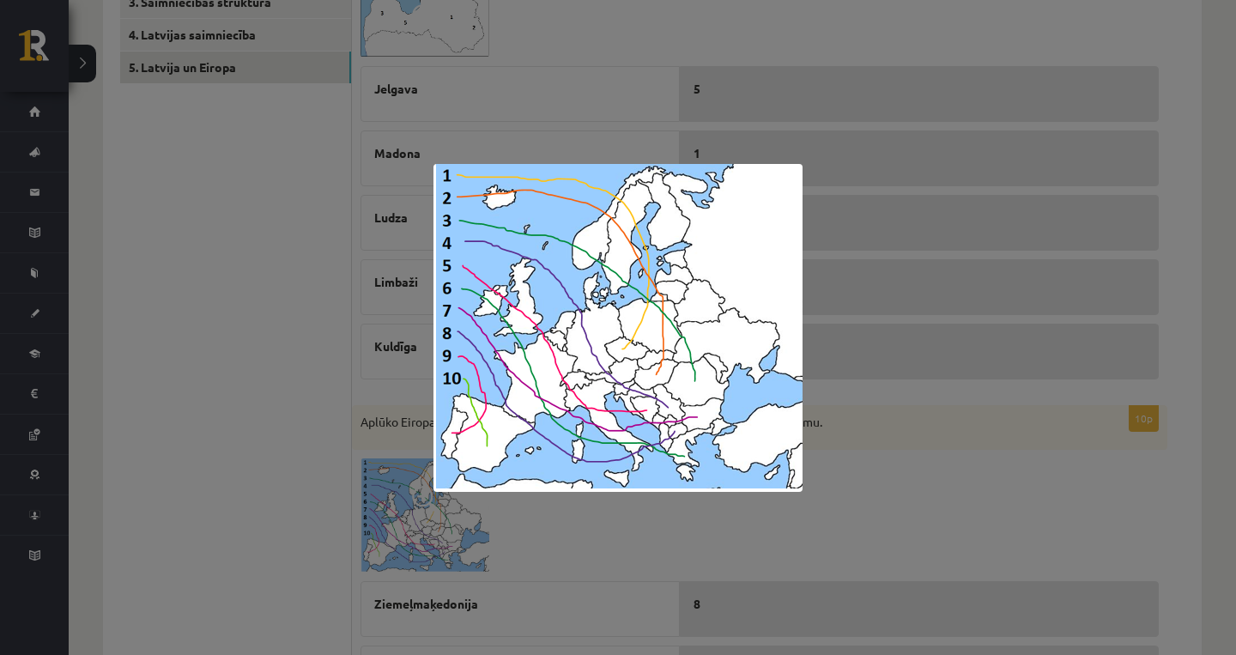
click at [937, 359] on div at bounding box center [618, 327] width 1236 height 655
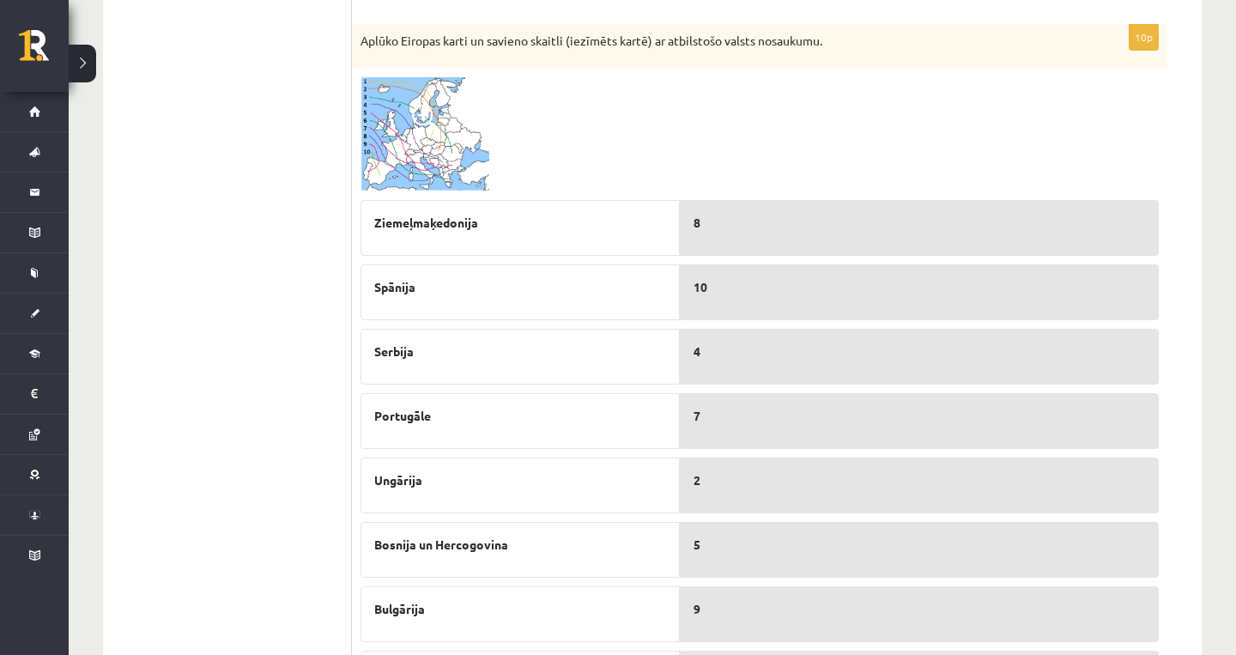
scroll to position [786, 0]
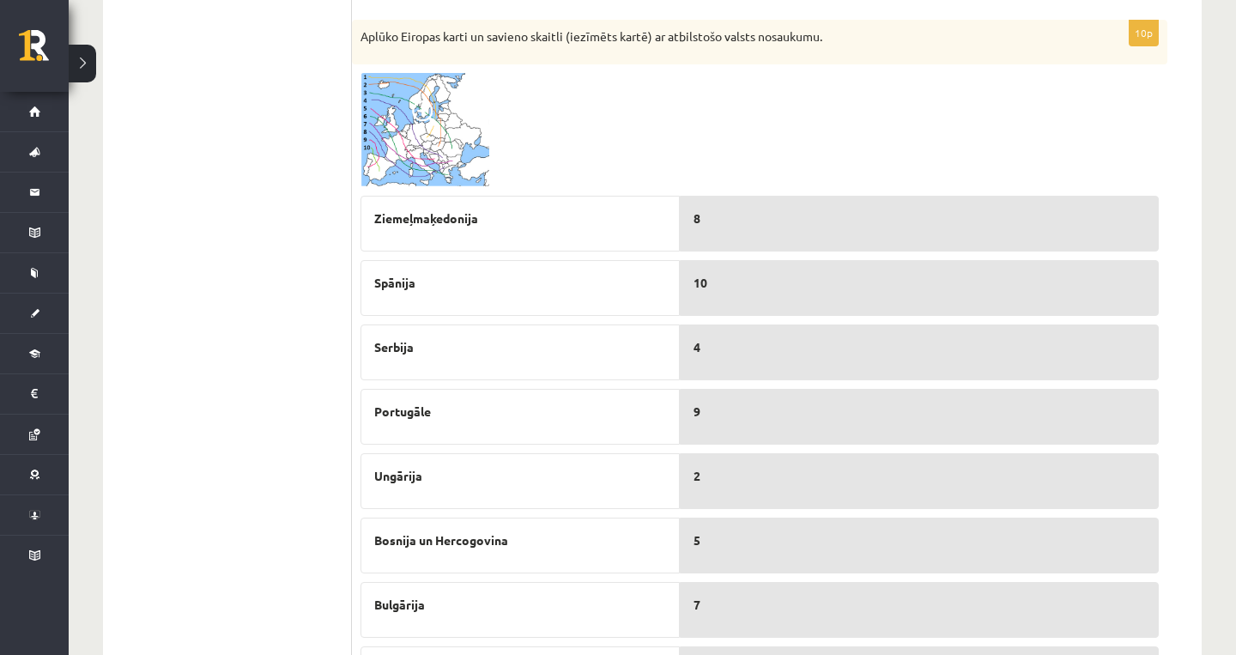
click at [385, 118] on img at bounding box center [425, 130] width 129 height 114
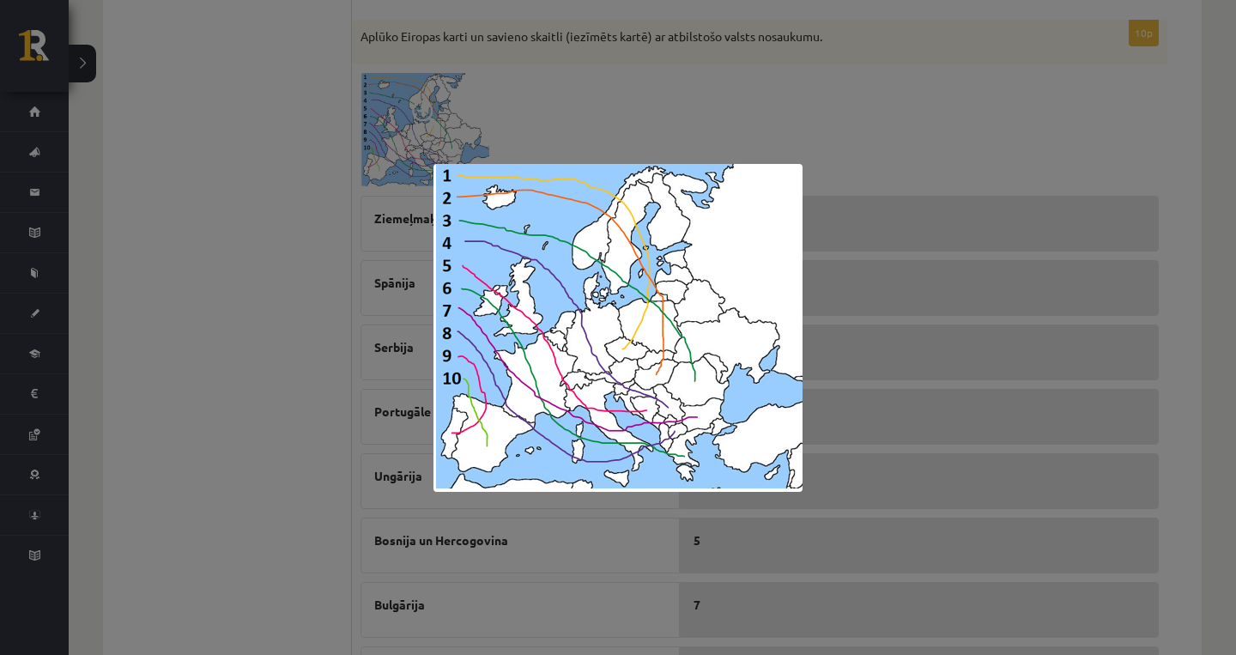
click at [1184, 249] on div at bounding box center [618, 327] width 1236 height 655
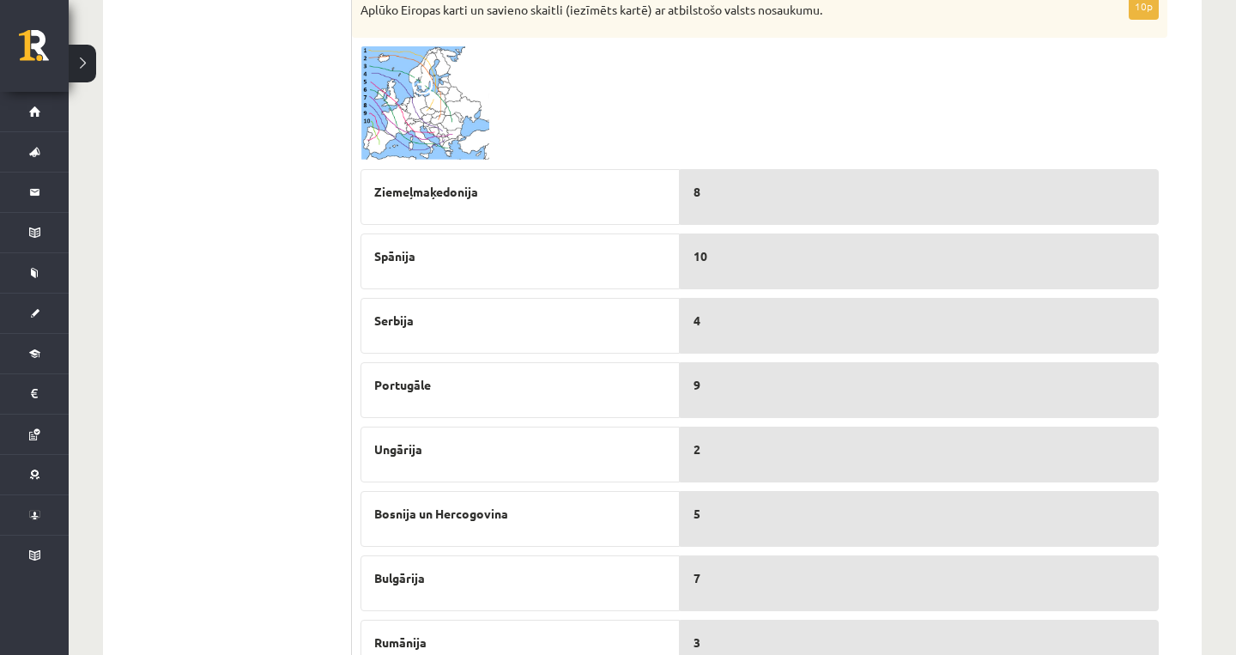
scroll to position [813, 0]
click at [438, 97] on span at bounding box center [425, 87] width 27 height 27
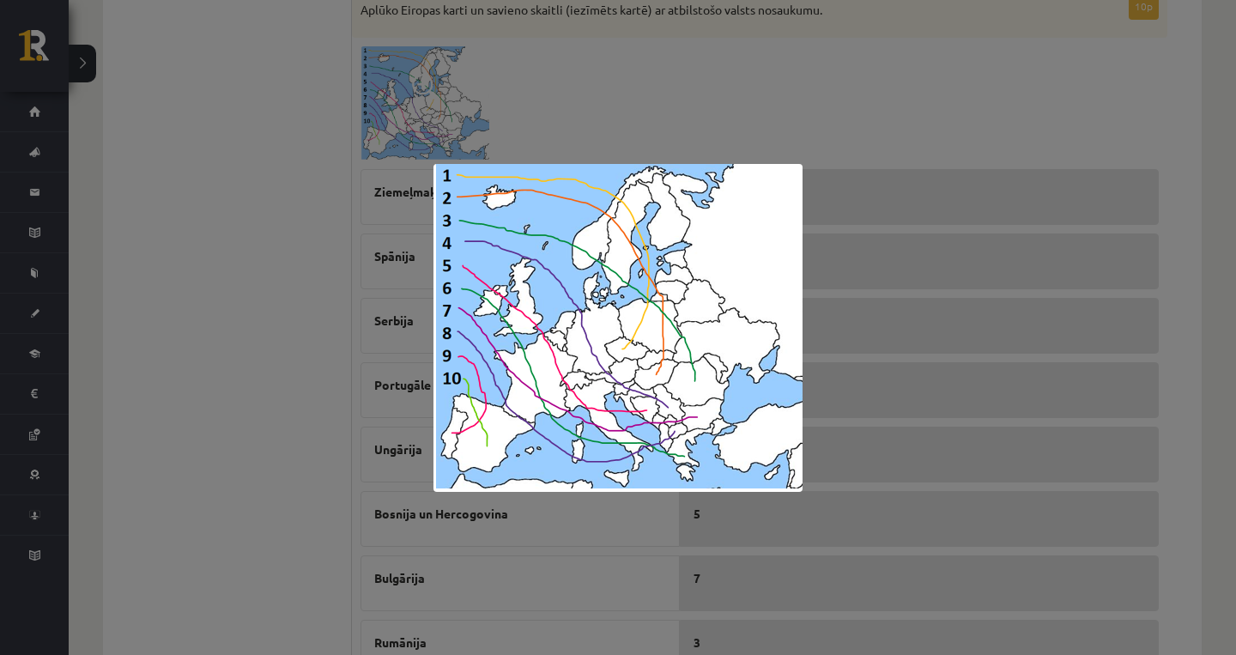
click at [1103, 332] on div at bounding box center [618, 327] width 1236 height 655
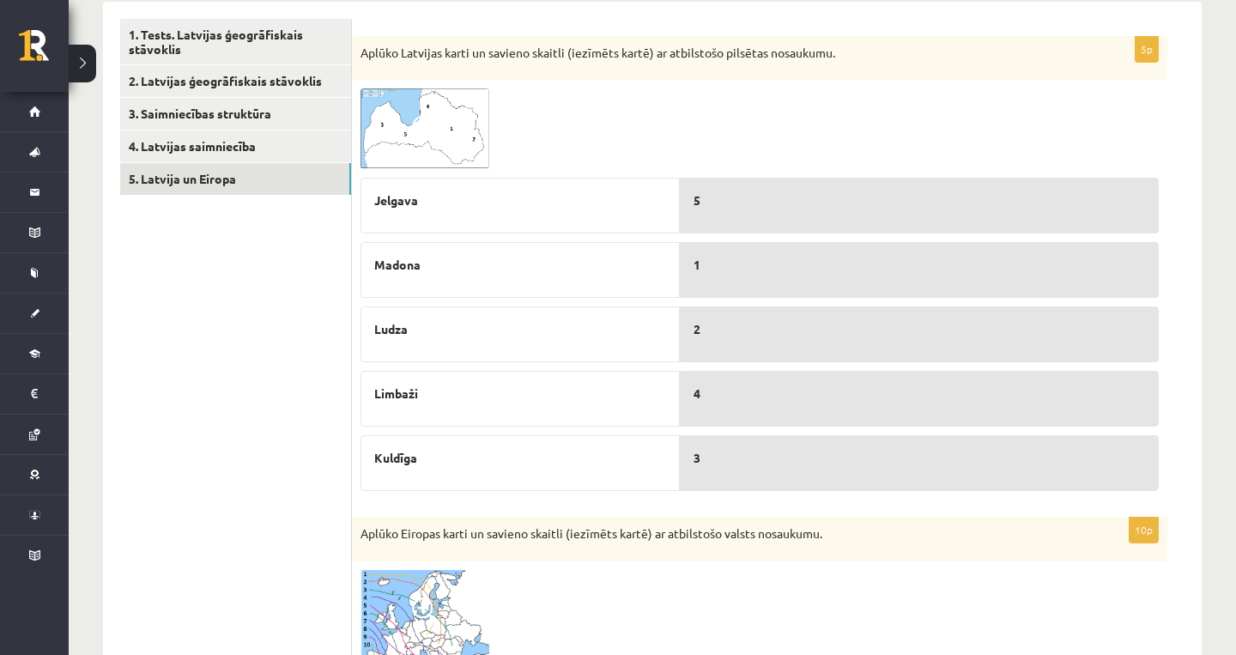
scroll to position [0, 0]
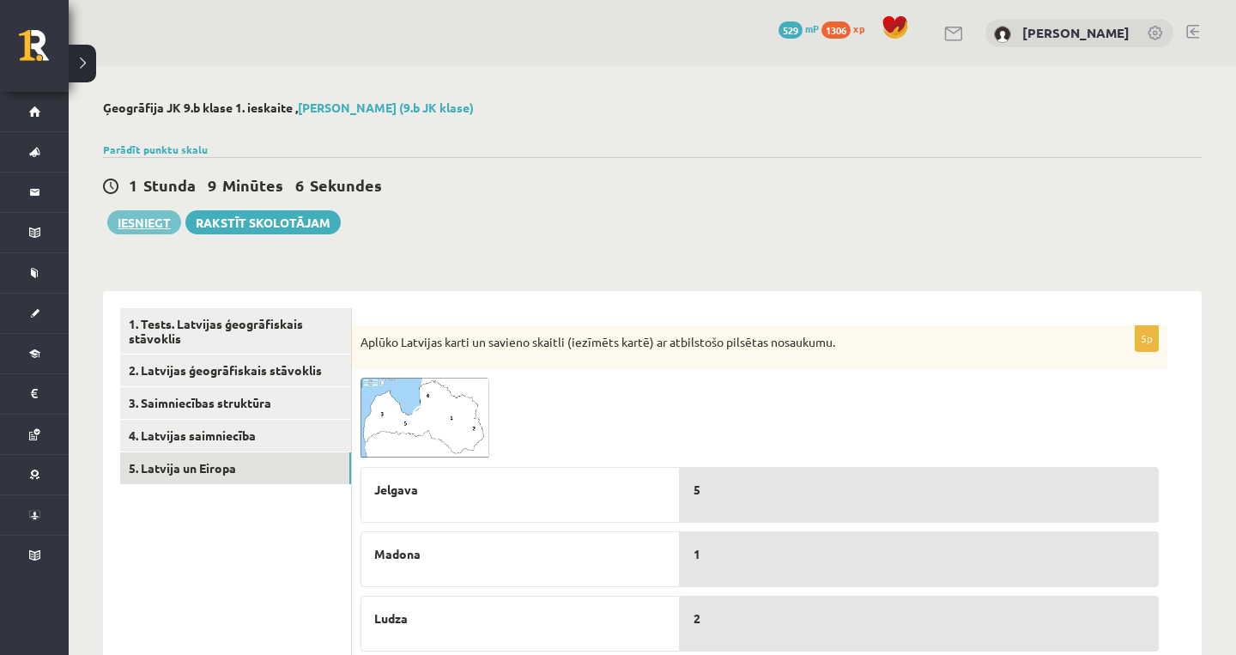
click at [159, 215] on button "Iesniegt" at bounding box center [144, 222] width 74 height 24
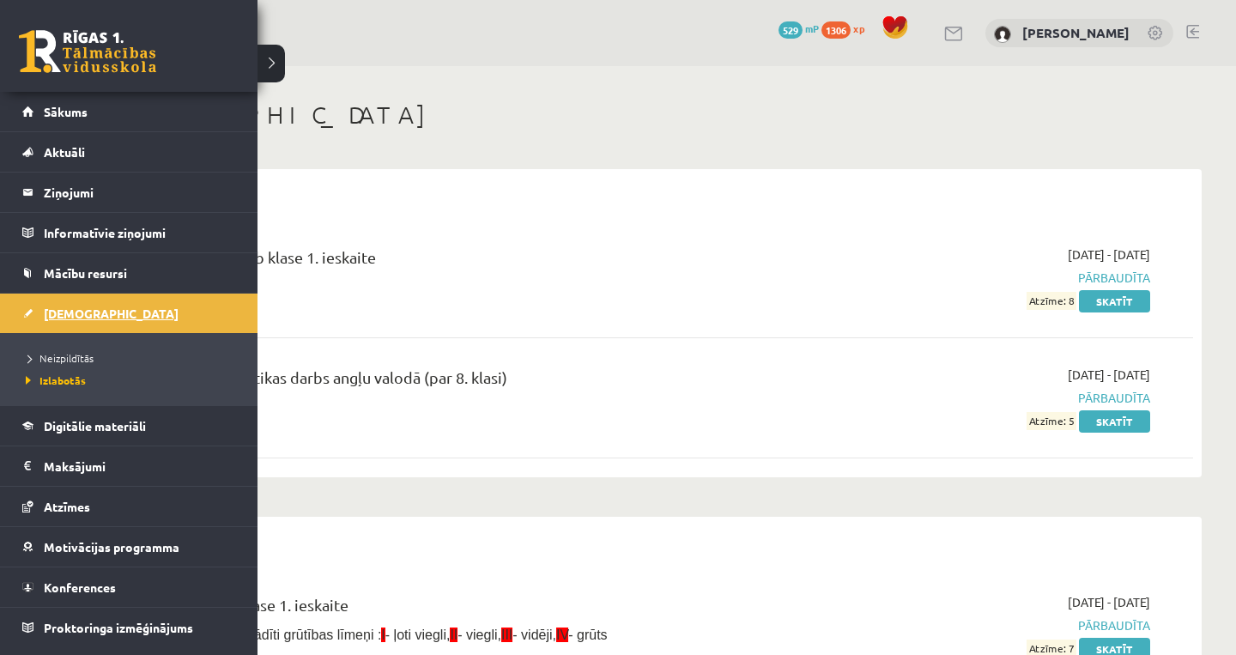
click at [69, 324] on link "[DEMOGRAPHIC_DATA]" at bounding box center [129, 313] width 214 height 39
